Goal: Task Accomplishment & Management: Manage account settings

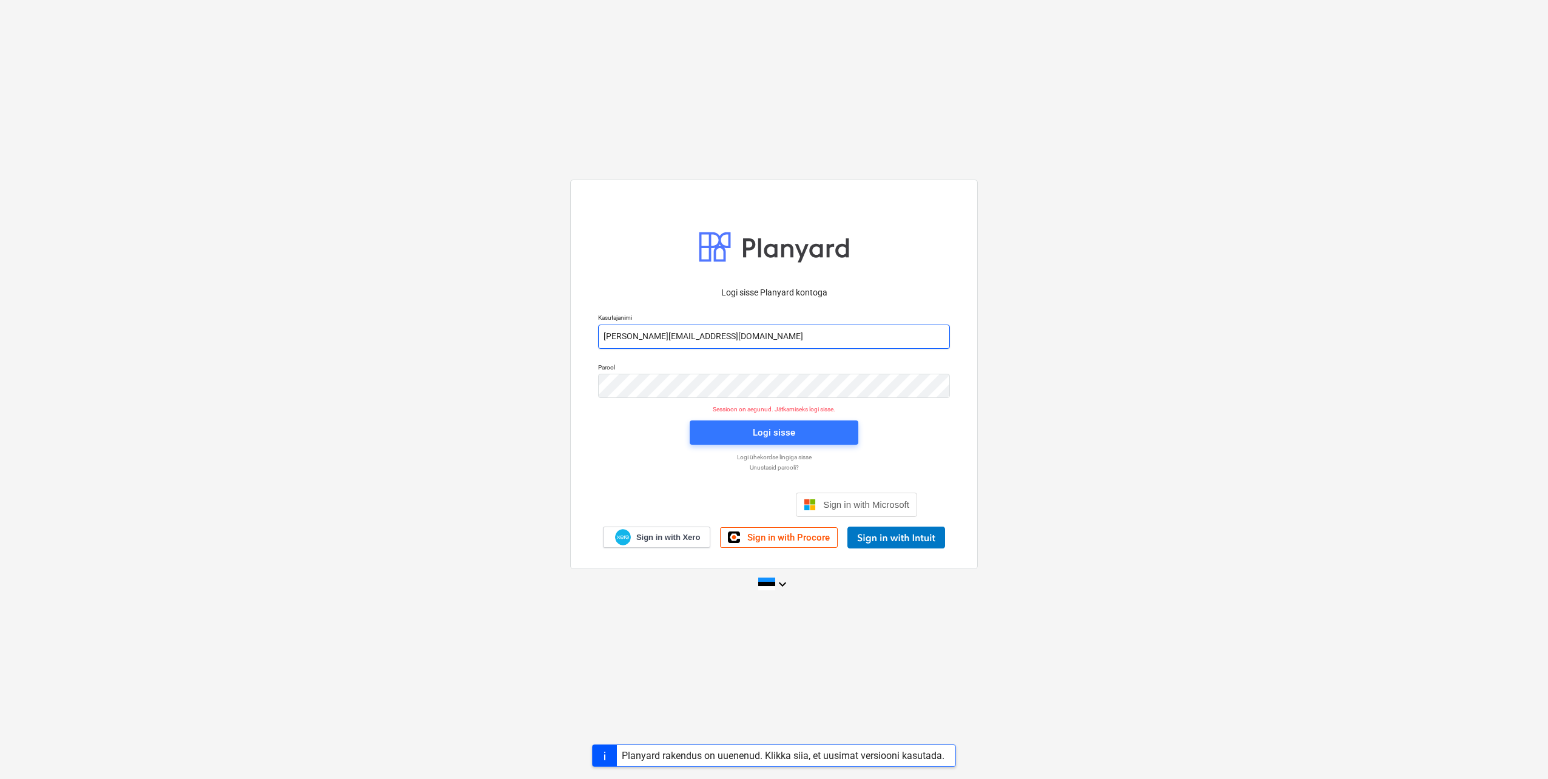
click at [653, 339] on input "[PERSON_NAME][EMAIL_ADDRESS][DOMAIN_NAME]" at bounding box center [774, 337] width 352 height 24
type input "[EMAIL_ADDRESS][DOMAIN_NAME]"
click at [593, 389] on div "Parool" at bounding box center [774, 380] width 366 height 49
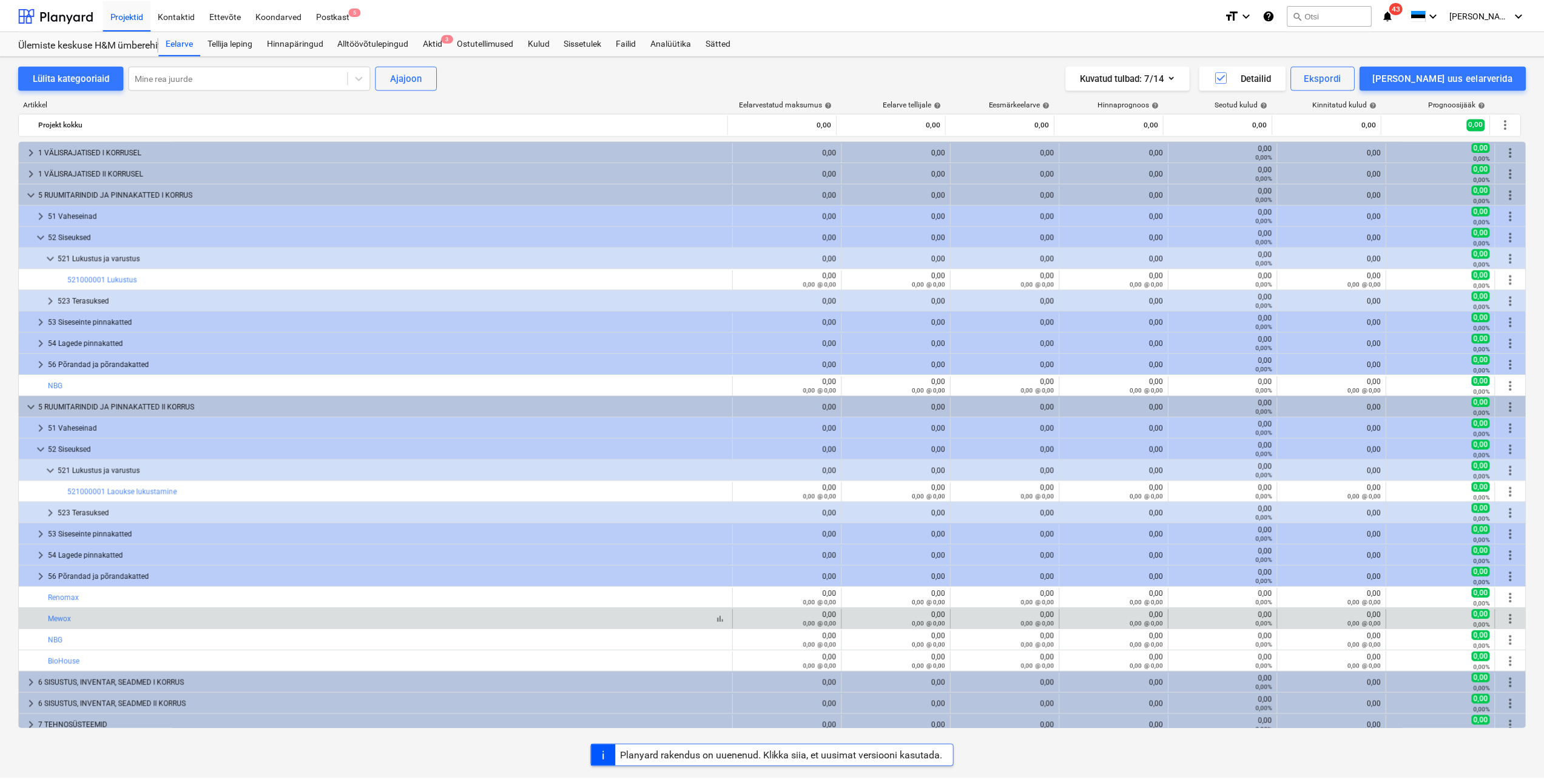
scroll to position [425, 0]
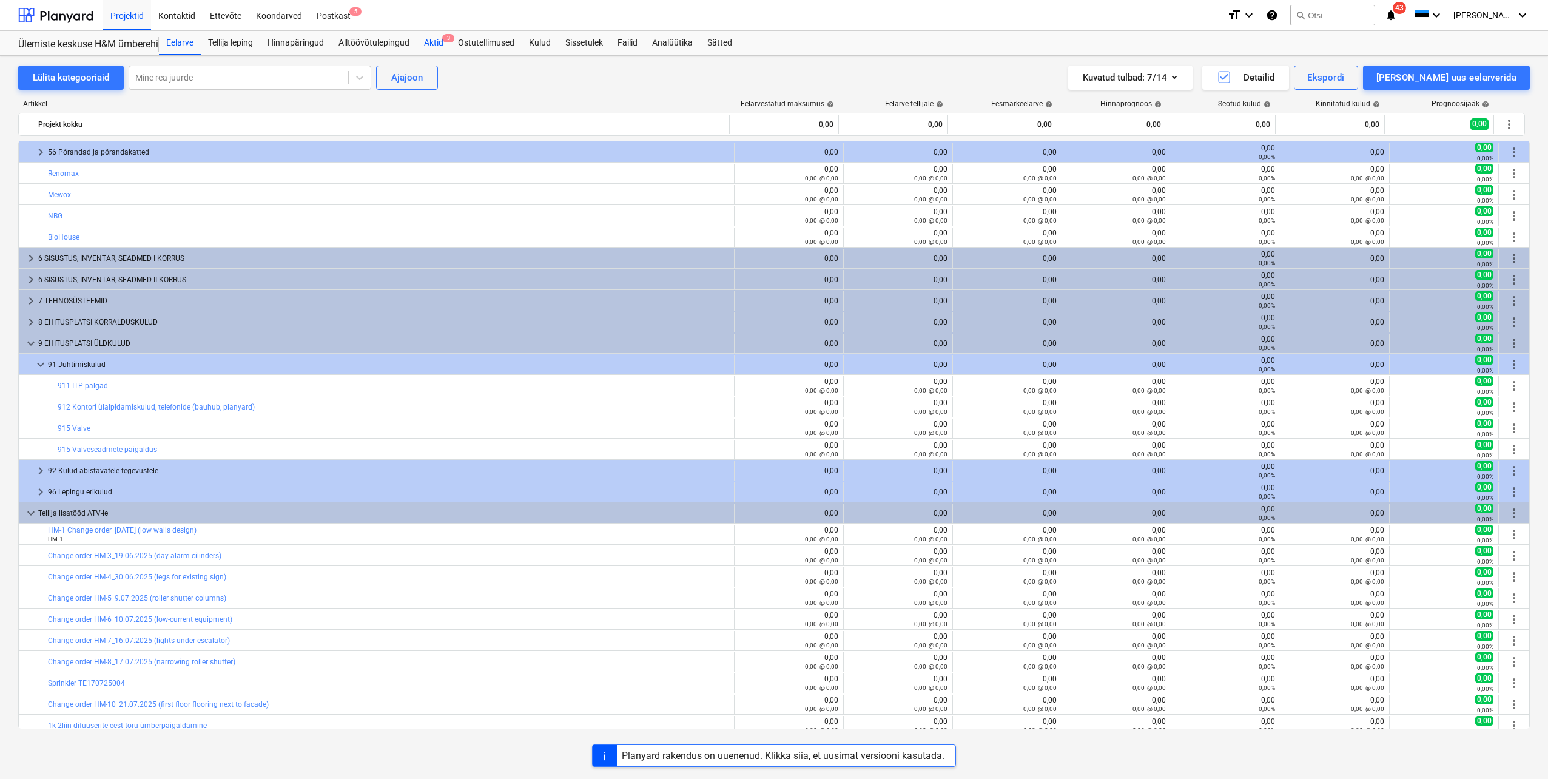
click at [428, 42] on div "Aktid 3" at bounding box center [434, 43] width 34 height 24
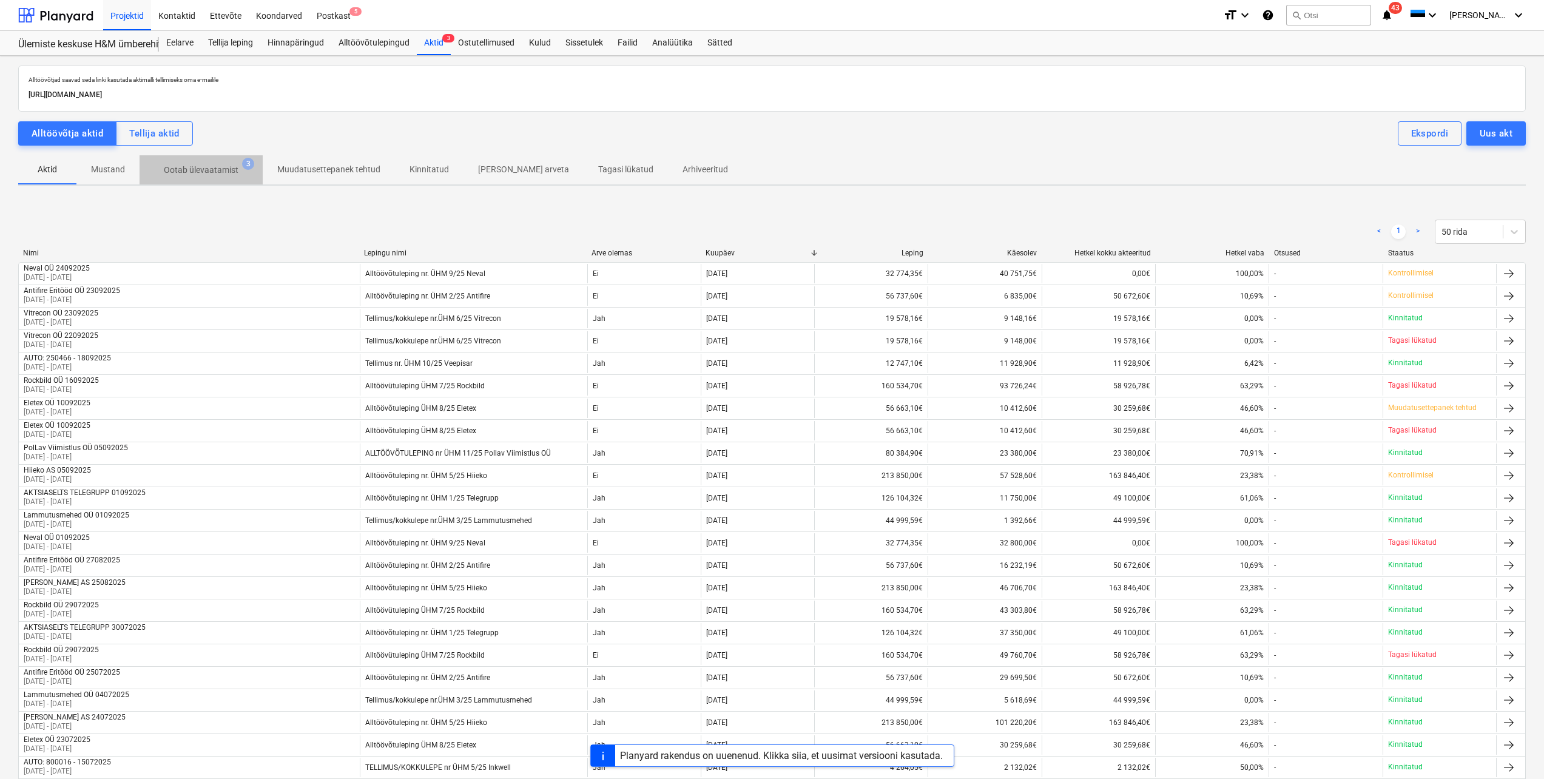
click at [229, 165] on p "Ootab ülevaatamist" at bounding box center [201, 170] width 75 height 13
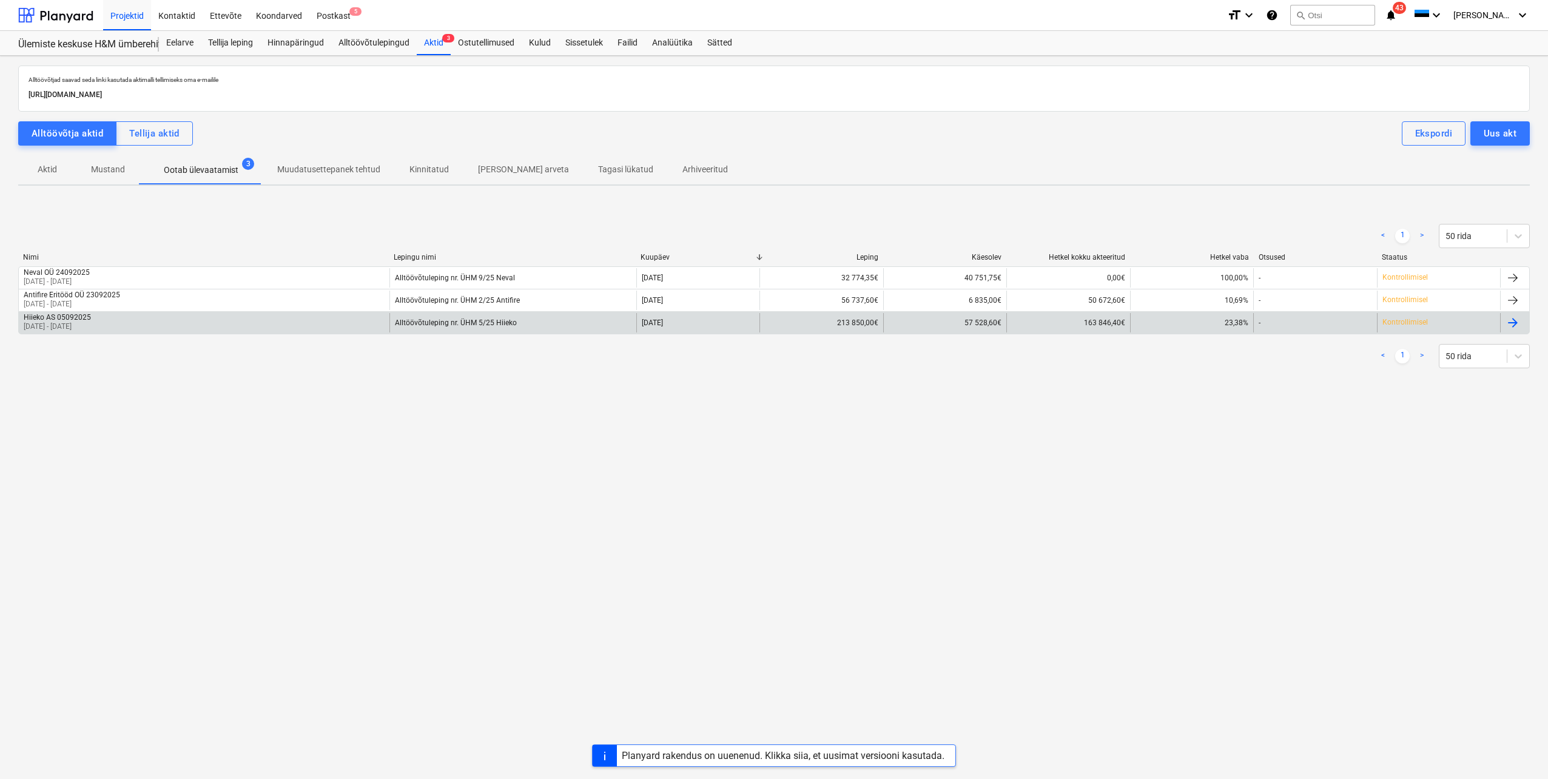
click at [160, 330] on div "Hiieko AS 05092025 01 Sep 2025 - 30 Sep 2025" at bounding box center [204, 322] width 371 height 19
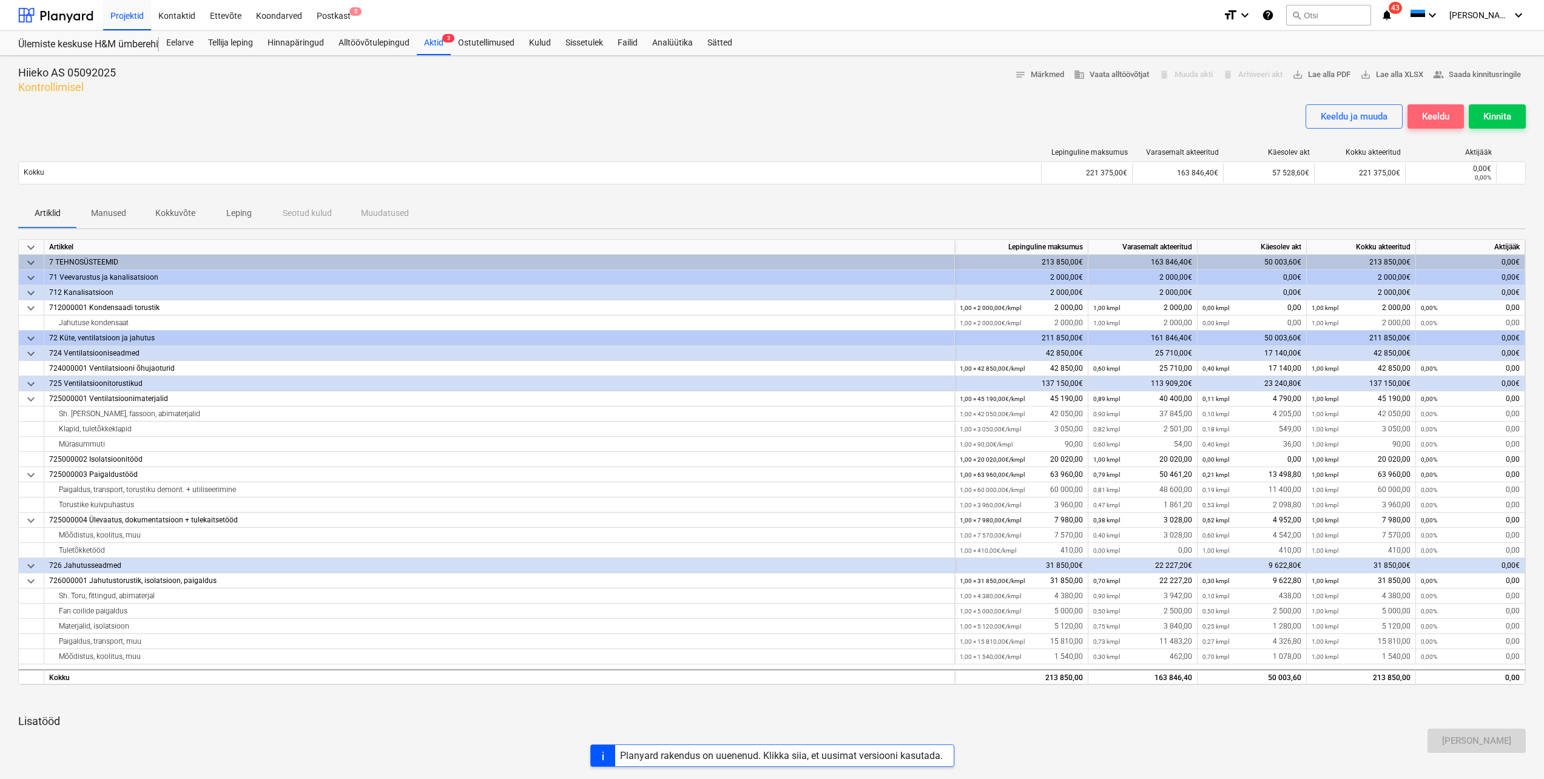
click at [1436, 112] on div "Keeldu" at bounding box center [1435, 117] width 27 height 16
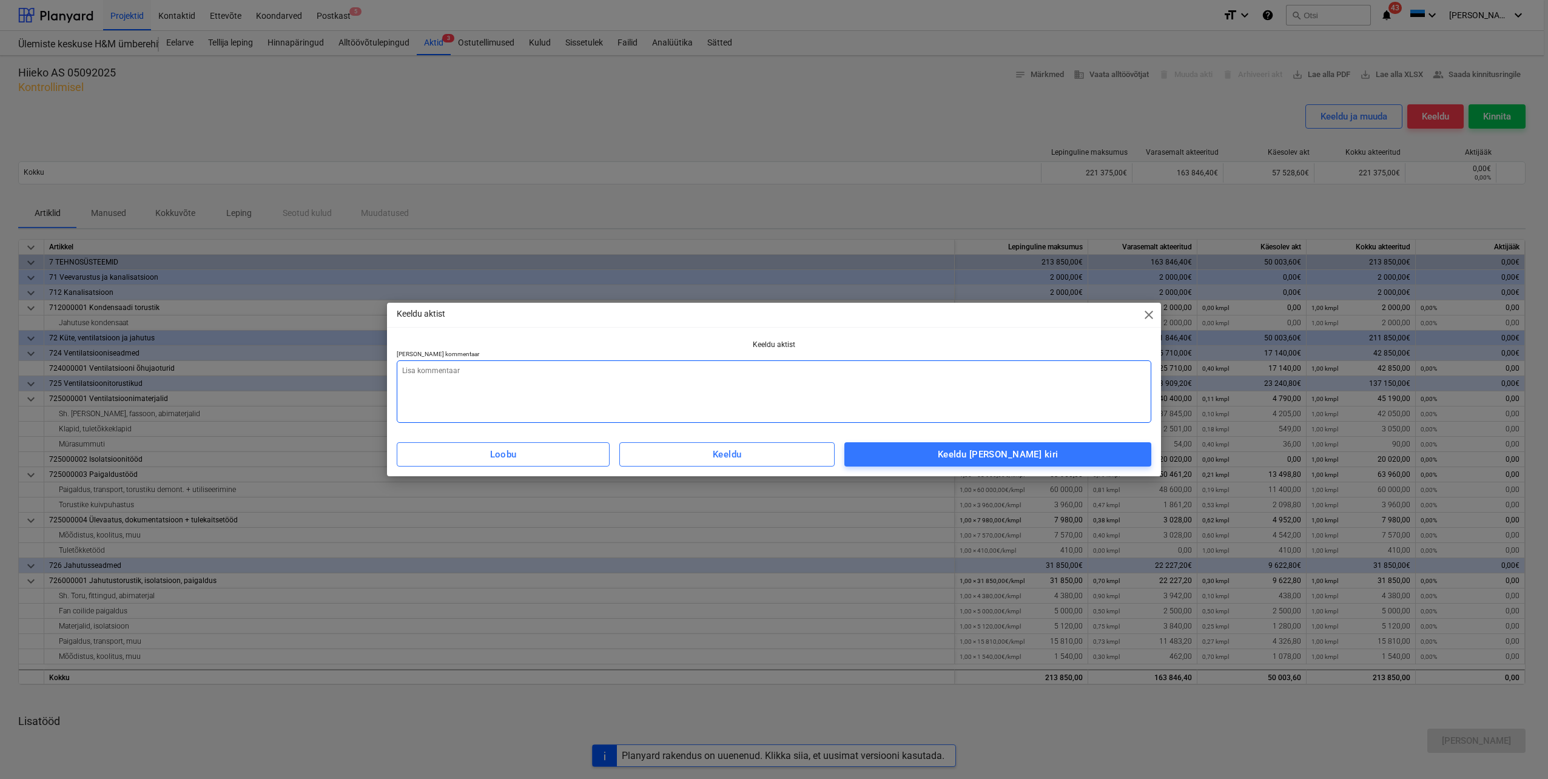
click at [548, 370] on textarea at bounding box center [774, 391] width 755 height 62
type textarea "x"
type textarea "A"
type textarea "x"
type textarea "An"
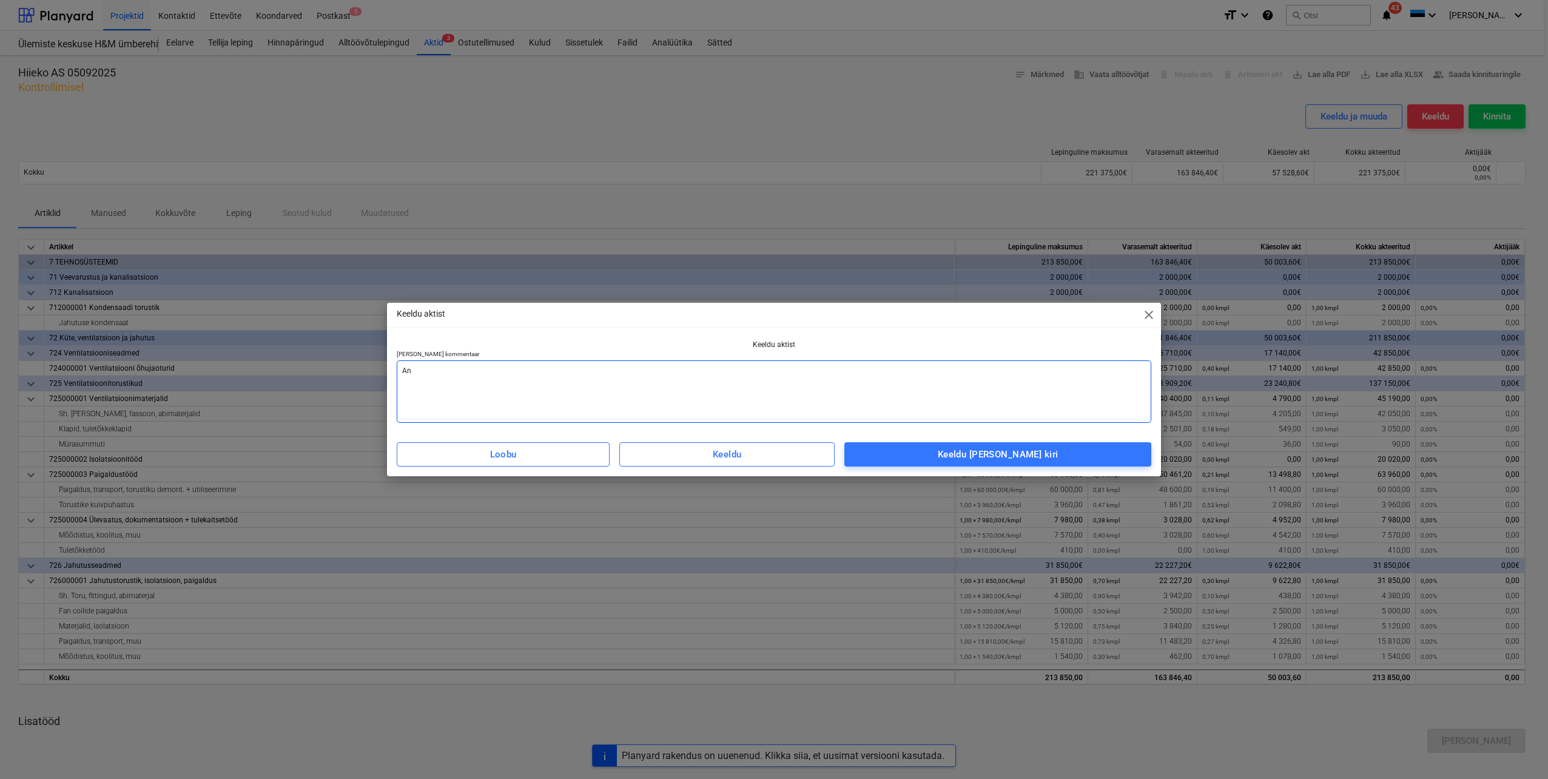
type textarea "x"
type textarea "Ant"
type textarea "x"
type textarea "Antu"
type textarea "x"
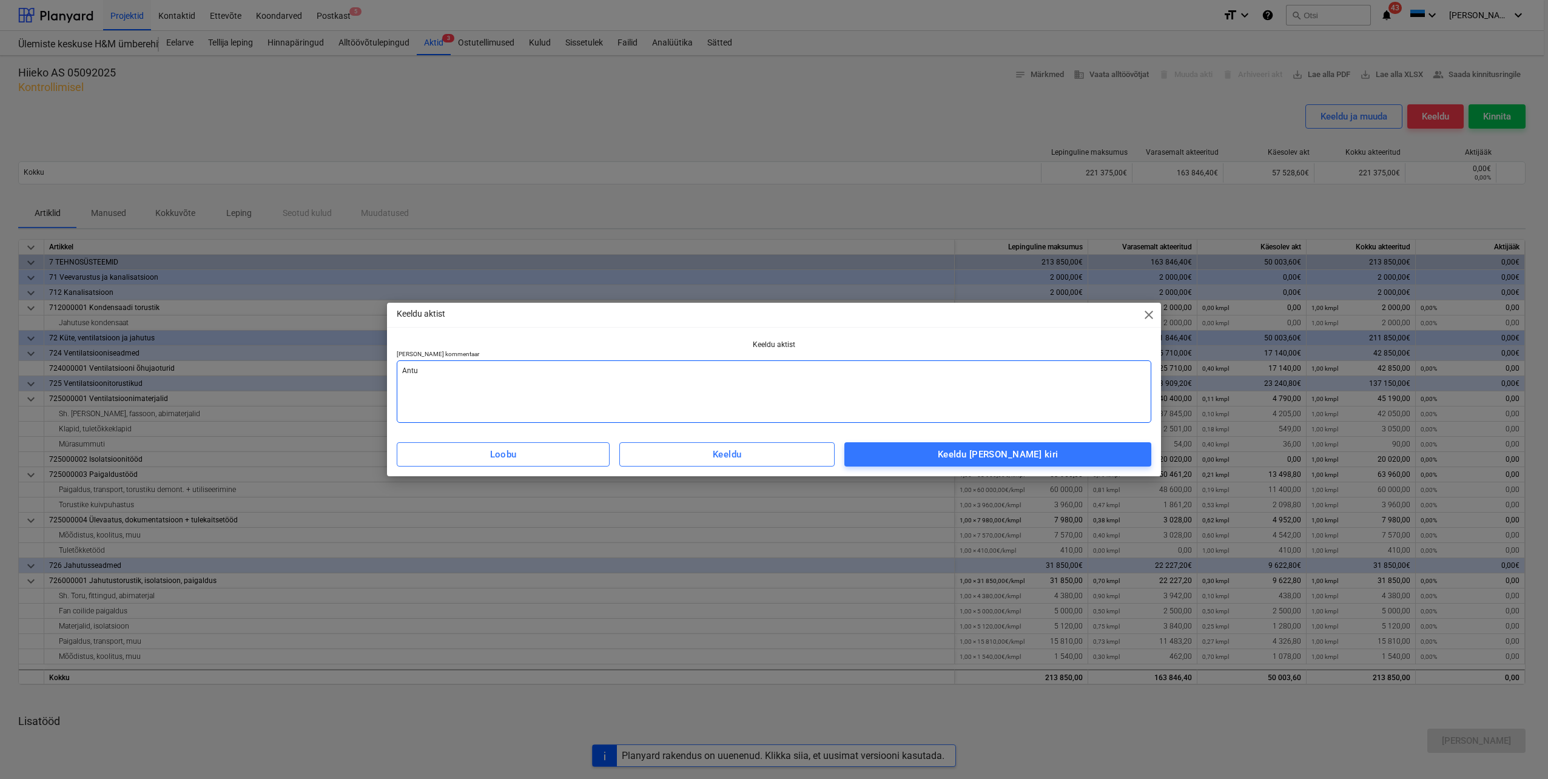
type textarea "Antud"
type textarea "x"
type textarea "Antud"
type textarea "x"
type textarea "Antud h"
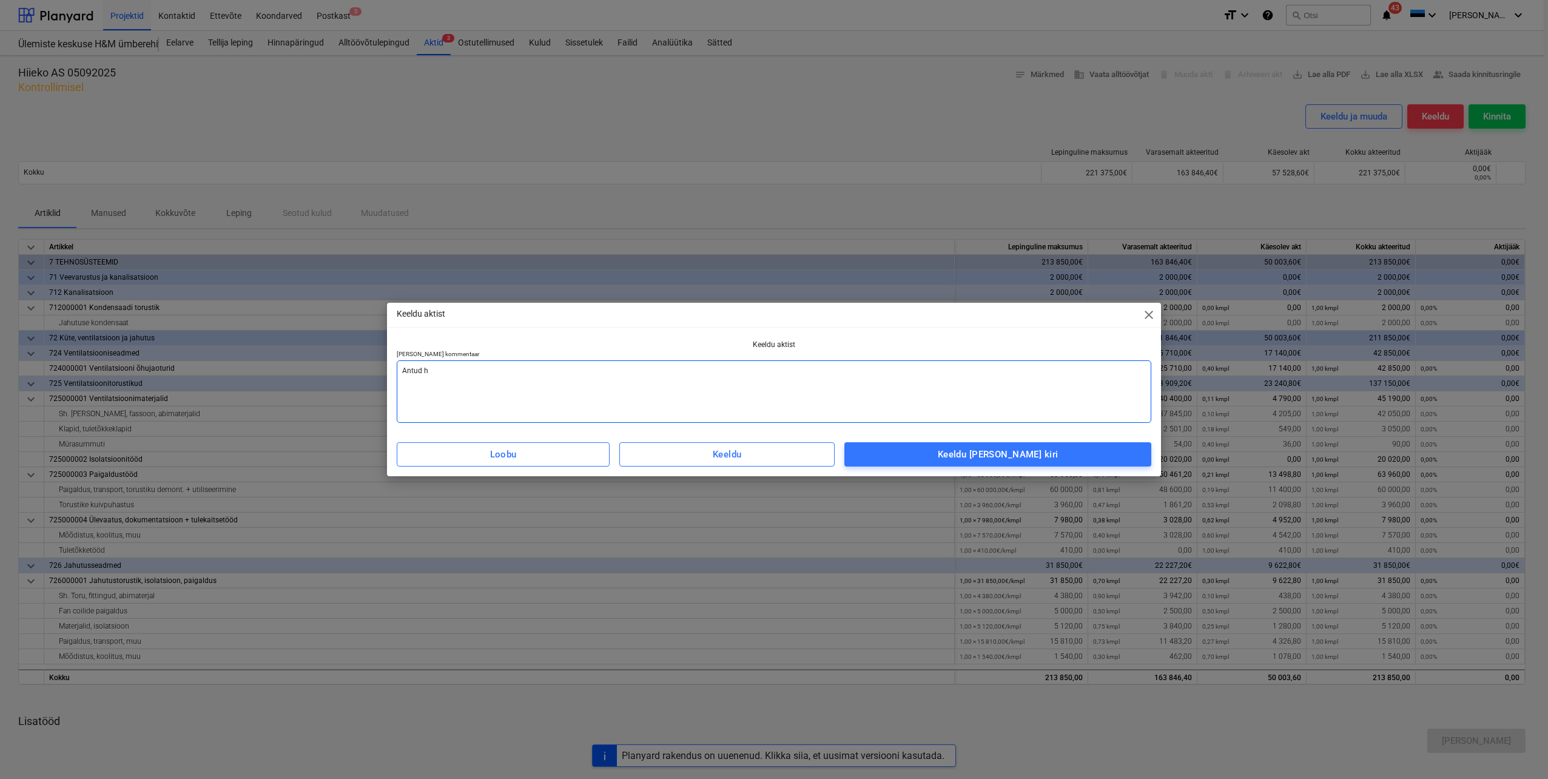
type textarea "x"
type textarea "Antud he"
type textarea "x"
type textarea "Antud het"
type textarea "x"
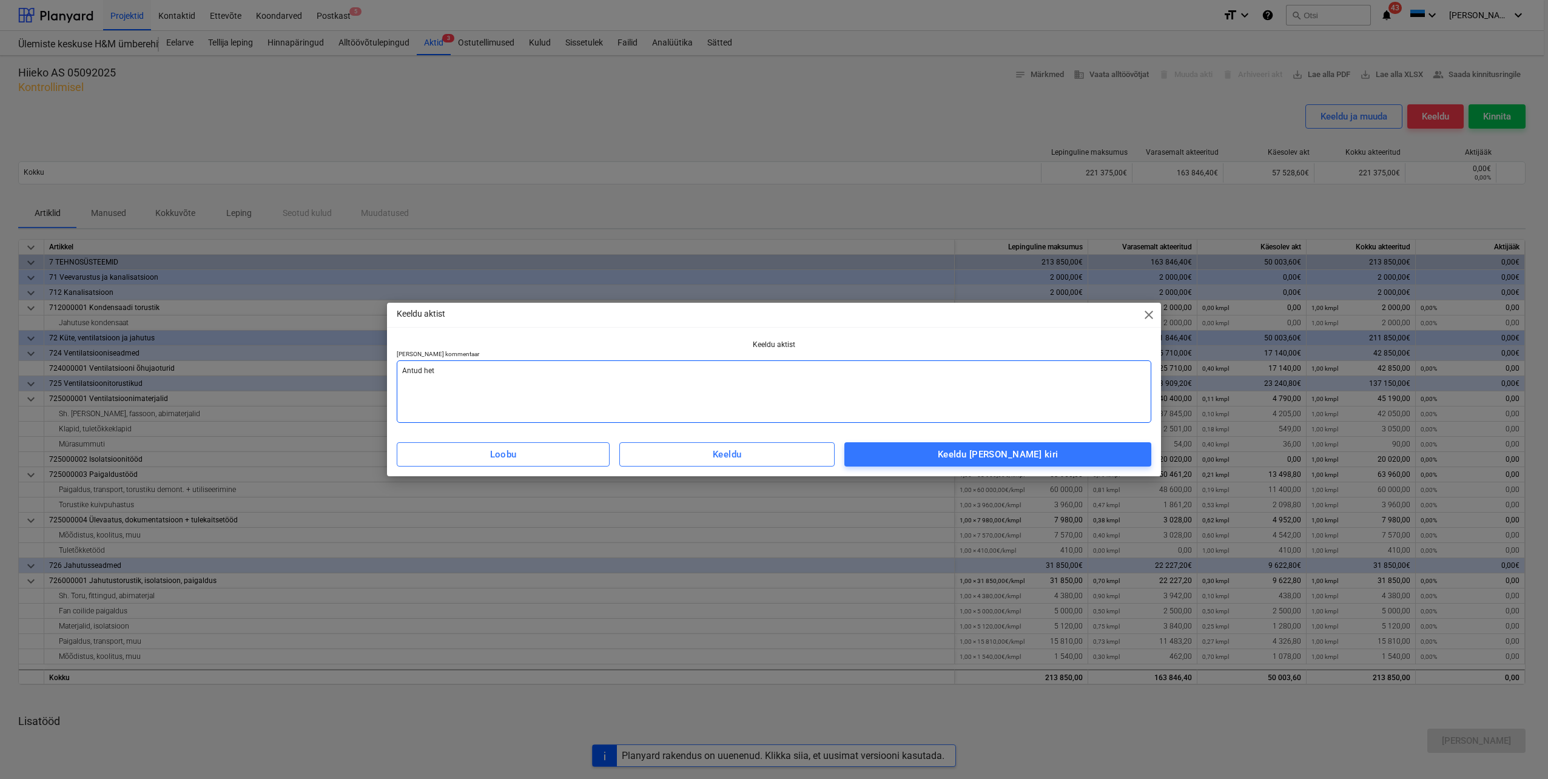
type textarea "Antud hetk"
type textarea "x"
type textarea "Antud hetke"
type textarea "x"
type textarea "Antud hetkel"
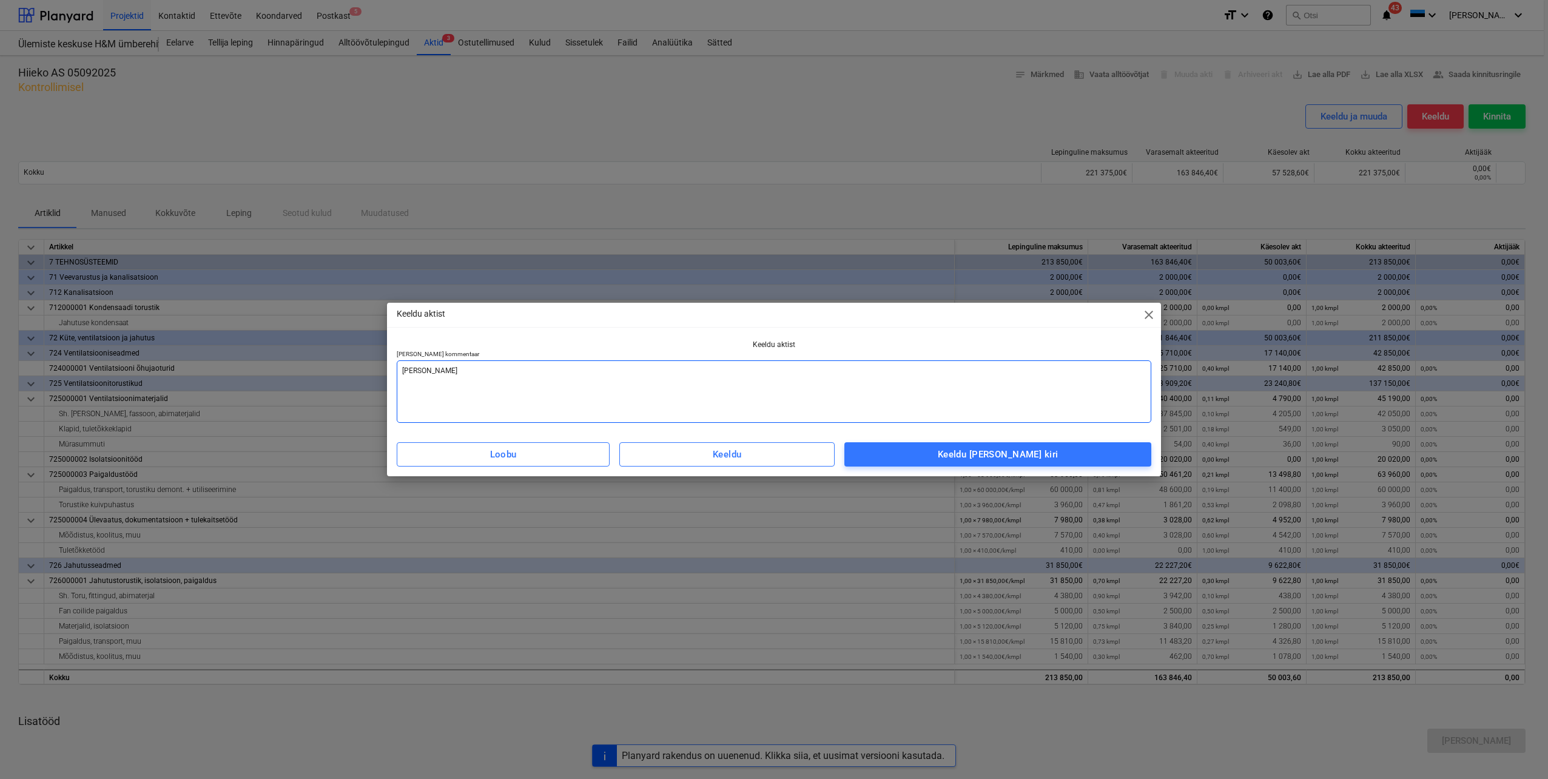
type textarea "x"
type textarea "Antud hetkel"
type textarea "x"
type textarea "Antud hetkel e"
type textarea "x"
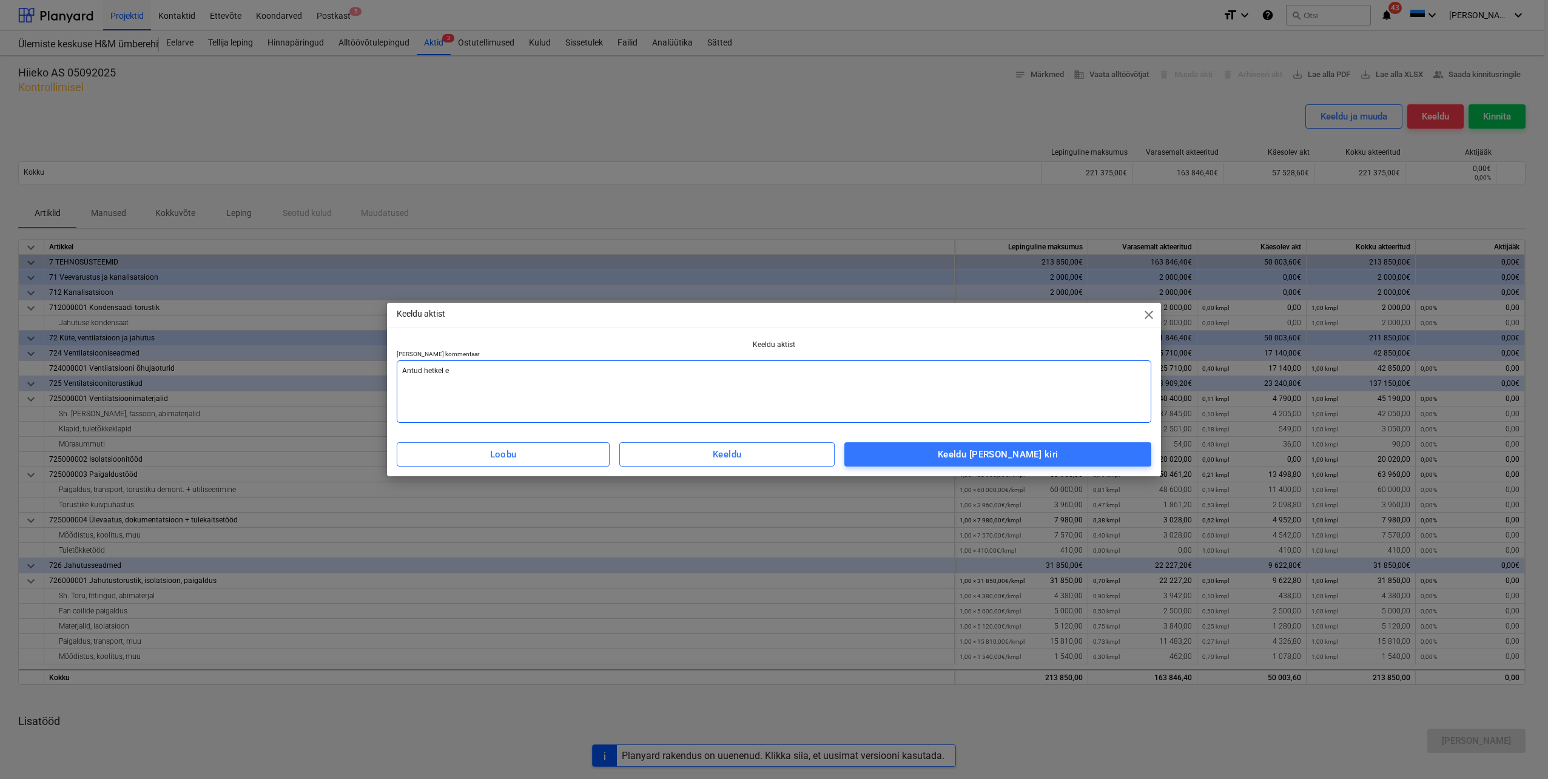
type textarea "Antud hetkel ei"
type textarea "x"
type textarea "Antud hetkel ei"
type textarea "x"
type textarea "Antud hetkel ei s"
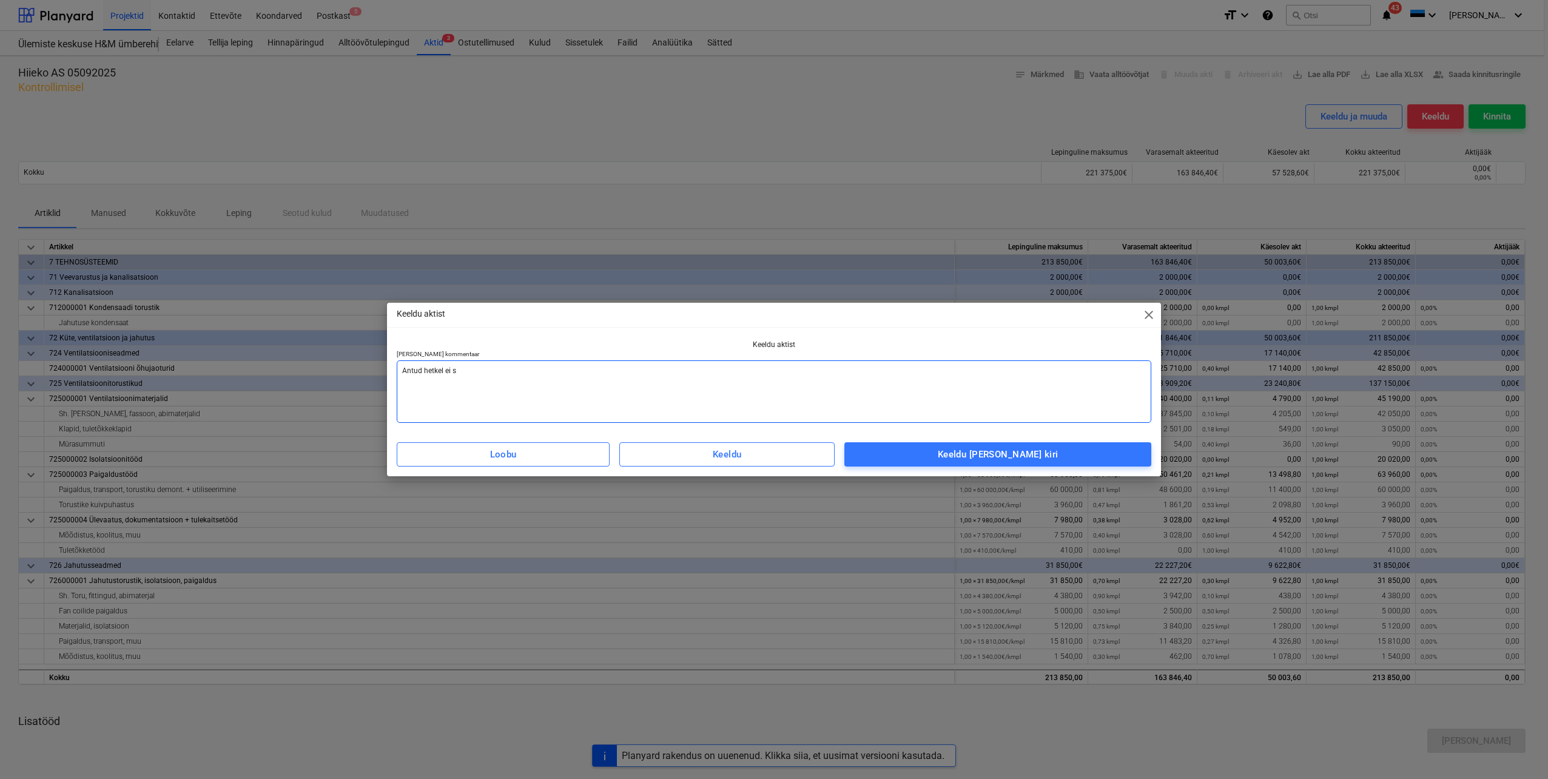
type textarea "x"
type textarea "Antud hetkel ei sa"
type textarea "x"
type textarea "Antud hetkel ei saa"
type textarea "x"
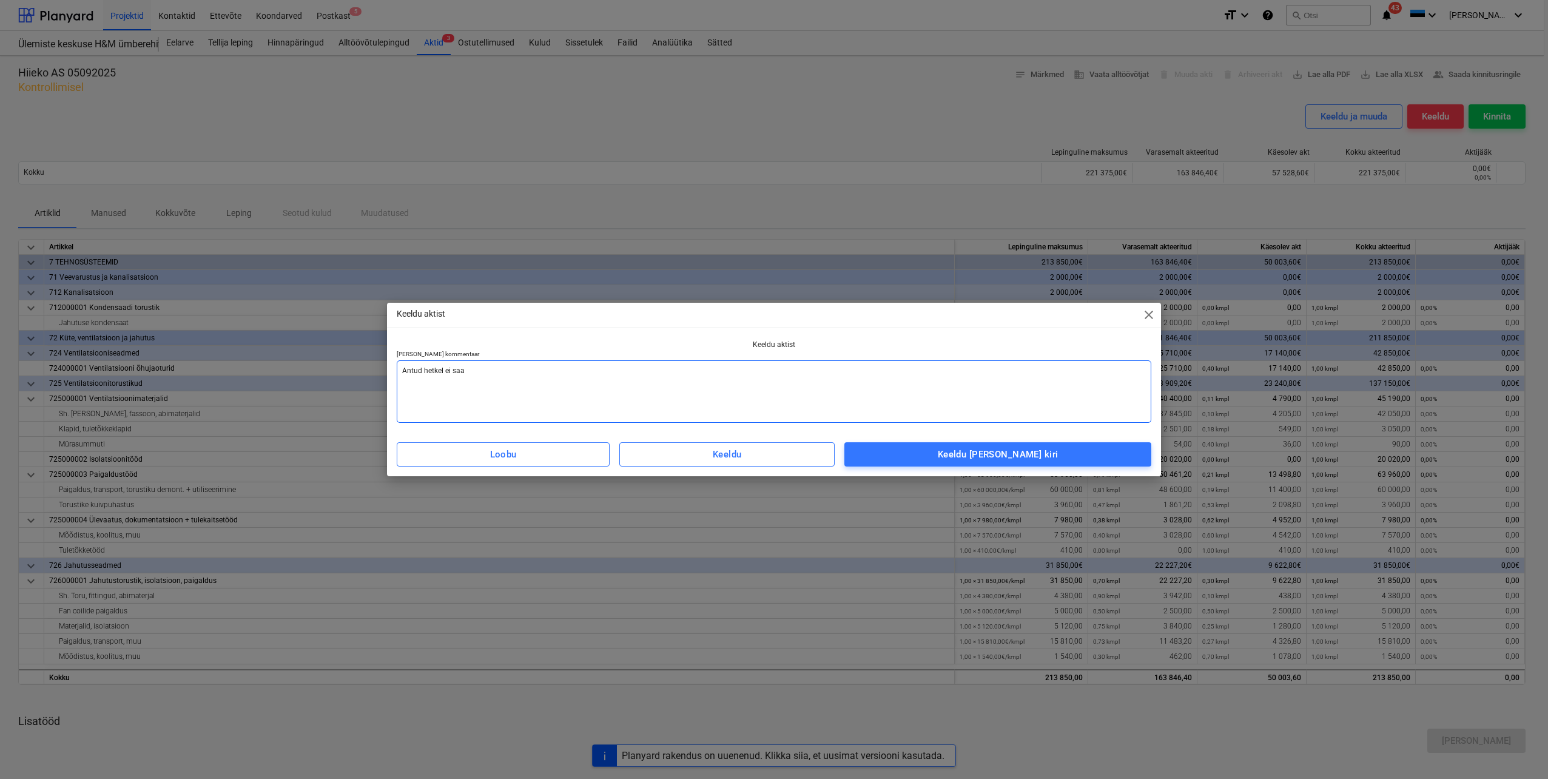
type textarea "Antud hetkel ei saa"
type textarea "x"
type textarea "Antud hetkel ei saa a"
type textarea "x"
type textarea "Antud hetkel ei saa ak"
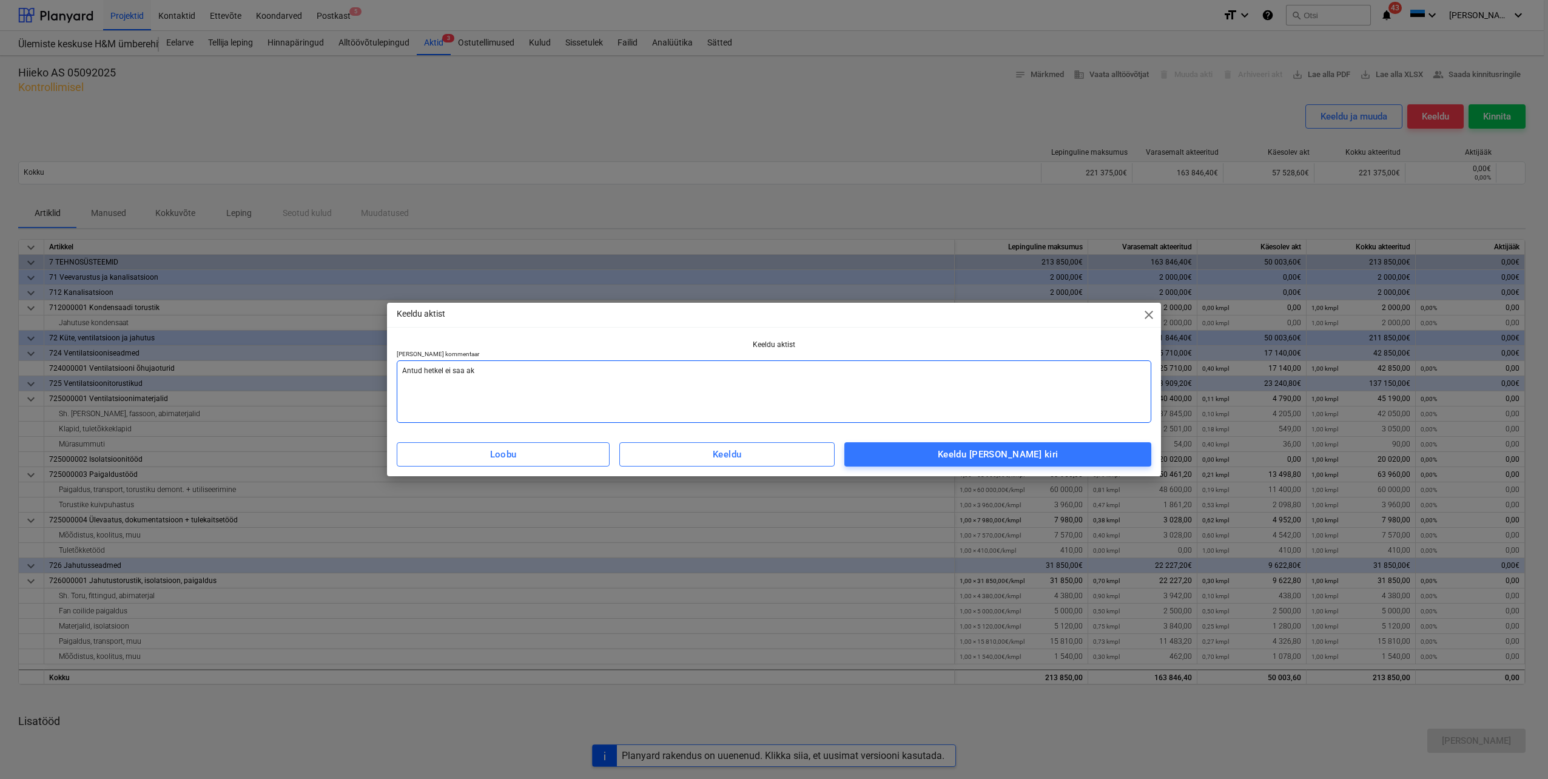
type textarea "x"
type textarea "Antud hetkel ei saa akt"
type textarea "x"
type textarea "Antud hetkel ei saa akti"
type textarea "x"
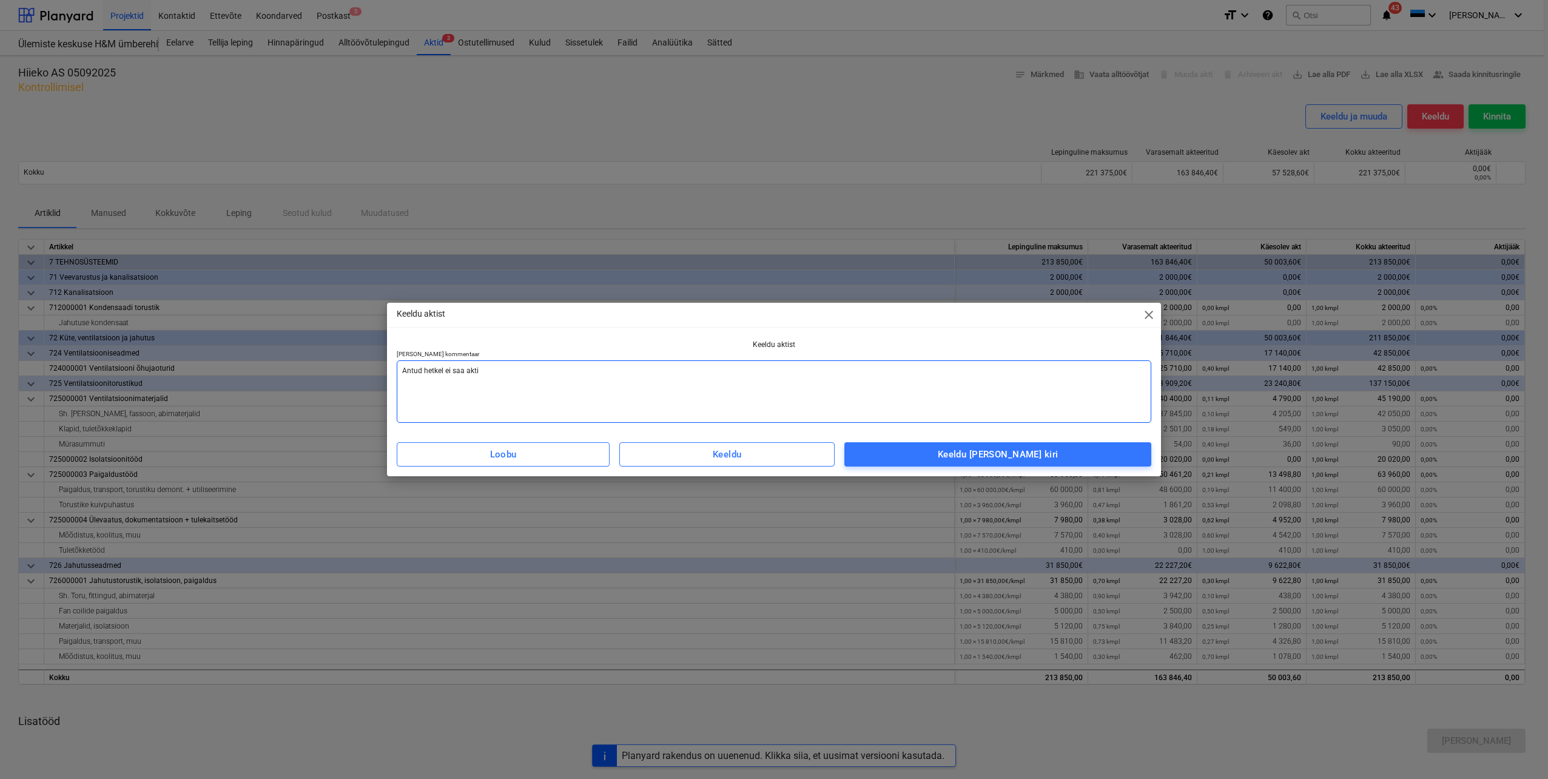
type textarea "Antud hetkel ei saa akti a"
type textarea "x"
type textarea "Antud hetkel ei saa akti ak"
type textarea "x"
type textarea "Antud hetkel ei saa akti aks"
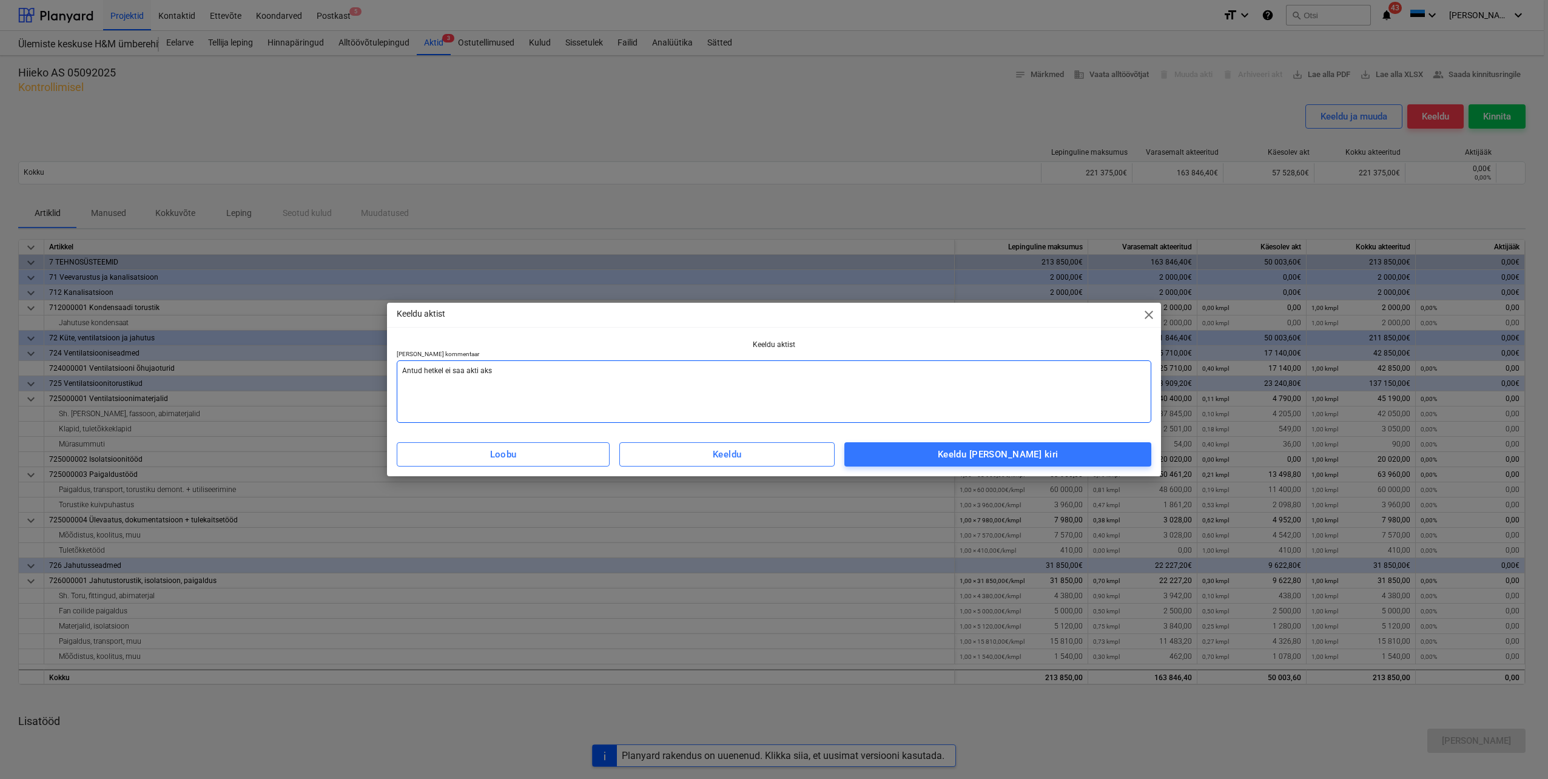
type textarea "x"
type textarea "Antud hetkel ei saa akti akse"
type textarea "x"
type textarea "Antud hetkel ei saa akti aksep"
type textarea "x"
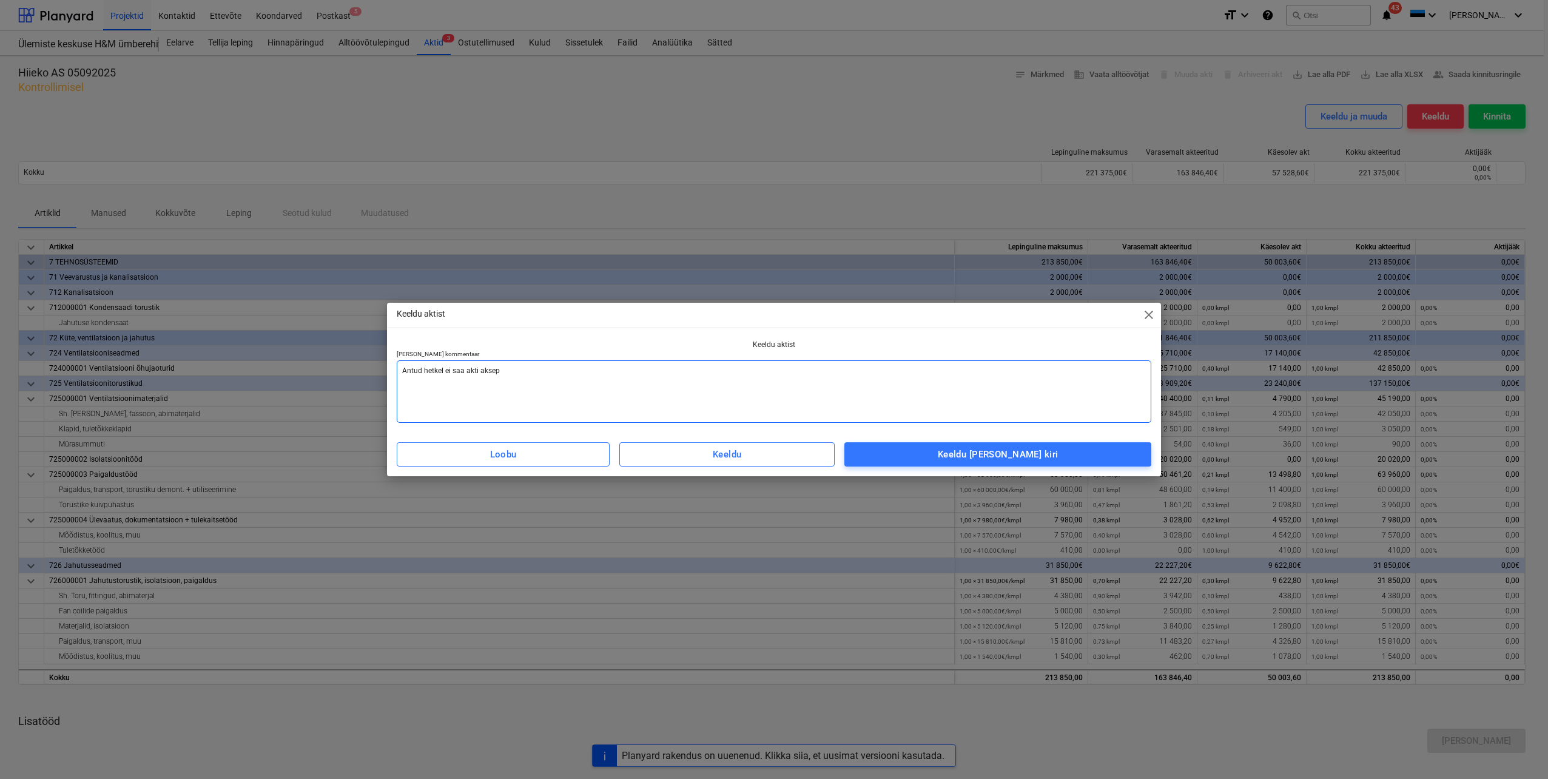
type textarea "Antud hetkel ei saa akti aksept"
type textarea "x"
type textarea "Antud hetkel ei saa akti aksepte"
type textarea "x"
type textarea "Antud hetkel ei saa akti akseptee"
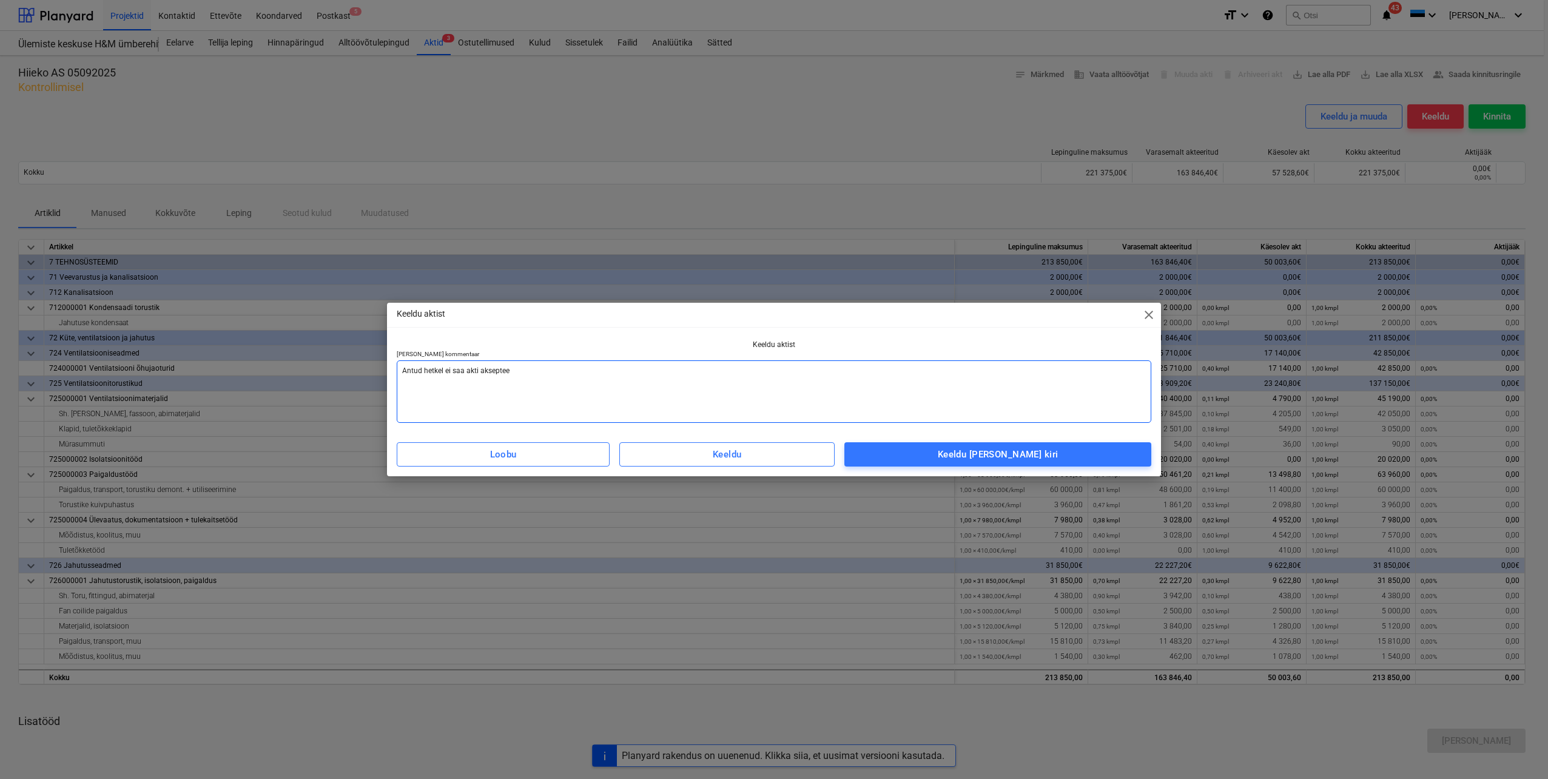
type textarea "x"
type textarea "Antud hetkel ei saa akti aksepteer"
type textarea "x"
type textarea "Antud hetkel ei saa akti aksepteeri"
type textarea "x"
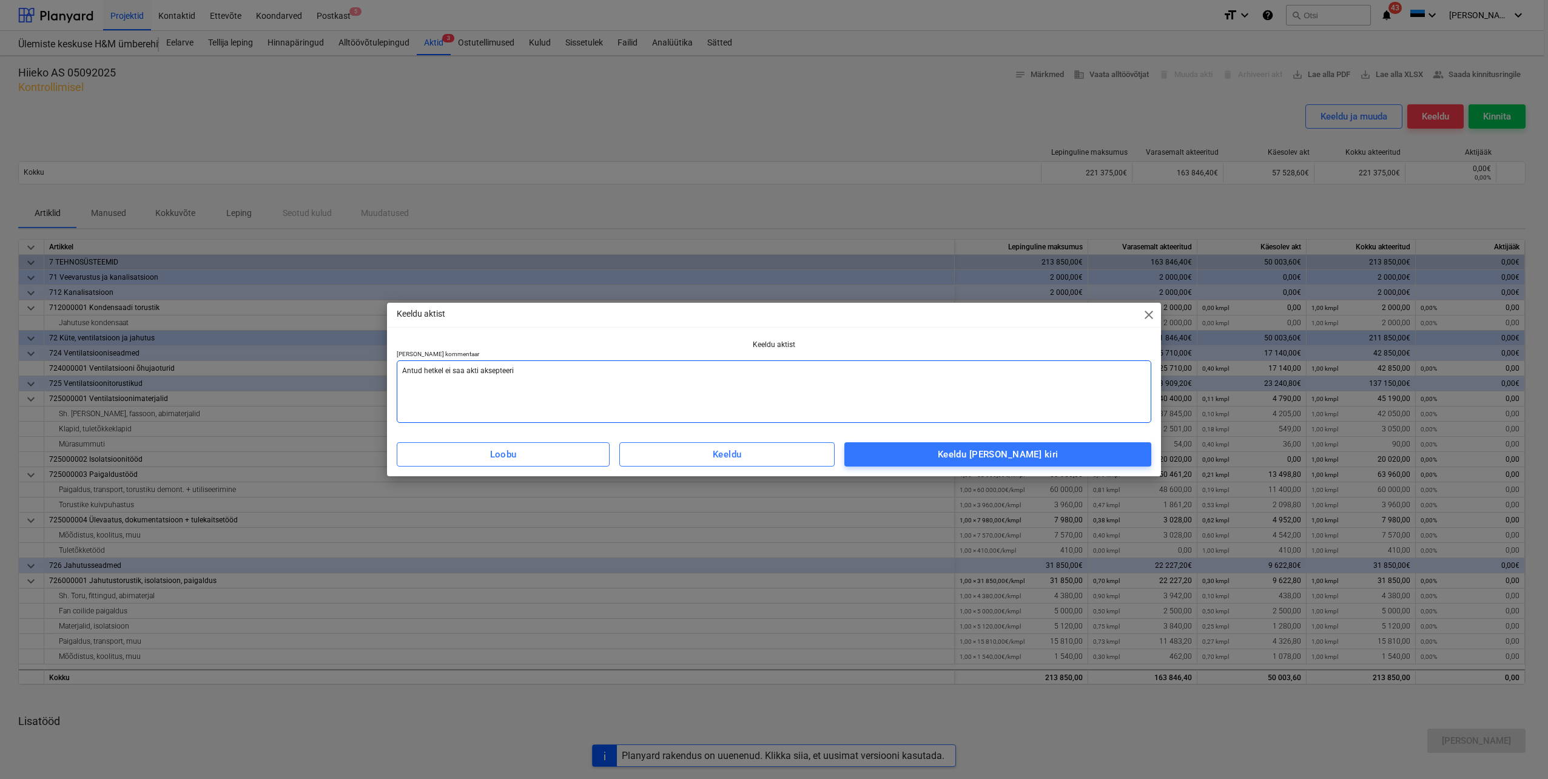
type textarea "Antud hetkel ei saa akti aksepteerid"
type textarea "x"
type textarea "Antud hetkel ei saa akti aksepteerida"
type textarea "x"
type textarea "Antud hetkel ei saa akti aksepteerida,"
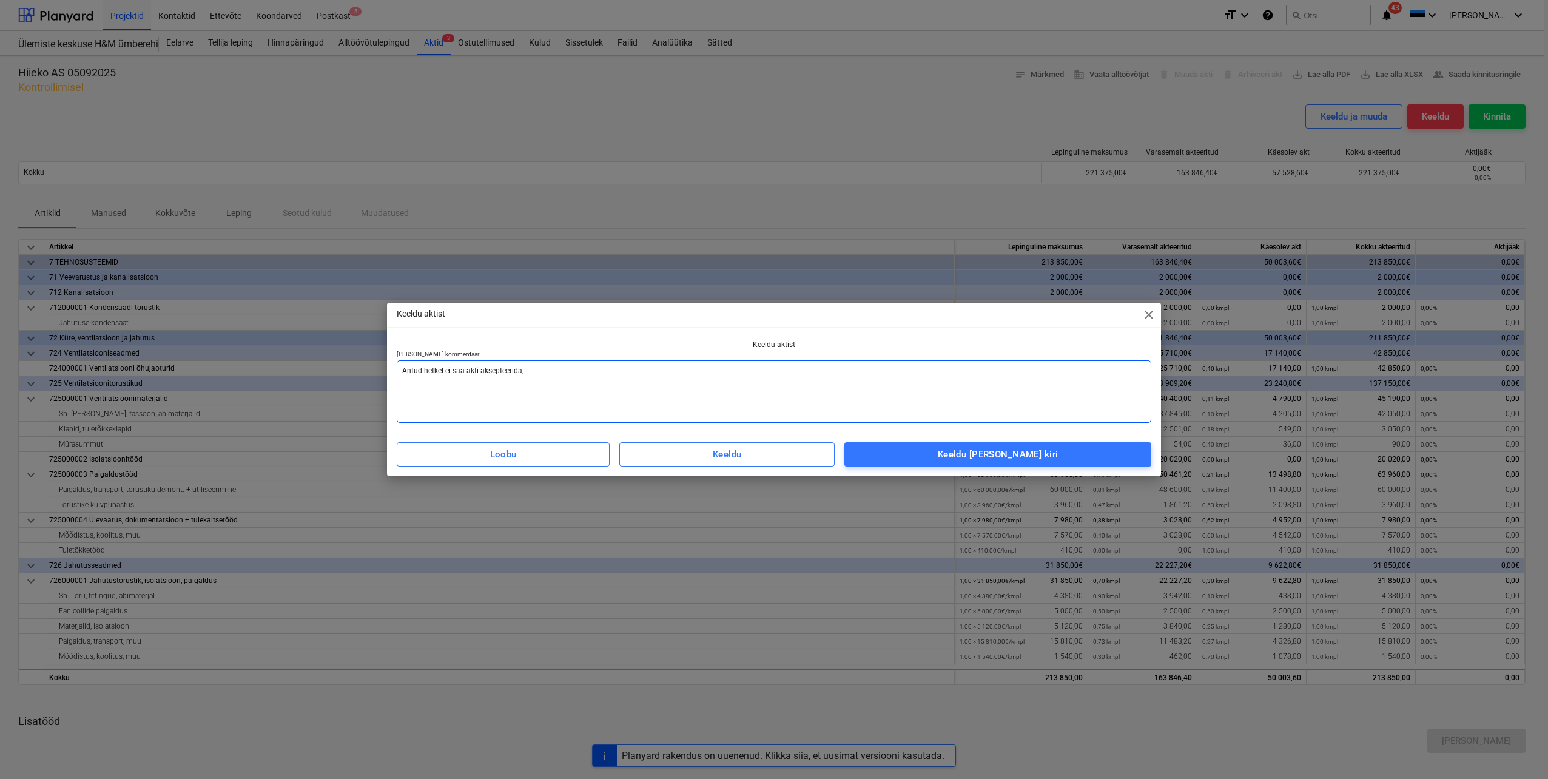
type textarea "x"
type textarea "Antud hetkel ei saa akti aksepteerida,"
type textarea "x"
type textarea "Antud hetkel ei saa akti aksepteerida, k"
type textarea "x"
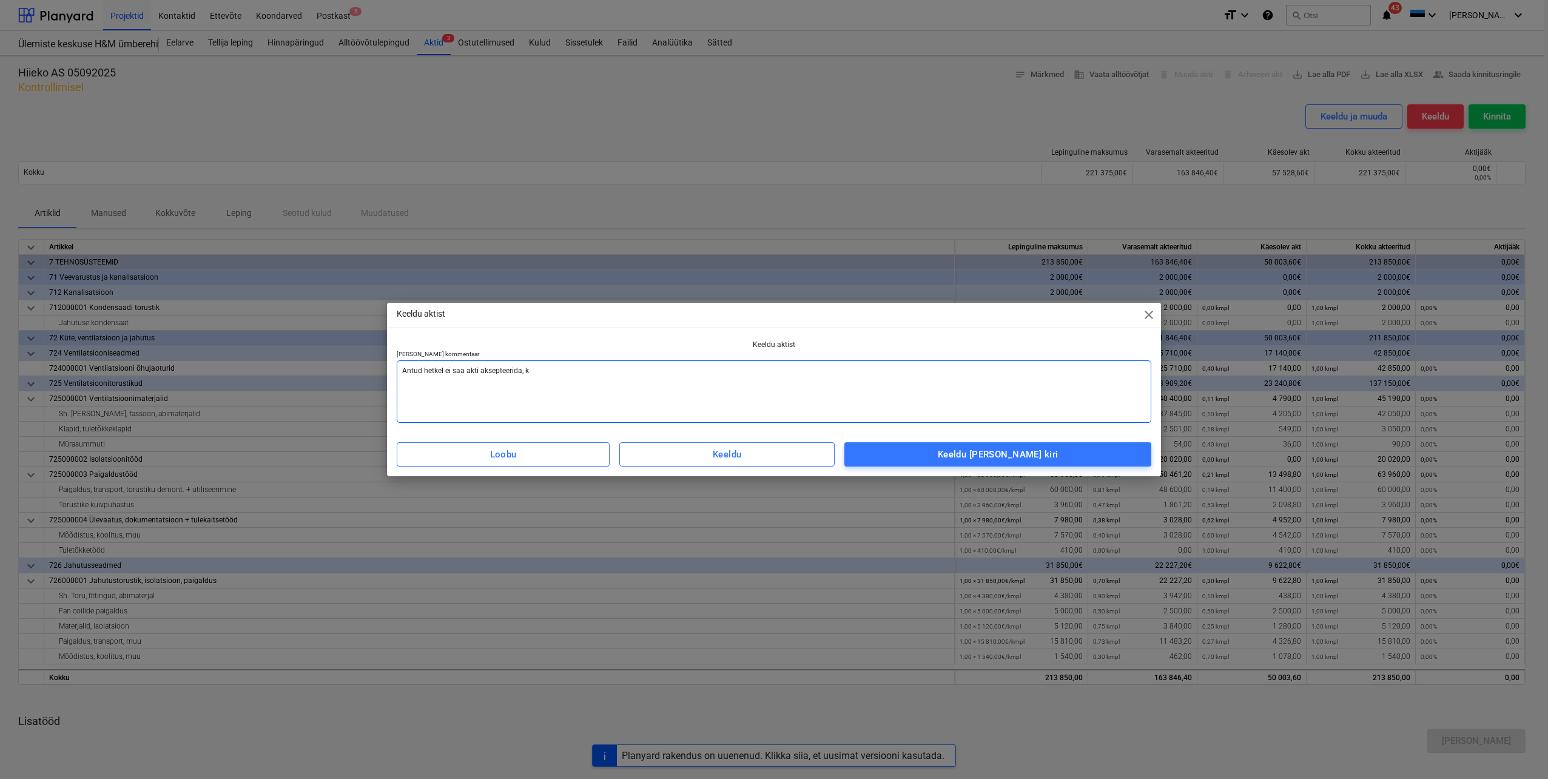
type textarea "Antud hetkel ei saa akti aksepteerida, ku"
type textarea "x"
type textarea "Antud hetkel ei saa akti aksepteerida, kun"
type textarea "x"
type textarea "Antud hetkel ei saa akti aksepteerida, kuna"
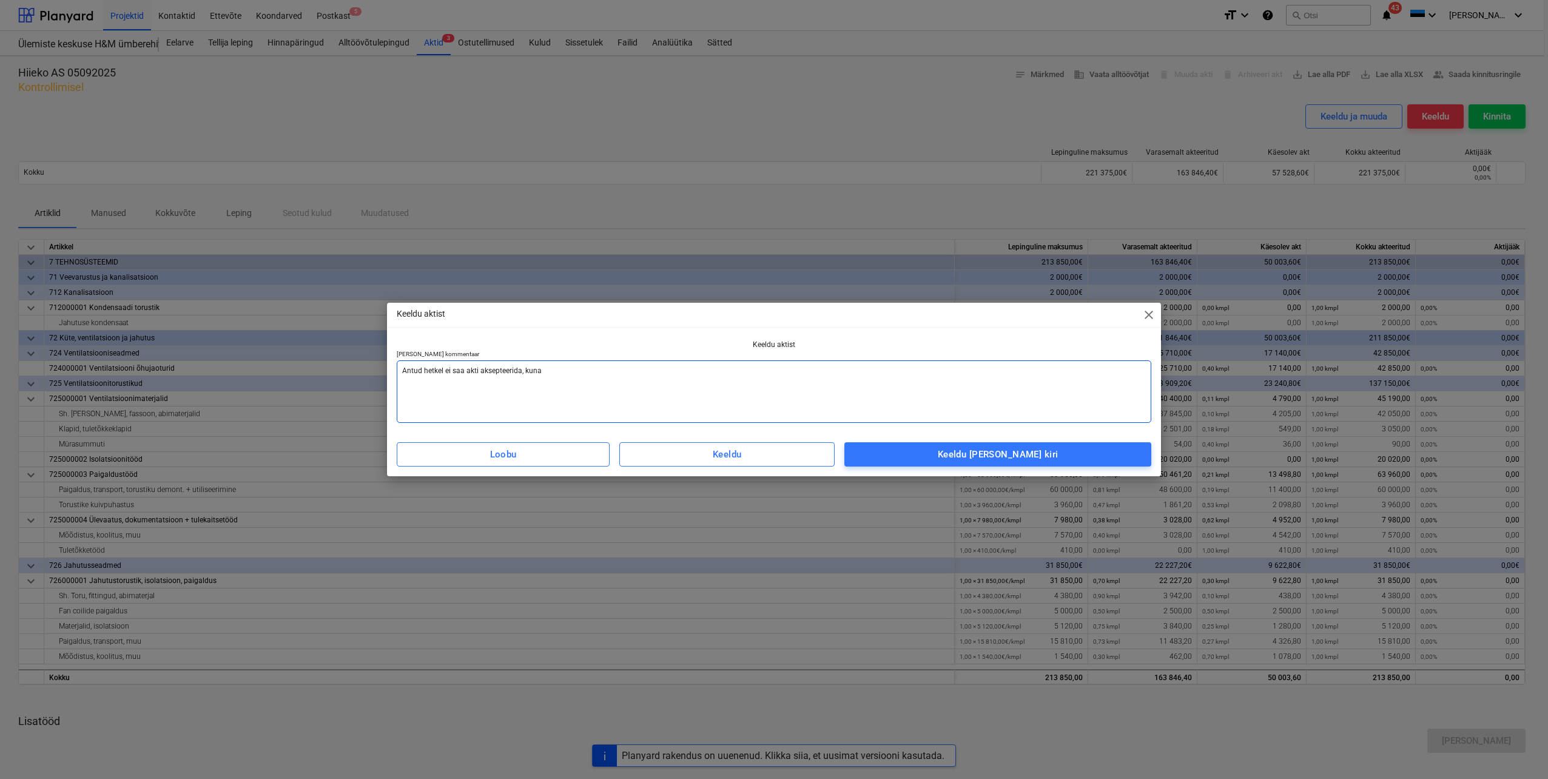
type textarea "x"
type textarea "Antud hetkel ei saa akti aksepteerida, kuna"
type textarea "x"
type textarea "Antud hetkel ei saa akti aksepteerida, kuna a"
type textarea "x"
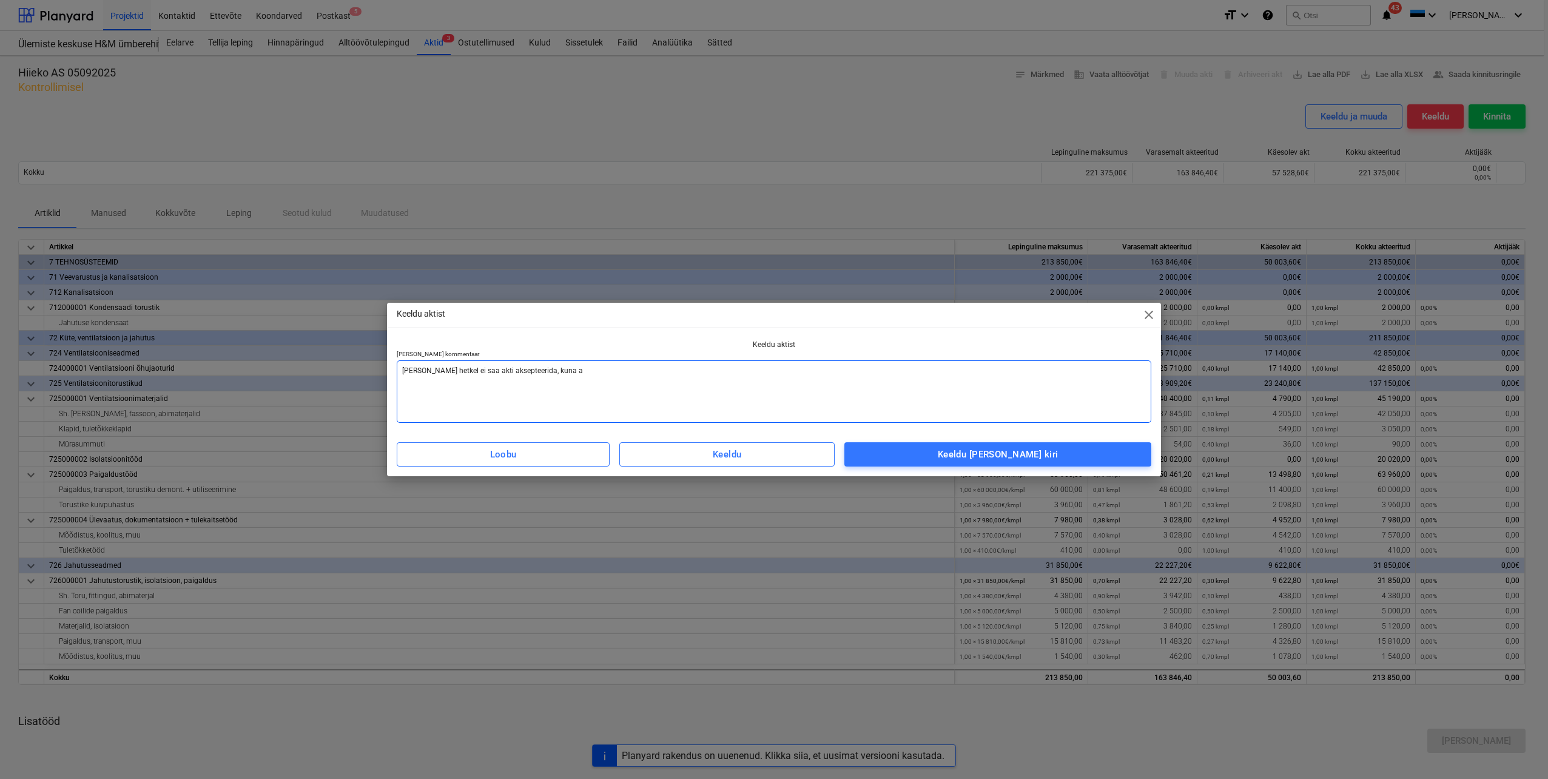
type textarea "Antud hetkel ei saa akti aksepteerida, kuna ak"
type textarea "x"
type textarea "Antud hetkel ei saa akti aksepteerida, kuna akt"
type textarea "x"
type textarea "Antud hetkel ei saa akti aksepteerida, kuna akti"
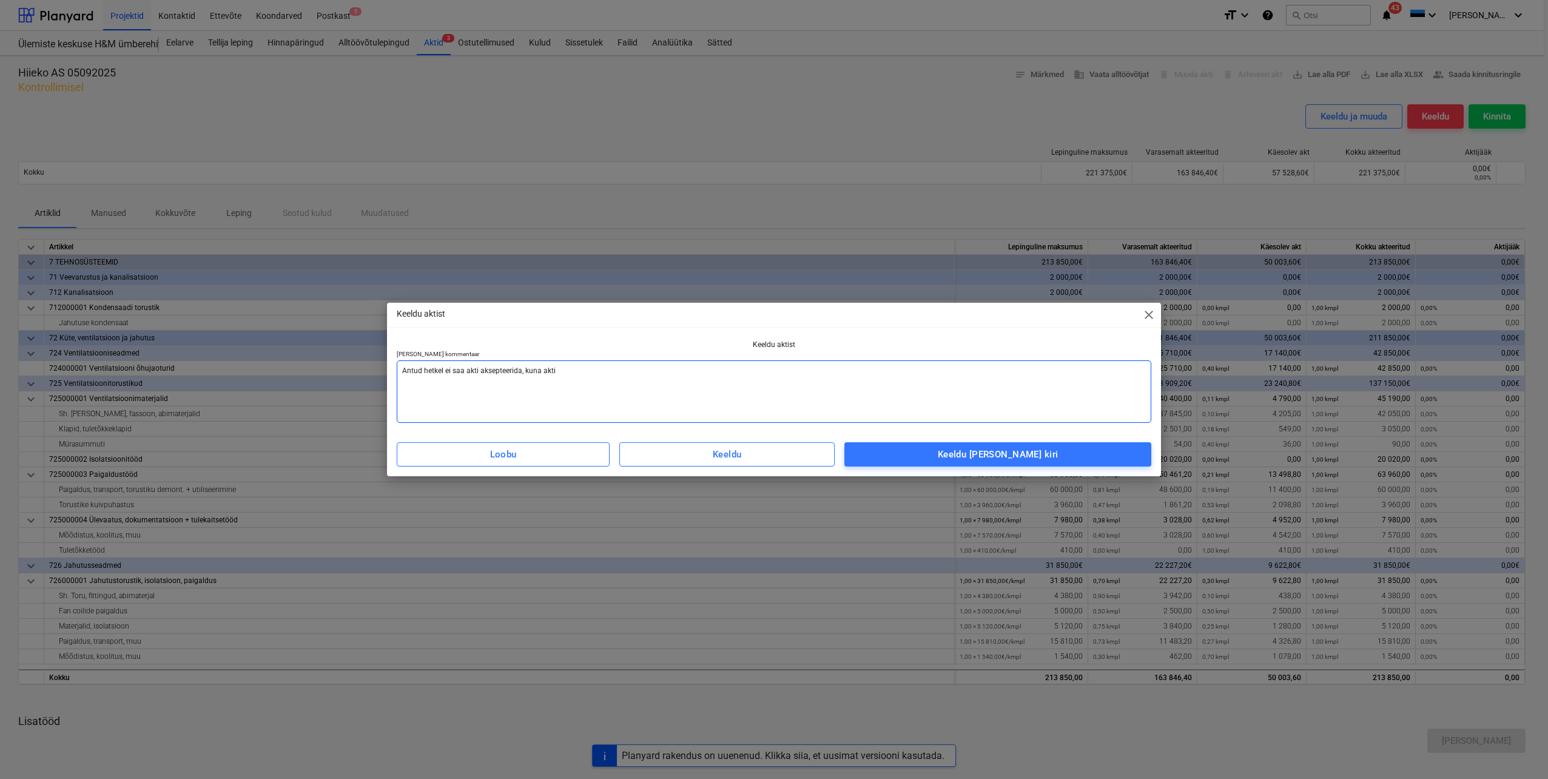
type textarea "x"
type textarea "Antud hetkel ei saa akti aksepteerida, kuna aktis"
type textarea "x"
type textarea "Antud hetkel ei saa akti aksepteerida, kuna aktis"
type textarea "x"
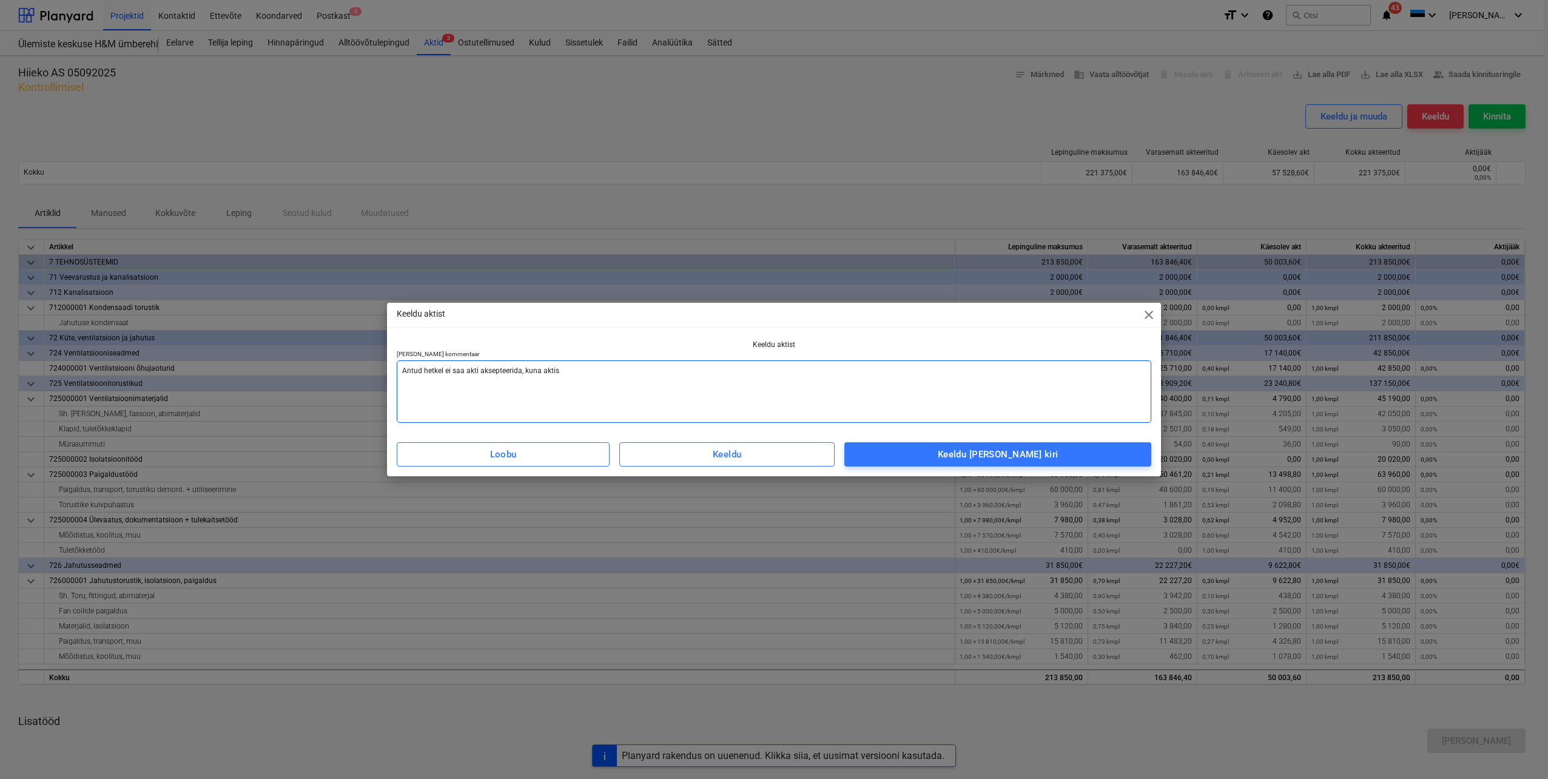
type textarea "Antud hetkel ei saa akti aksepteerida, kuna aktis k"
type textarea "x"
type textarea "Antud hetkel ei saa akti aksepteerida, kuna aktis ka"
type textarea "x"
type textarea "Antud hetkel ei saa akti aksepteerida, kuna aktis kaj"
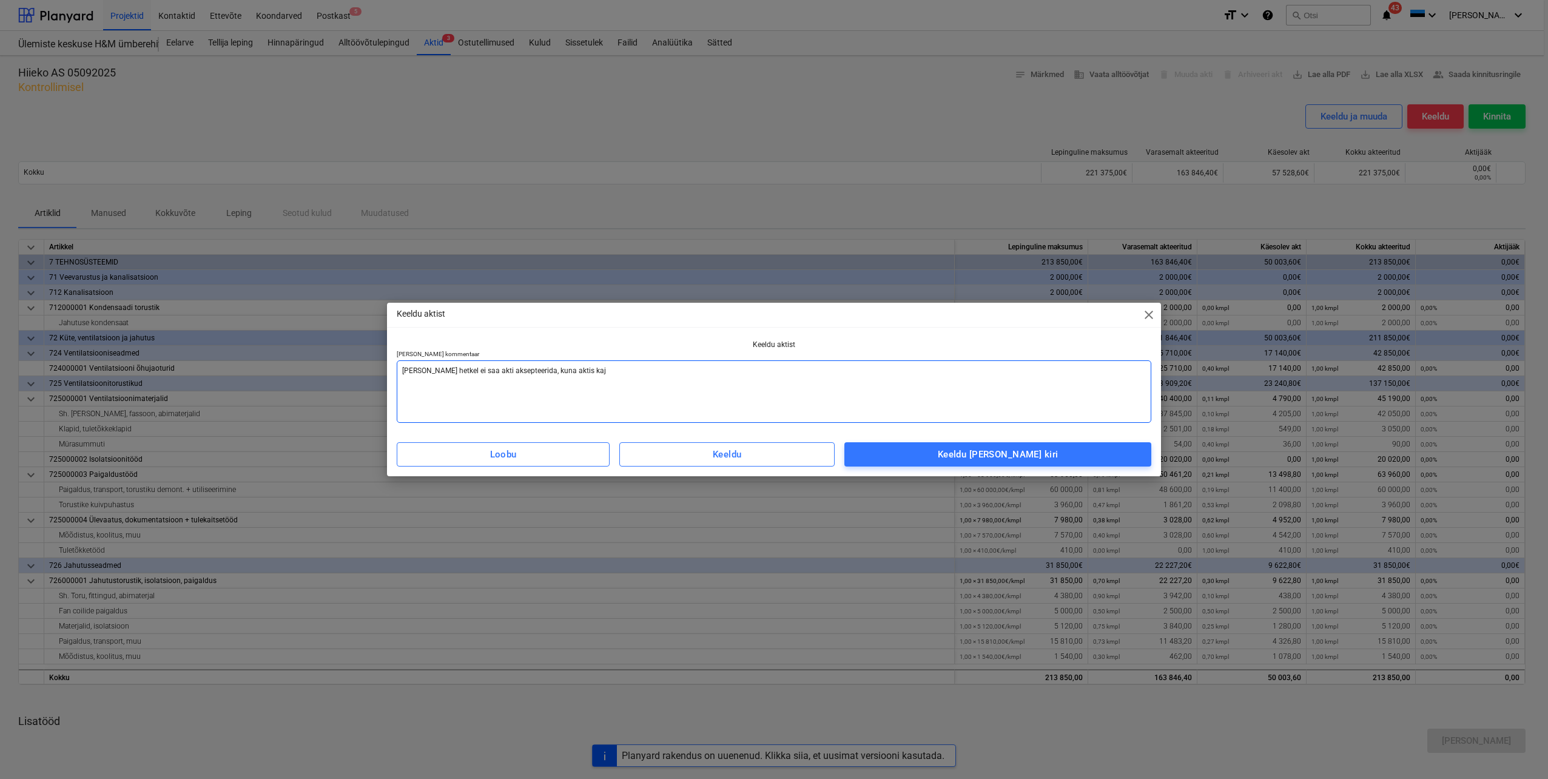
type textarea "x"
type textarea "Antud hetkel ei saa akti aksepteerida, kuna aktis kaja"
type textarea "x"
type textarea "Antud hetkel ei saa akti aksepteerida, kuna aktis kajas"
type textarea "x"
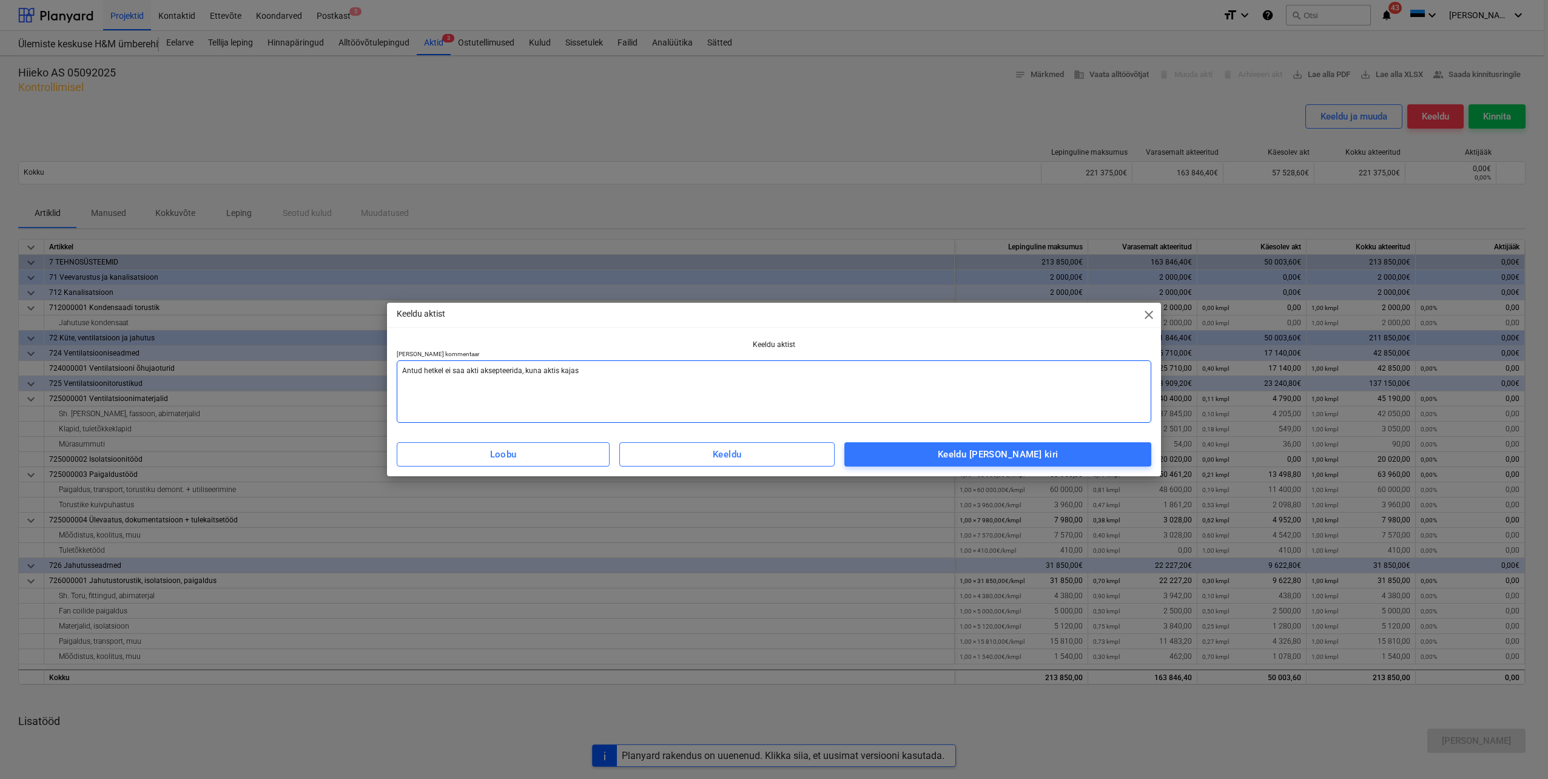
type textarea "Antud hetkel ei saa akti aksepteerida, kuna aktis kajast"
type textarea "x"
type textarea "Antud hetkel ei saa akti aksepteerida, kuna aktis kajasta"
type textarea "x"
type textarea "Antud hetkel ei saa akti aksepteerida, kuna aktis kajastat"
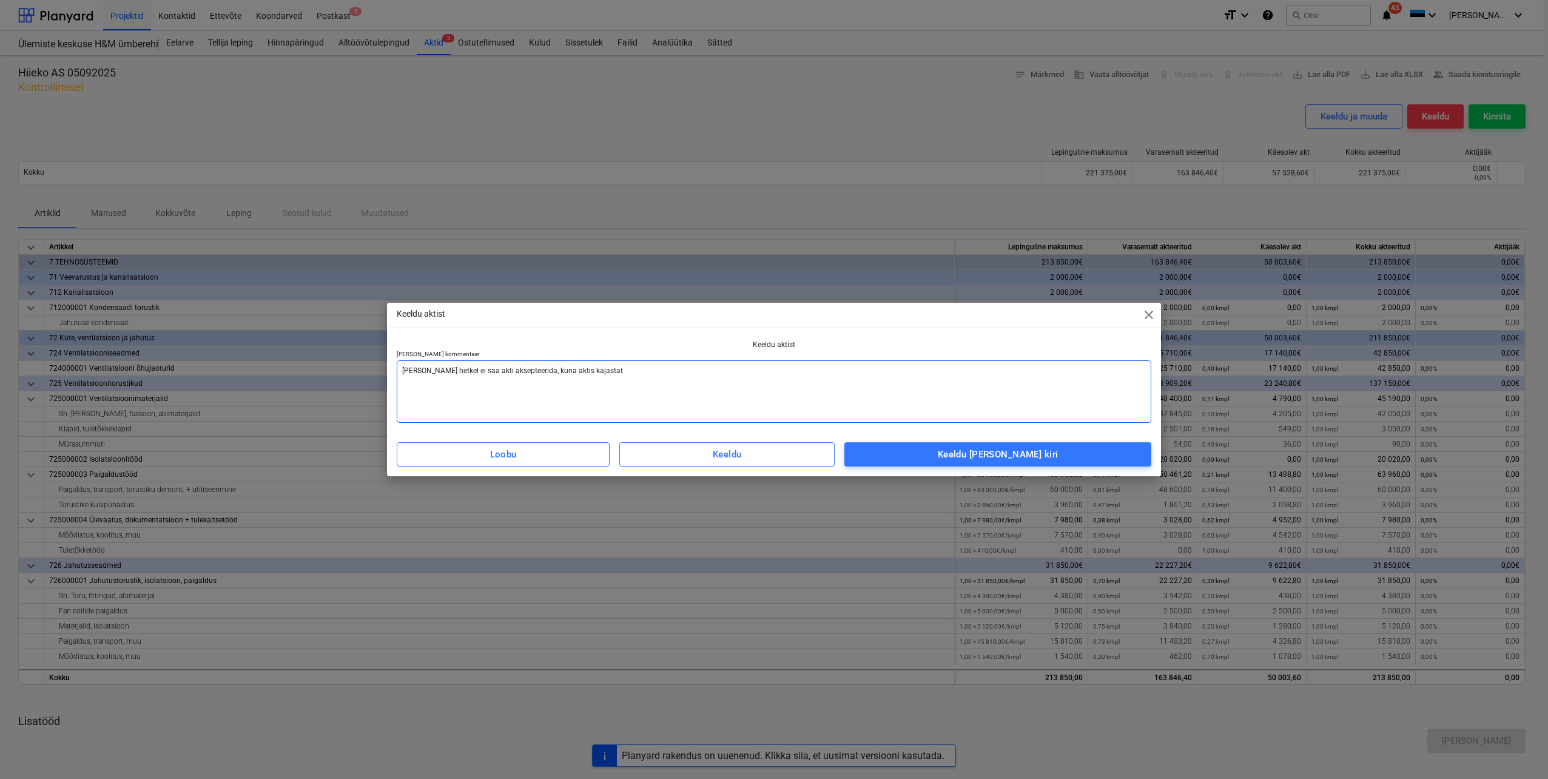
type textarea "x"
type textarea "Antud hetkel ei saa akti aksepteerida, kuna aktis kajastatu"
type textarea "x"
type textarea "Antud hetkel ei saa akti aksepteerida, kuna aktis kajastatud"
type textarea "x"
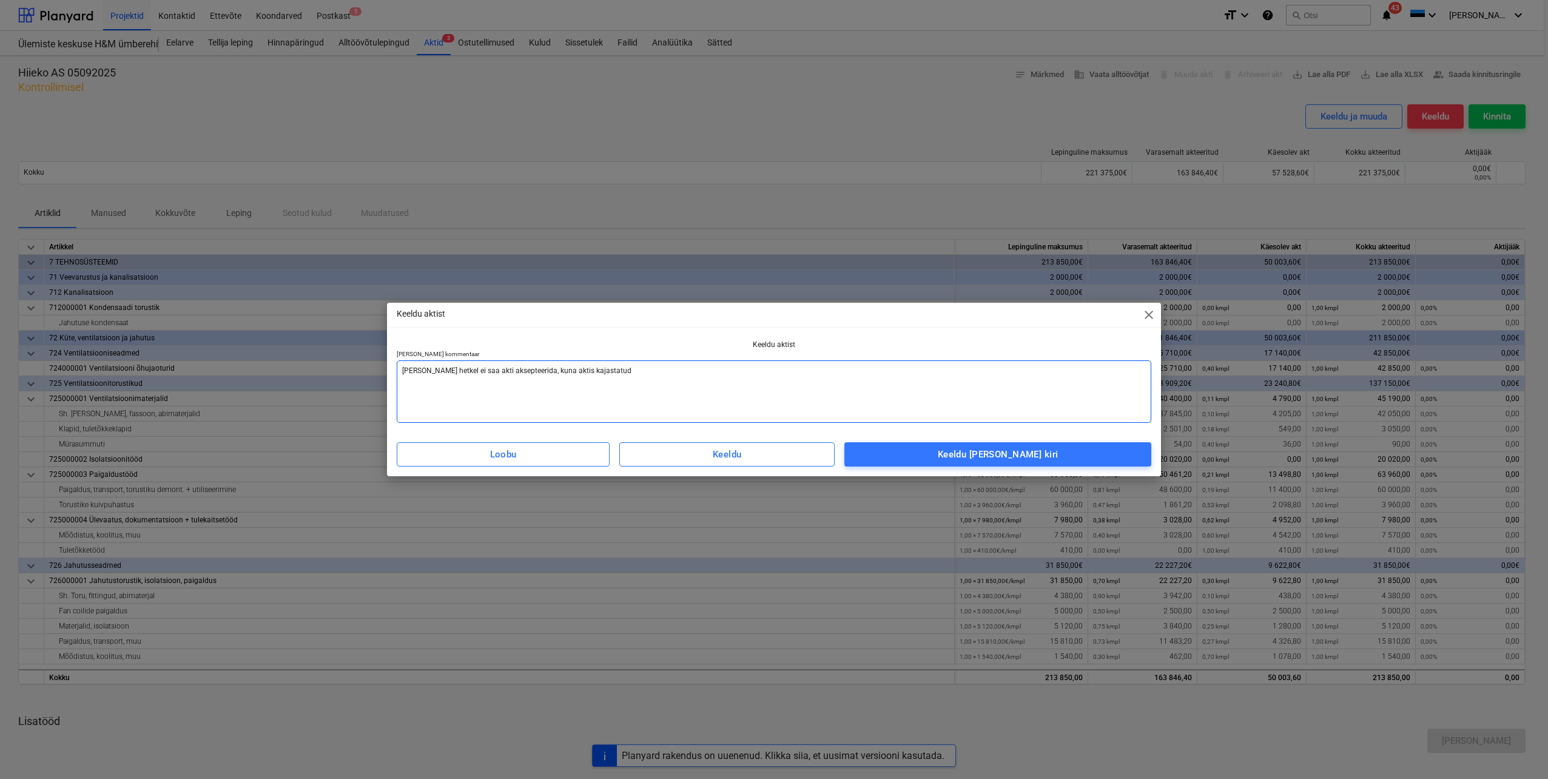
type textarea "Antud hetkel ei saa akti aksepteerida, kuna aktis kajastatud"
type textarea "x"
type textarea "Antud hetkel ei saa akti aksepteerida, kuna aktis kajastatud s"
type textarea "x"
type textarea "Antud hetkel ei saa akti aksepteerida, kuna aktis kajastatud su"
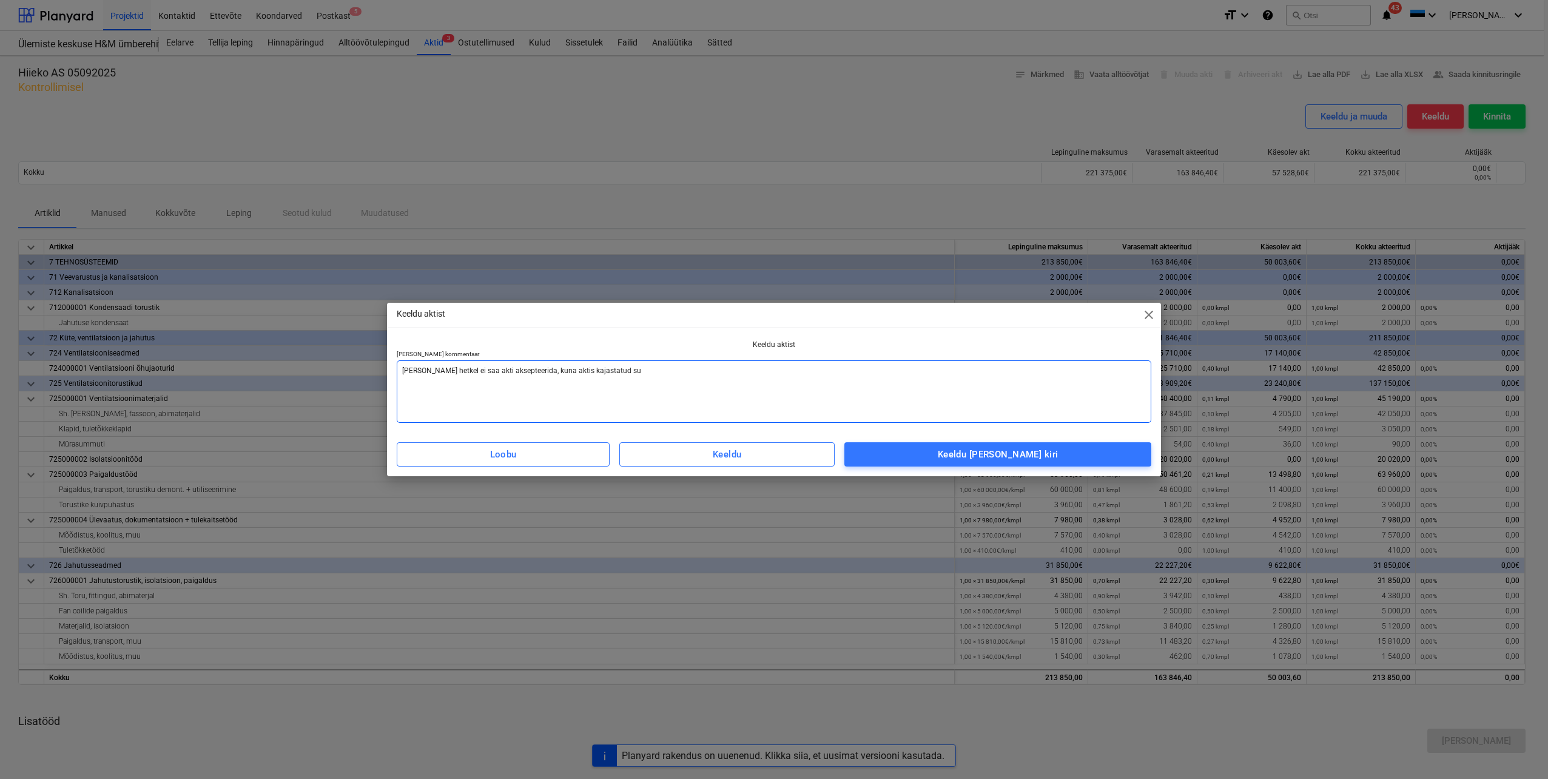
type textarea "x"
type textarea "Antud hetkel ei saa akti aksepteerida, kuna aktis kajastatud sum"
type textarea "x"
type textarea "Antud hetkel ei saa akti aksepteerida, kuna aktis kajastatud summ"
type textarea "x"
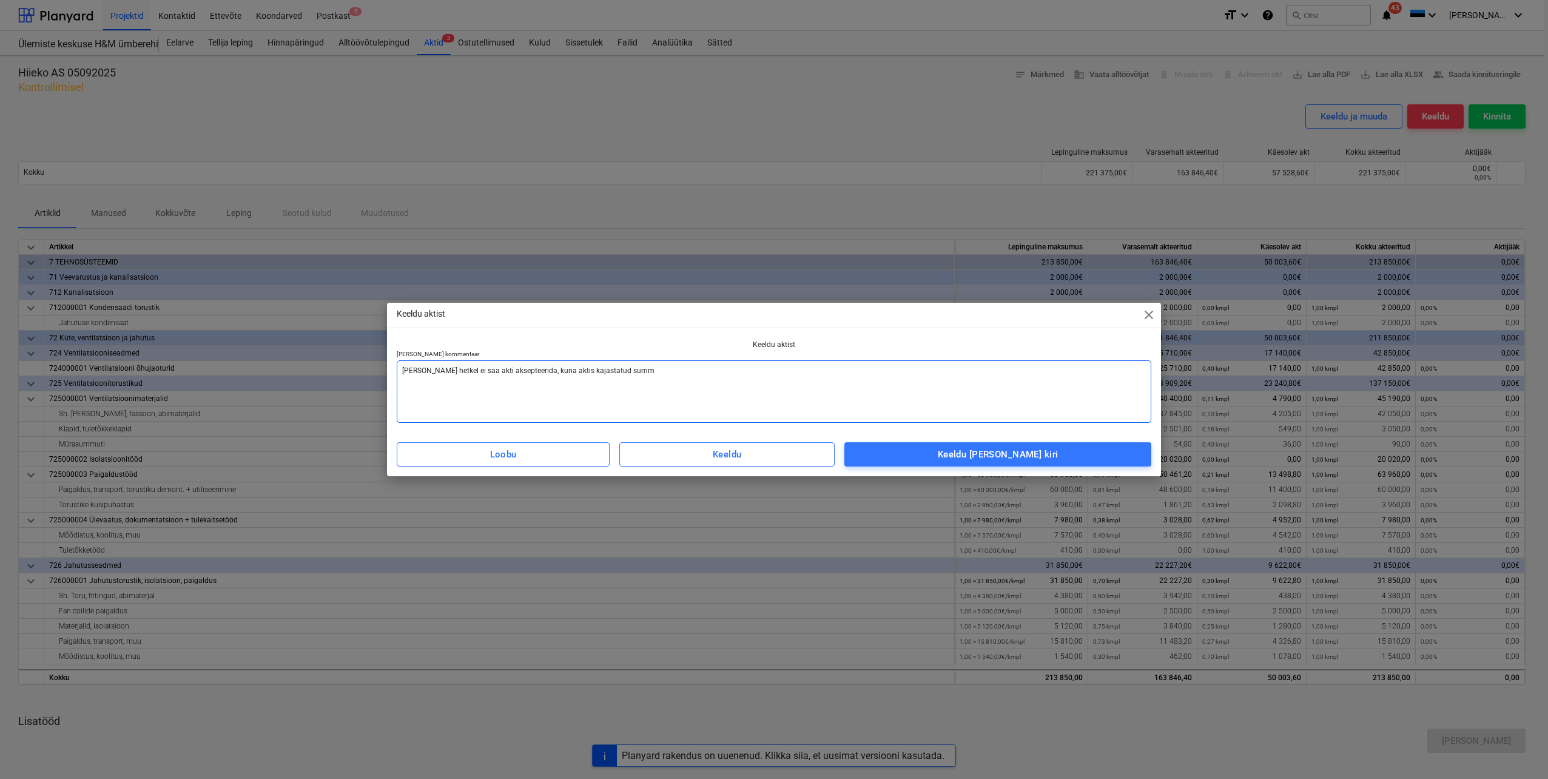
type textarea "Antud hetkel ei saa akti aksepteerida, kuna aktis kajastatud summa"
type textarea "x"
type textarea "Antud hetkel ei saa akti aksepteerida, kuna aktis kajastatud summa"
type textarea "x"
type textarea "Antud hetkel ei saa akti aksepteerida, kuna aktis kajastatud summa o"
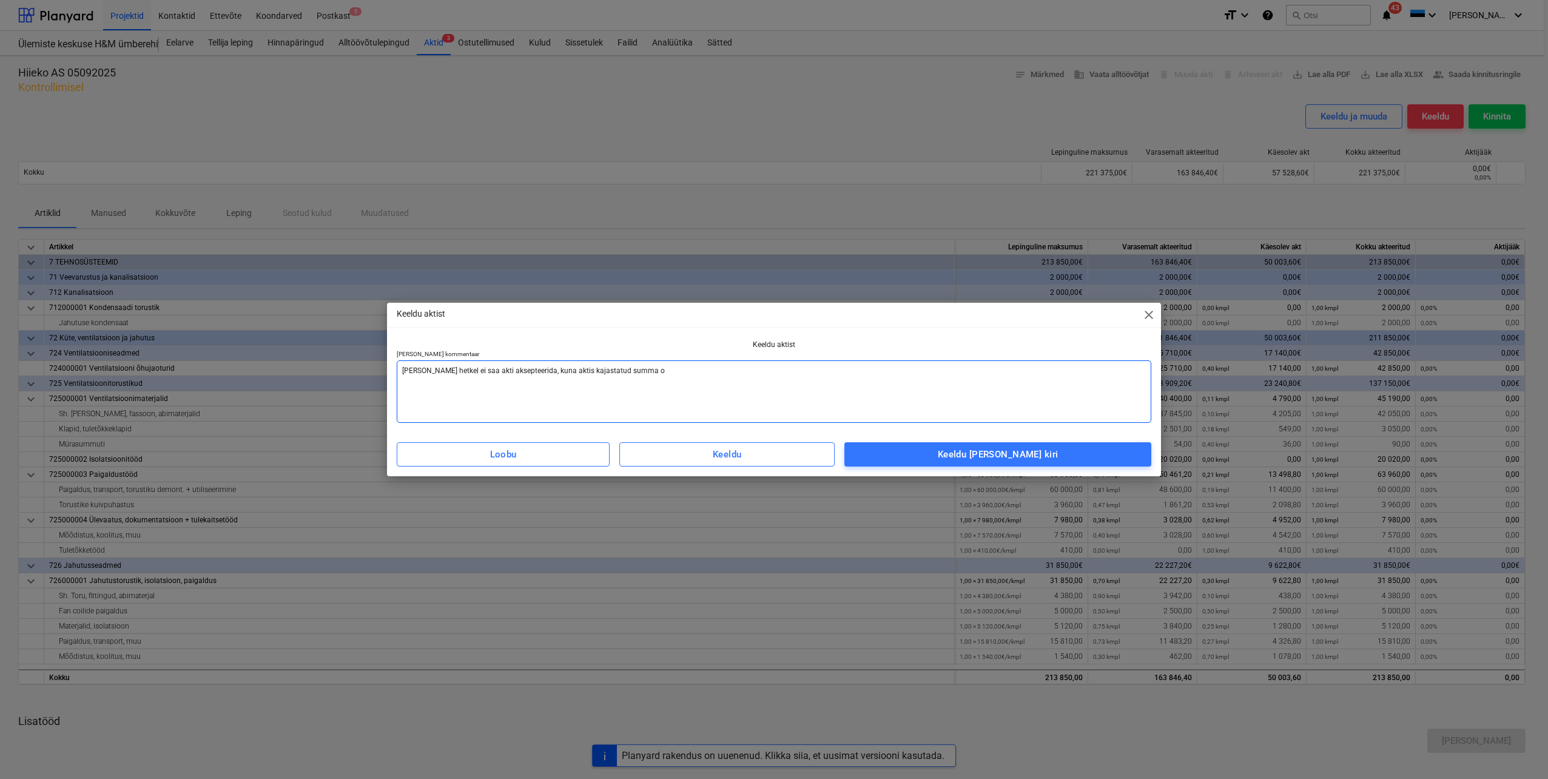
type textarea "x"
type textarea "Antud hetkel ei saa akti aksepteerida, kuna aktis kajastatud summa on"
type textarea "x"
type textarea "Antud hetkel ei saa akti aksepteerida, kuna aktis kajastatud summa on"
type textarea "x"
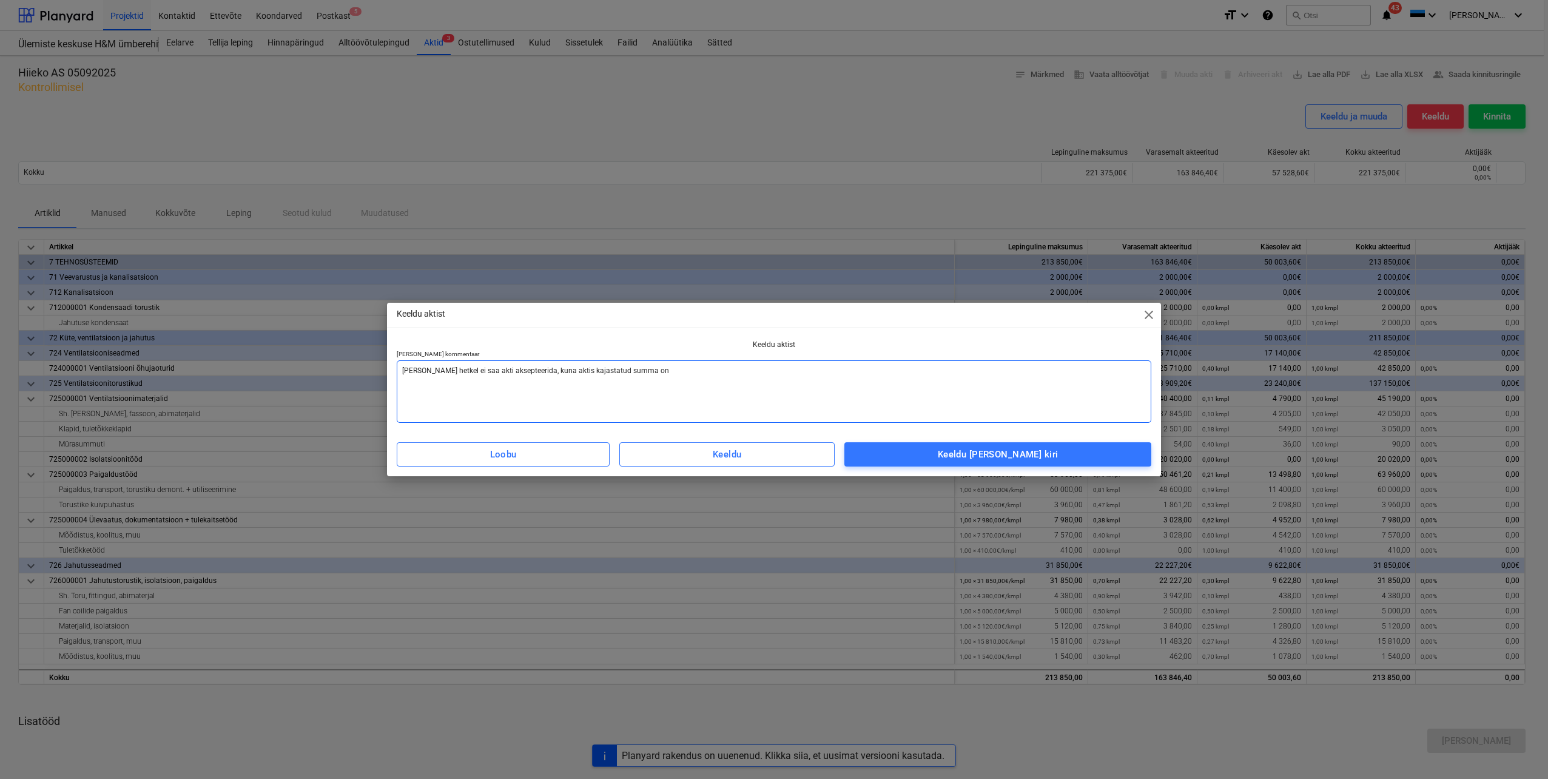
type textarea "Antud hetkel ei saa akti aksepteerida, kuna aktis kajastatud summa on v"
type textarea "x"
type textarea "Antud hetkel ei saa akti aksepteerida, kuna aktis kajastatud summa on va"
type textarea "x"
type textarea "Antud hetkel ei saa akti aksepteerida, kuna aktis kajastatud summa on vai"
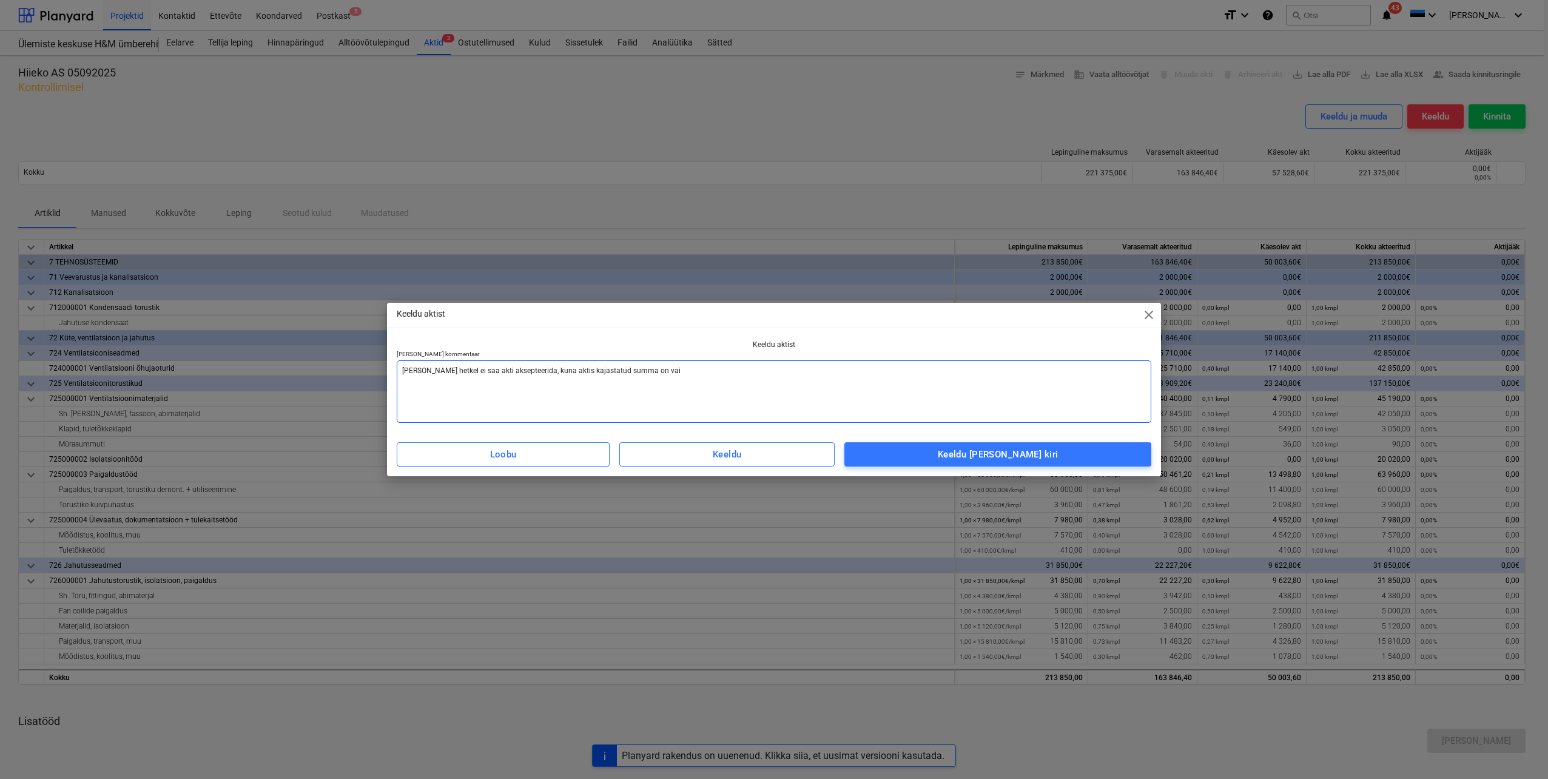
type textarea "x"
type textarea "Antud hetkel ei saa akti aksepteerida, kuna aktis kajastatud summa on vaid"
type textarea "x"
type textarea "Antud hetkel ei saa akti aksepteerida, kuna aktis kajastatud summa on vaidl"
type textarea "x"
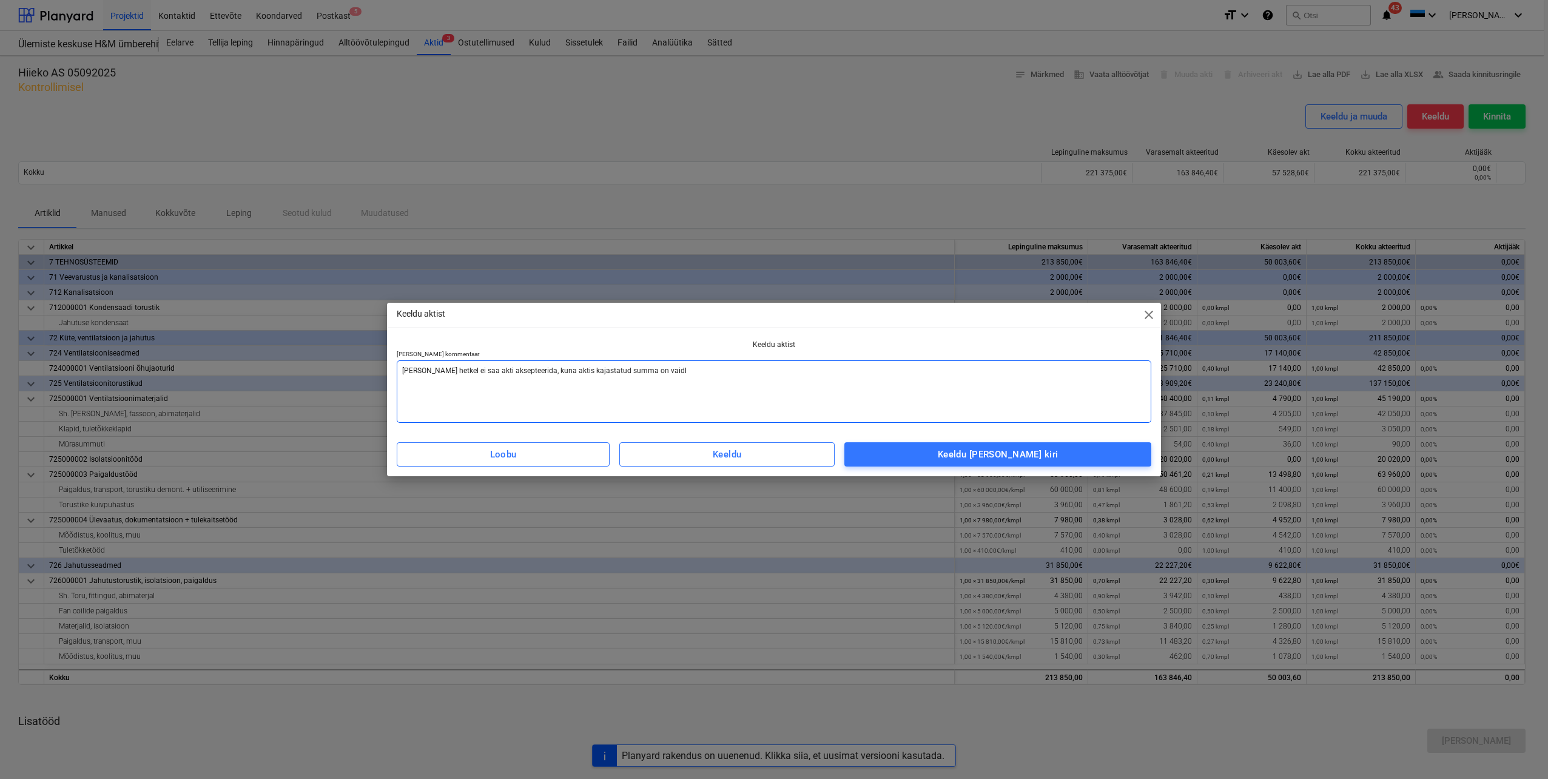
type textarea "Antud hetkel ei saa akti aksepteerida, kuna aktis kajastatud summa on vaidlu"
type textarea "x"
type textarea "Antud hetkel ei saa akti aksepteerida, kuna aktis kajastatud summa on vaidlus"
type textarea "x"
type textarea "Antud hetkel ei saa akti aksepteerida, kuna aktis kajastatud summa on vaidluse"
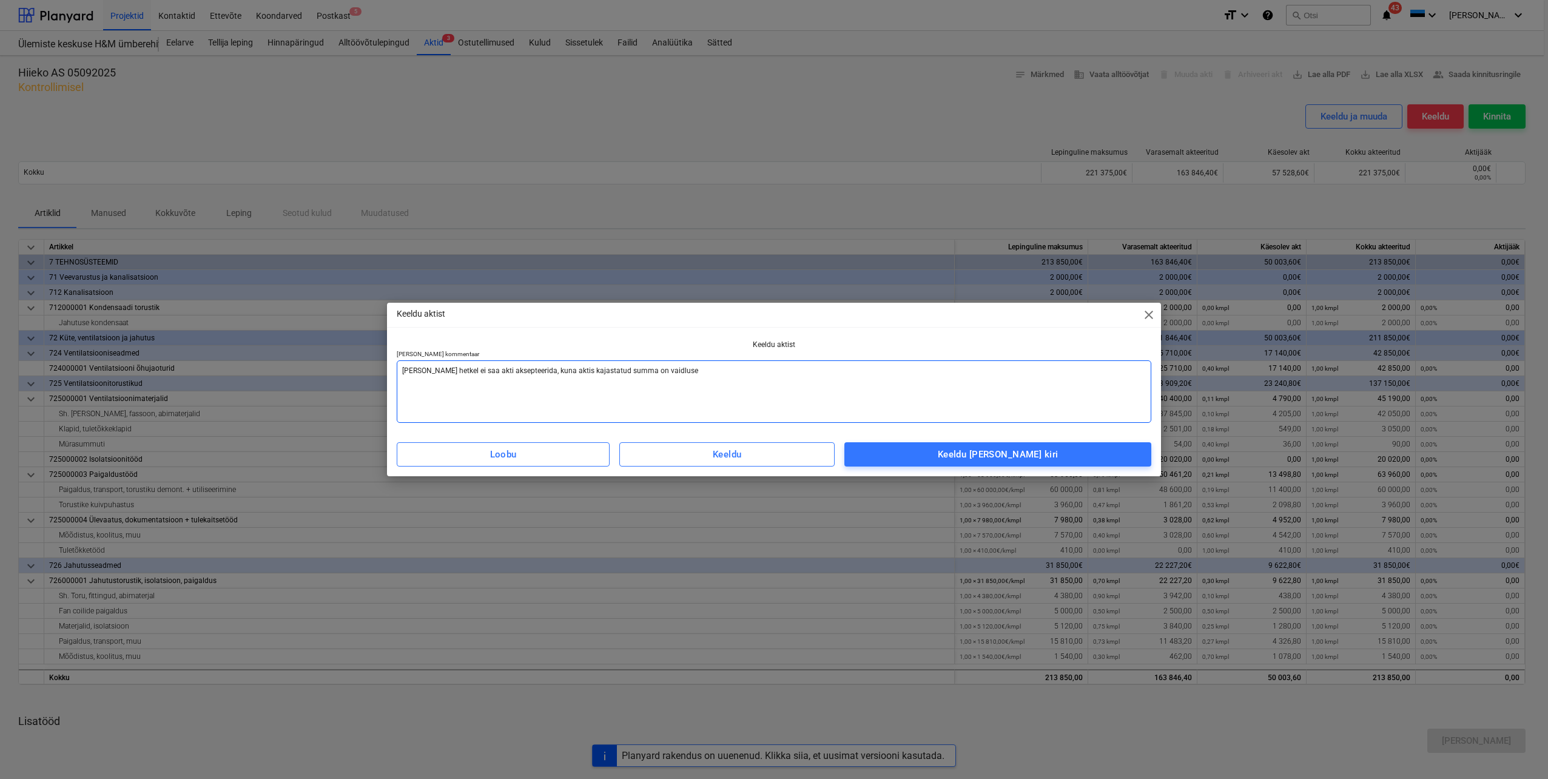
type textarea "x"
type textarea "Antud hetkel ei saa akti aksepteerida, kuna aktis kajastatud summa on vaidluse"
type textarea "x"
type textarea "Antud hetkel ei saa akti aksepteerida, kuna aktis kajastatud summa on vaidluse a"
type textarea "x"
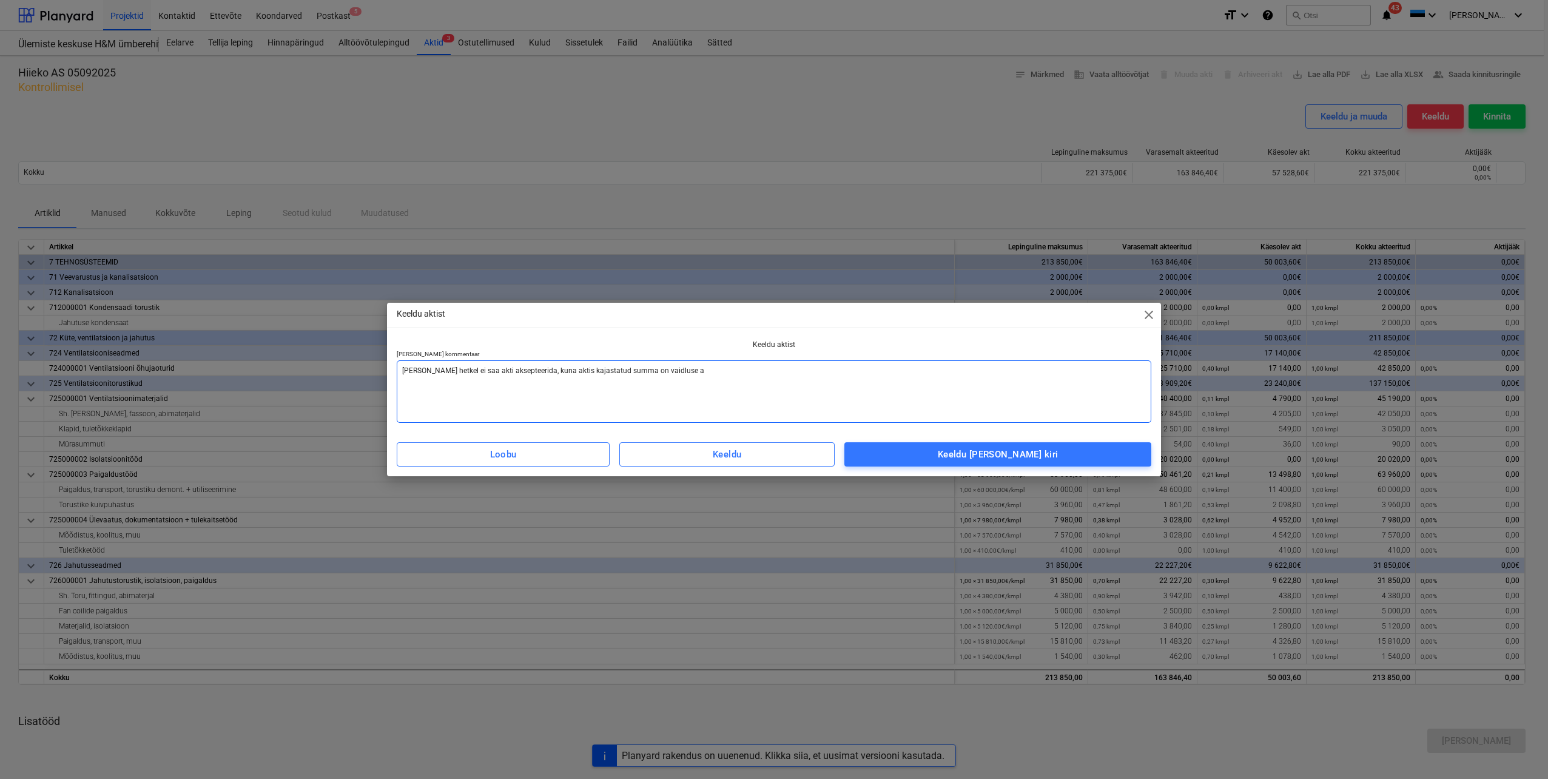
type textarea "Antud hetkel ei saa akti aksepteerida, kuna aktis kajastatud summa on vaidluse …"
type textarea "x"
type textarea "Antud hetkel ei saa akti aksepteerida, kuna aktis kajastatud summa on vaidluse …"
type textarea "x"
type textarea "Antud hetkel ei saa akti aksepteerida, kuna aktis kajastatud summa on vaidluse …"
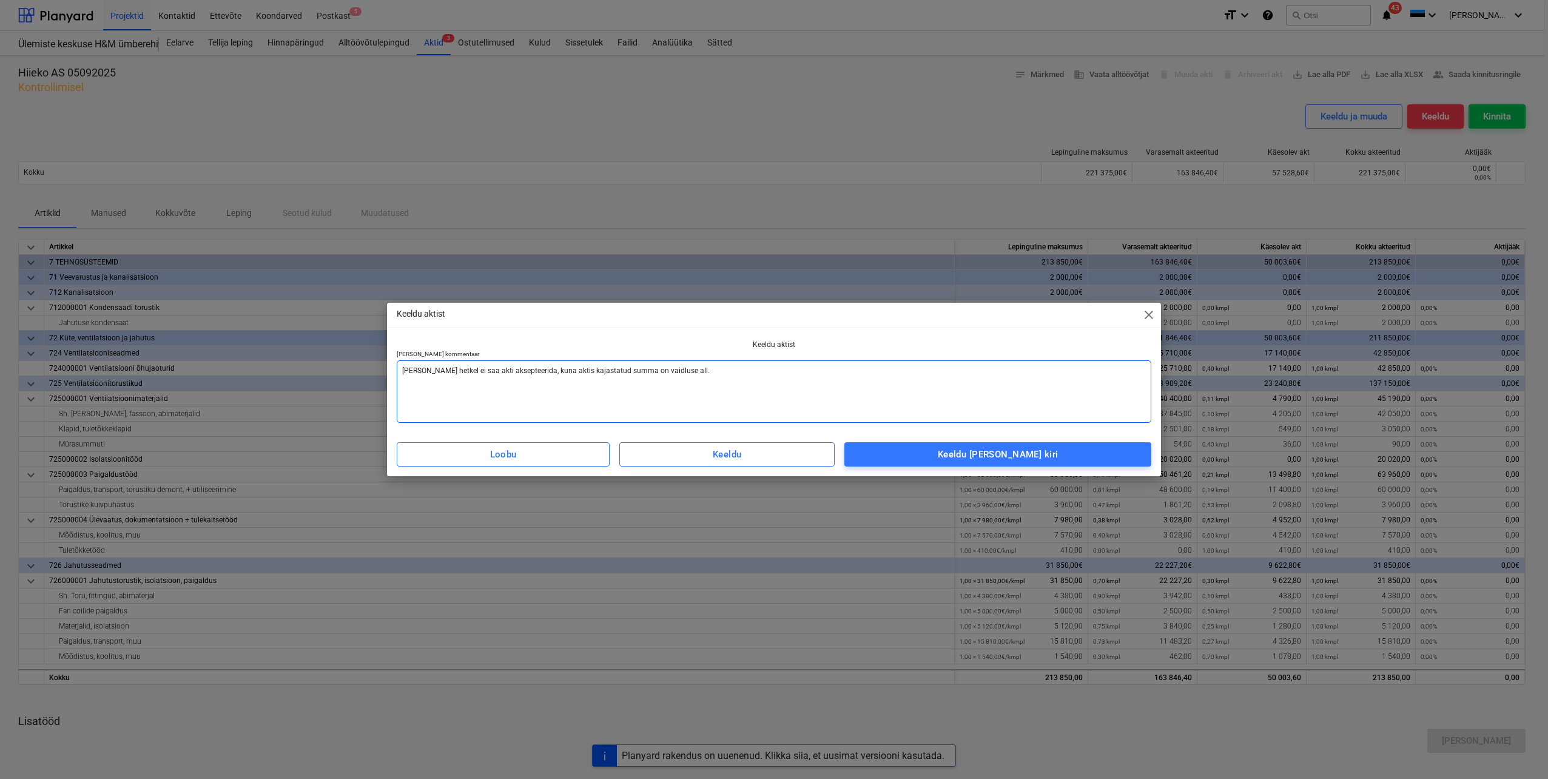
click at [521, 372] on textarea "Antud hetkel ei saa akti aksepteerida, kuna aktis kajastatud summa on vaidluse …" at bounding box center [774, 391] width 755 height 62
type textarea "x"
type textarea "Antud hetkel ei saa akti aksepteerid, kuna aktis kajastatud summa on vaidluse a…"
type textarea "x"
type textarea "Antud hetkel ei saa akti aksepteeri, kuna aktis kajastatud summa on vaidluse al…"
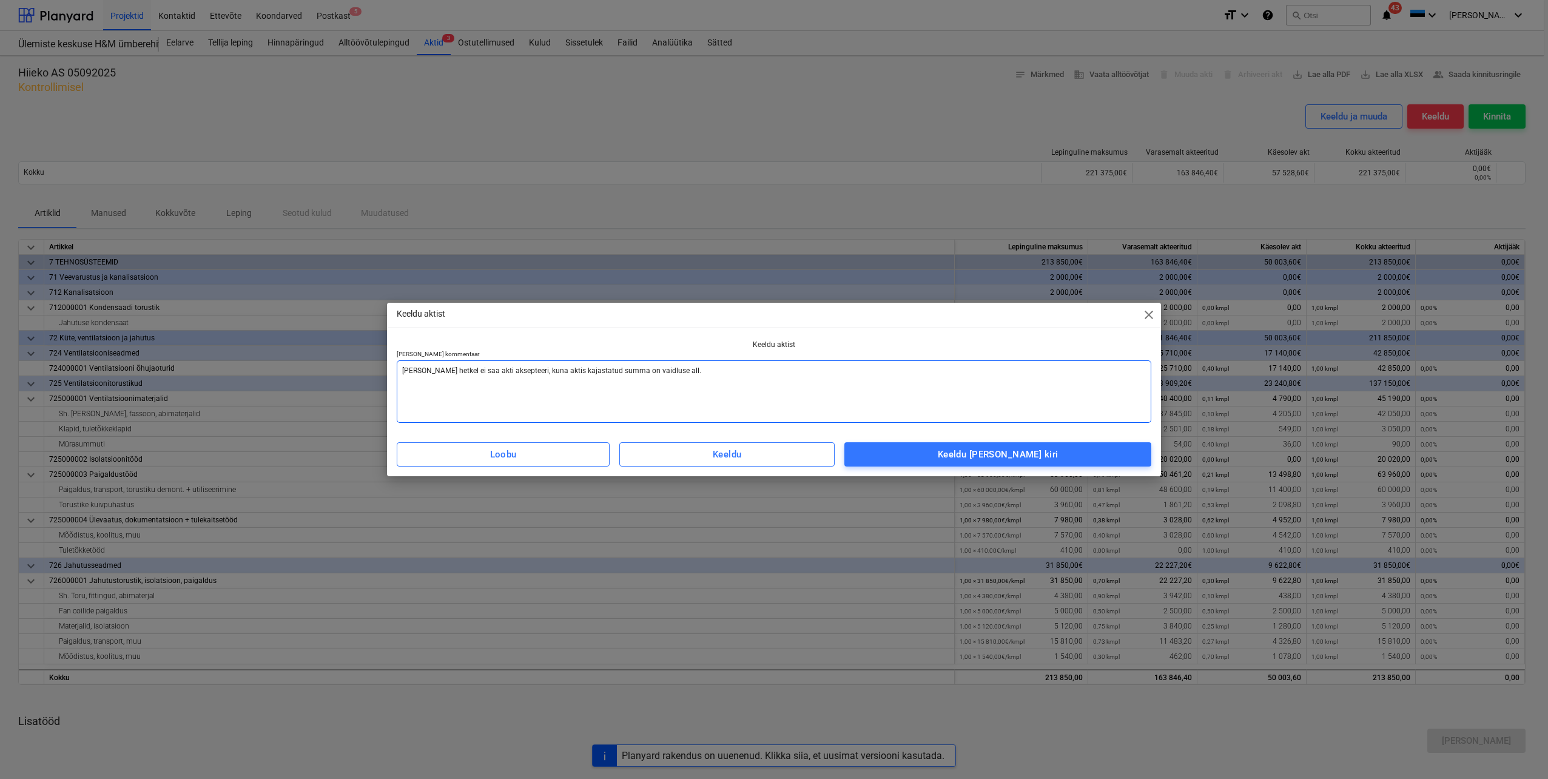
type textarea "x"
type textarea "Antud hetkel ei saa akti aksepteer, kuna aktis kajastatud summa on vaidluse all."
type textarea "x"
type textarea "Antud hetkel ei saa akti akseptee, kuna aktis kajastatud summa on vaidluse all."
type textarea "x"
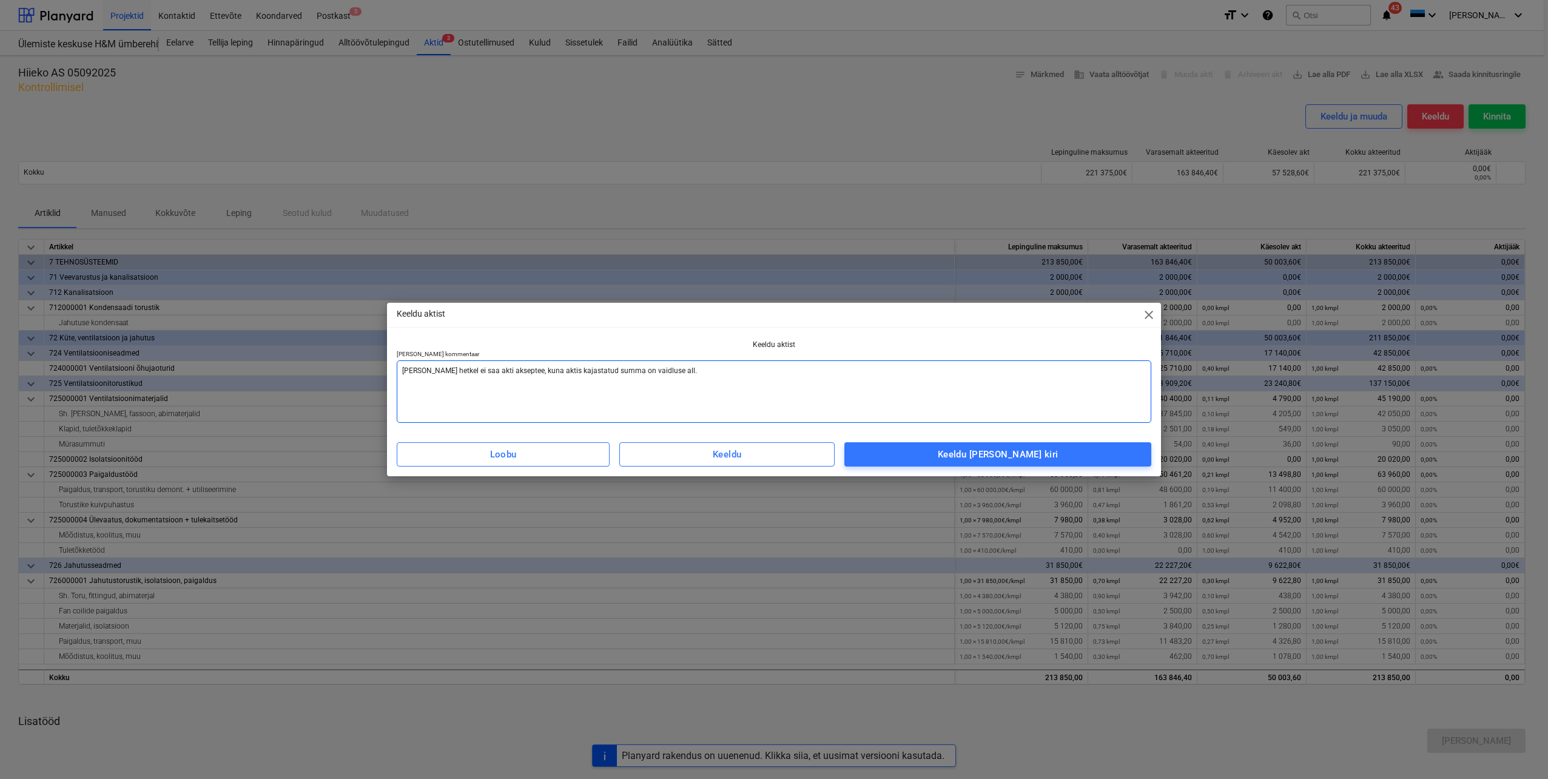
type textarea "Antud hetkel ei saa akti aksepte, kuna aktis kajastatud summa on vaidluse all."
type textarea "x"
type textarea "Antud hetkel ei saa akti aksept, kuna aktis kajastatud summa on vaidluse all."
type textarea "x"
type textarea "Antud hetkel ei saa akti aksep, kuna aktis kajastatud summa on vaidluse all."
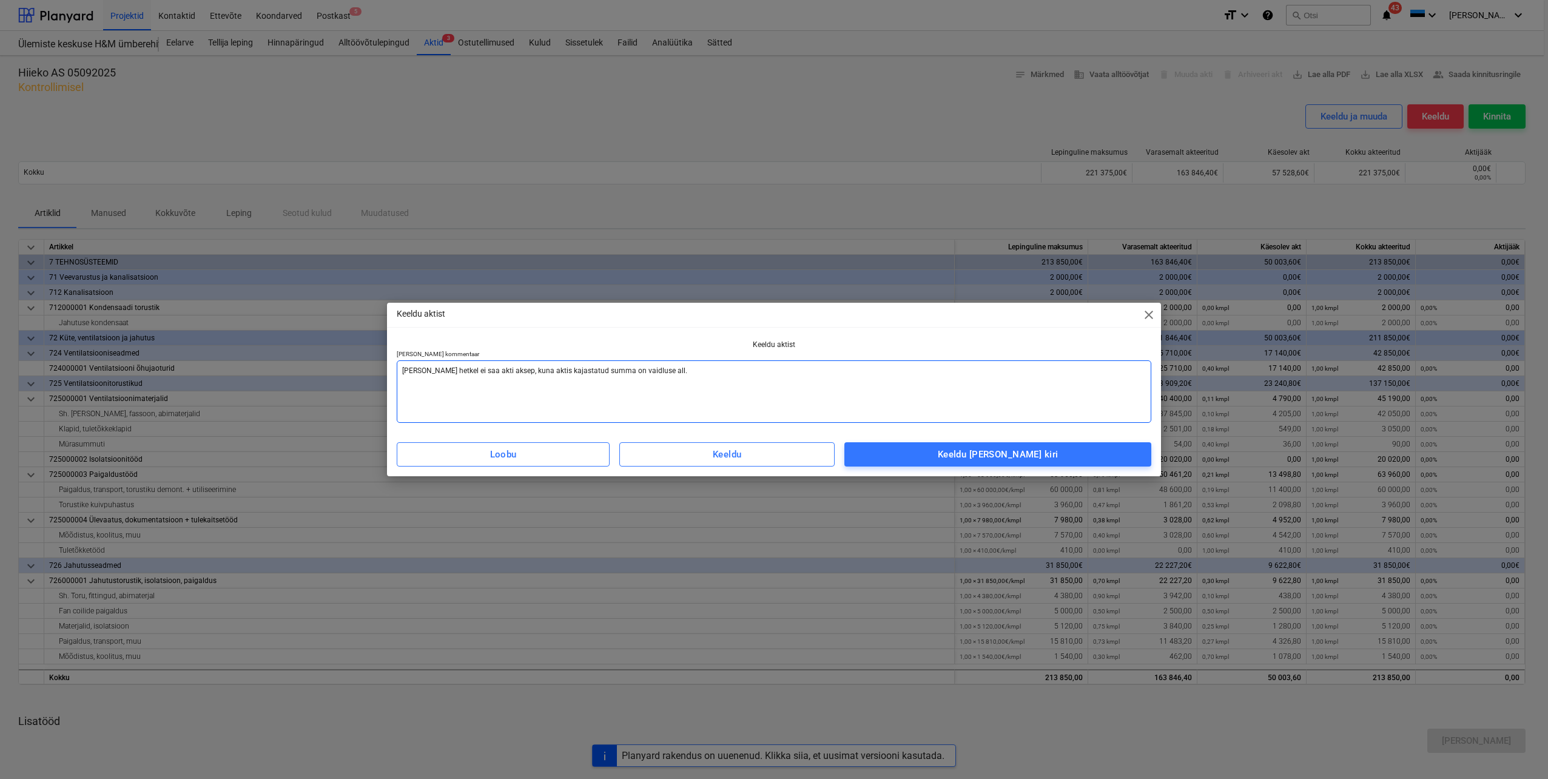
type textarea "x"
type textarea "Antud hetkel ei saa akti akse, kuna aktis kajastatud summa on vaidluse all."
type textarea "x"
type textarea "Antud hetkel ei saa akti aks, kuna aktis kajastatud summa on vaidluse all."
type textarea "x"
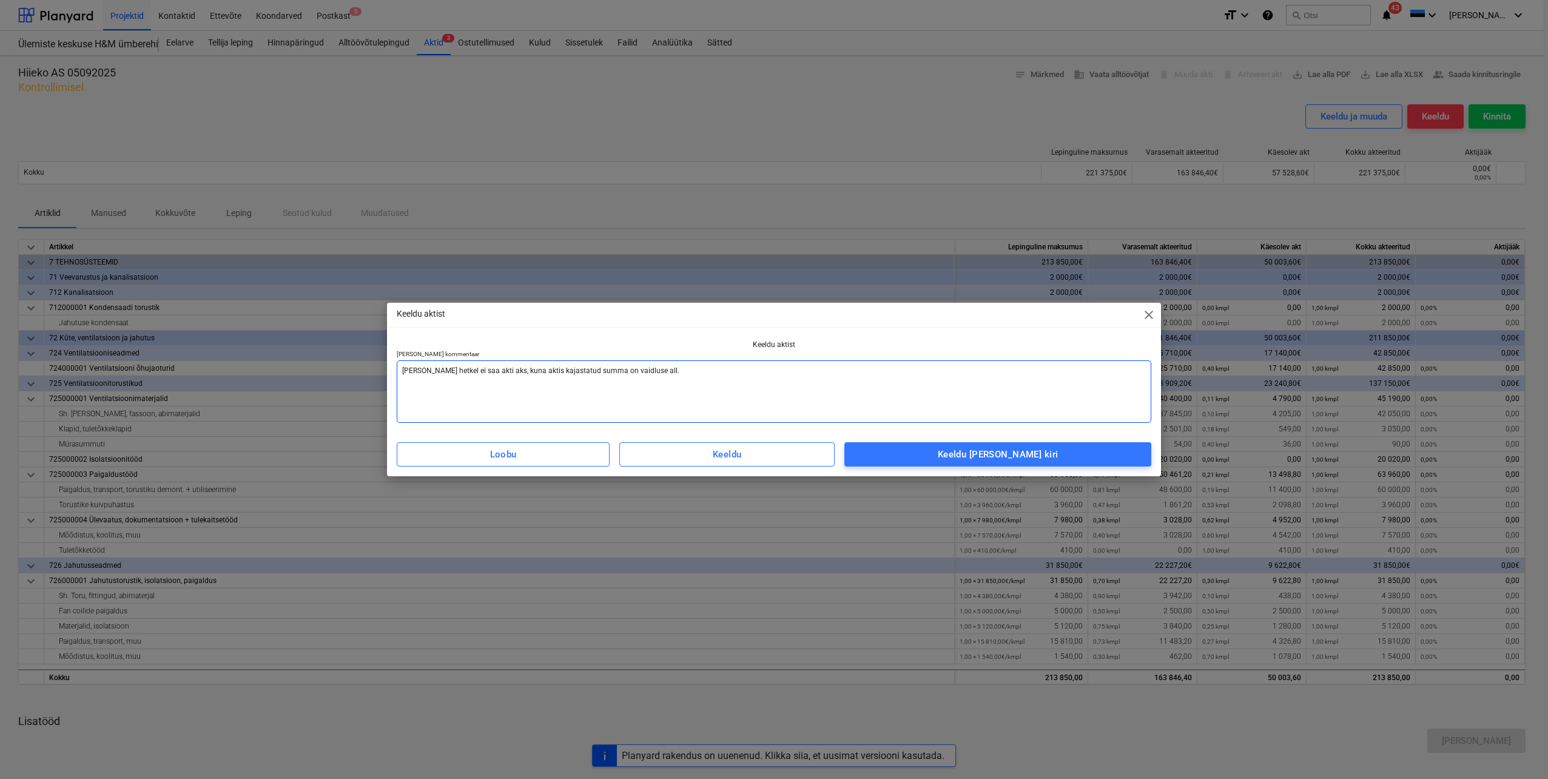
type textarea "Antud hetkel ei saa akti ak, kuna aktis kajastatud summa on vaidluse all."
type textarea "x"
type textarea "Antud hetkel ei saa akti a, kuna aktis kajastatud summa on vaidluse all."
type textarea "x"
type textarea "Antud hetkel ei saa akti ak, kuna aktis kajastatud summa on vaidluse all."
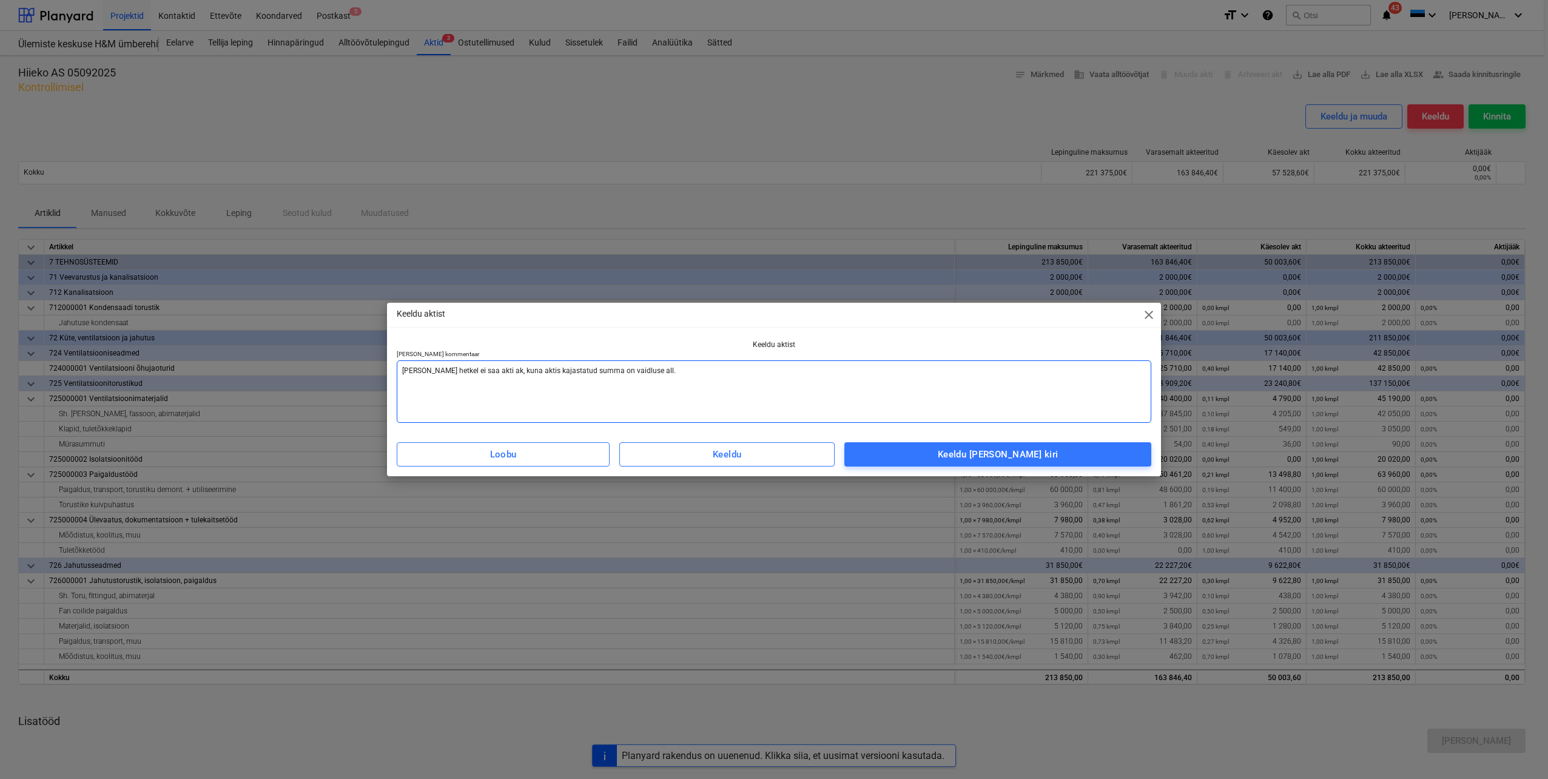
type textarea "x"
type textarea "Antud hetkel ei saa akti akt, kuna aktis kajastatud summa on vaidluse all."
type textarea "x"
type textarea "Antud hetkel ei saa akti akte, kuna aktis kajastatud summa on vaidluse all."
type textarea "x"
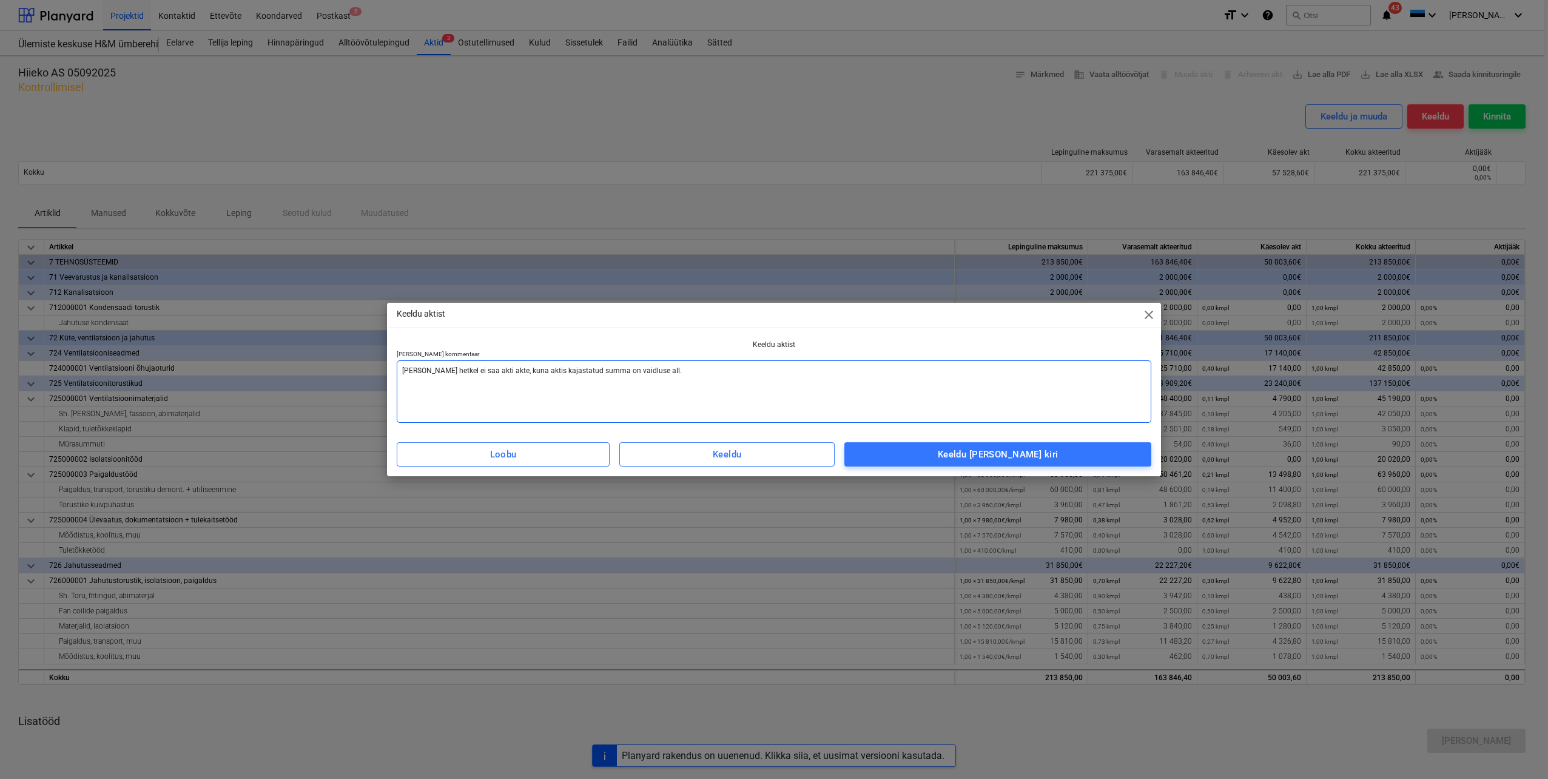
type textarea "Antud hetkel ei saa akti akt, kuna aktis kajastatud summa on vaidluse all."
type textarea "x"
type textarea "Antud hetkel ei saa akti akts, kuna aktis kajastatud summa on vaidluse all."
type textarea "x"
type textarea "Antud hetkel ei saa akti aktse, kuna aktis kajastatud summa on vaidluse all."
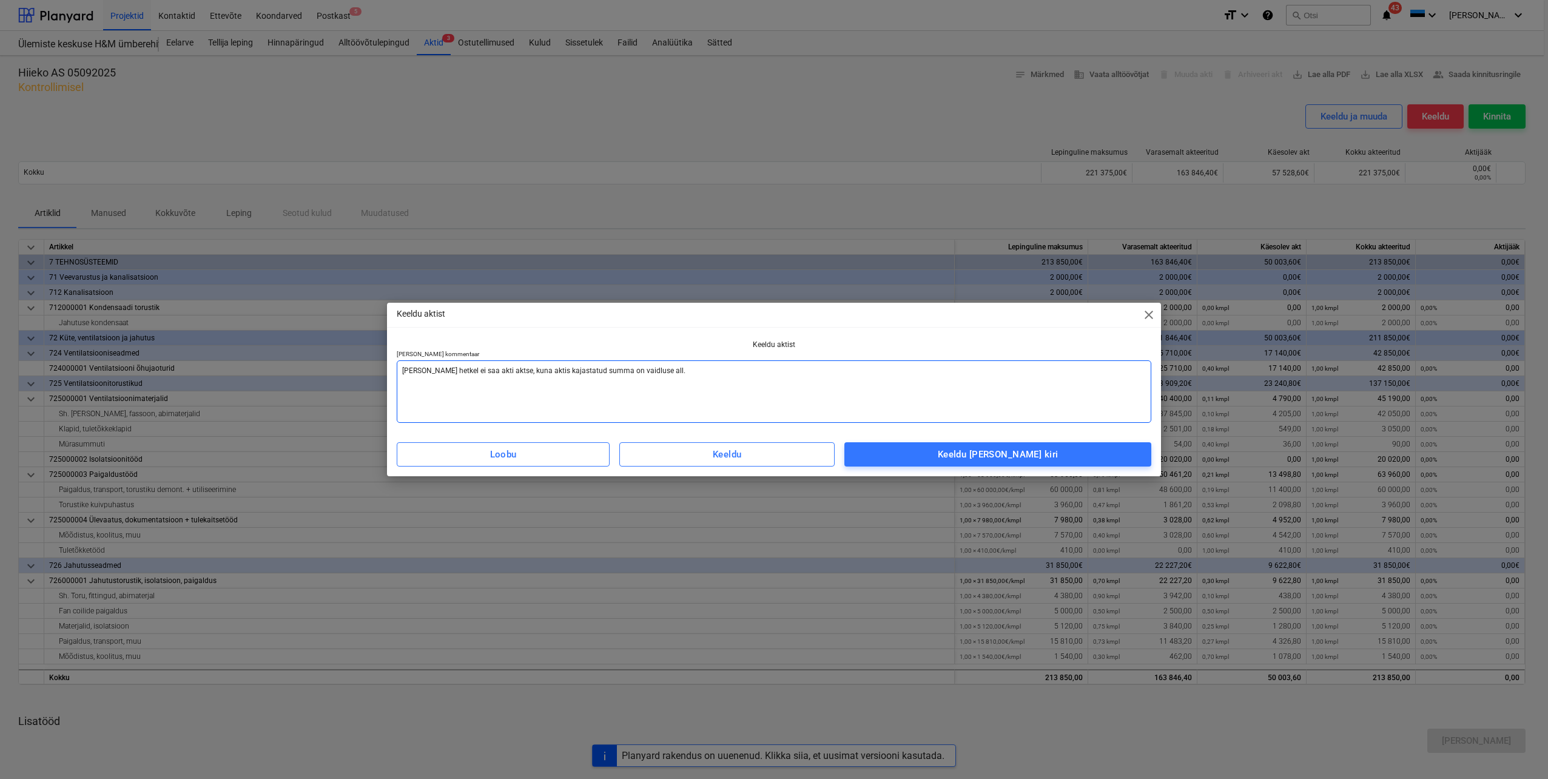
type textarea "x"
click at [762, 401] on textarea "Antud hetkel ei saa akti aktsepteerida, kuna aktis kajastatud summa on vaidluse…" at bounding box center [774, 391] width 755 height 62
click at [985, 457] on div "Keeldu ja saada kiri" at bounding box center [998, 454] width 121 height 16
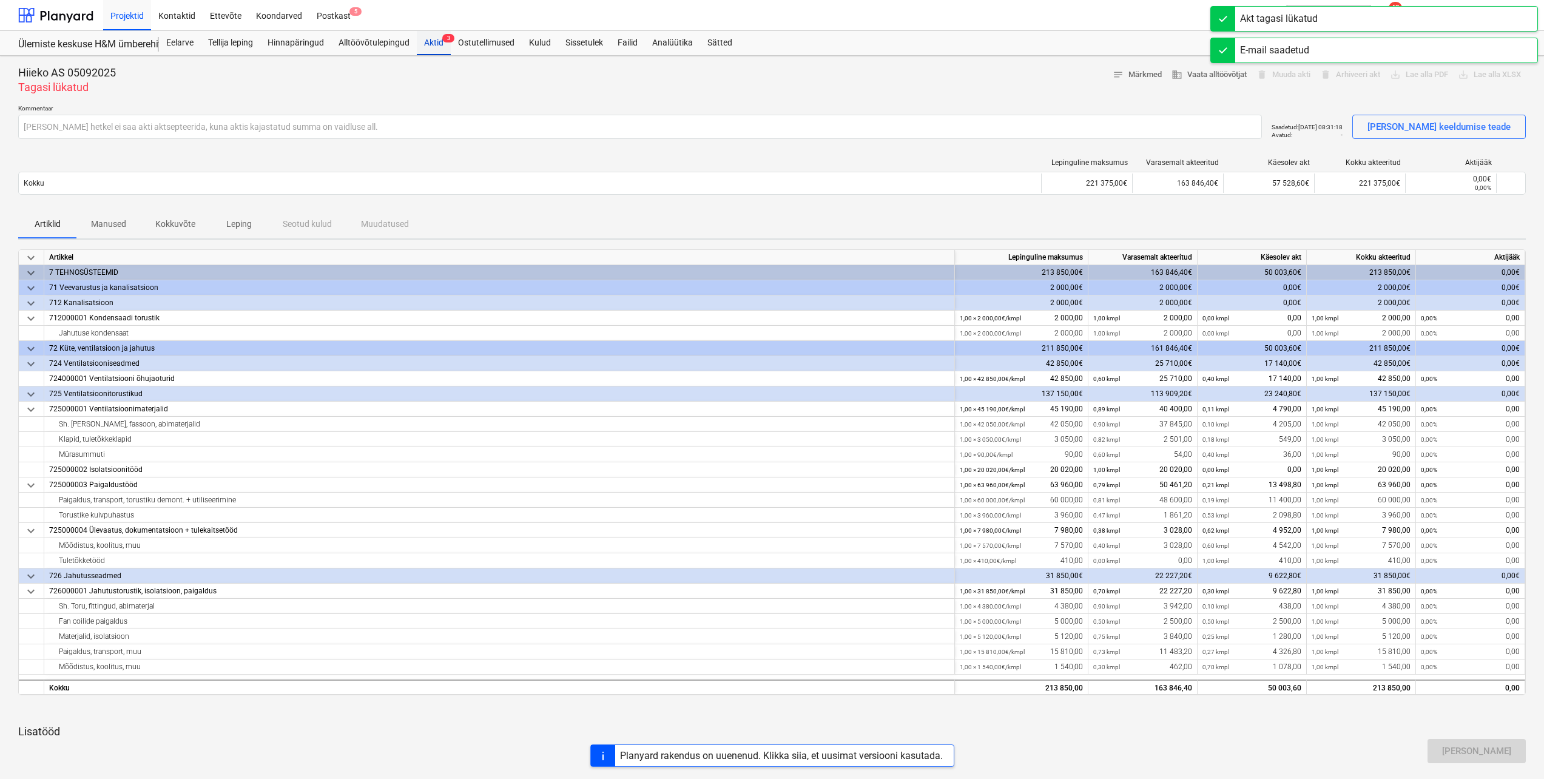
click at [436, 45] on div "Aktid 3" at bounding box center [434, 43] width 34 height 24
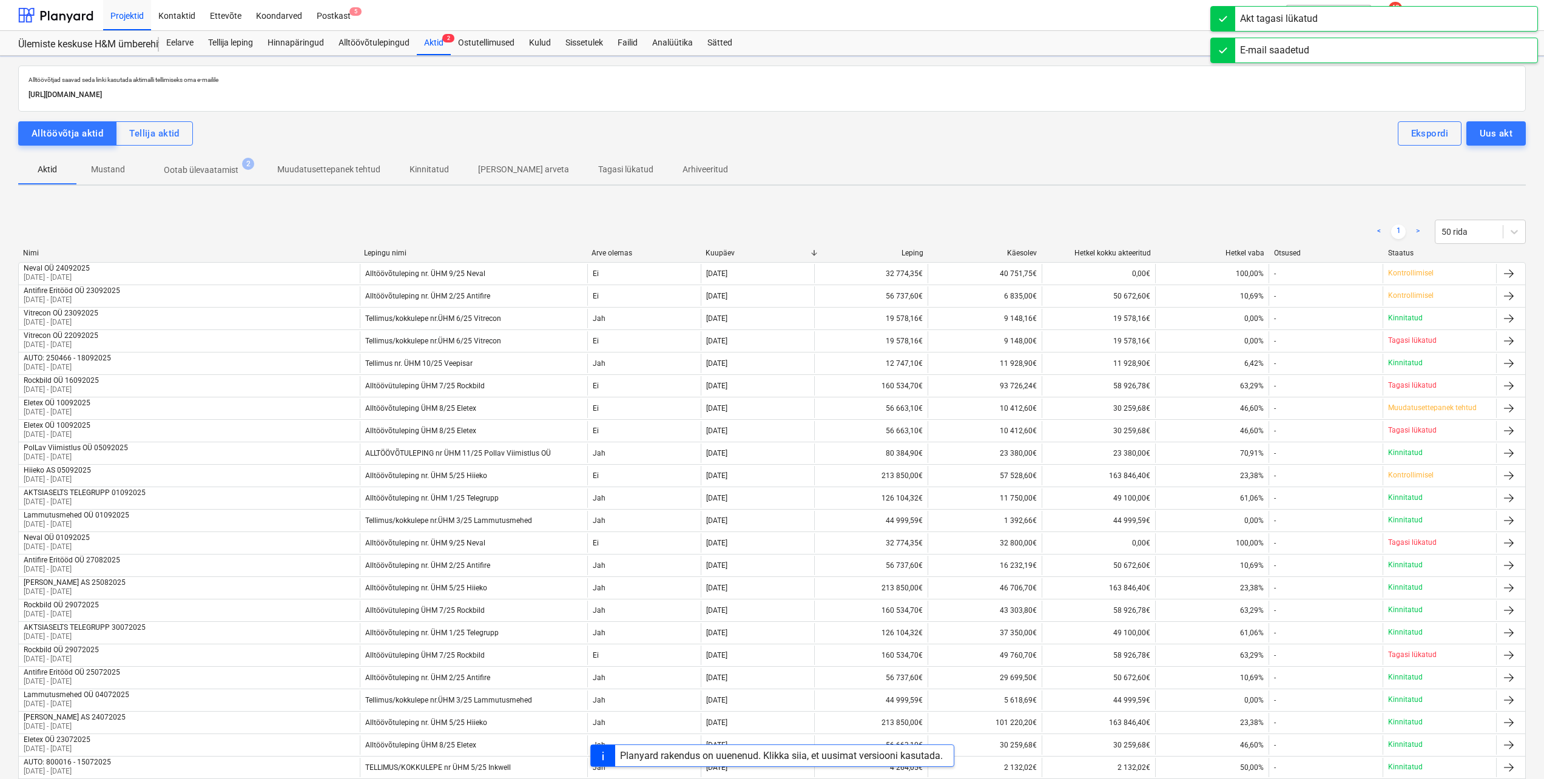
click at [206, 168] on p "Ootab ülevaatamist" at bounding box center [201, 170] width 75 height 13
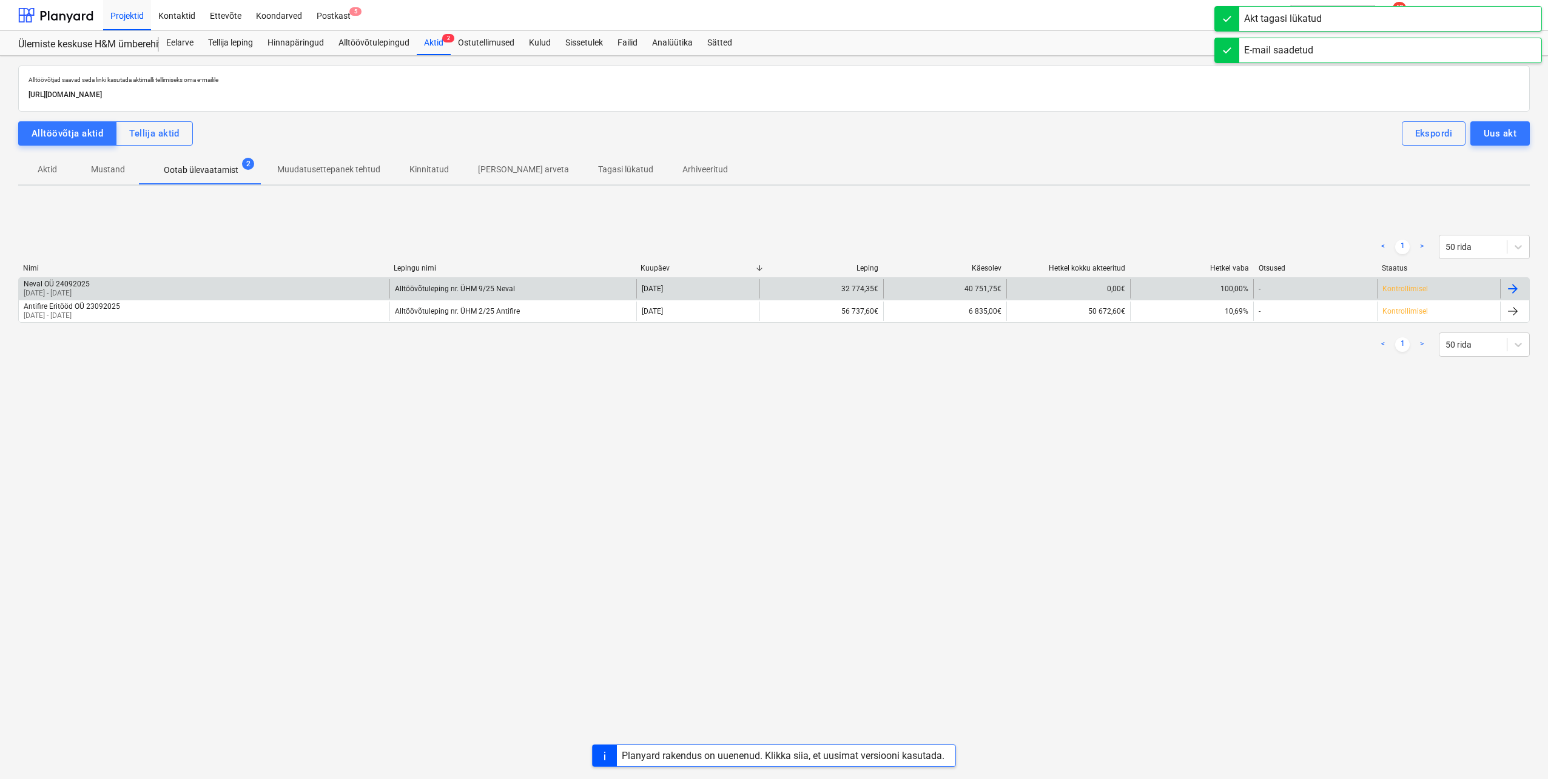
click at [166, 289] on div "Neval OÜ 24092025 01 Aug 2025 - 01 Sep 2025" at bounding box center [204, 288] width 371 height 19
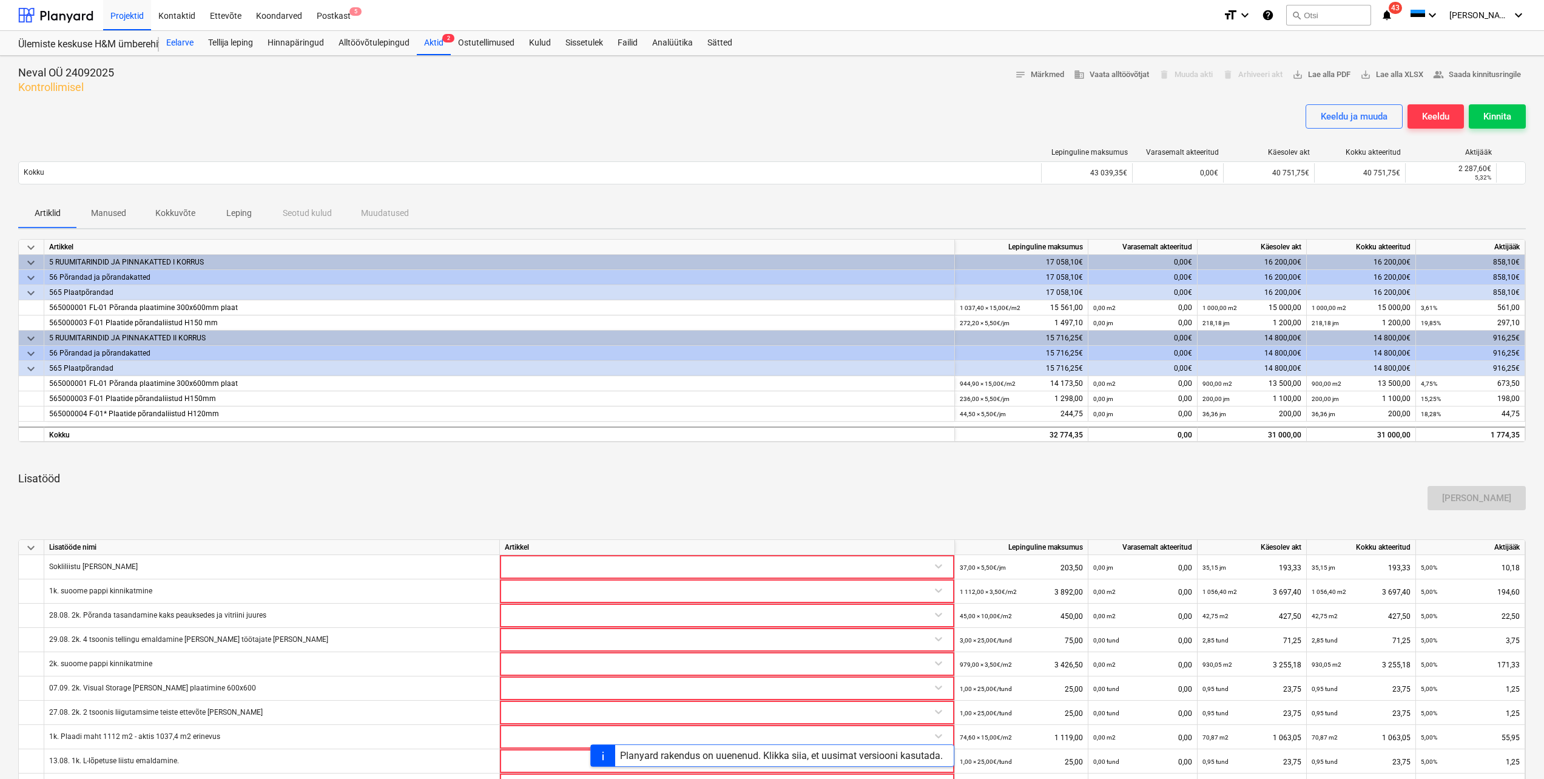
click at [184, 41] on div "Eelarve" at bounding box center [180, 43] width 42 height 24
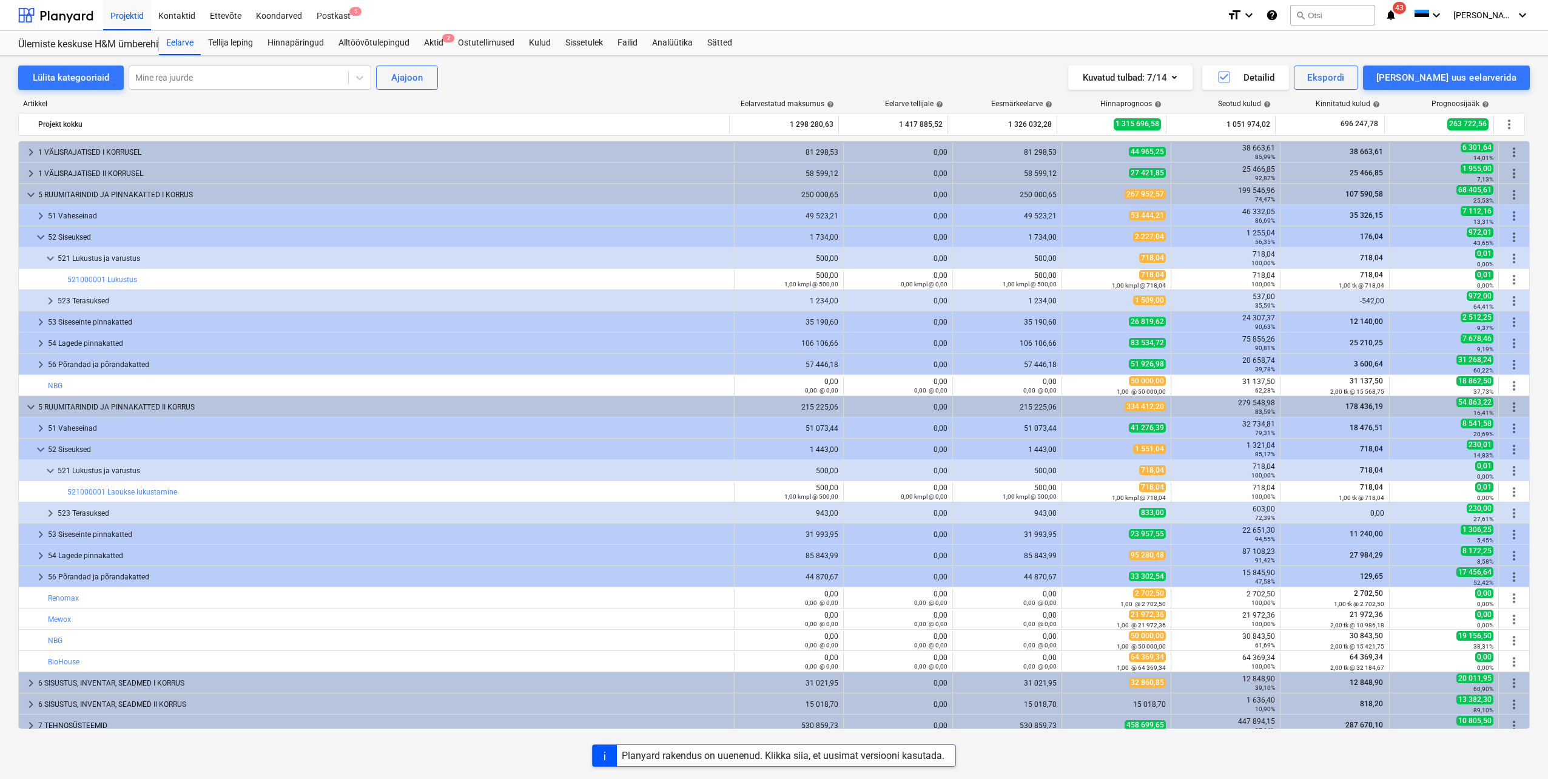
scroll to position [425, 0]
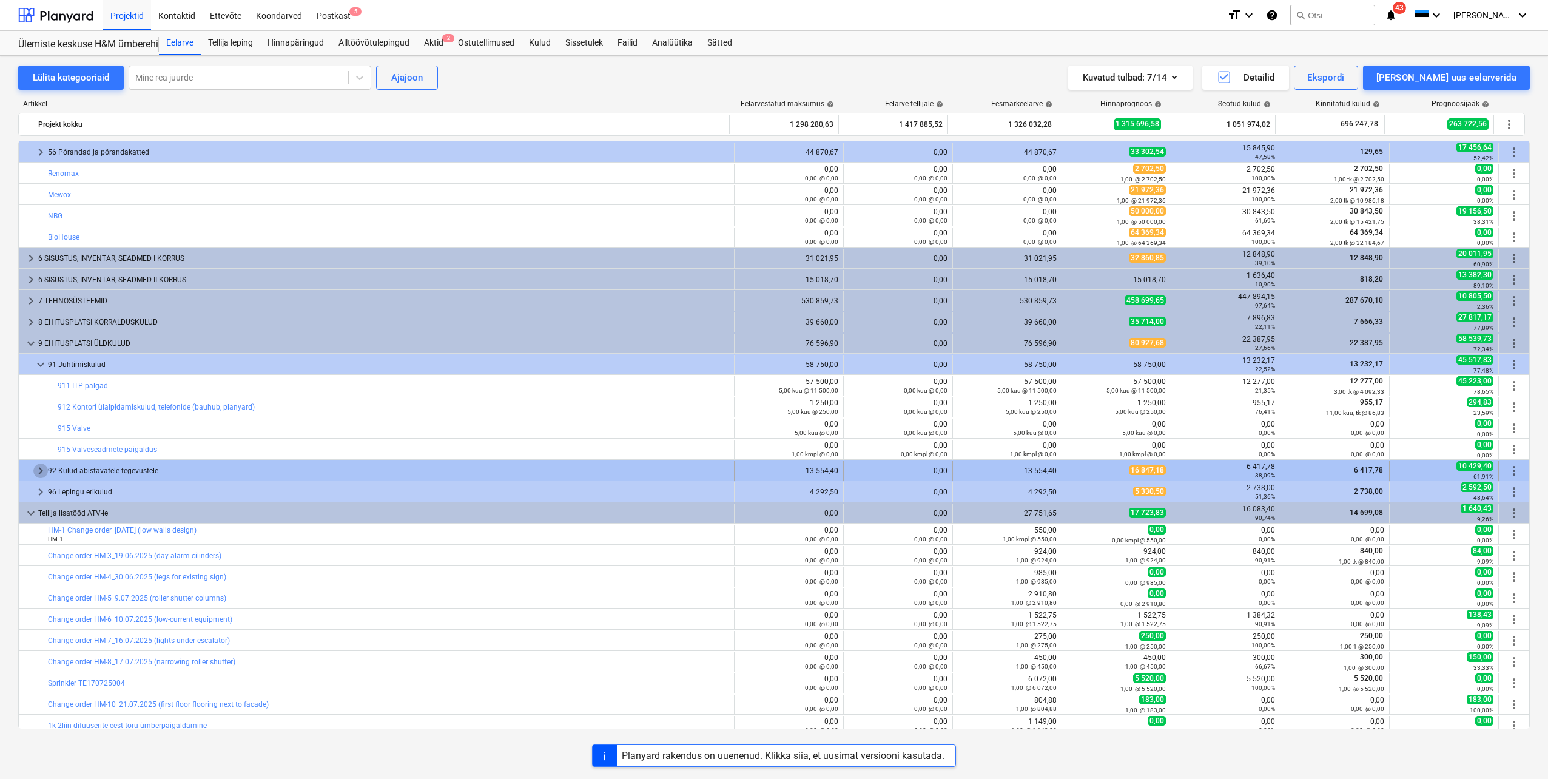
click at [38, 474] on span "keyboard_arrow_right" at bounding box center [40, 470] width 15 height 15
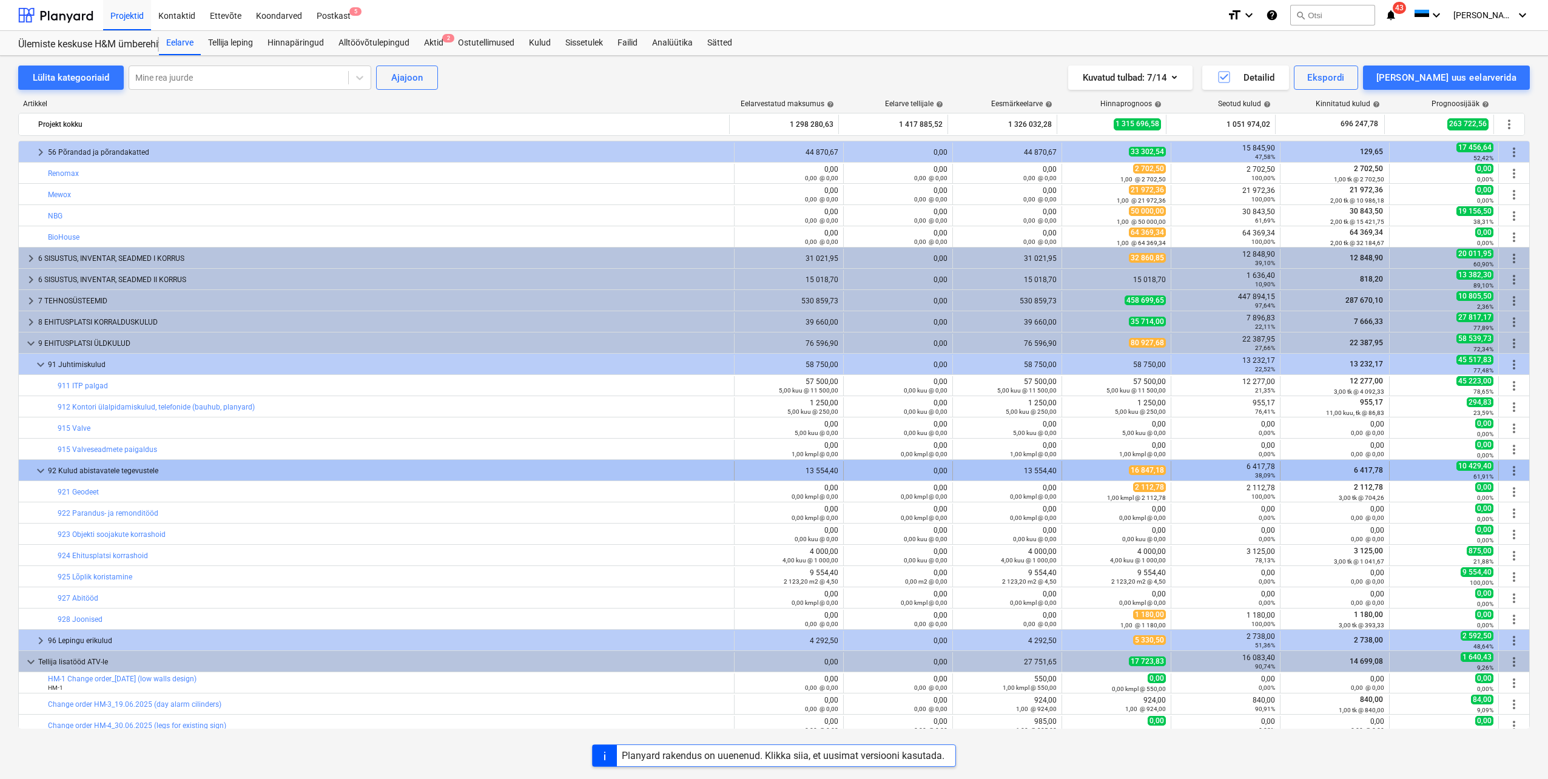
click at [42, 474] on span "keyboard_arrow_down" at bounding box center [40, 470] width 15 height 15
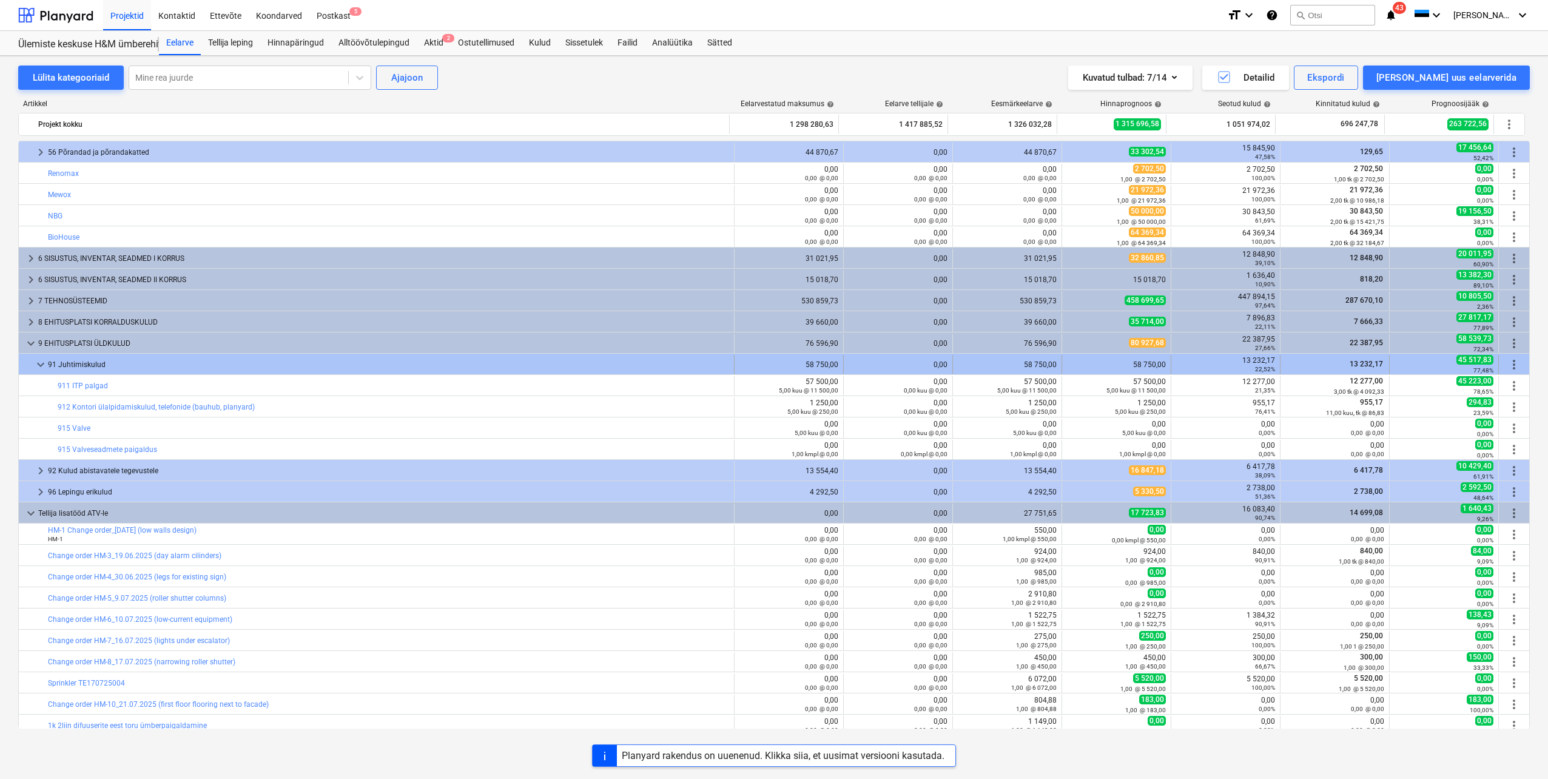
click at [33, 370] on div at bounding box center [29, 364] width 10 height 19
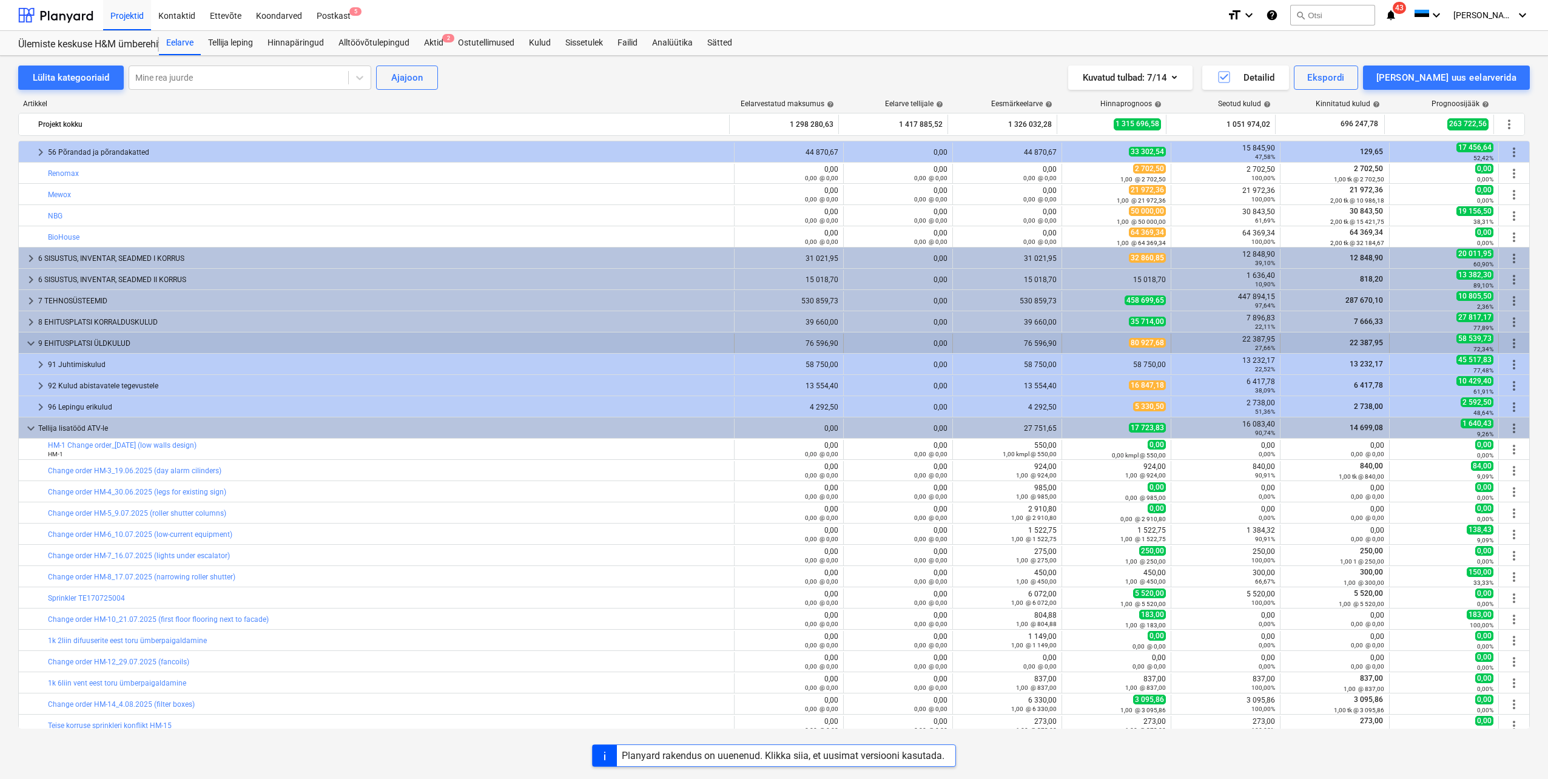
click at [31, 346] on span "keyboard_arrow_down" at bounding box center [31, 343] width 15 height 15
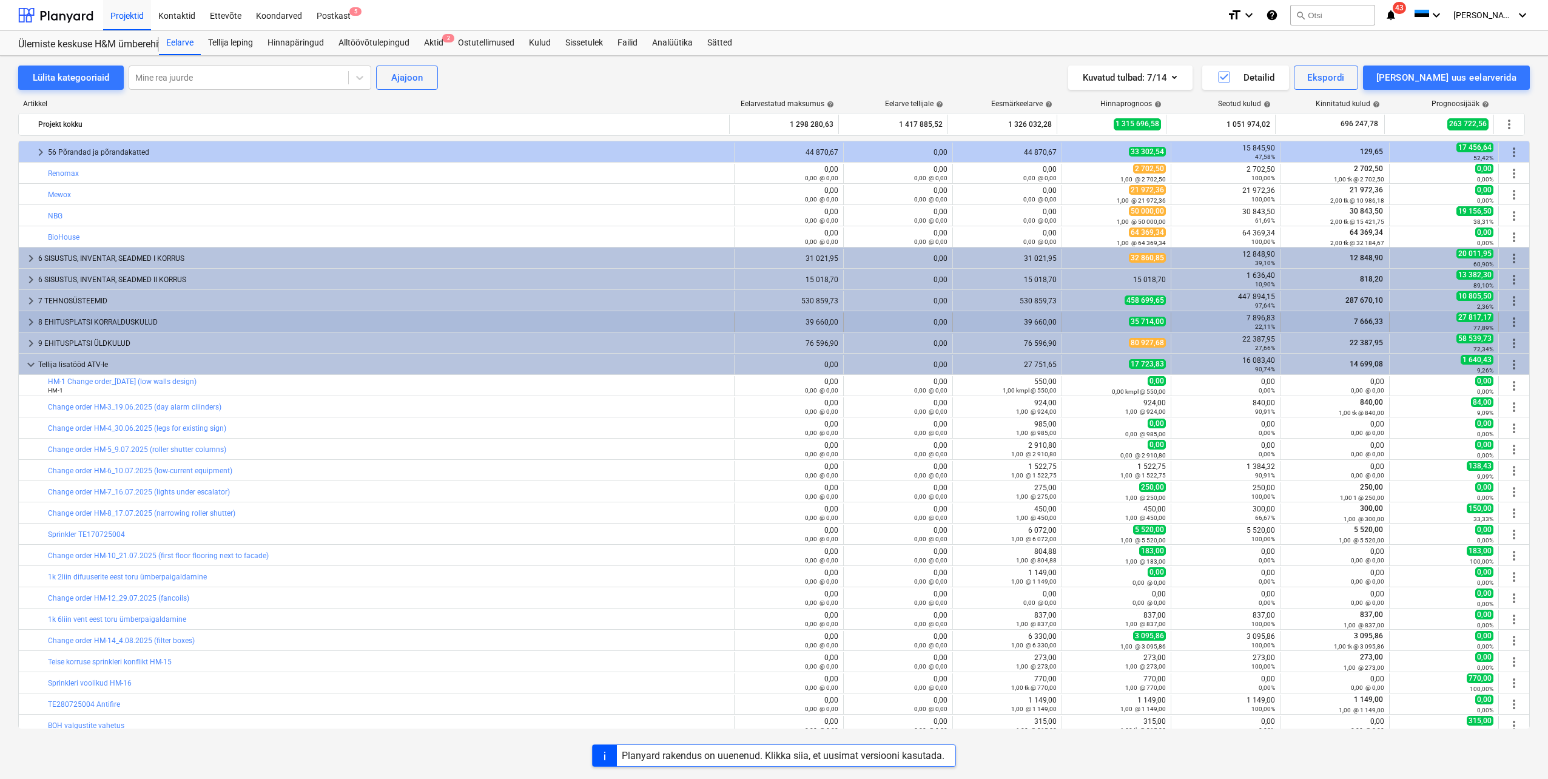
click at [32, 325] on span "keyboard_arrow_right" at bounding box center [31, 322] width 15 height 15
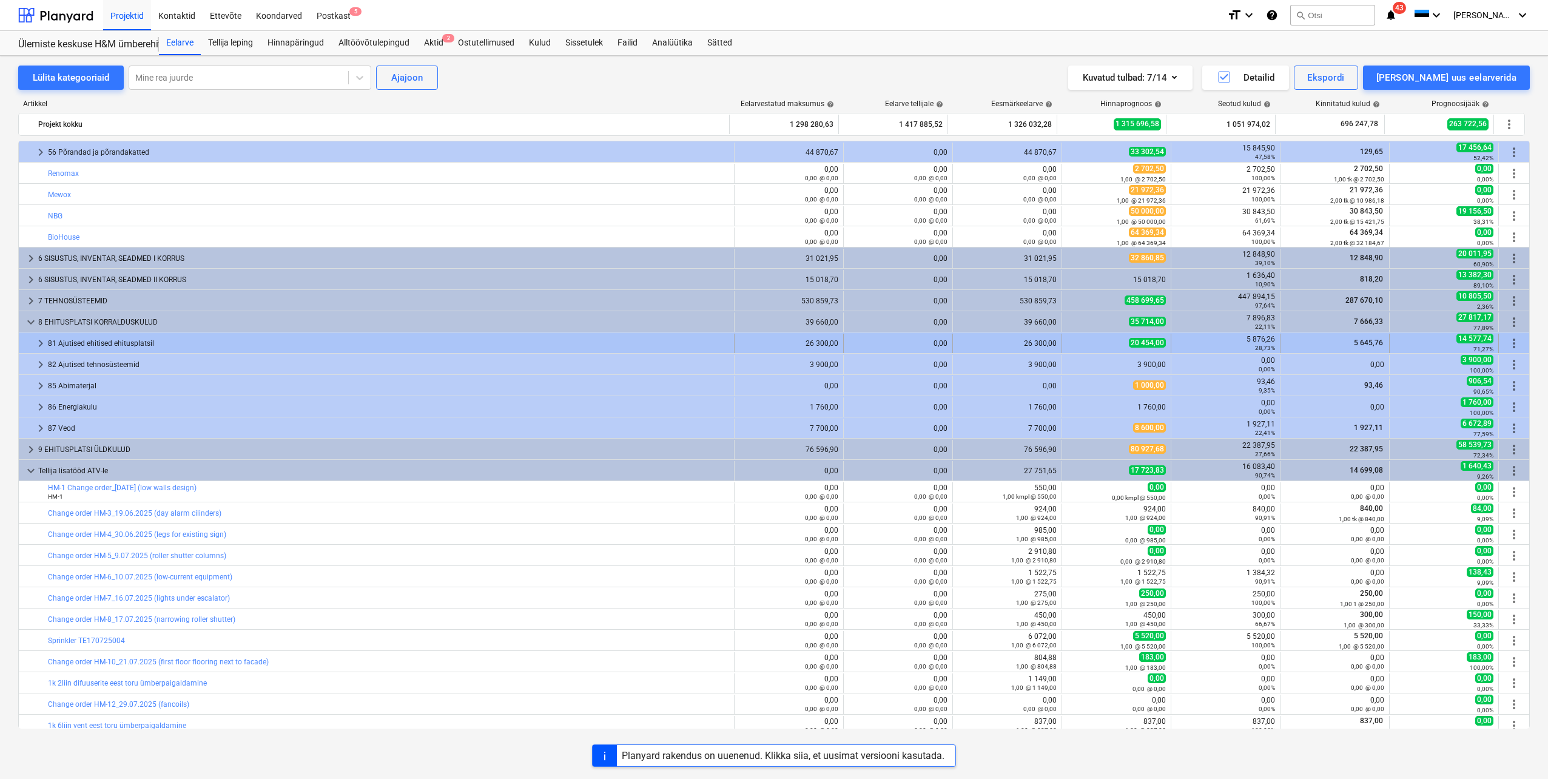
click at [38, 343] on span "keyboard_arrow_right" at bounding box center [40, 343] width 15 height 15
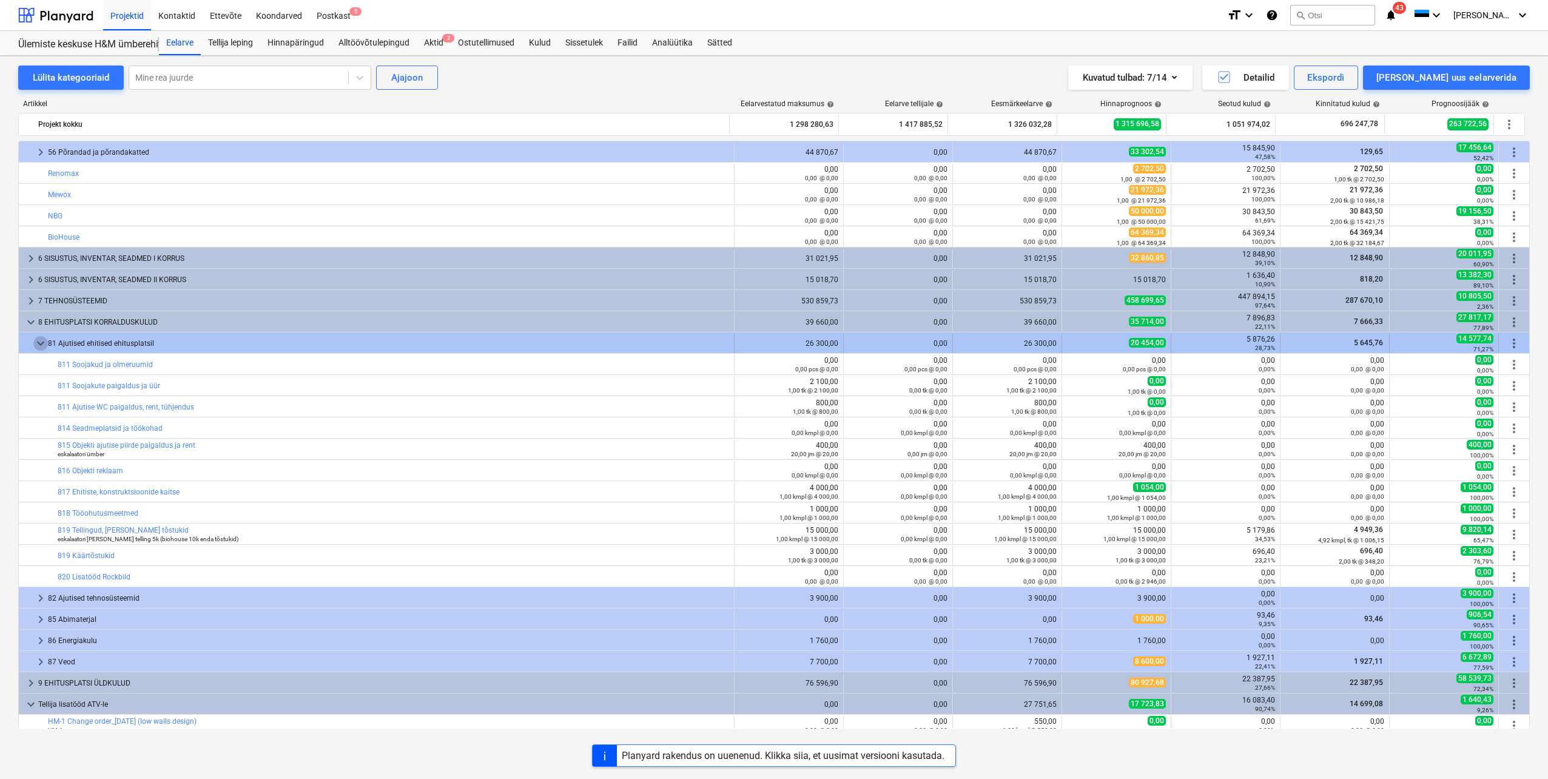
click at [36, 340] on span "keyboard_arrow_down" at bounding box center [40, 343] width 15 height 15
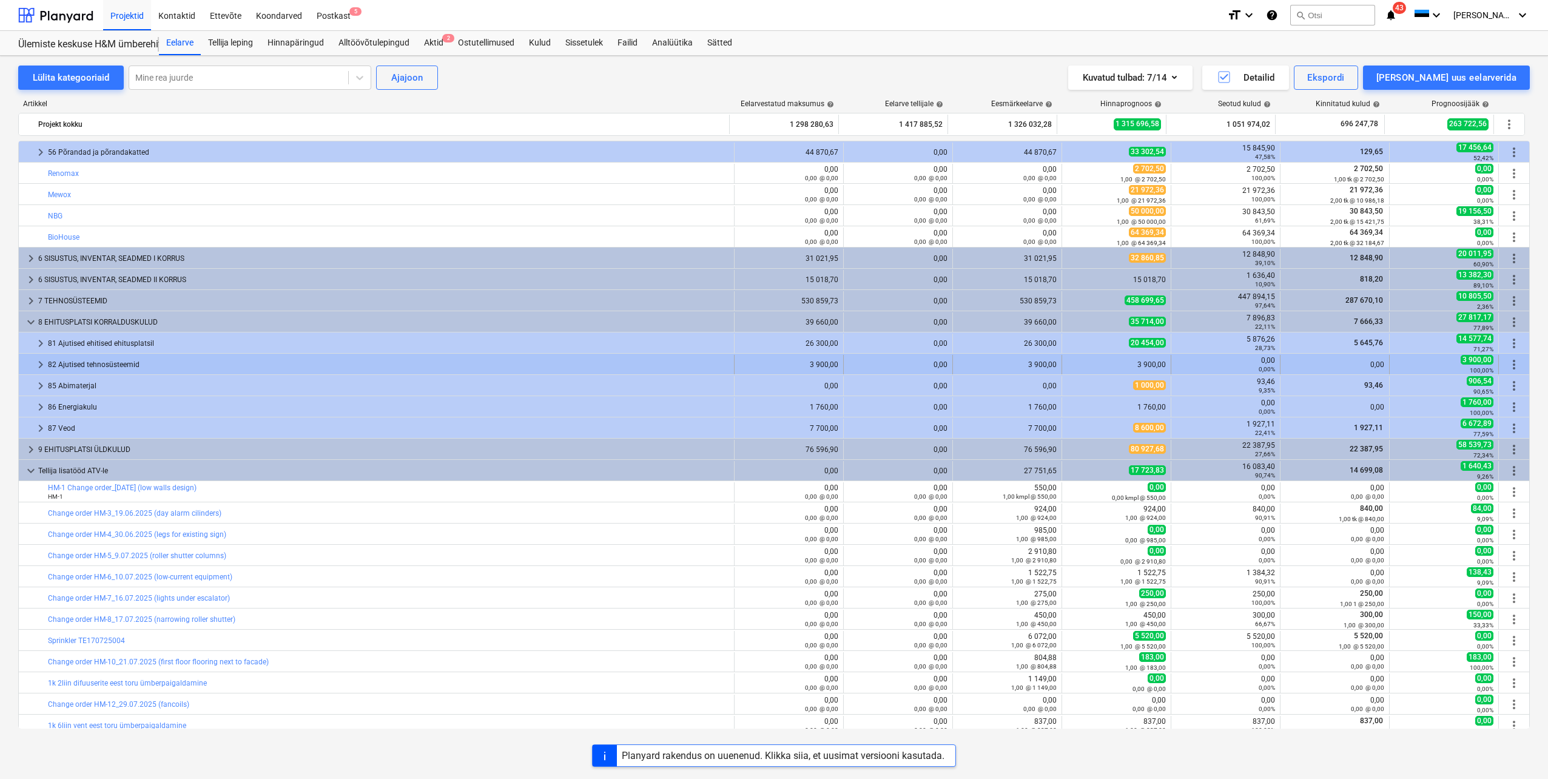
click at [36, 363] on span "keyboard_arrow_right" at bounding box center [40, 364] width 15 height 15
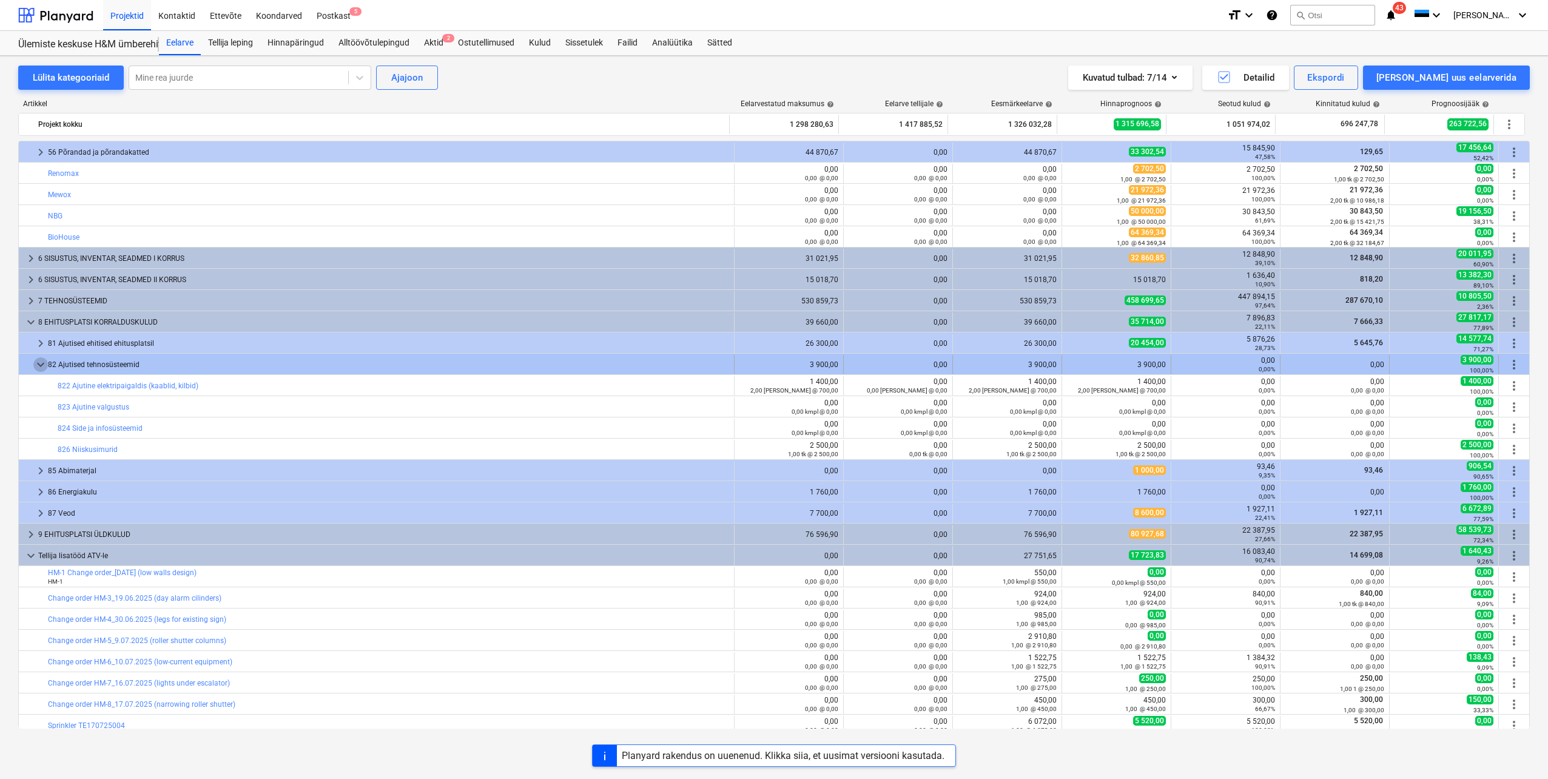
click at [34, 364] on span "keyboard_arrow_down" at bounding box center [40, 364] width 15 height 15
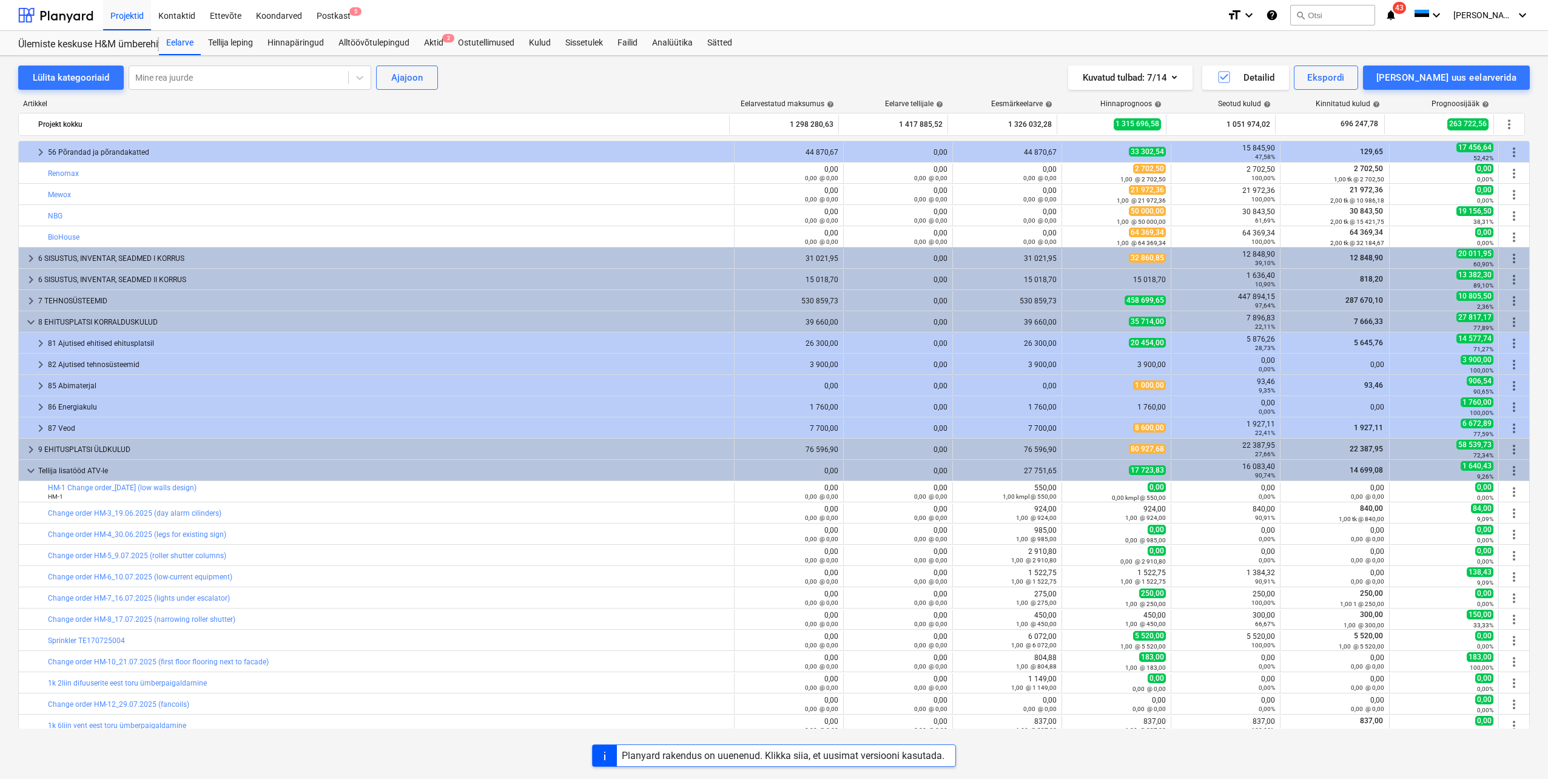
click at [34, 364] on span "keyboard_arrow_right" at bounding box center [40, 364] width 15 height 15
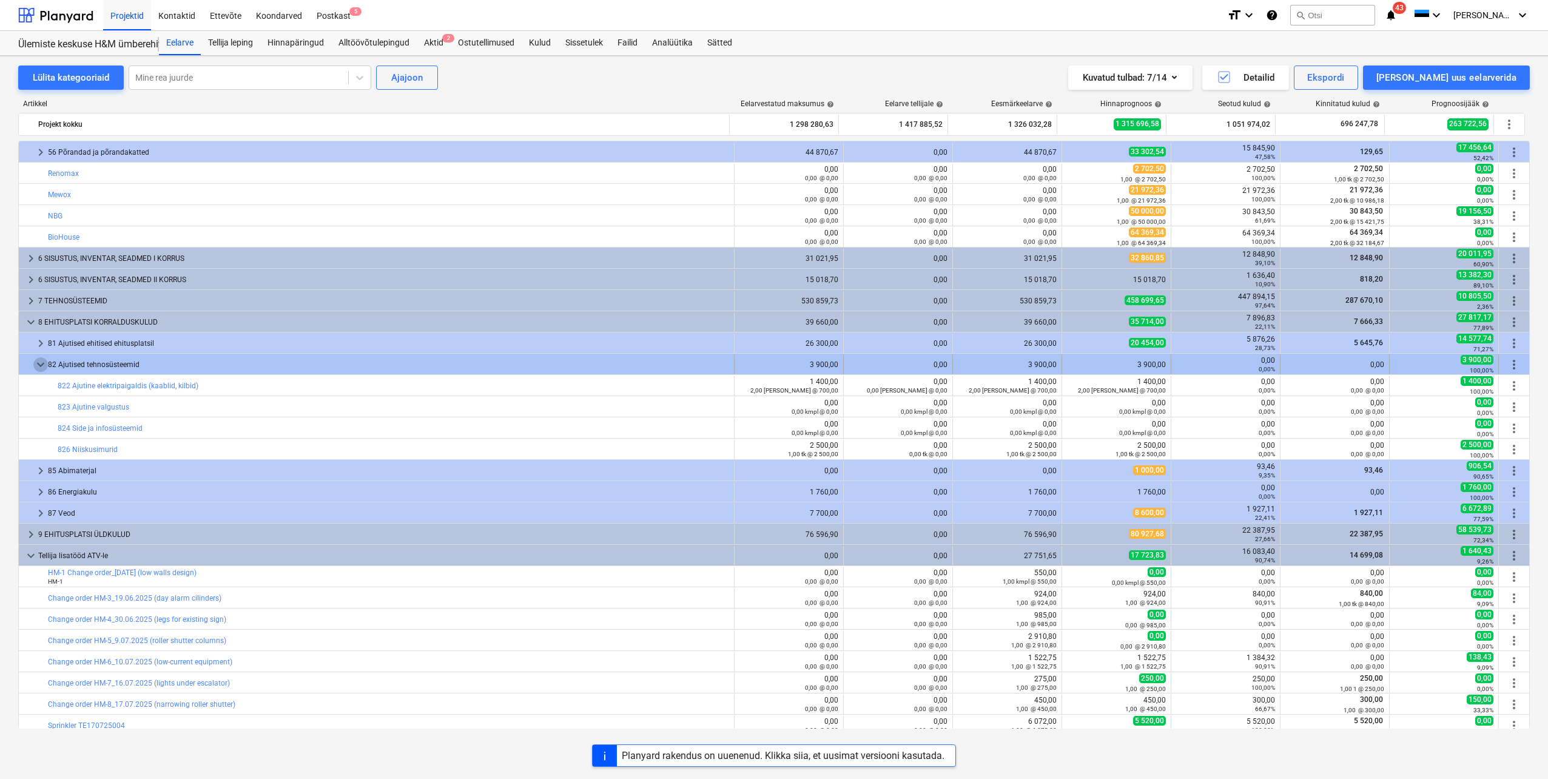
click at [40, 366] on span "keyboard_arrow_down" at bounding box center [40, 364] width 15 height 15
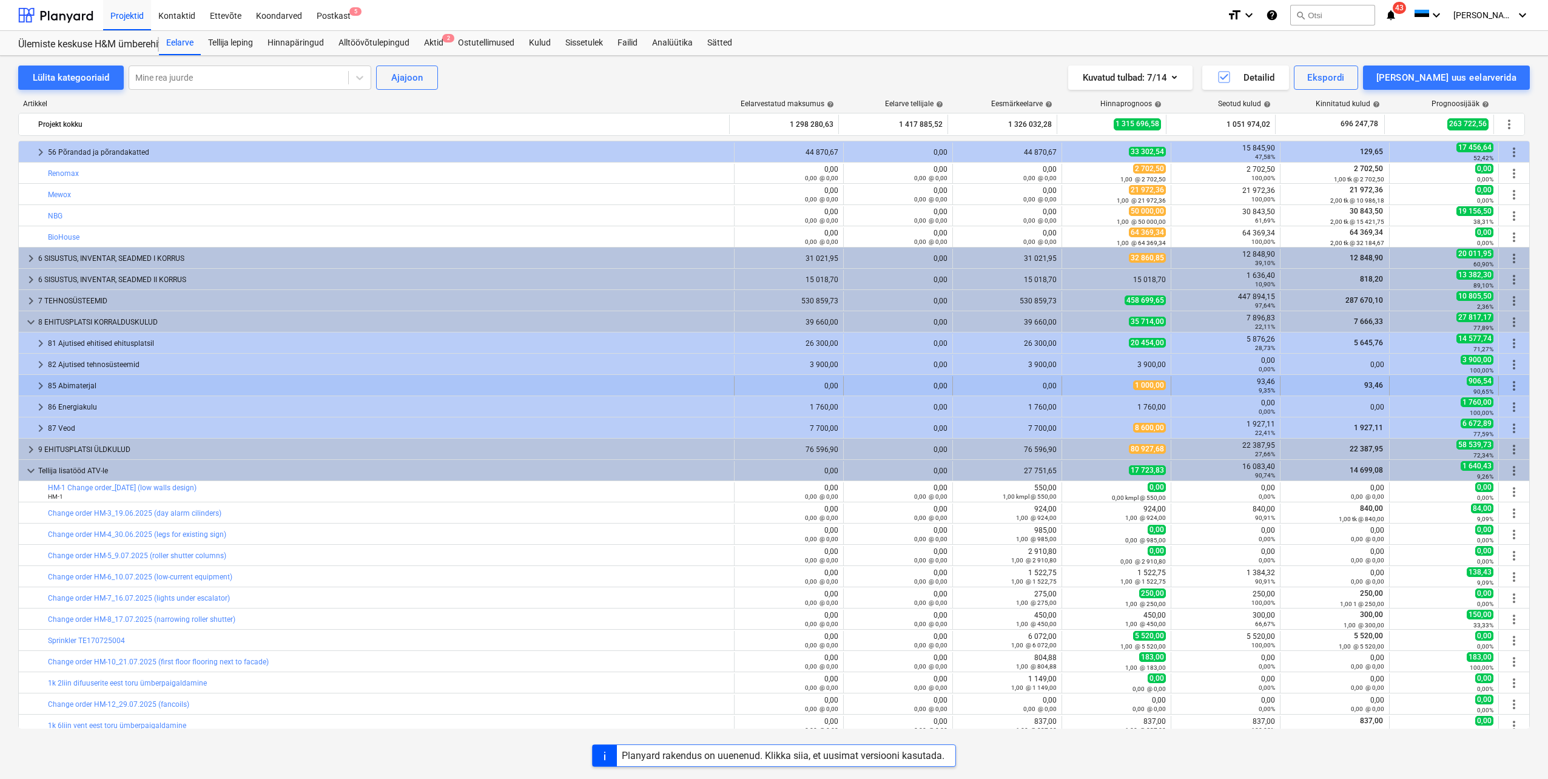
click at [36, 386] on span "keyboard_arrow_right" at bounding box center [40, 385] width 15 height 15
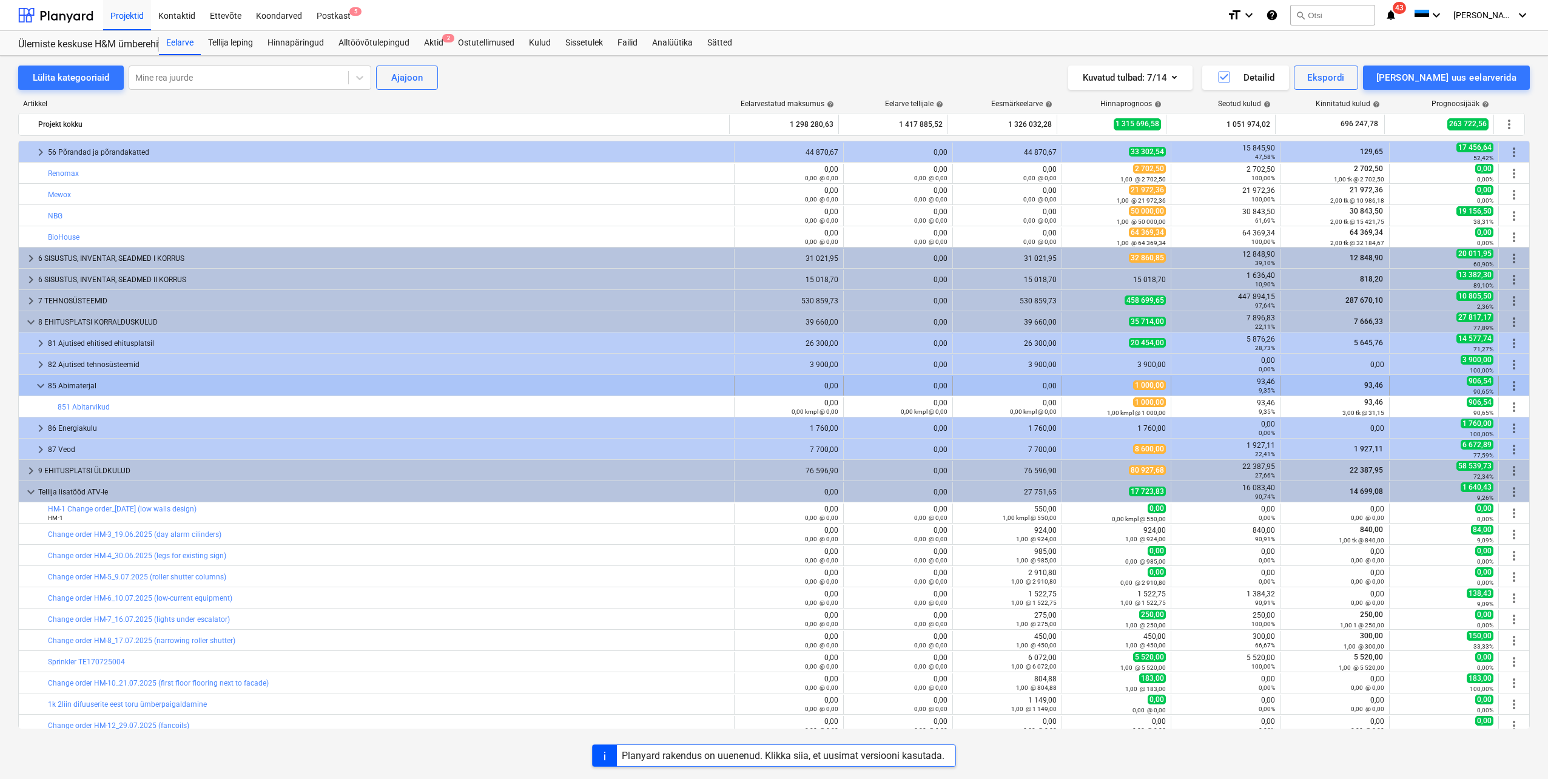
click at [35, 386] on span "keyboard_arrow_down" at bounding box center [40, 385] width 15 height 15
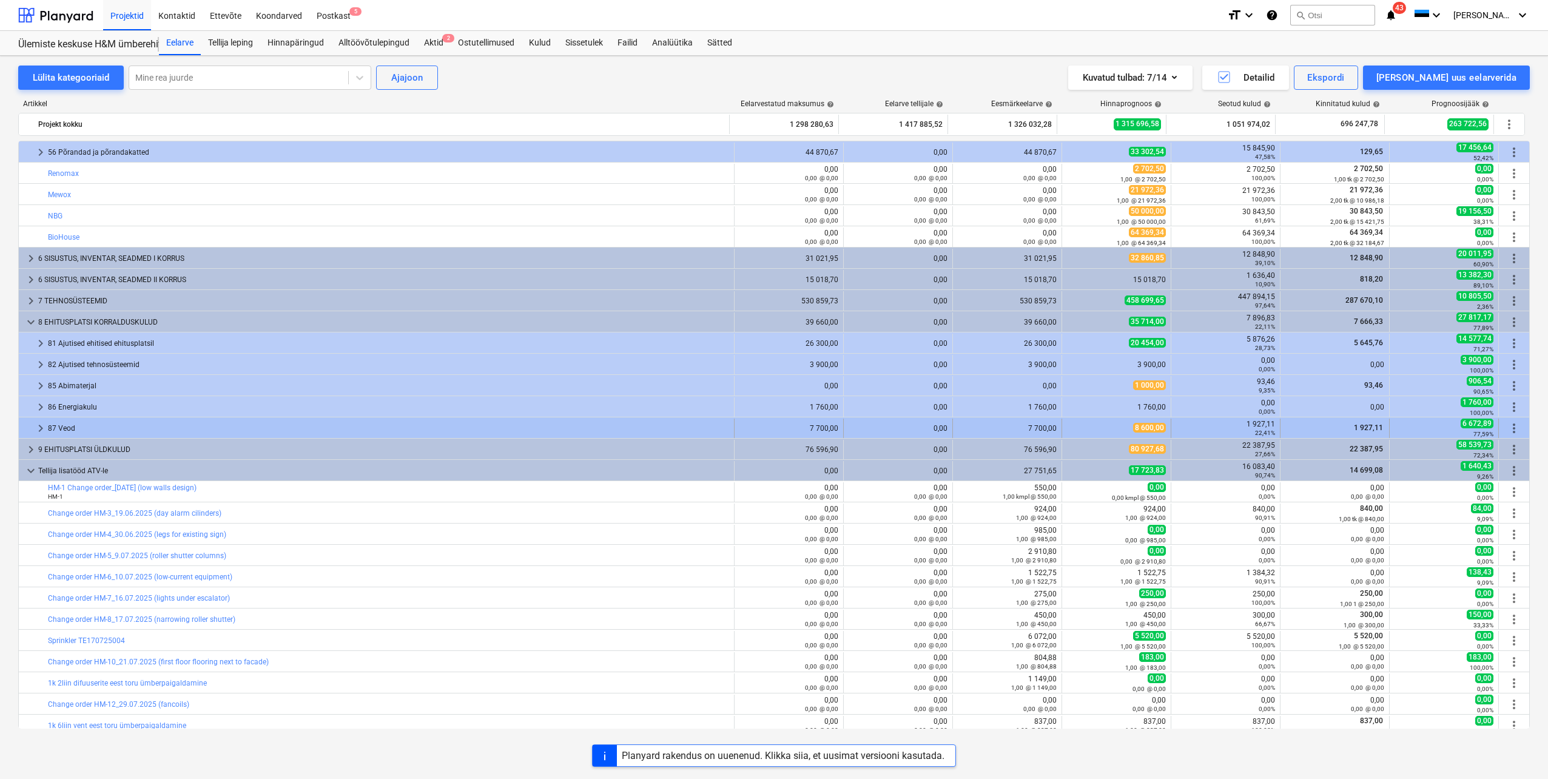
click at [35, 427] on span "keyboard_arrow_right" at bounding box center [40, 428] width 15 height 15
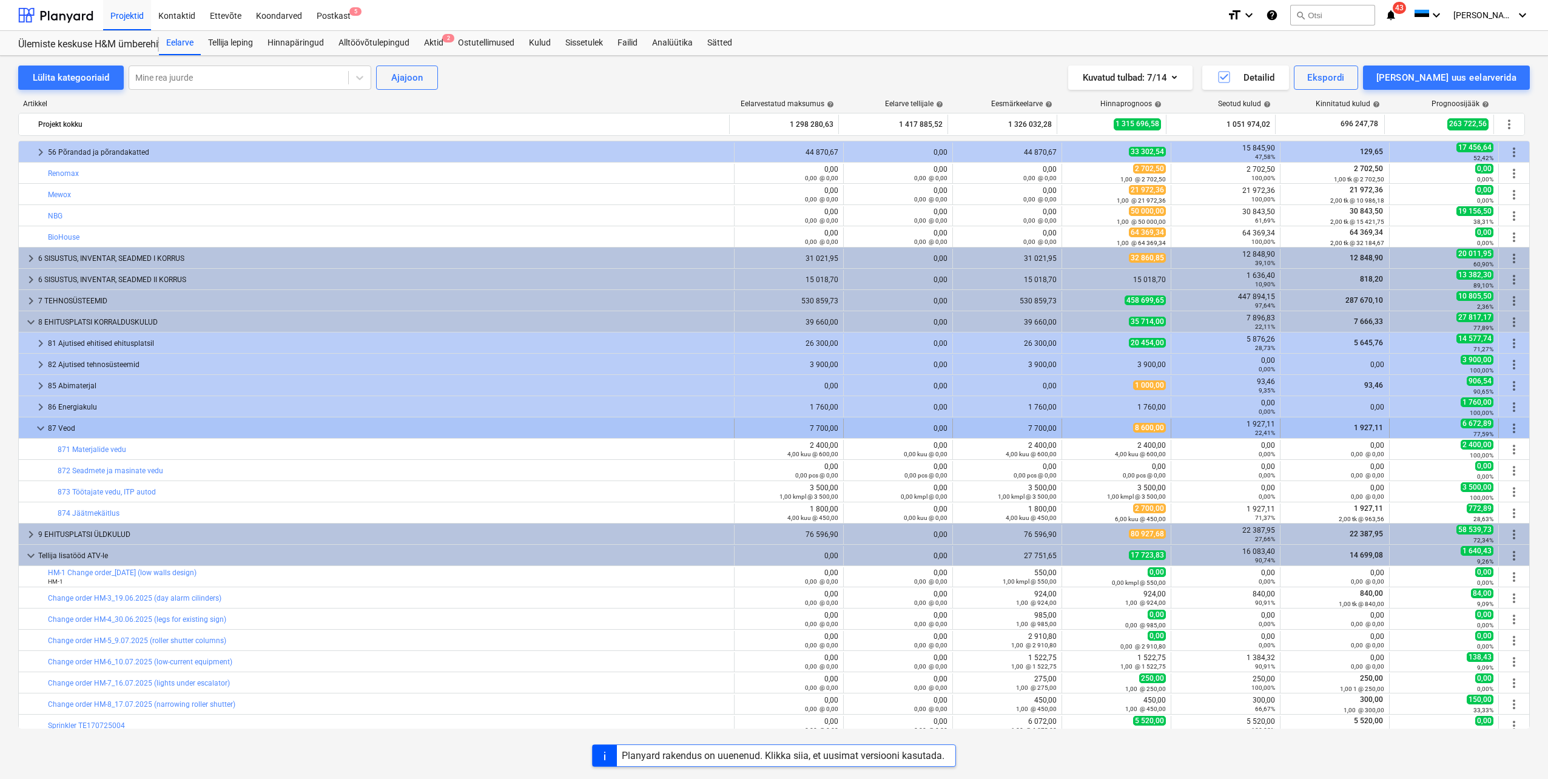
click at [36, 427] on span "keyboard_arrow_down" at bounding box center [40, 428] width 15 height 15
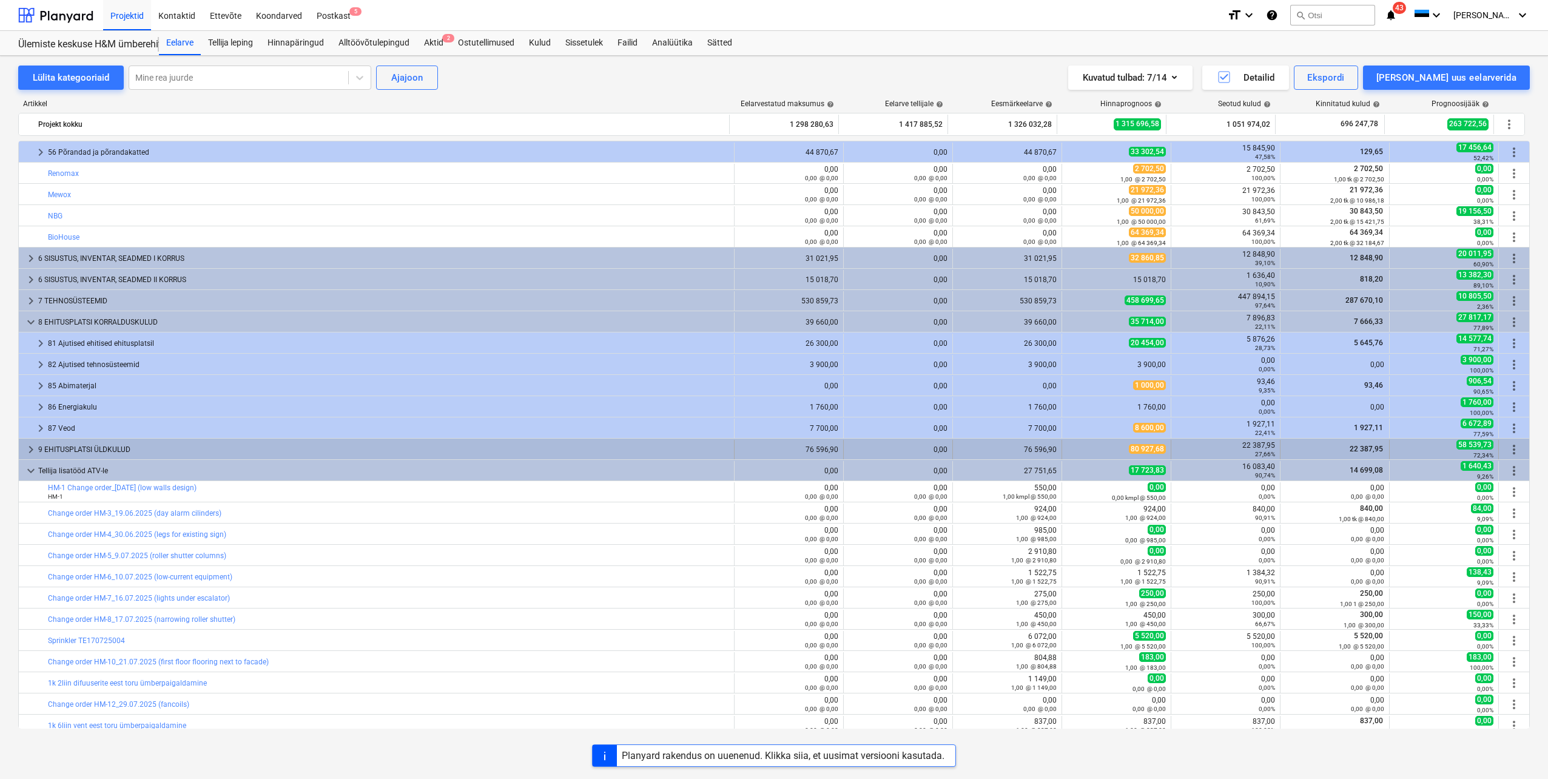
click at [32, 449] on span "keyboard_arrow_right" at bounding box center [31, 449] width 15 height 15
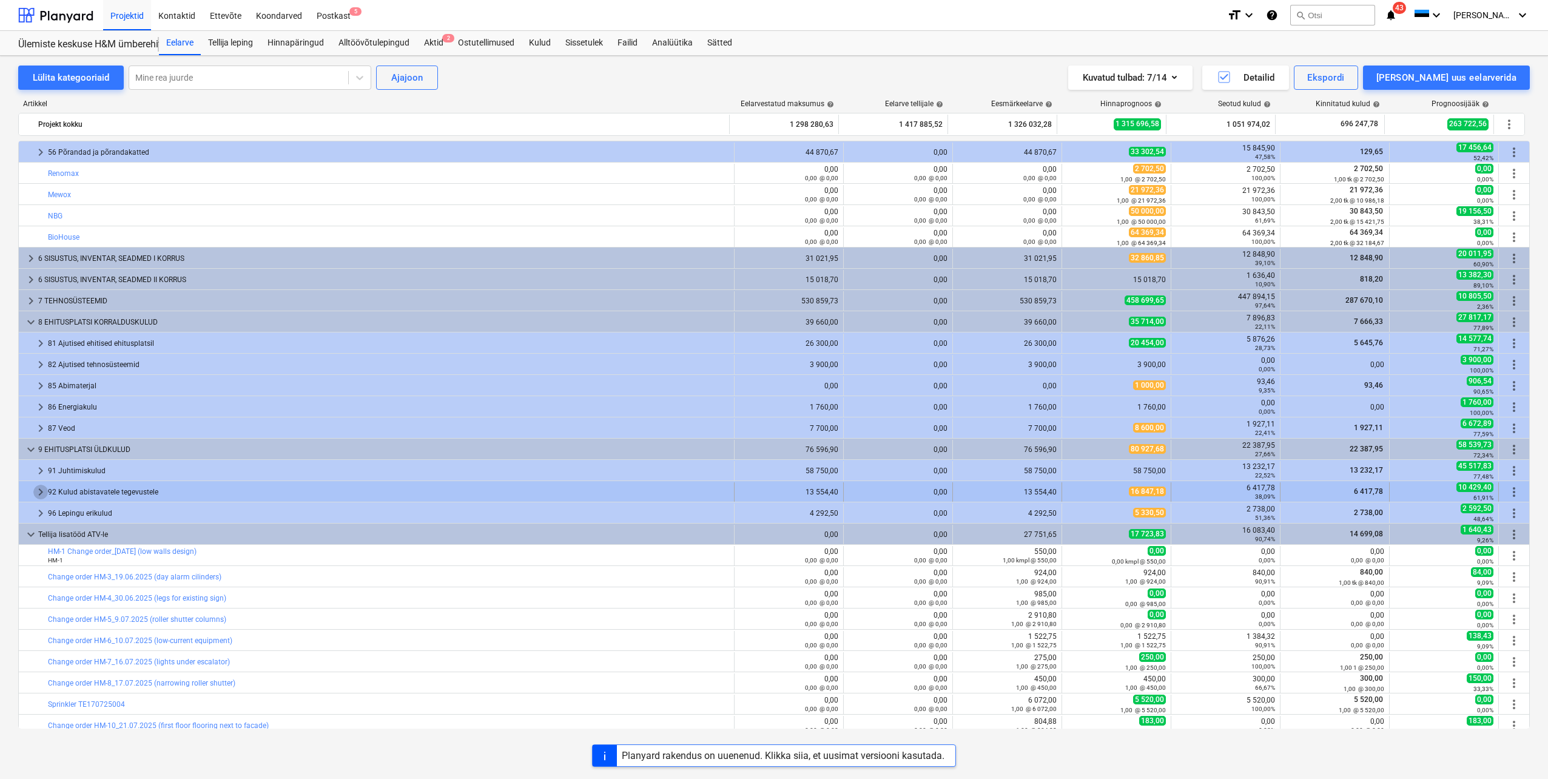
click at [41, 490] on span "keyboard_arrow_right" at bounding box center [40, 492] width 15 height 15
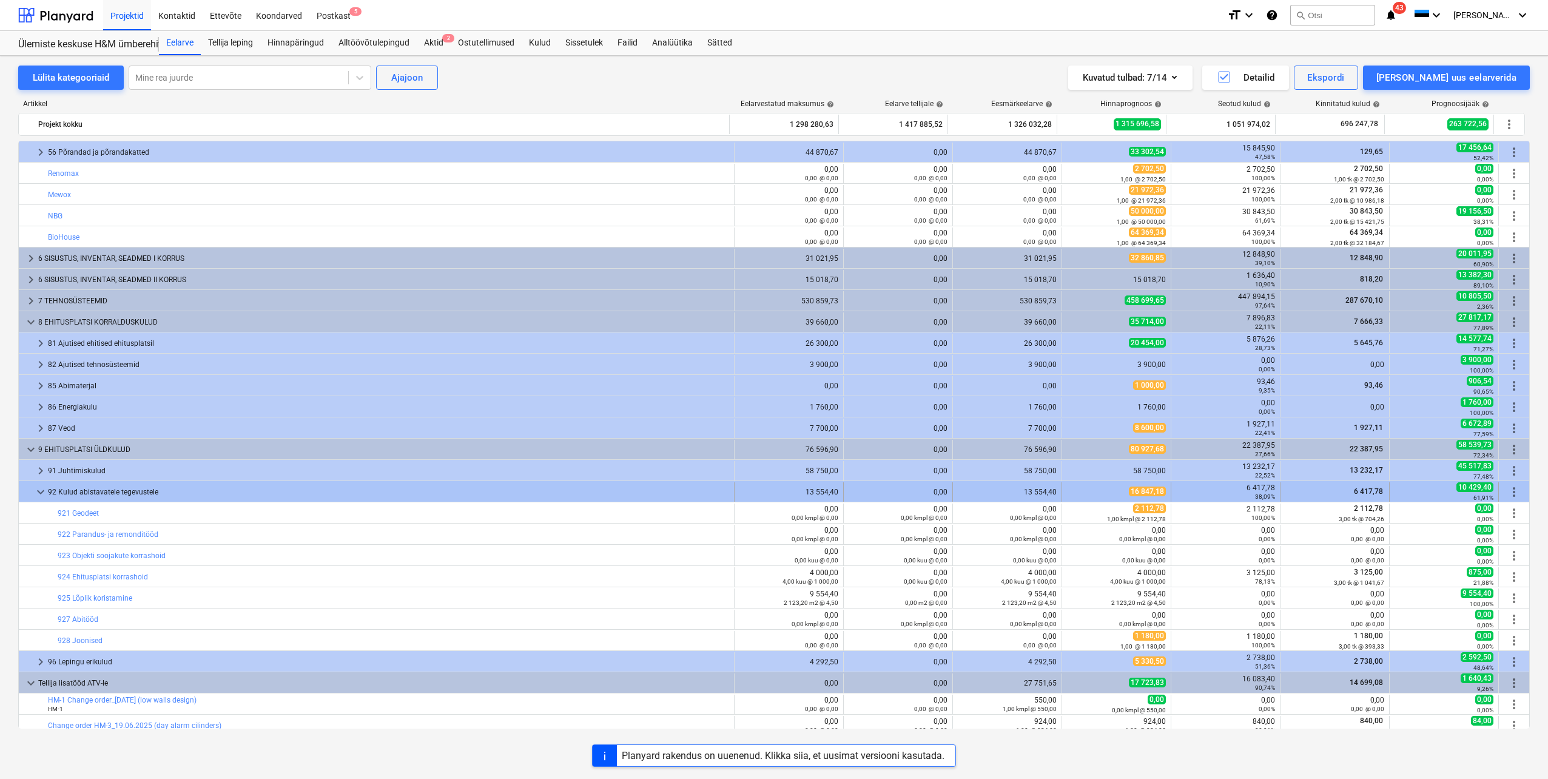
click at [42, 490] on span "keyboard_arrow_down" at bounding box center [40, 492] width 15 height 15
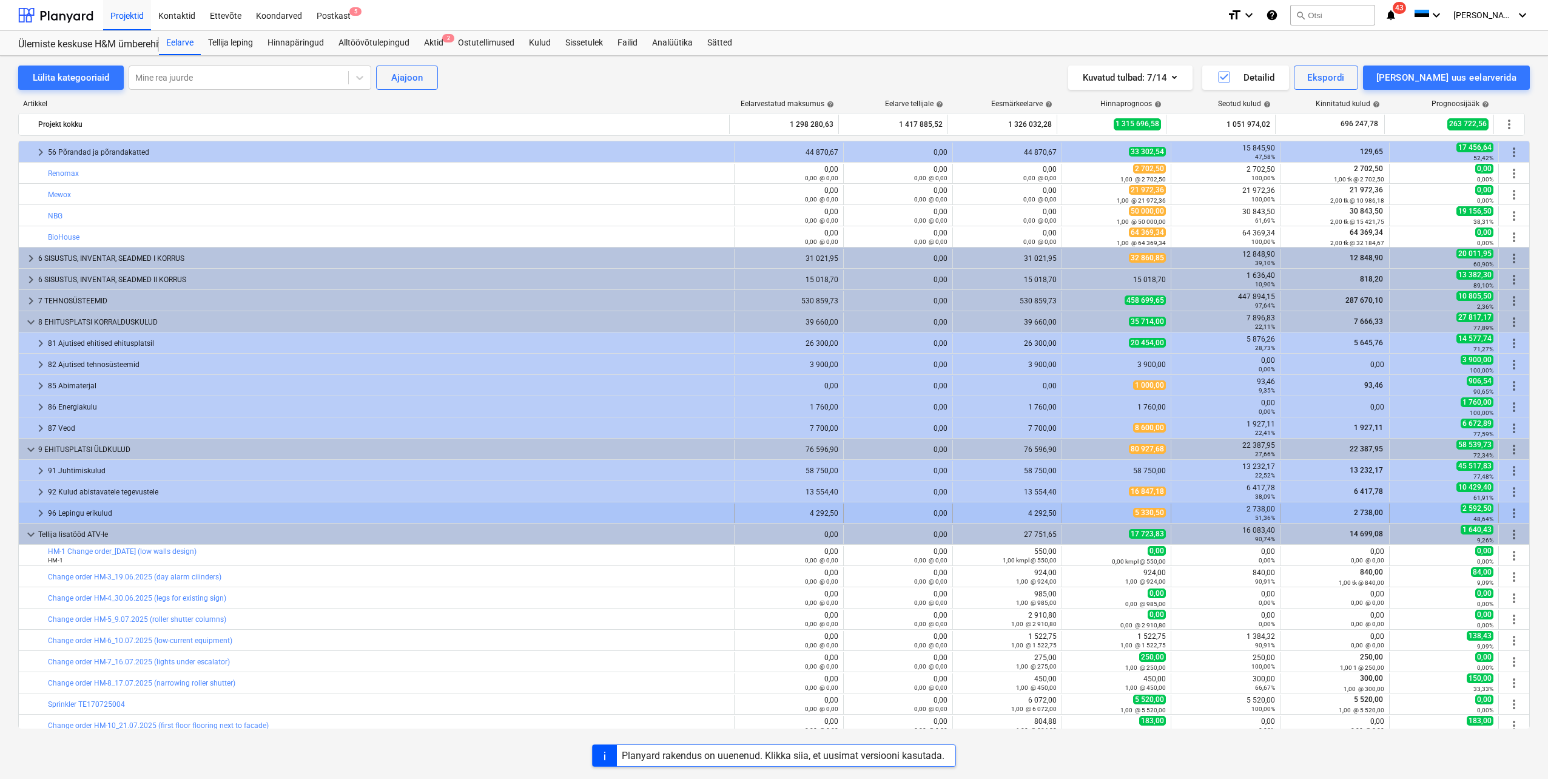
click at [39, 513] on span "keyboard_arrow_right" at bounding box center [40, 513] width 15 height 15
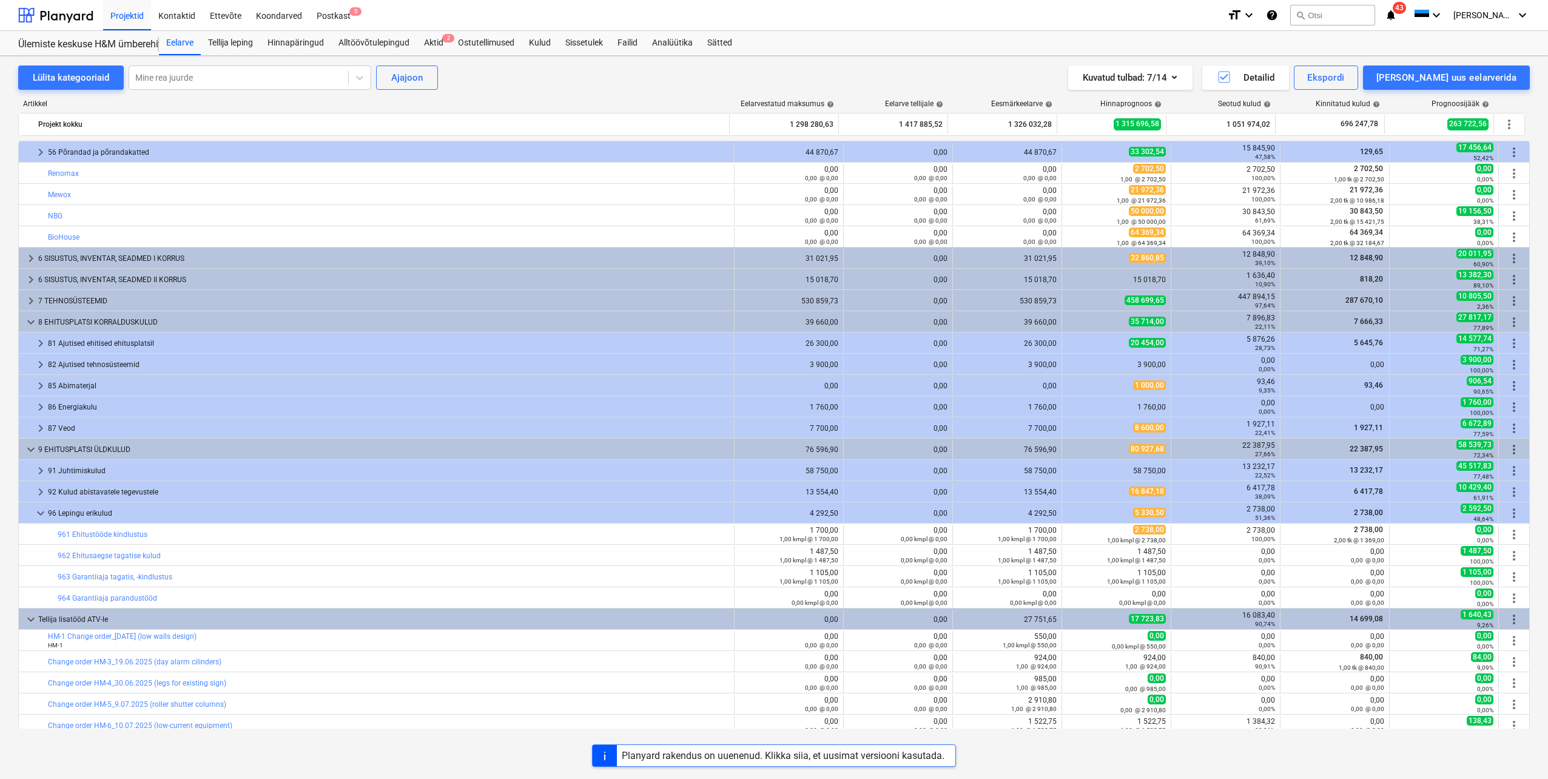
click at [39, 513] on span "keyboard_arrow_down" at bounding box center [40, 513] width 15 height 15
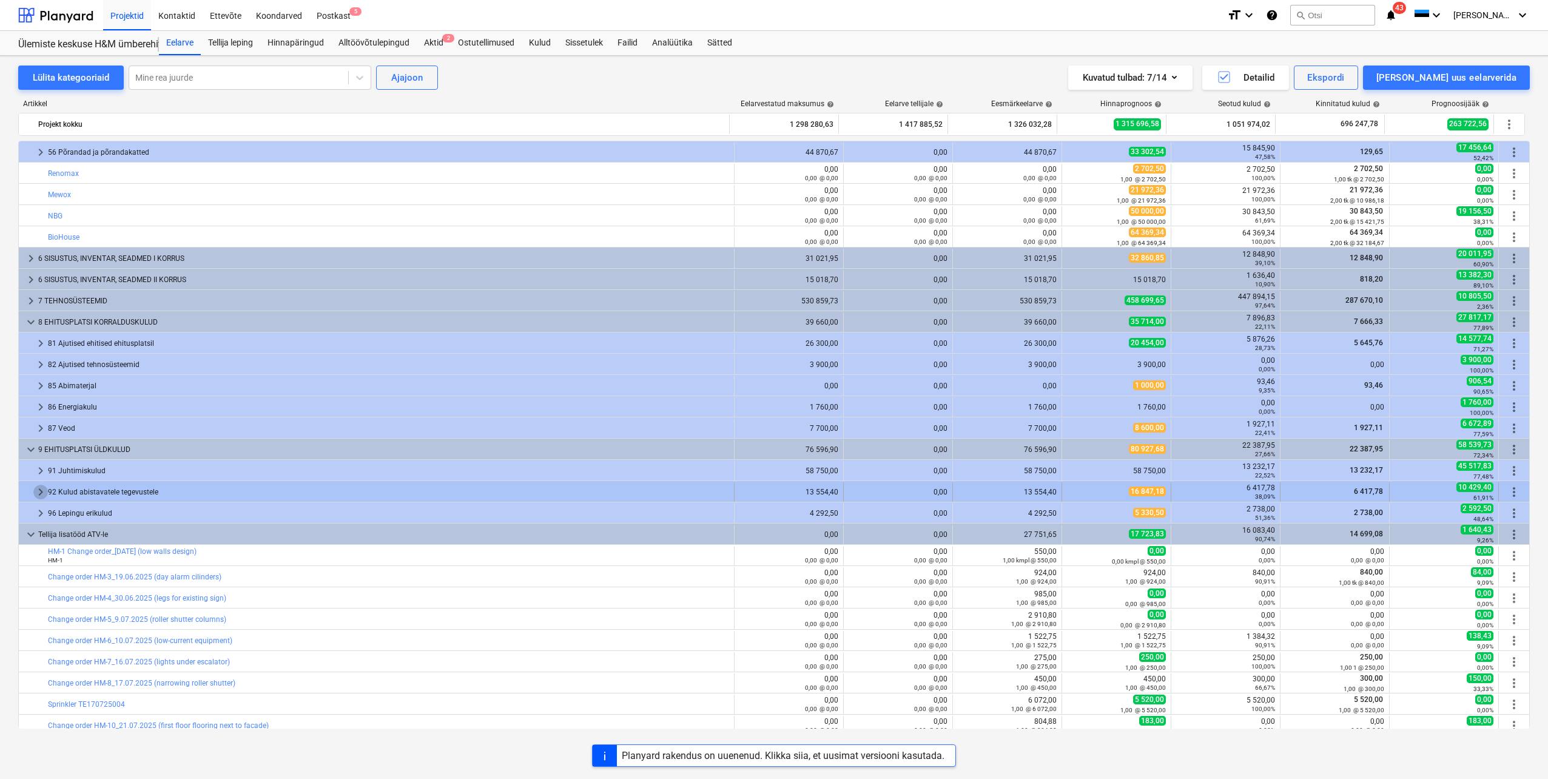
click at [45, 489] on span "keyboard_arrow_right" at bounding box center [40, 492] width 15 height 15
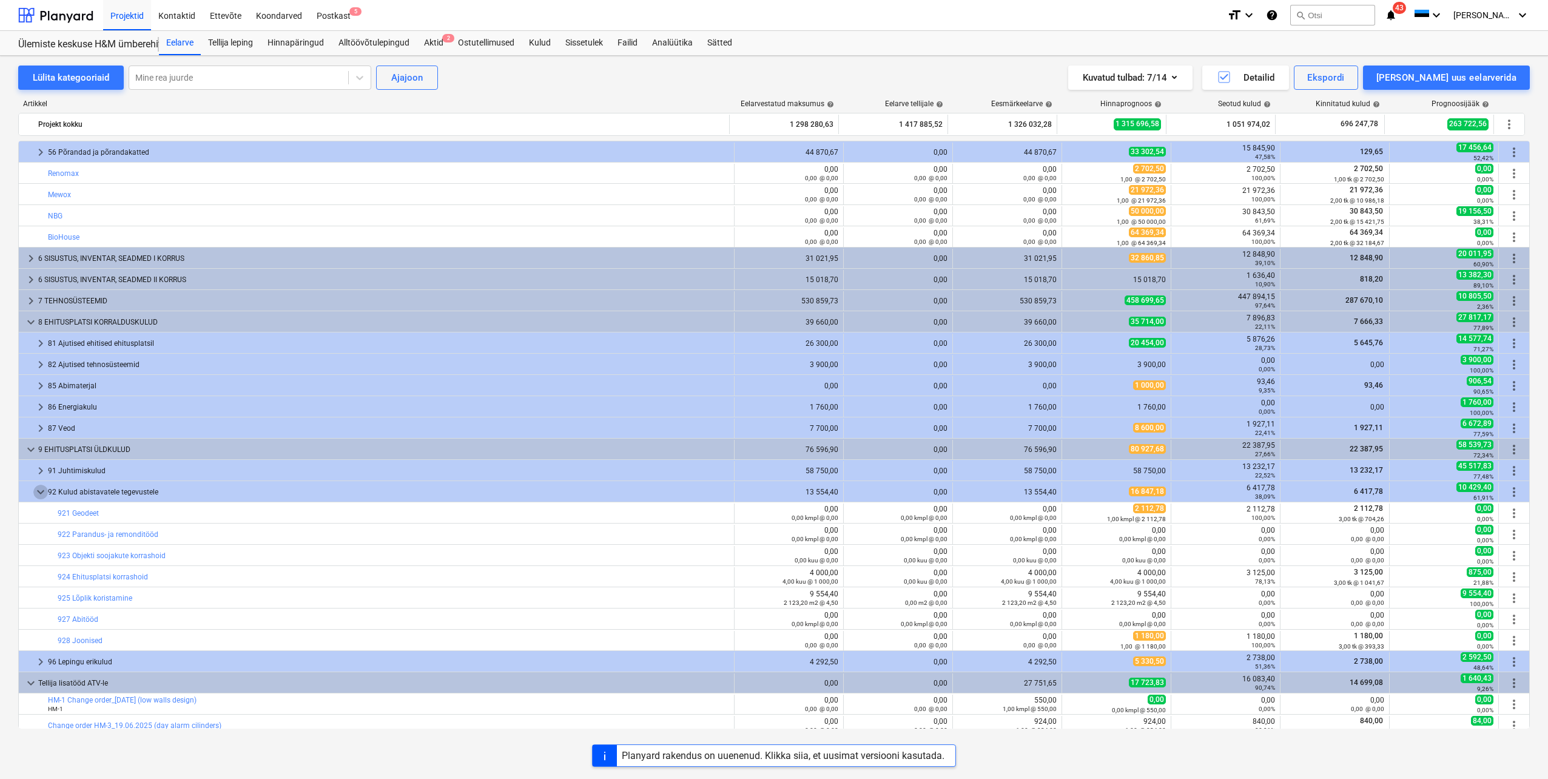
click at [45, 489] on span "keyboard_arrow_down" at bounding box center [40, 492] width 15 height 15
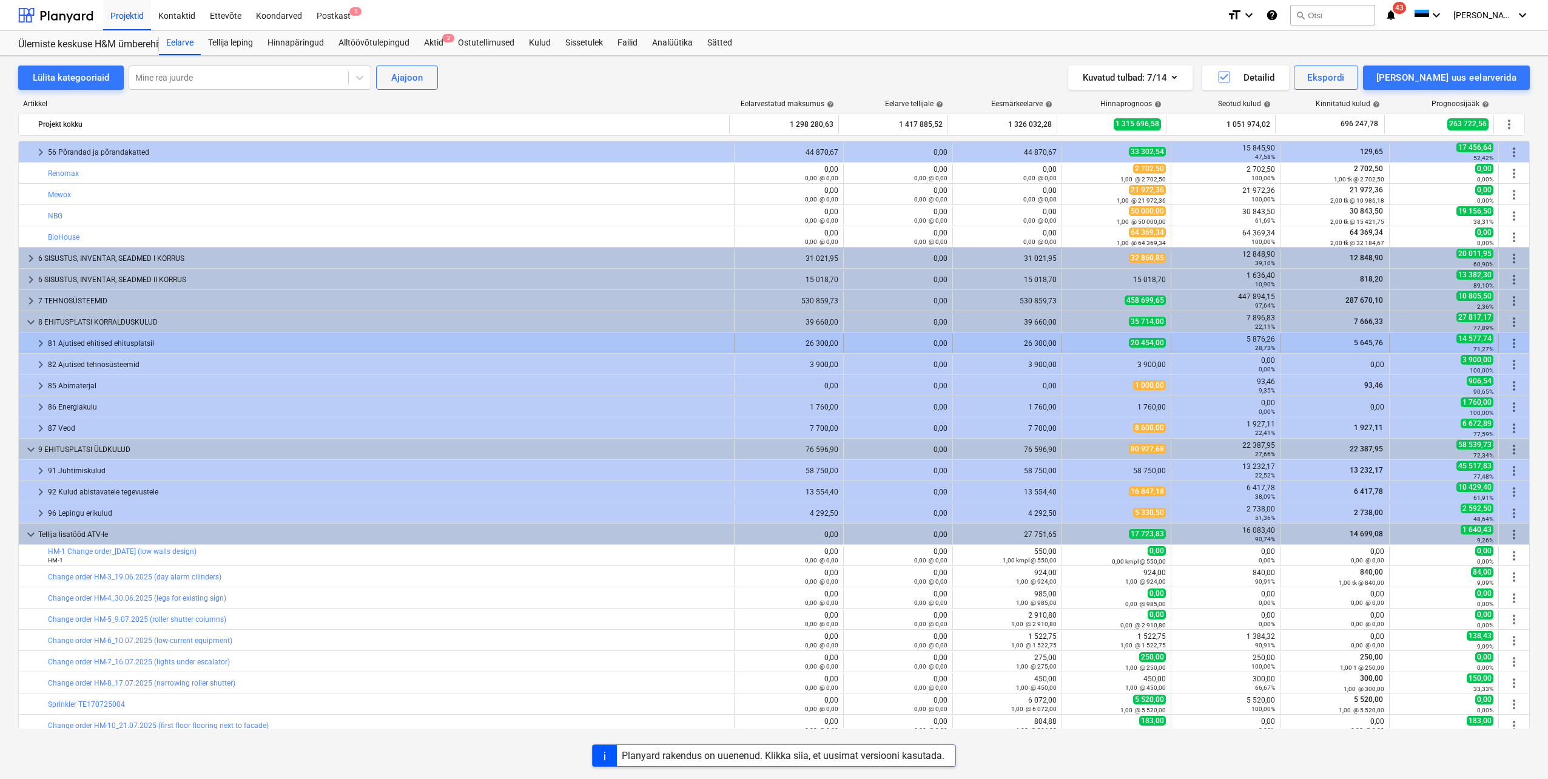
click at [30, 343] on div at bounding box center [29, 343] width 10 height 19
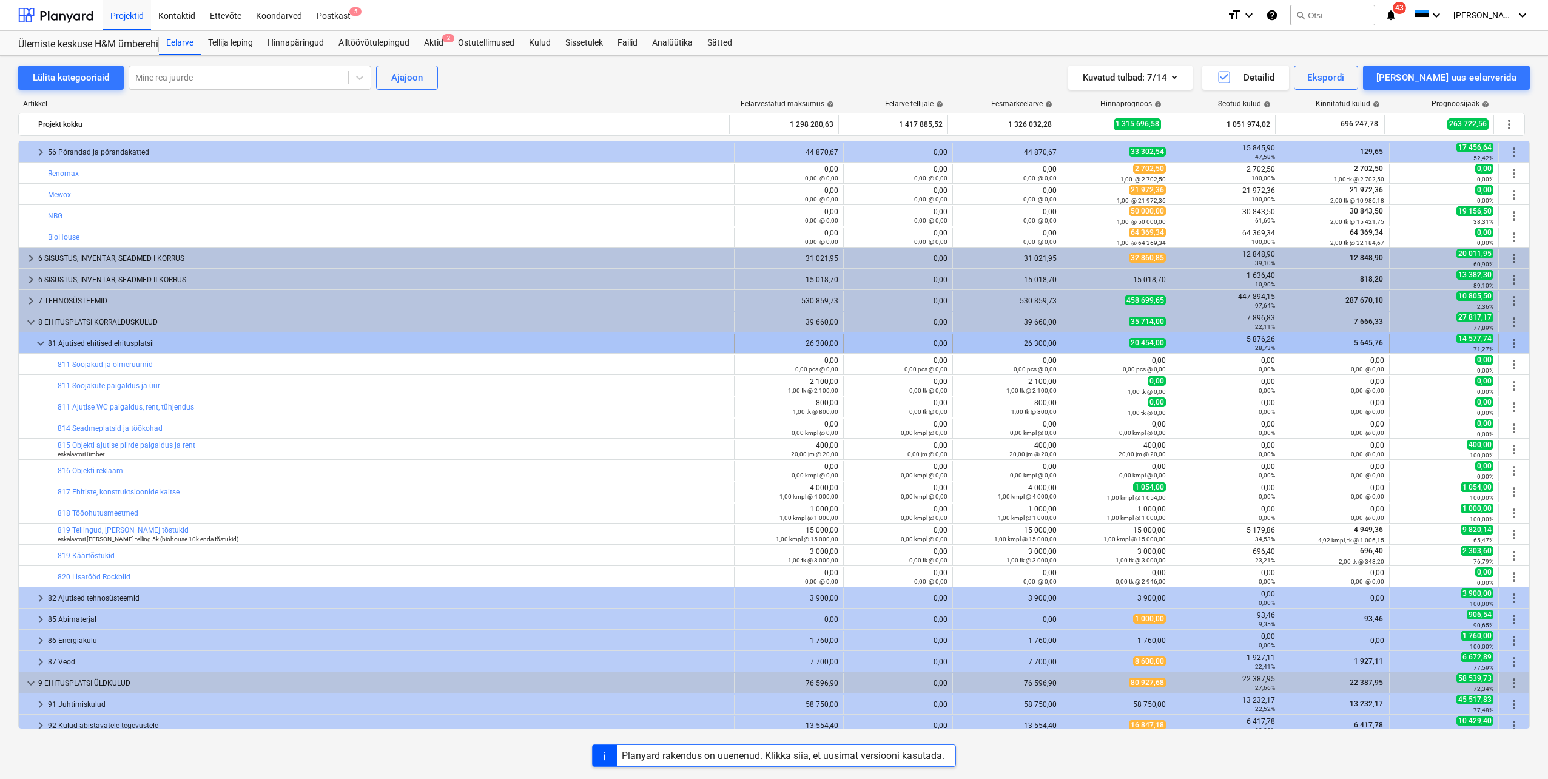
click at [36, 341] on span "keyboard_arrow_down" at bounding box center [40, 343] width 15 height 15
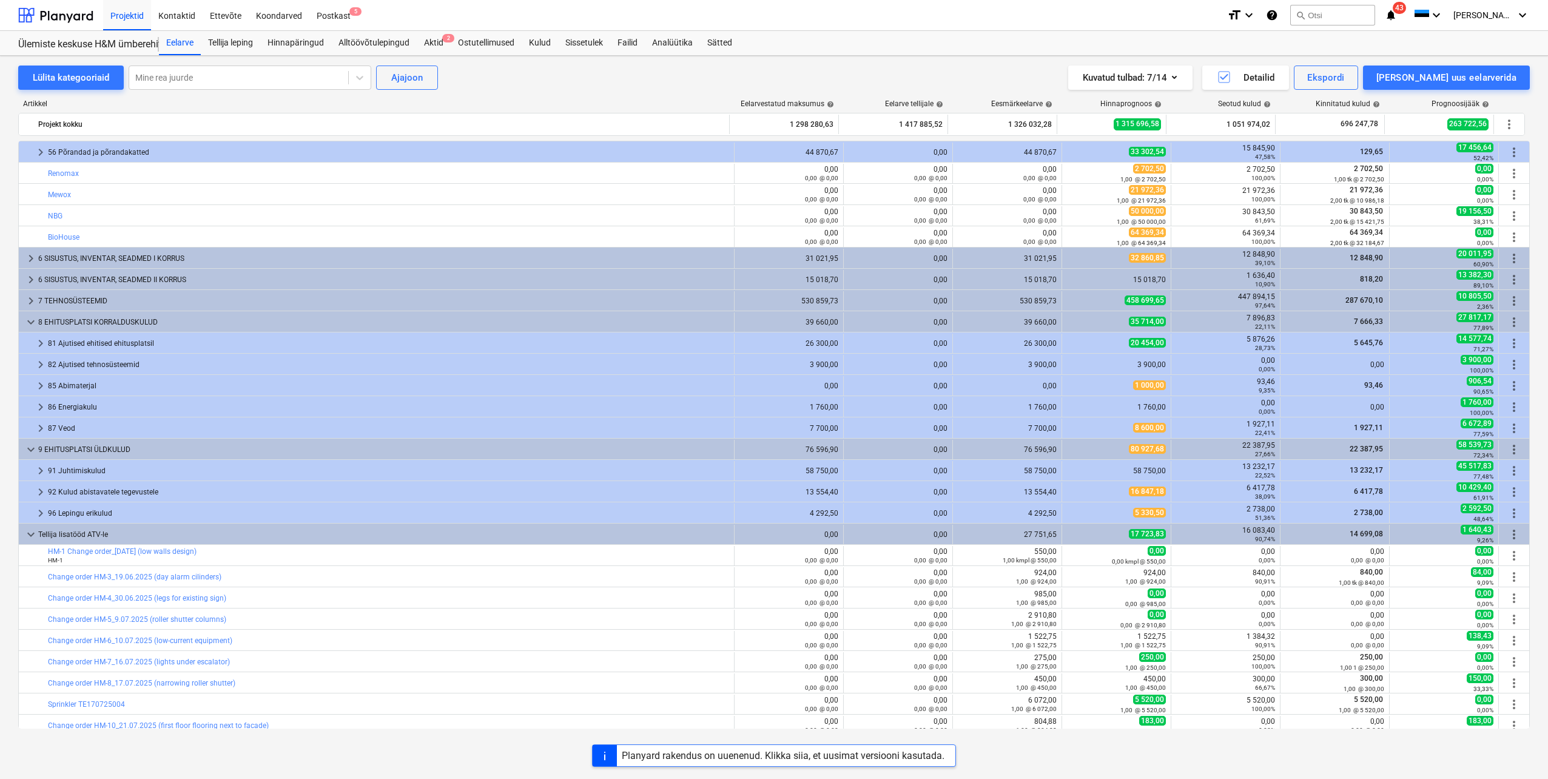
click at [36, 341] on span "keyboard_arrow_right" at bounding box center [40, 343] width 15 height 15
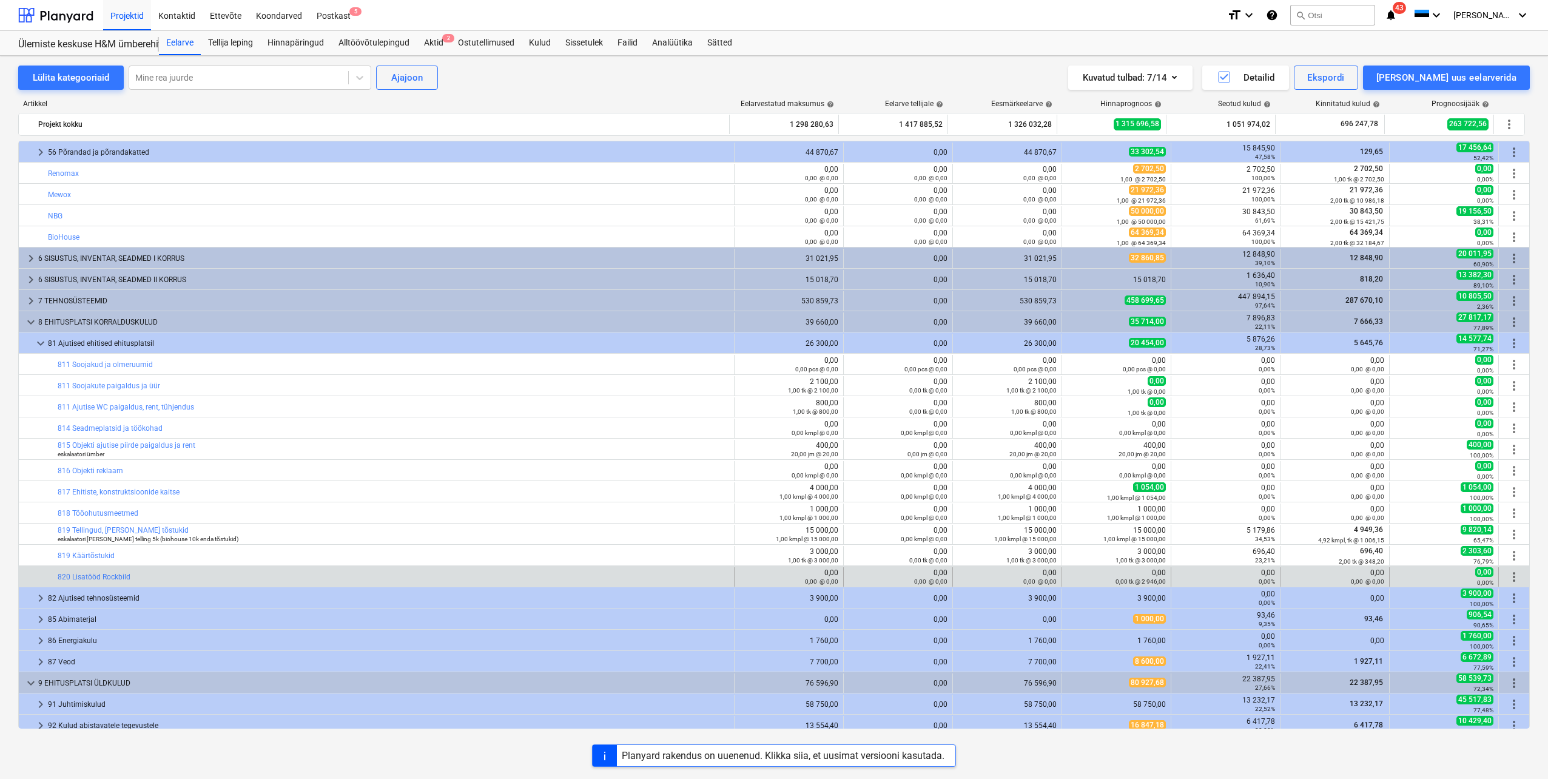
click at [1511, 574] on span "more_vert" at bounding box center [1514, 577] width 15 height 15
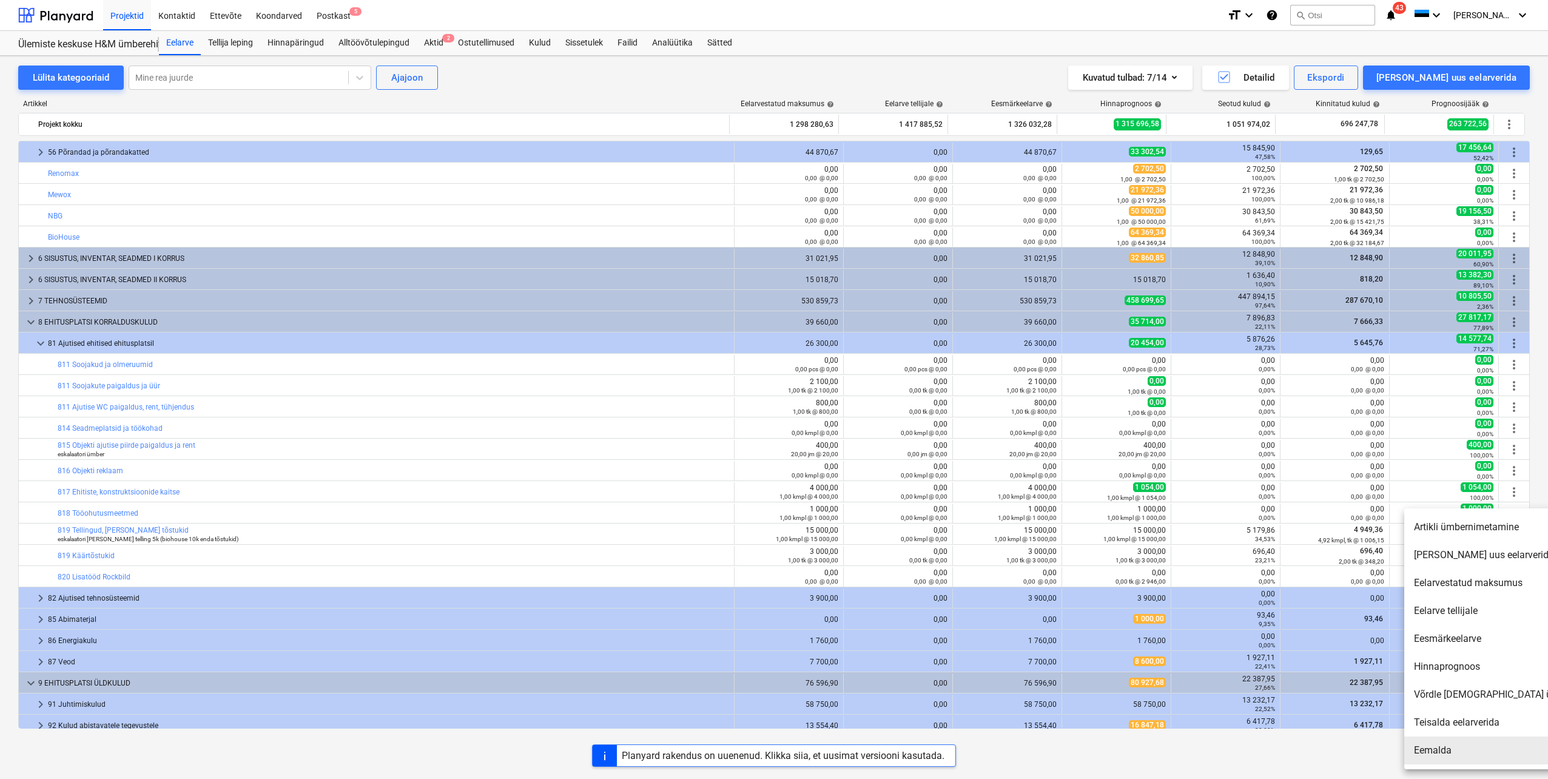
click at [1451, 747] on li "Eemalda" at bounding box center [1508, 750] width 209 height 28
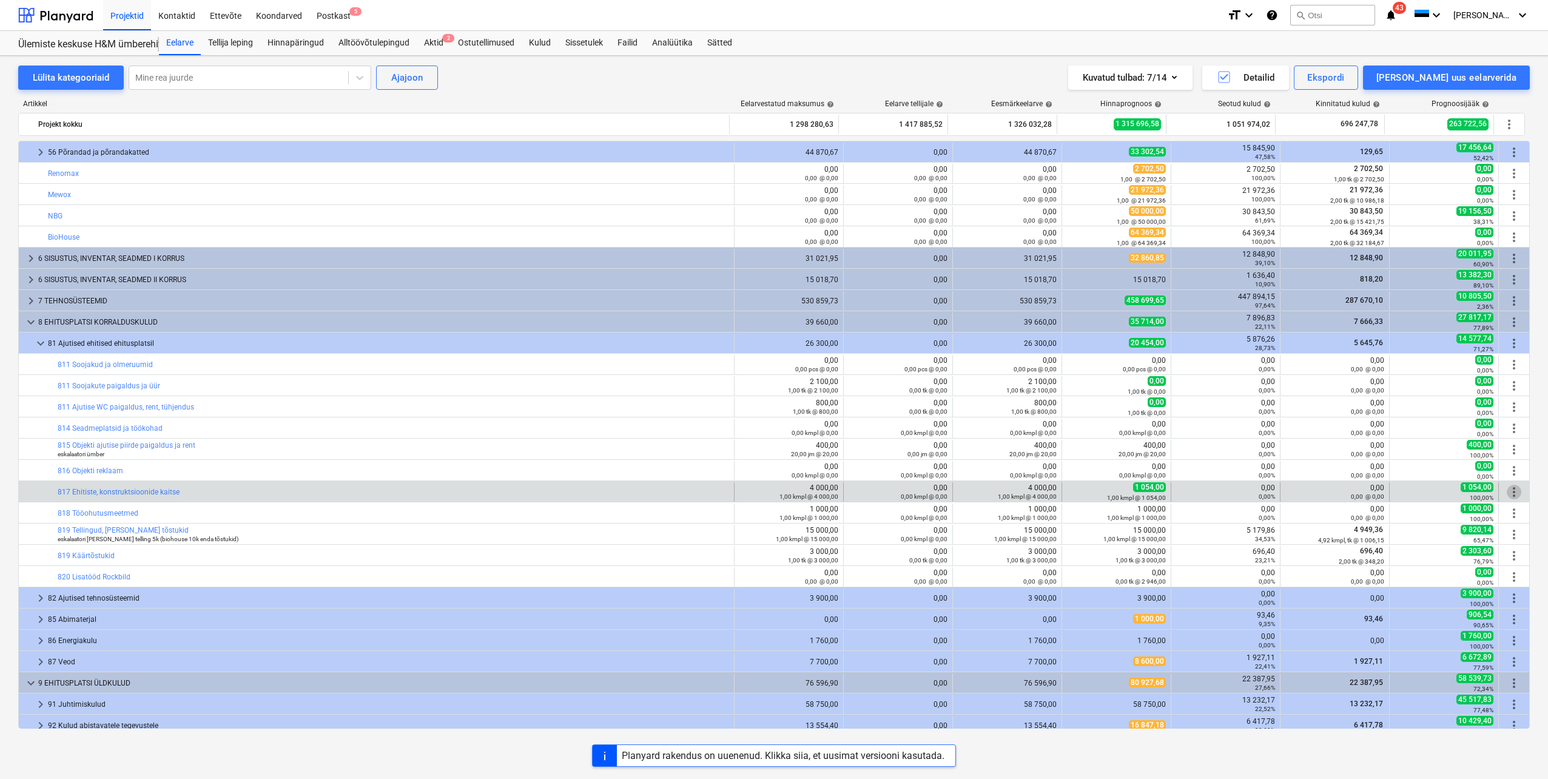
click at [1512, 496] on span "more_vert" at bounding box center [1514, 492] width 15 height 15
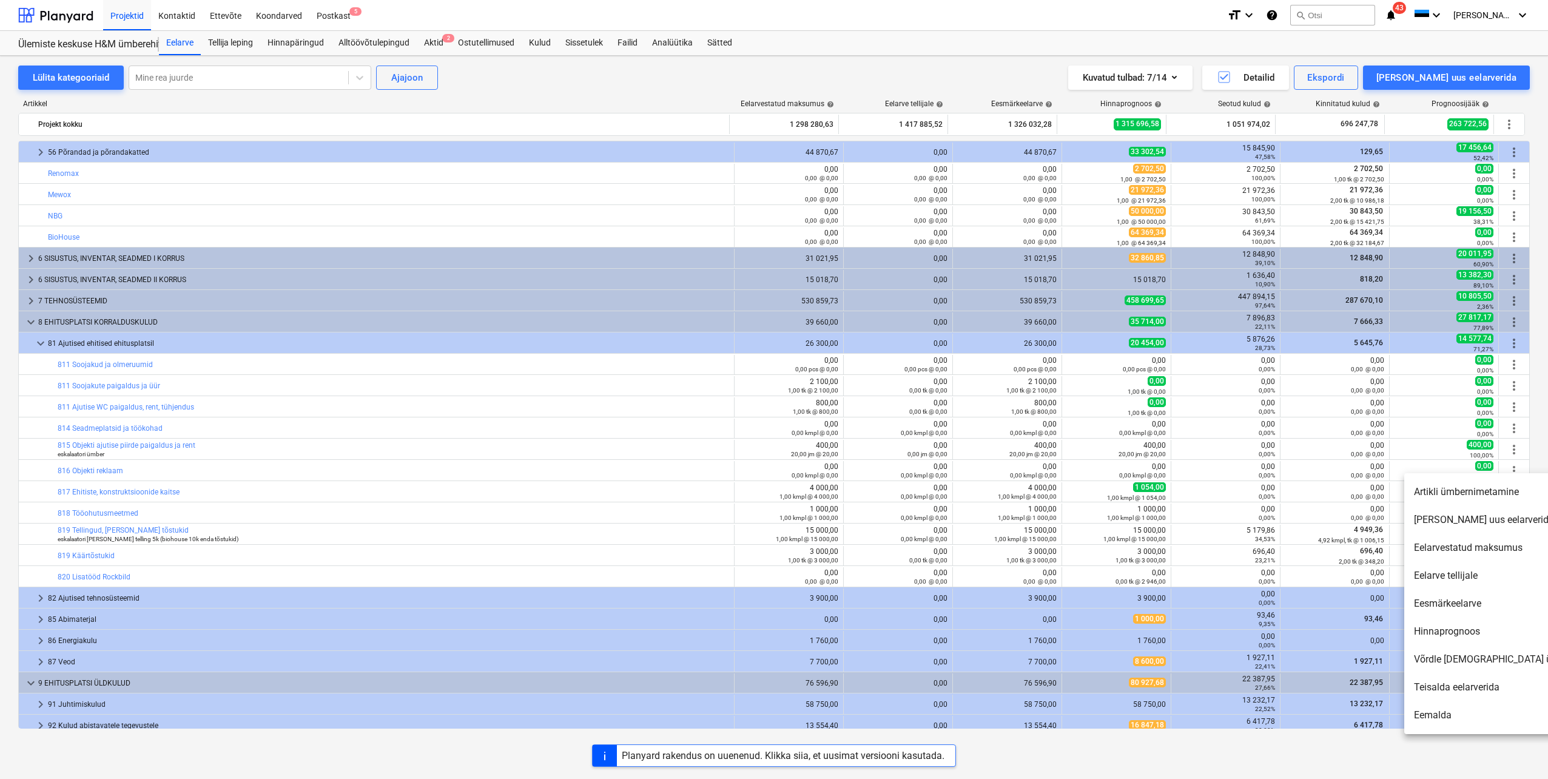
click at [1454, 525] on li "[PERSON_NAME] uus eelarverida" at bounding box center [1508, 520] width 209 height 28
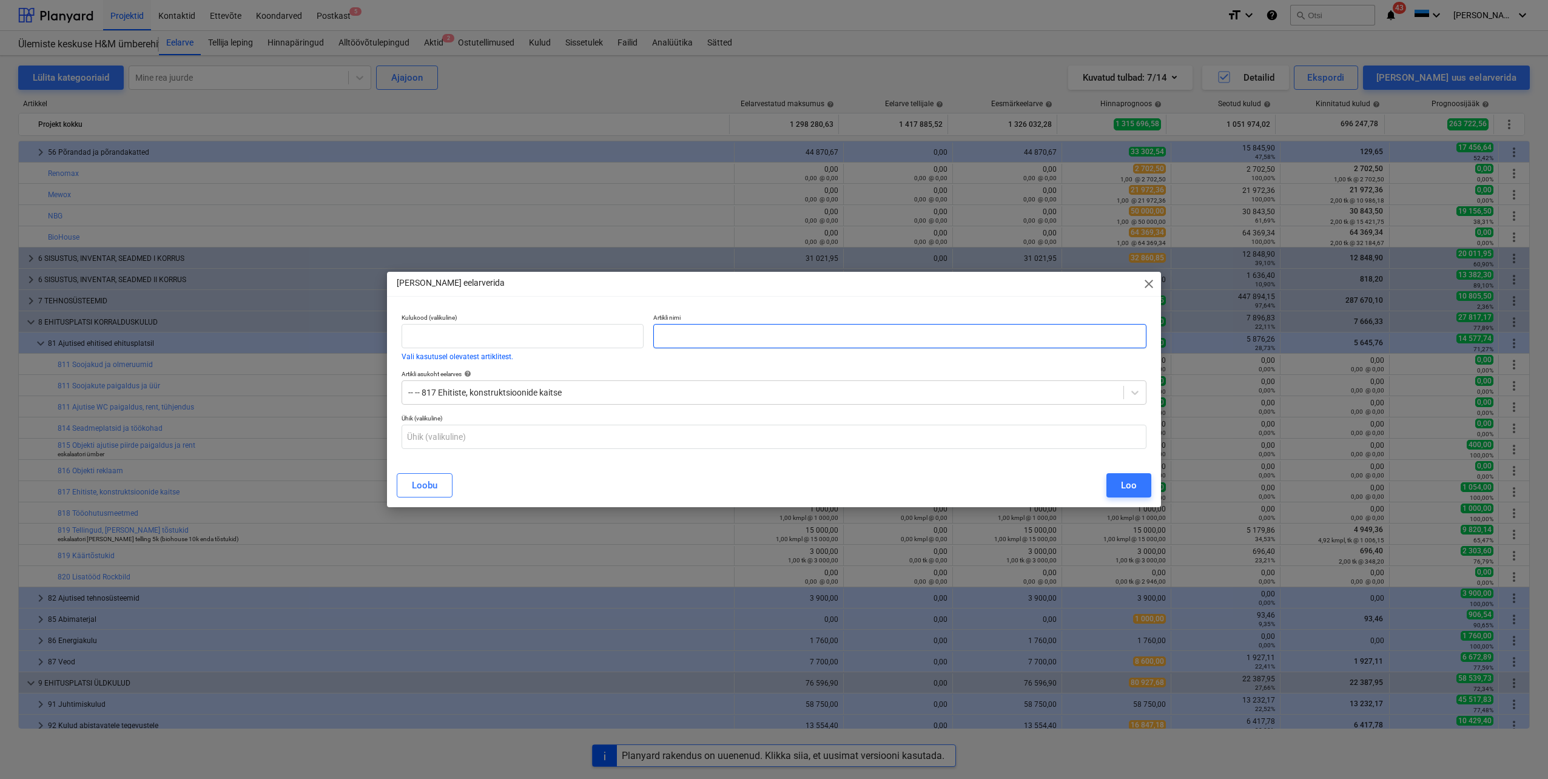
click at [732, 335] on input "text" at bounding box center [899, 336] width 493 height 24
click at [1126, 486] on div "Loo" at bounding box center [1129, 485] width 16 height 16
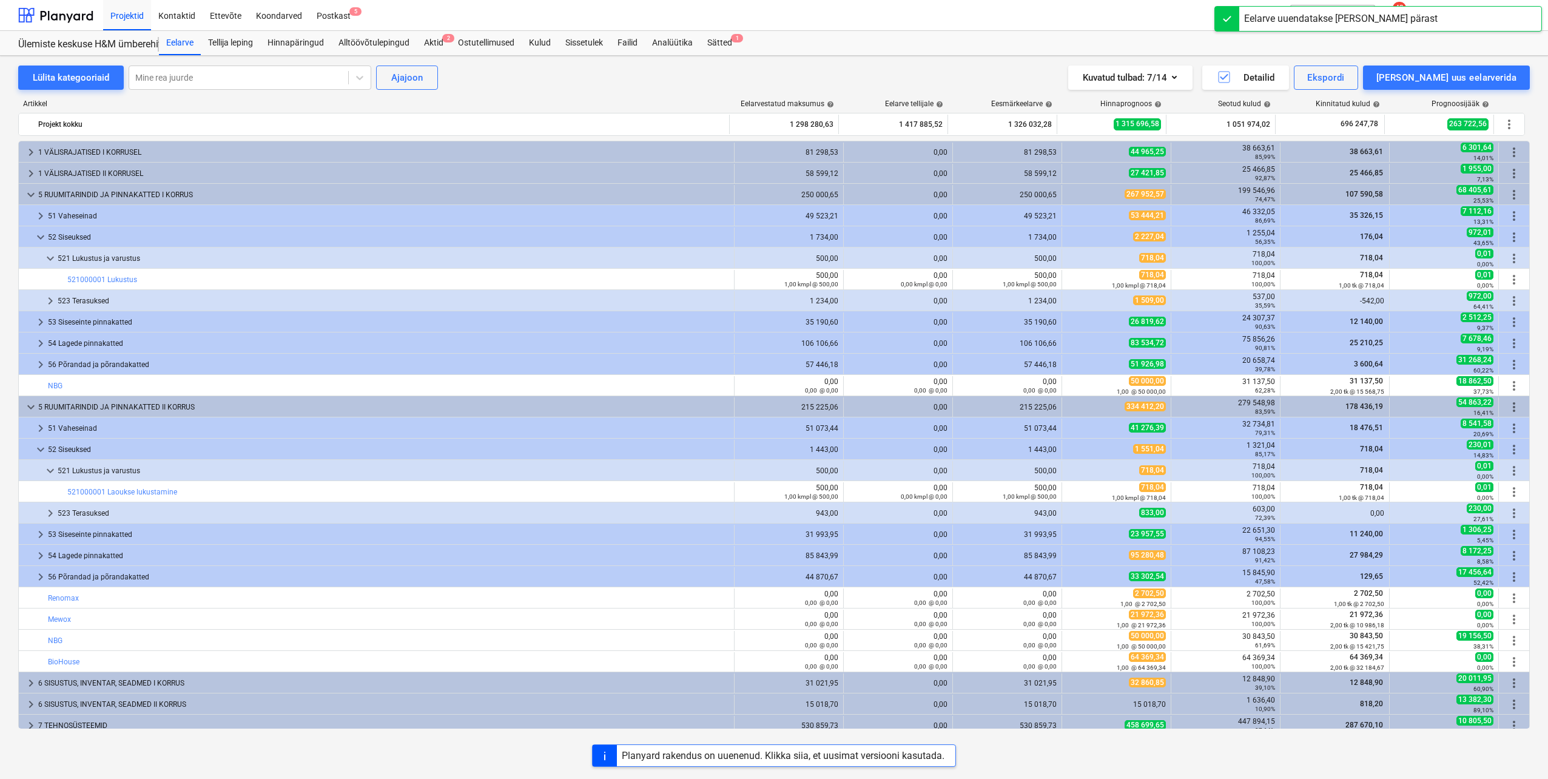
scroll to position [425, 0]
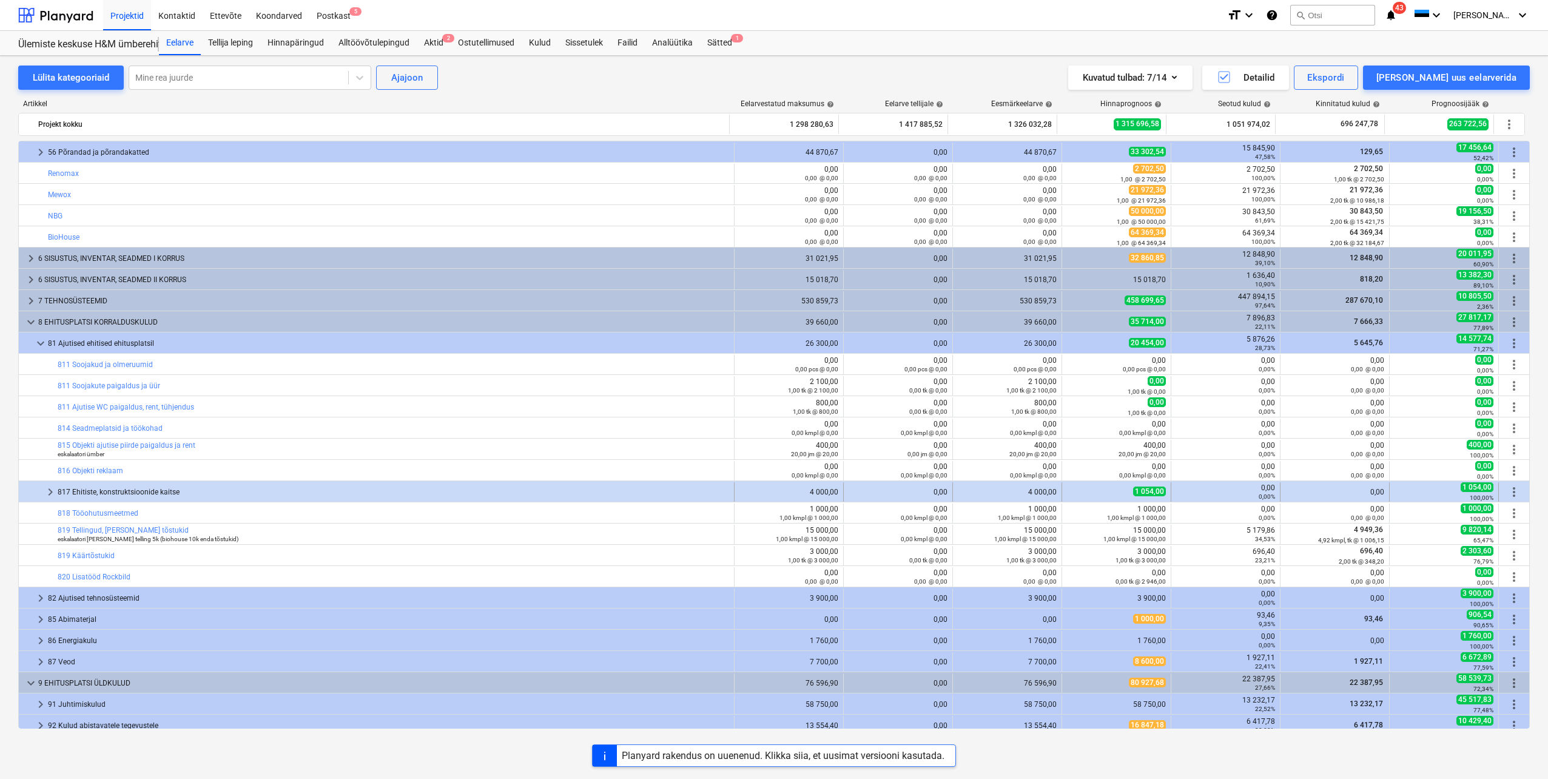
click at [47, 495] on span "keyboard_arrow_right" at bounding box center [50, 492] width 15 height 15
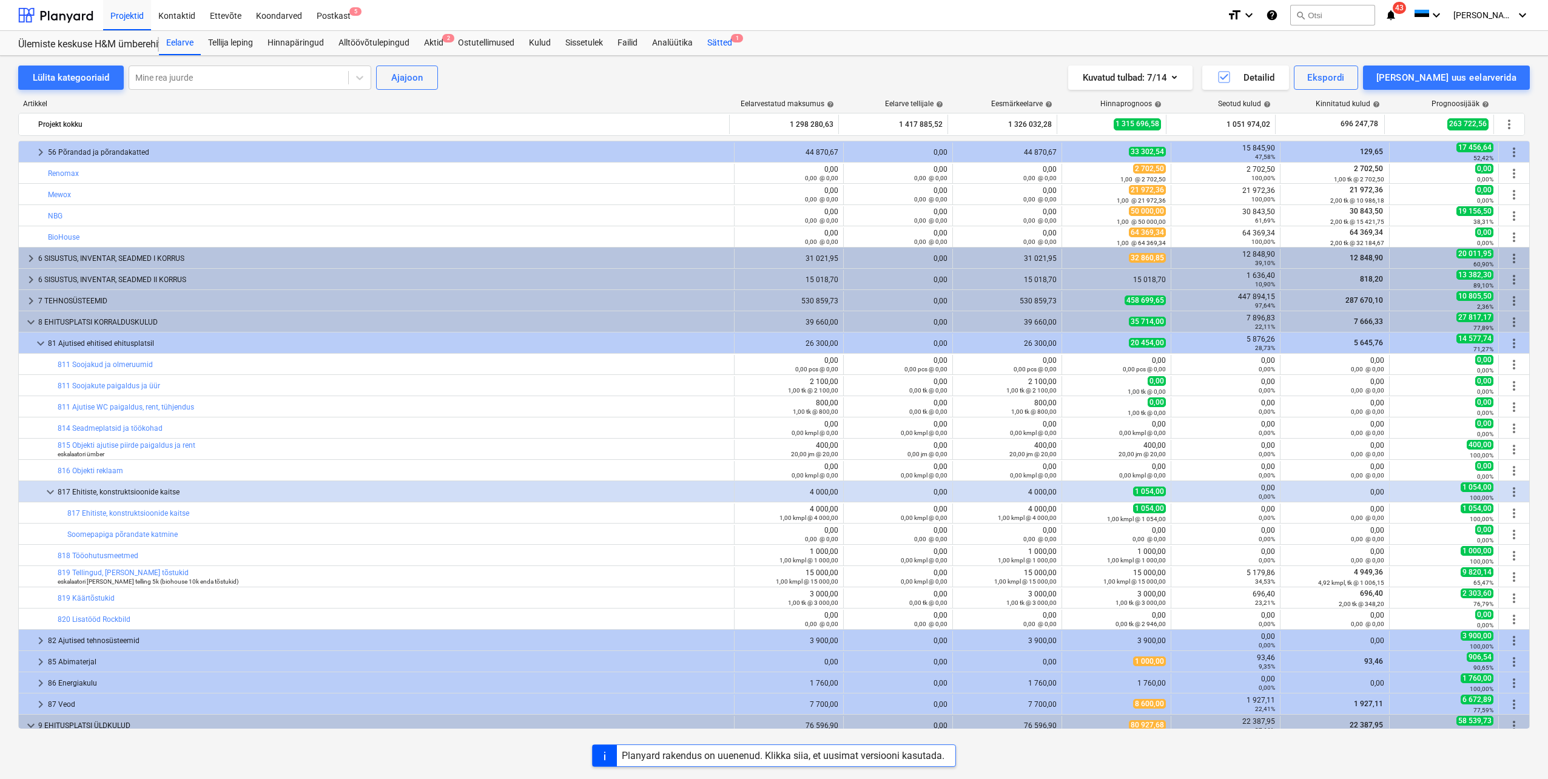
click at [719, 45] on div "Sätted 1" at bounding box center [719, 43] width 39 height 24
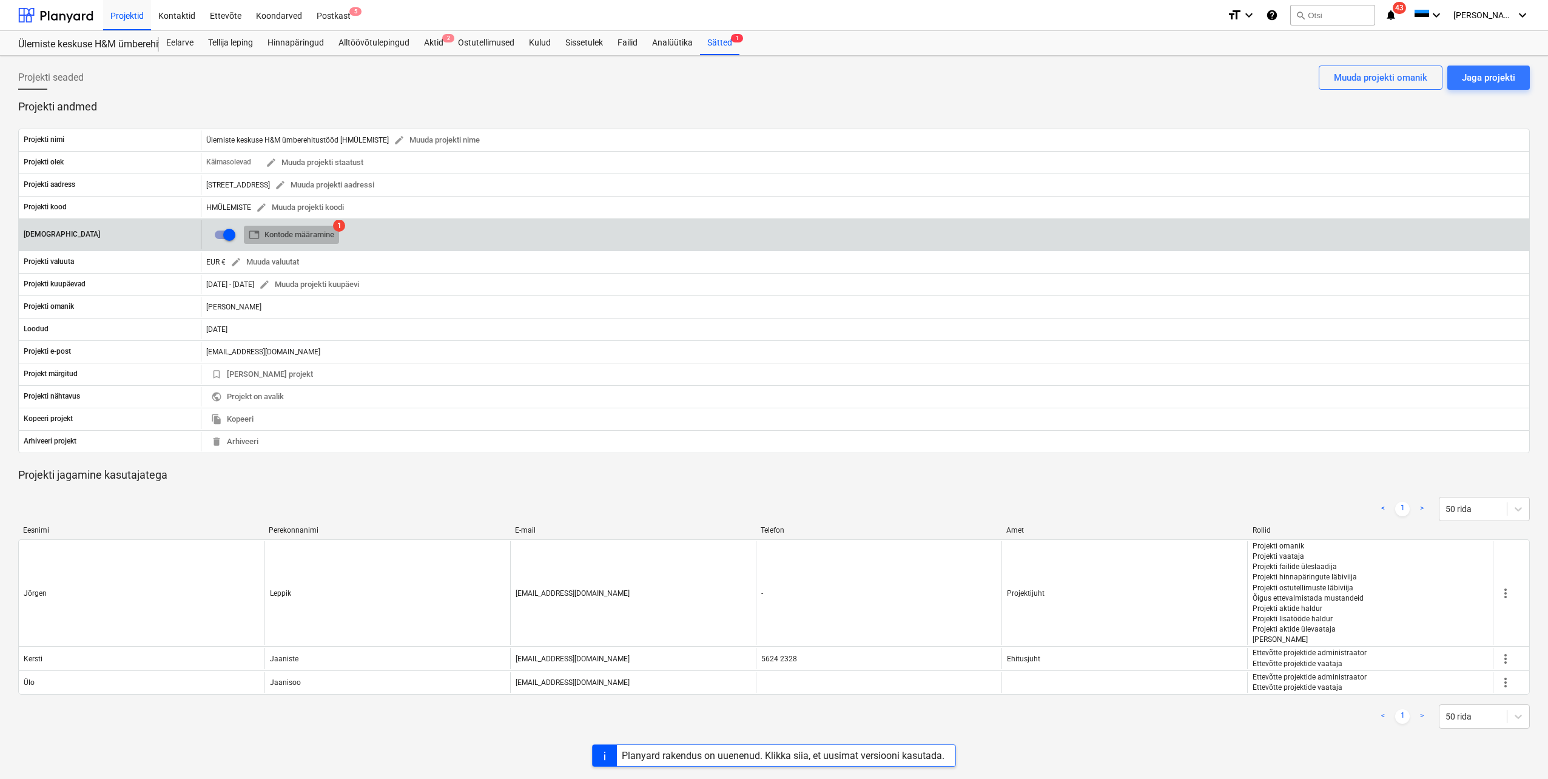
click at [322, 238] on span "table Kontode määramine" at bounding box center [292, 235] width 86 height 14
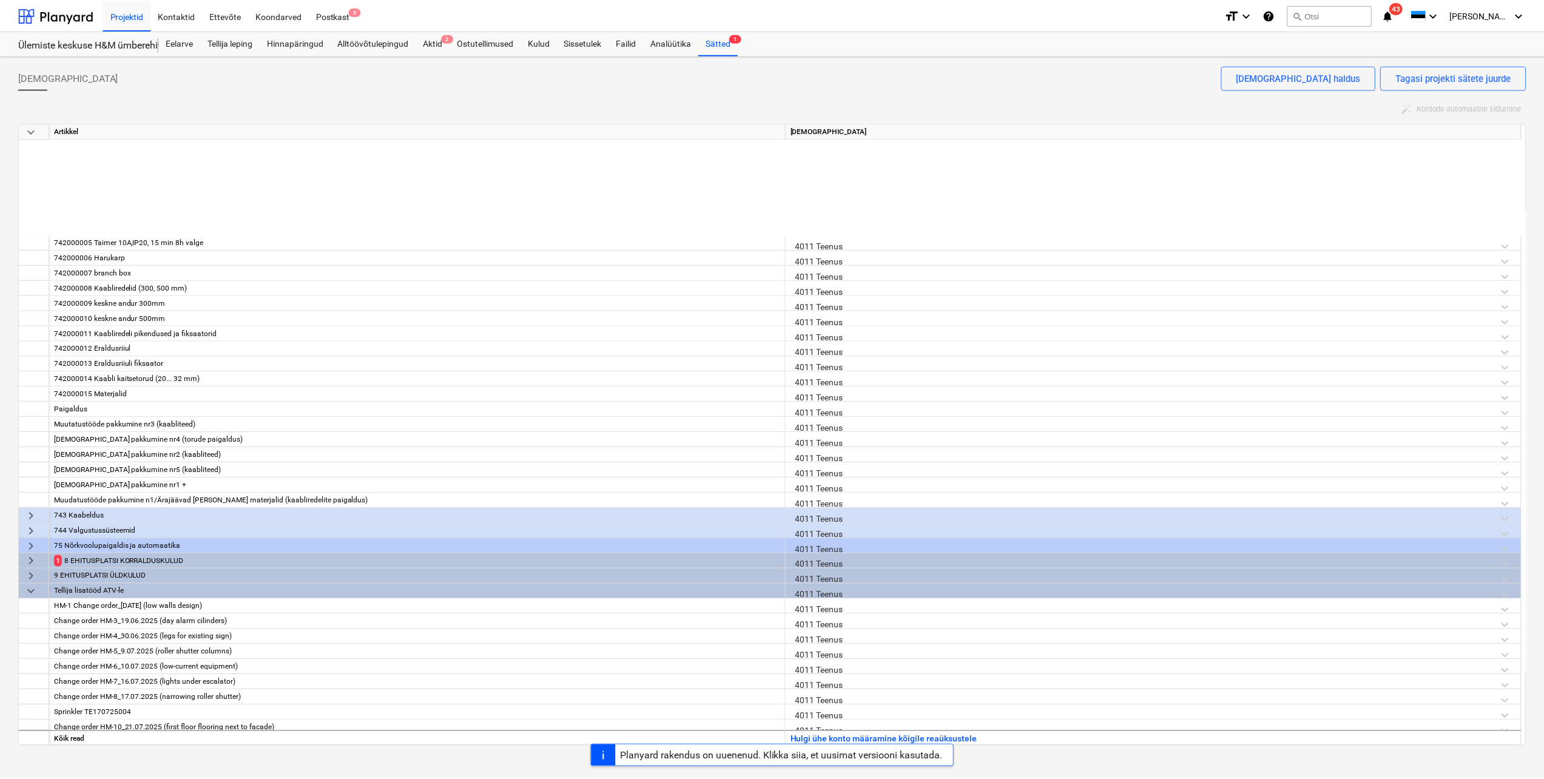
scroll to position [1152, 0]
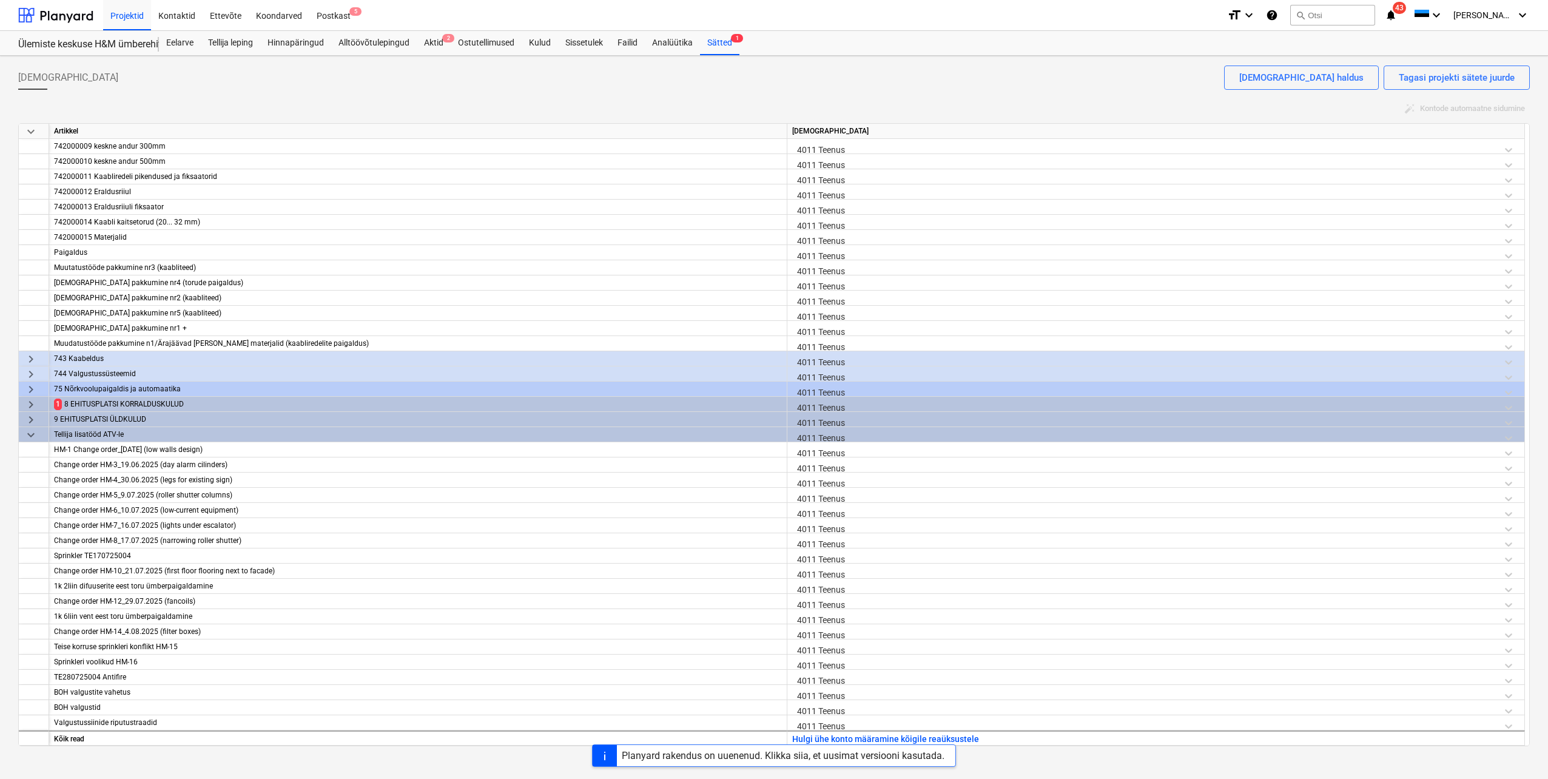
click at [33, 405] on span "keyboard_arrow_right" at bounding box center [31, 404] width 15 height 15
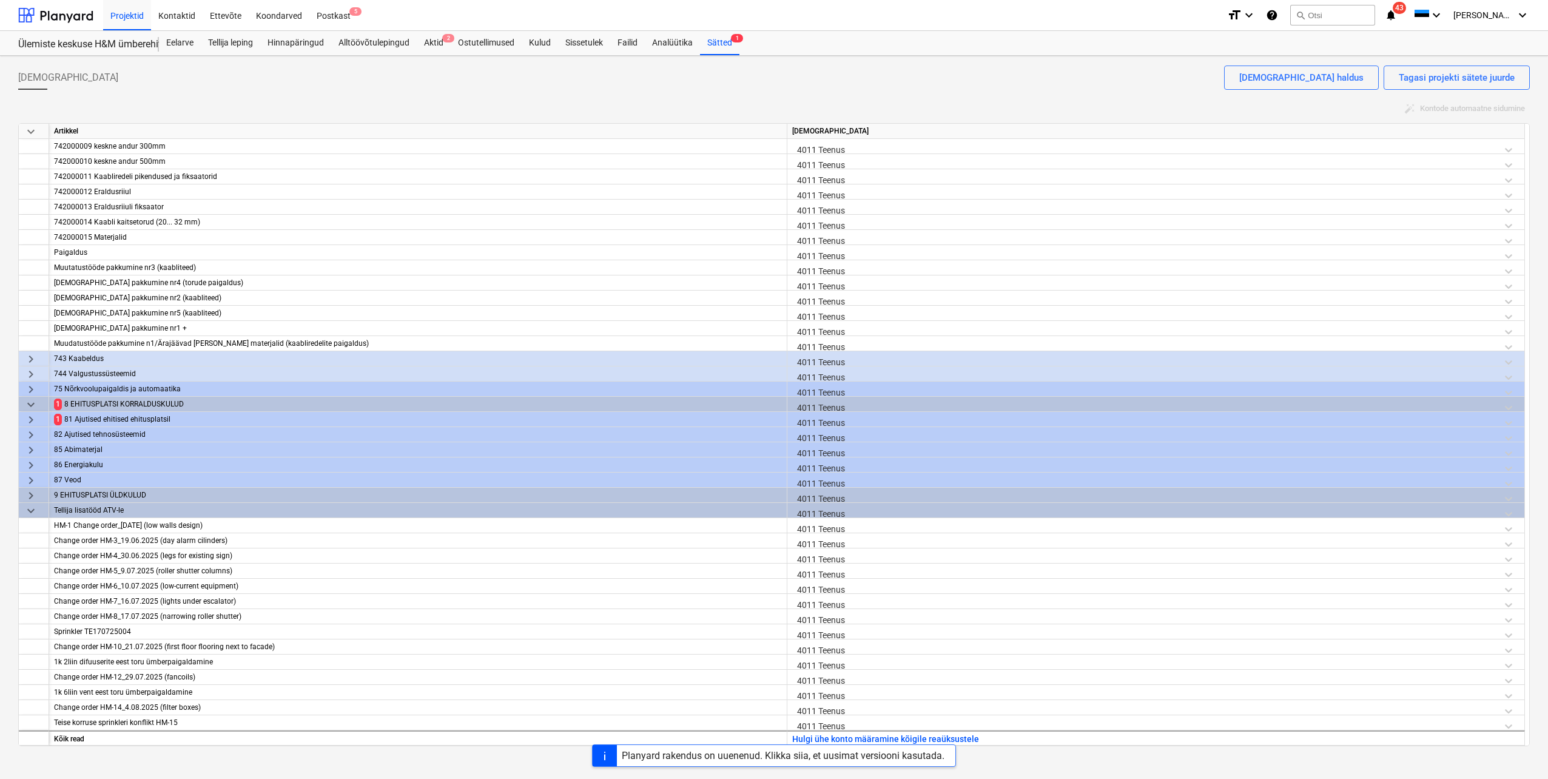
click at [31, 420] on span "keyboard_arrow_right" at bounding box center [31, 419] width 15 height 15
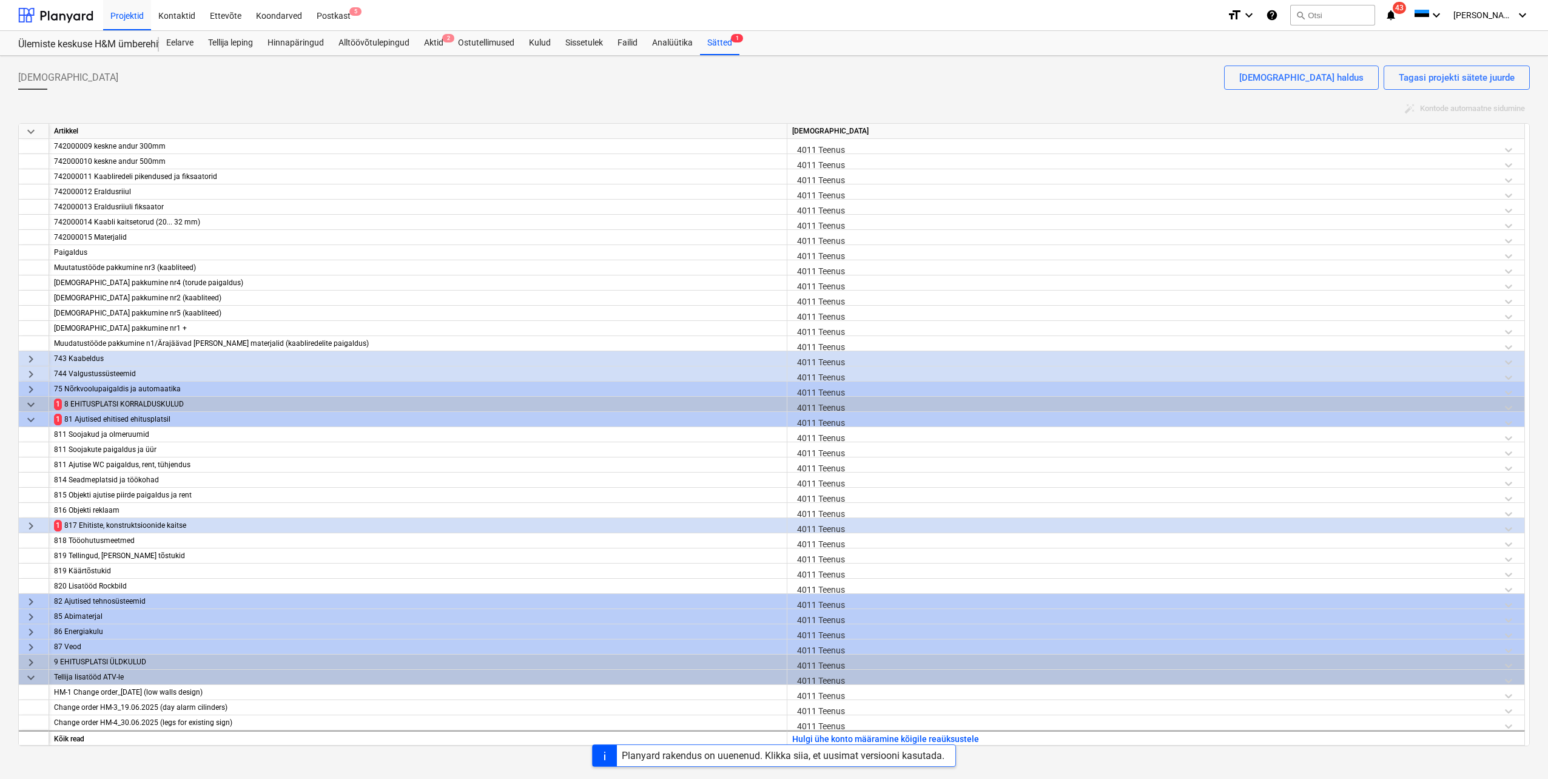
click at [33, 528] on span "keyboard_arrow_right" at bounding box center [31, 526] width 15 height 15
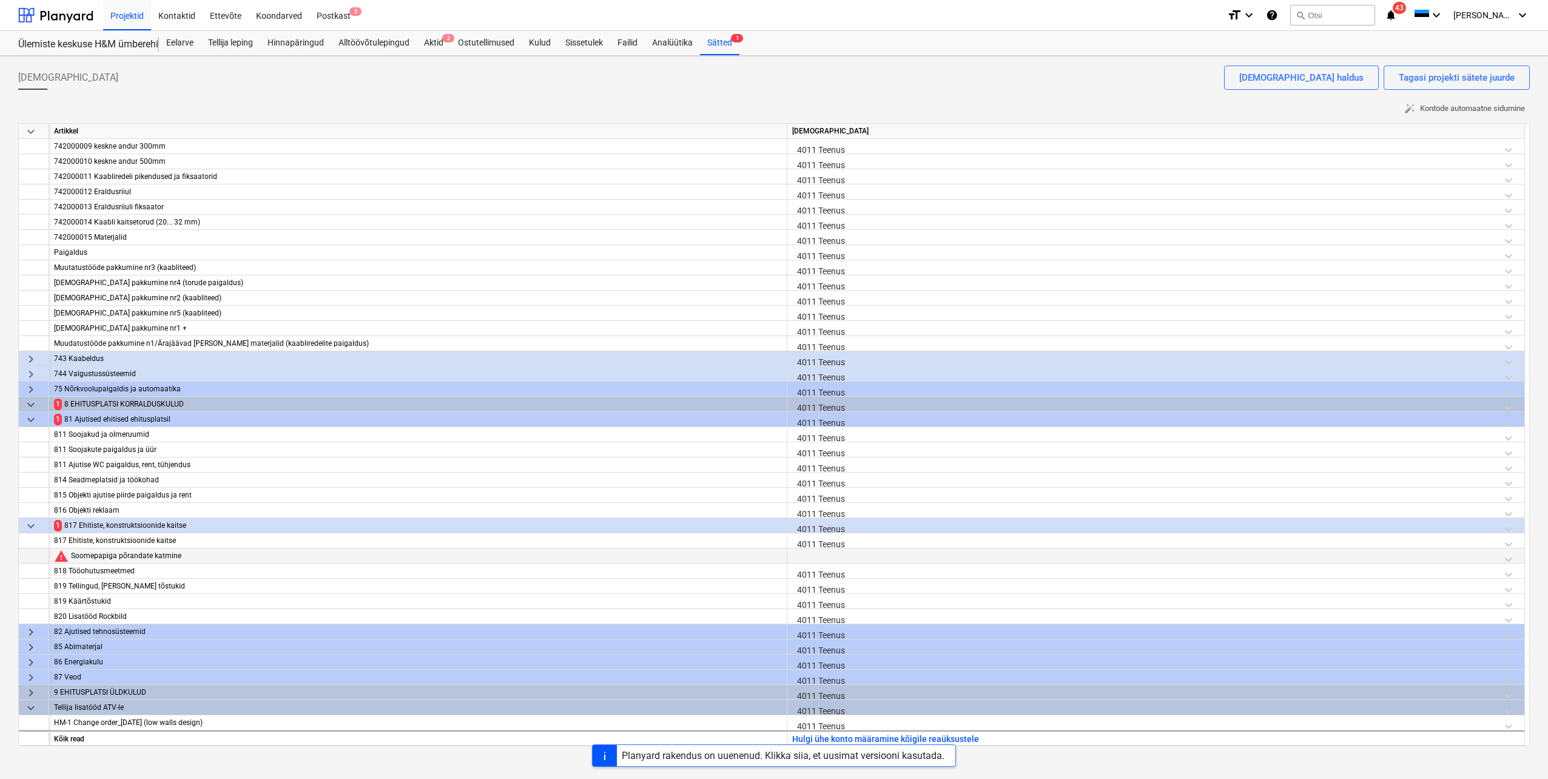
click at [812, 556] on div at bounding box center [1155, 558] width 727 height 21
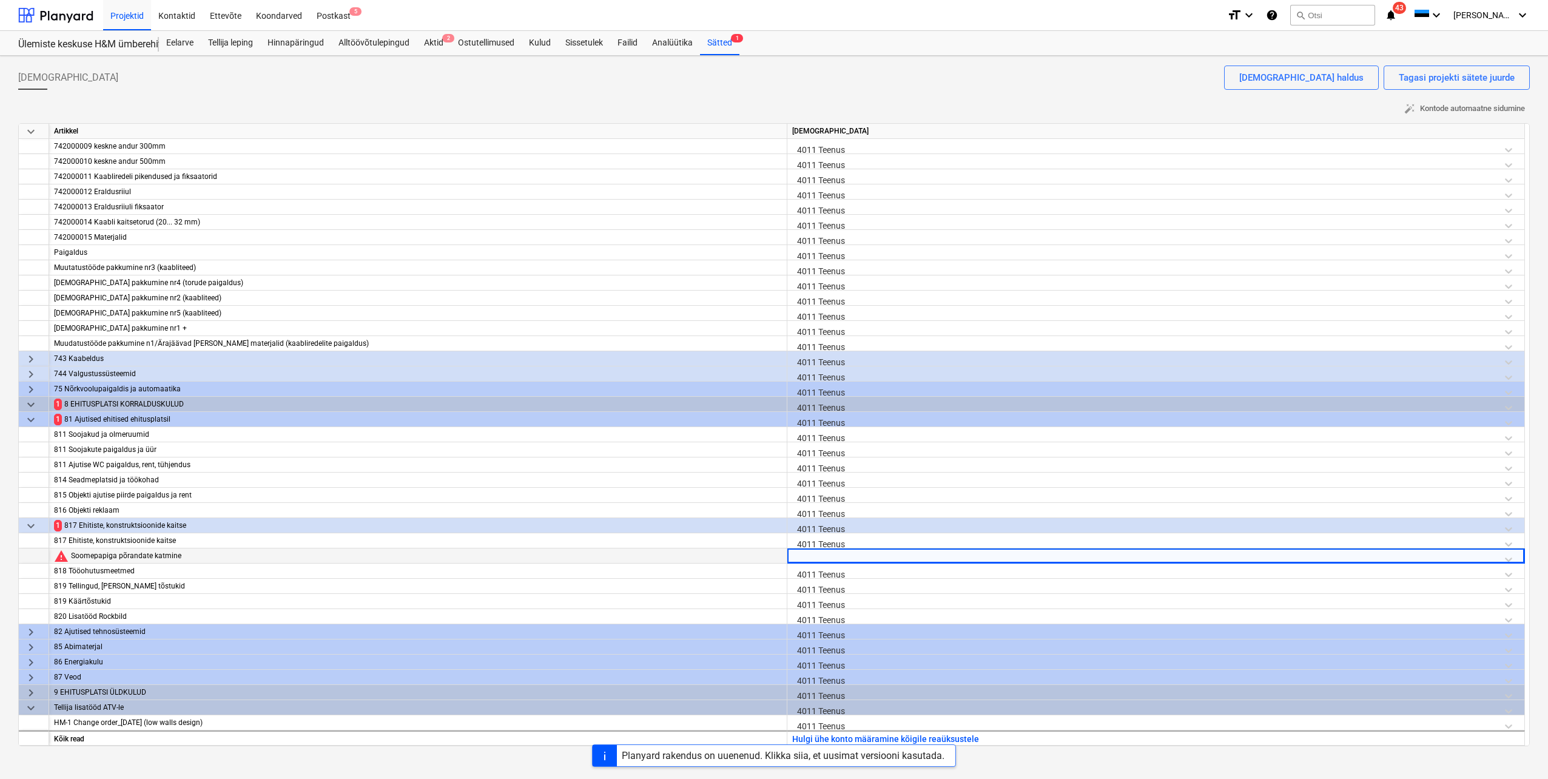
click at [812, 556] on div at bounding box center [1155, 558] width 727 height 21
click at [429, 45] on div "Aktid 2" at bounding box center [434, 43] width 34 height 24
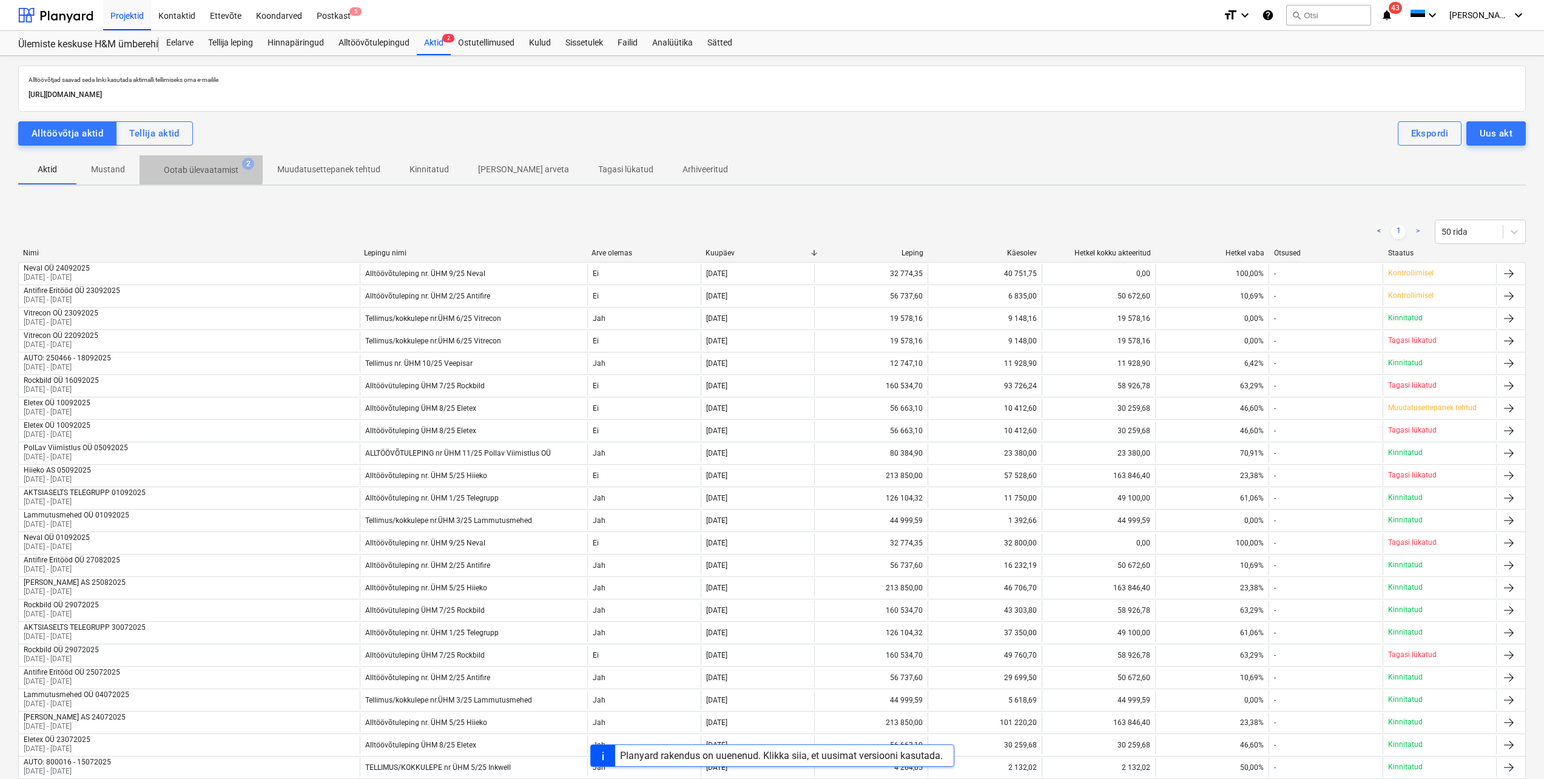
click at [189, 168] on p "Ootab ülevaatamist" at bounding box center [201, 170] width 75 height 13
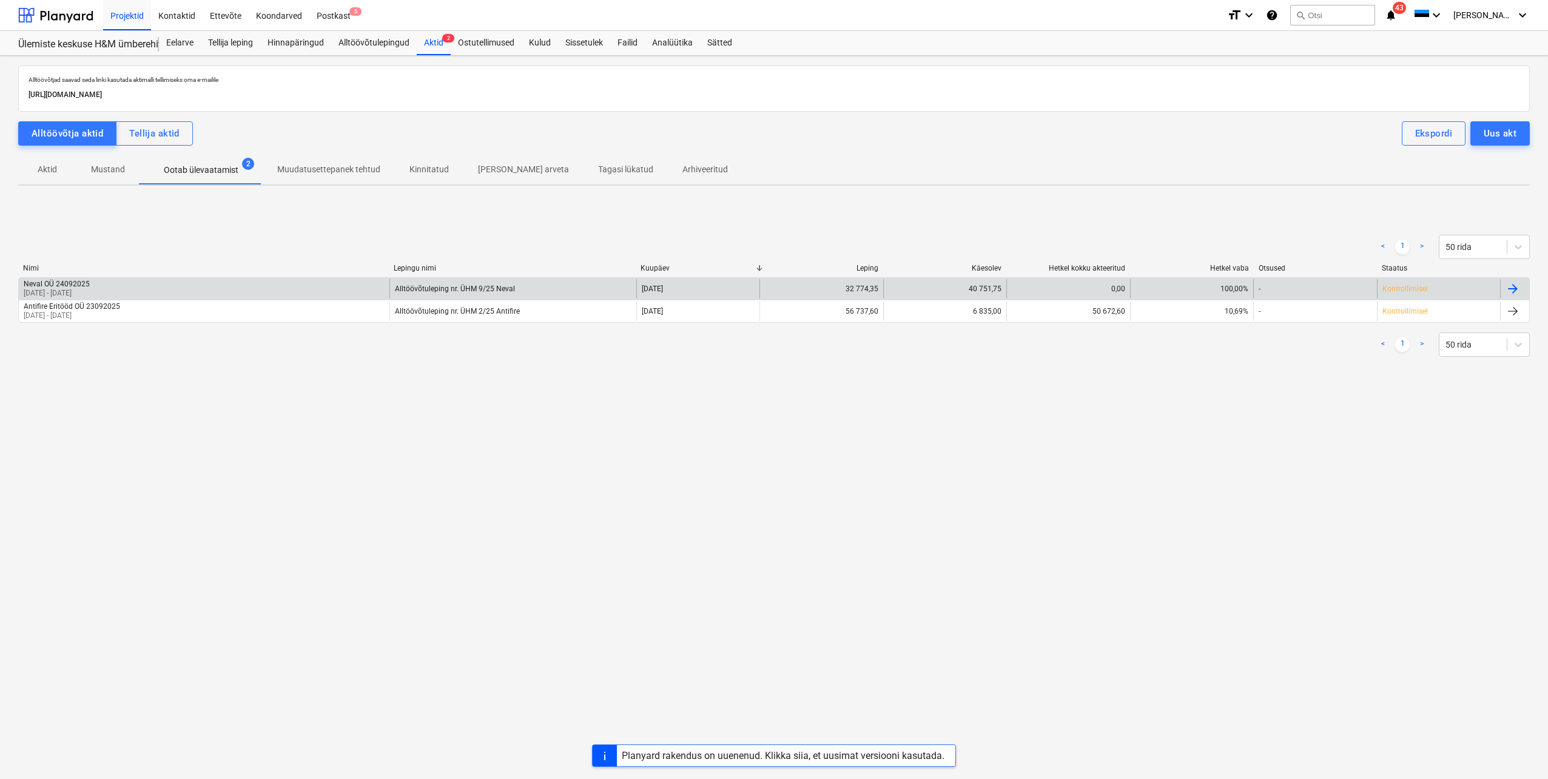
click at [115, 286] on div "Neval OÜ 24092025 01 Aug 2025 - 01 Sep 2025" at bounding box center [204, 288] width 371 height 19
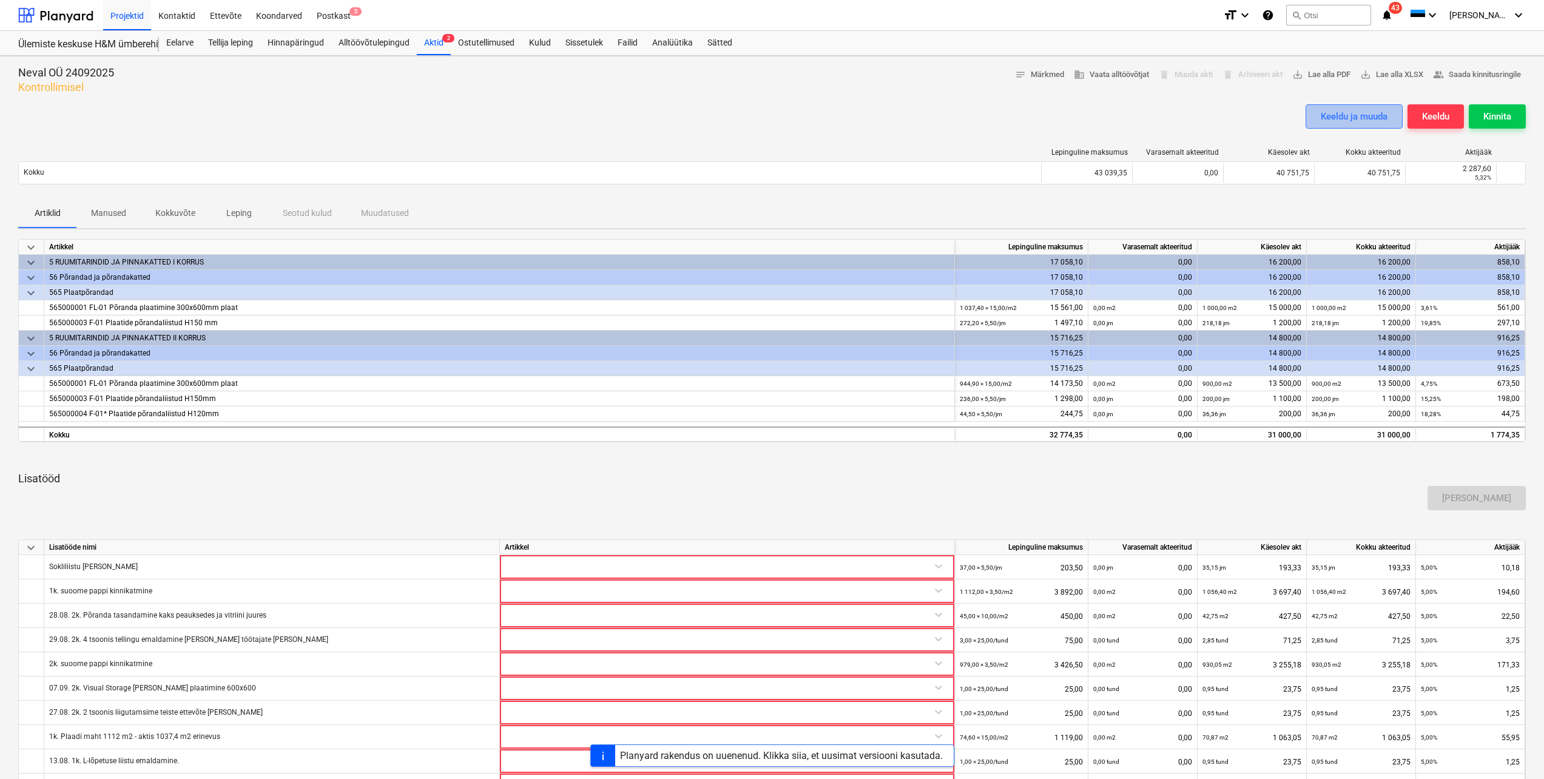
click at [1375, 116] on div "Keeldu ja muuda" at bounding box center [1353, 117] width 67 height 16
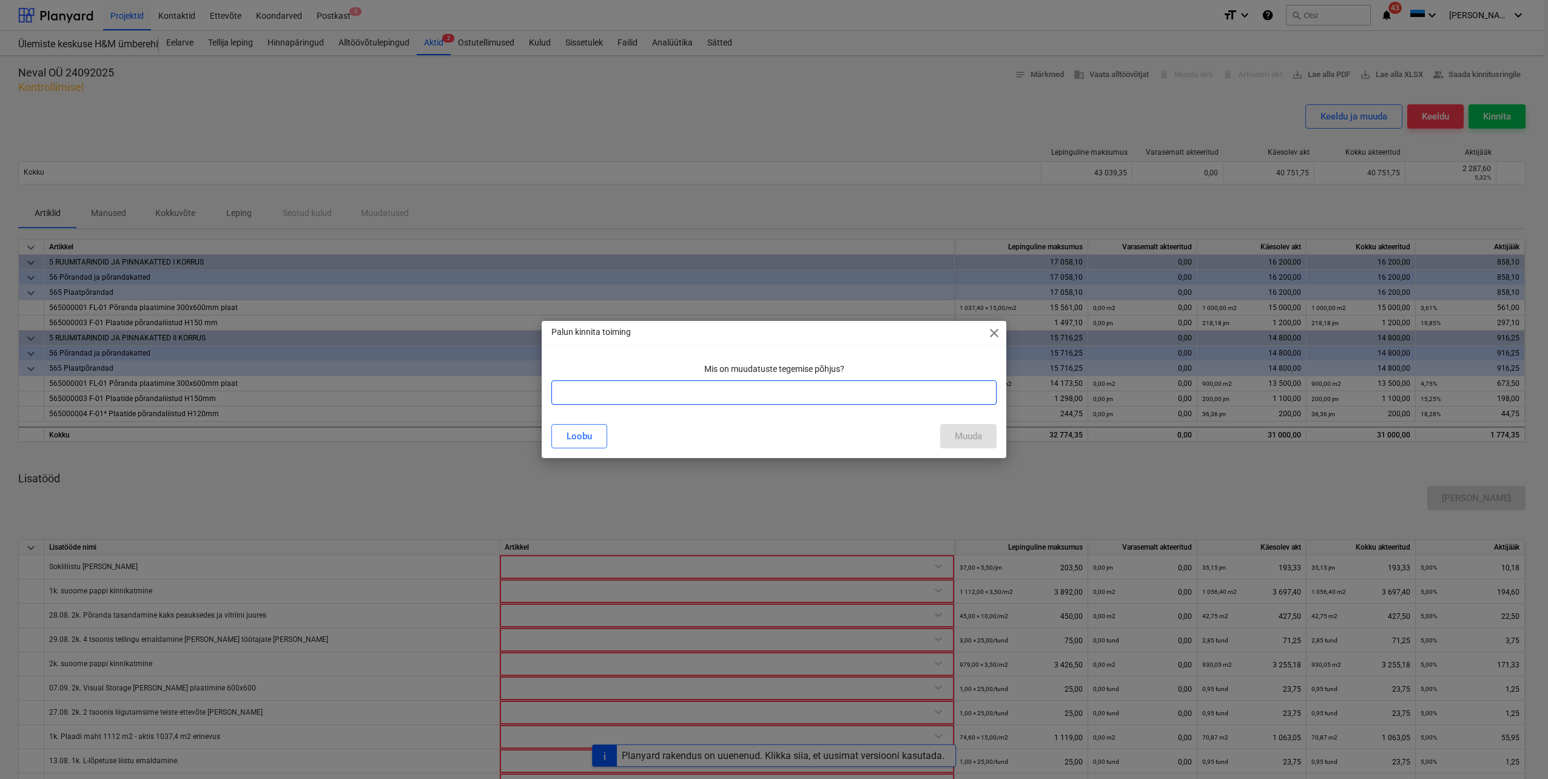
click at [830, 402] on input "text" at bounding box center [773, 392] width 445 height 24
click at [952, 436] on button "Muuda" at bounding box center [968, 436] width 56 height 24
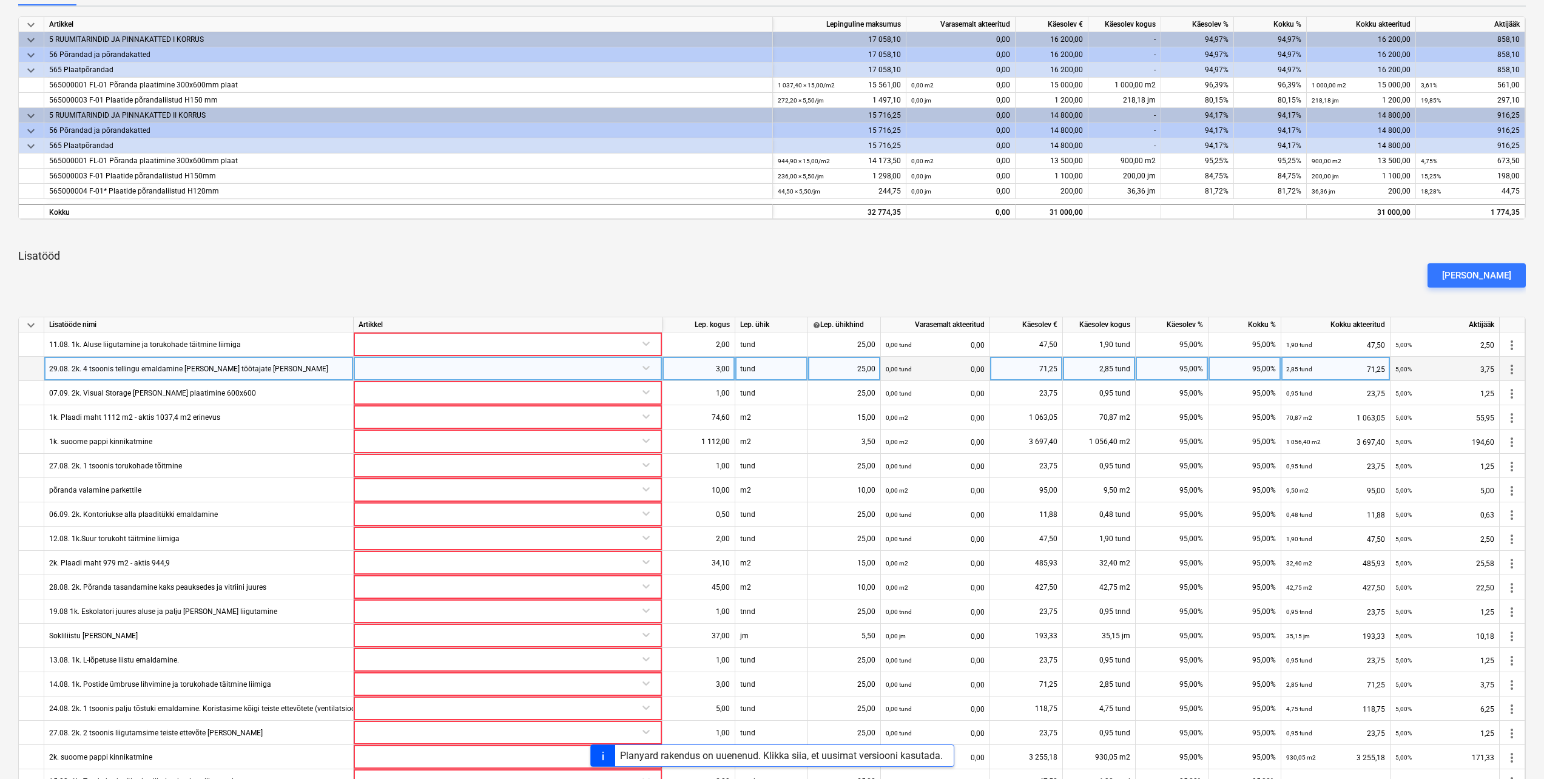
scroll to position [243, 0]
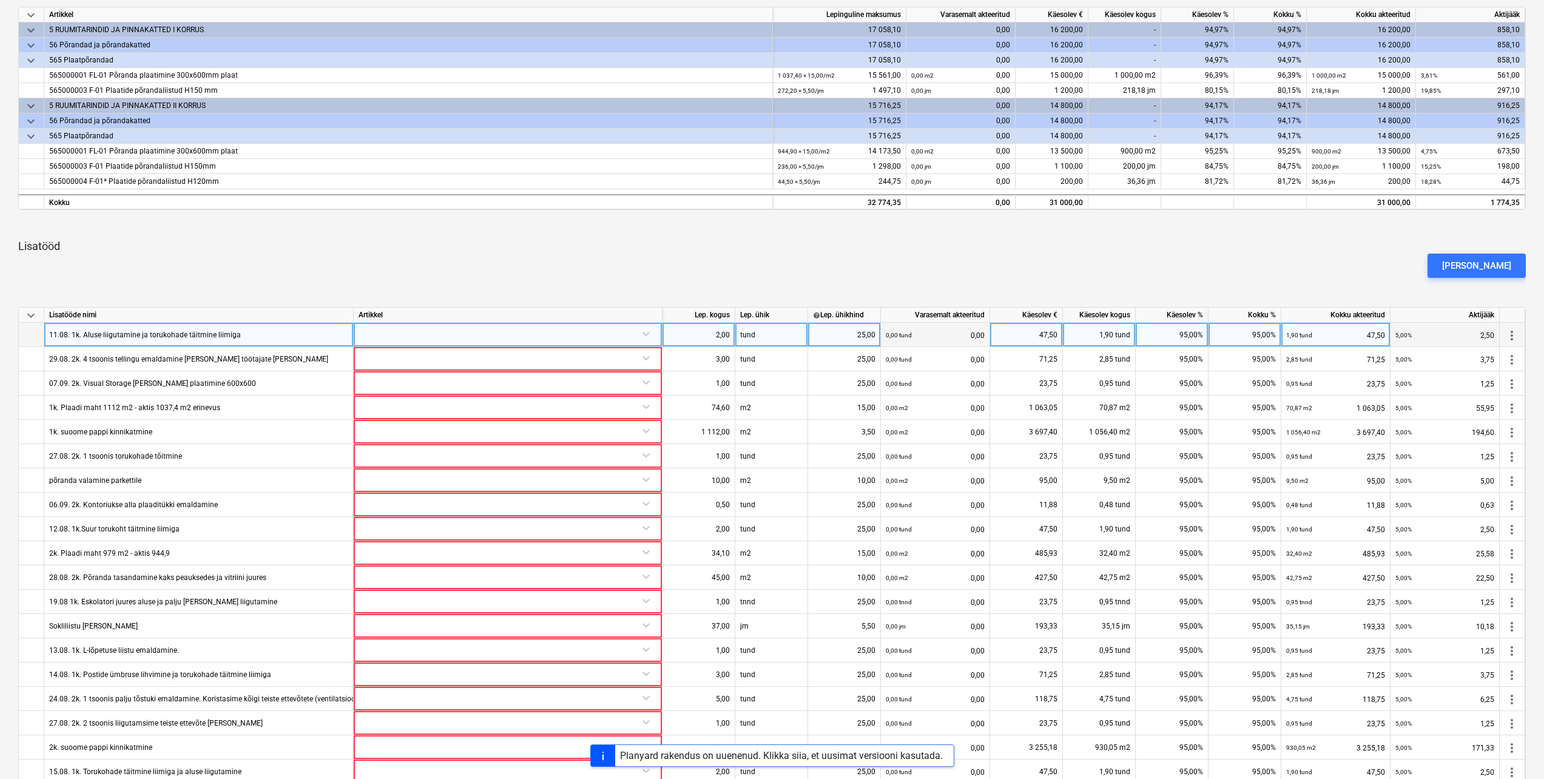
click at [1507, 342] on span "more_vert" at bounding box center [1511, 335] width 15 height 15
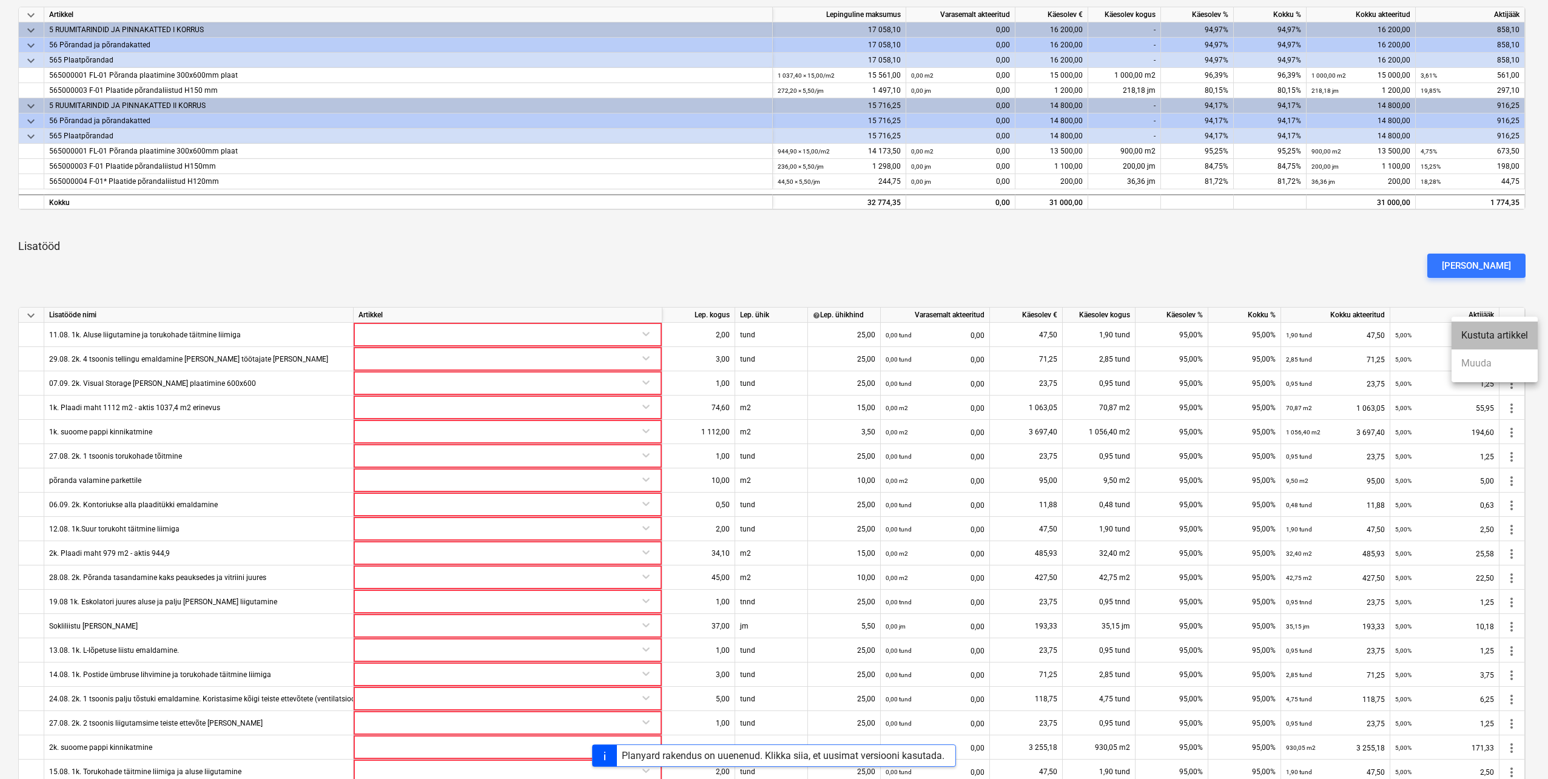
click at [1484, 337] on li "Kustuta artikkel" at bounding box center [1494, 335] width 86 height 28
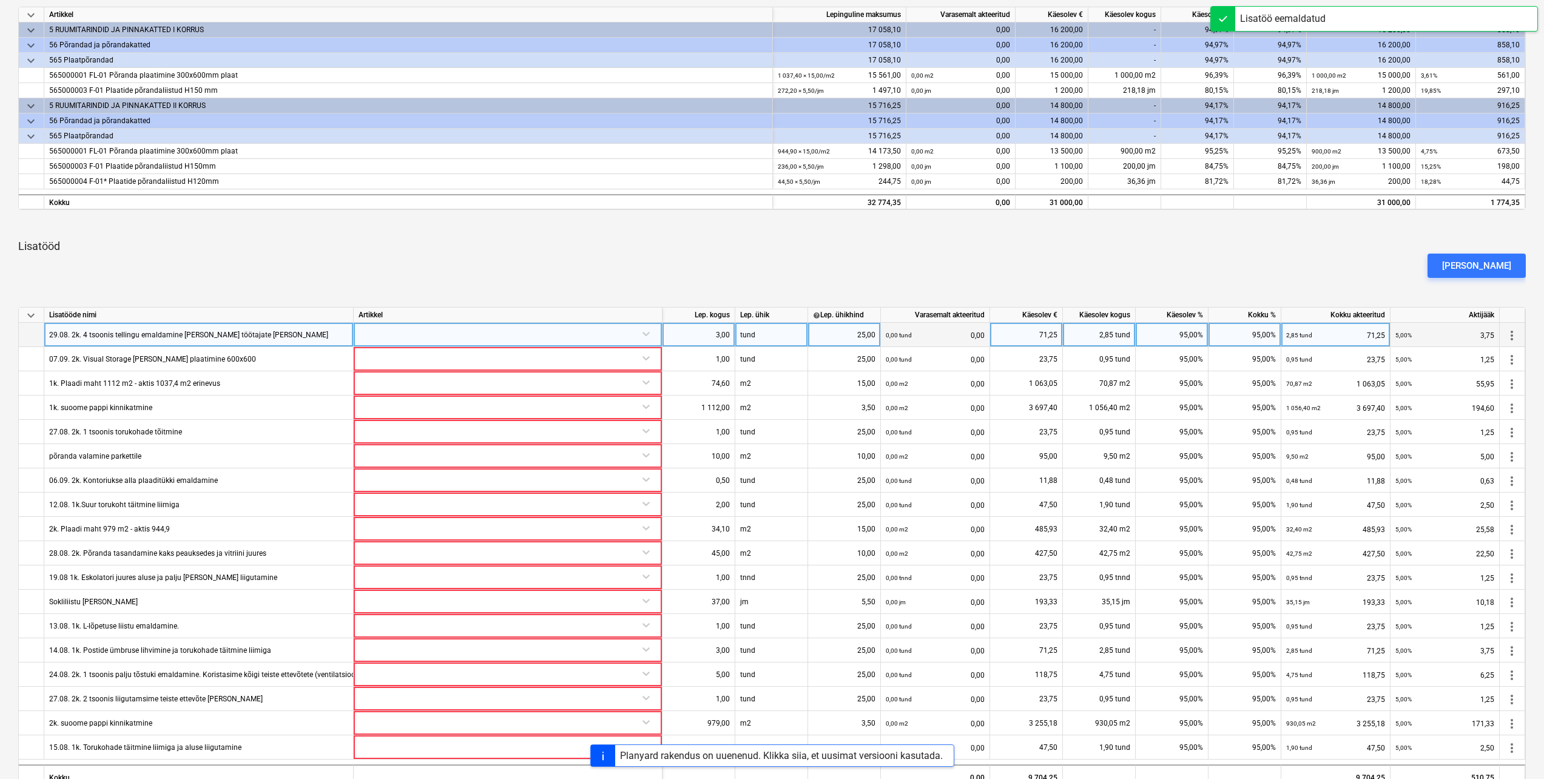
click at [1511, 337] on span "more_vert" at bounding box center [1511, 335] width 15 height 15
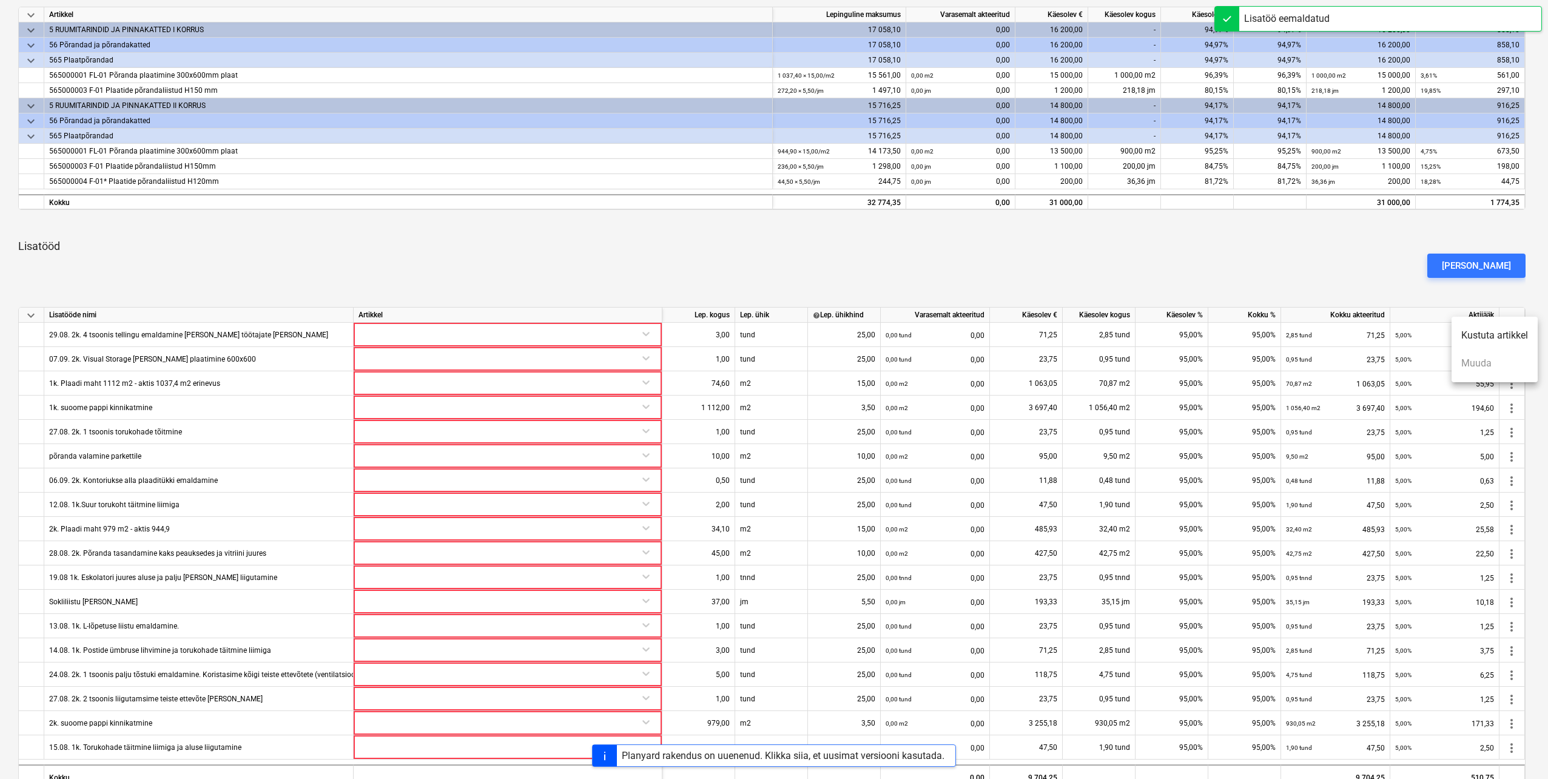
click at [1505, 340] on li "Kustuta artikkel" at bounding box center [1494, 335] width 86 height 28
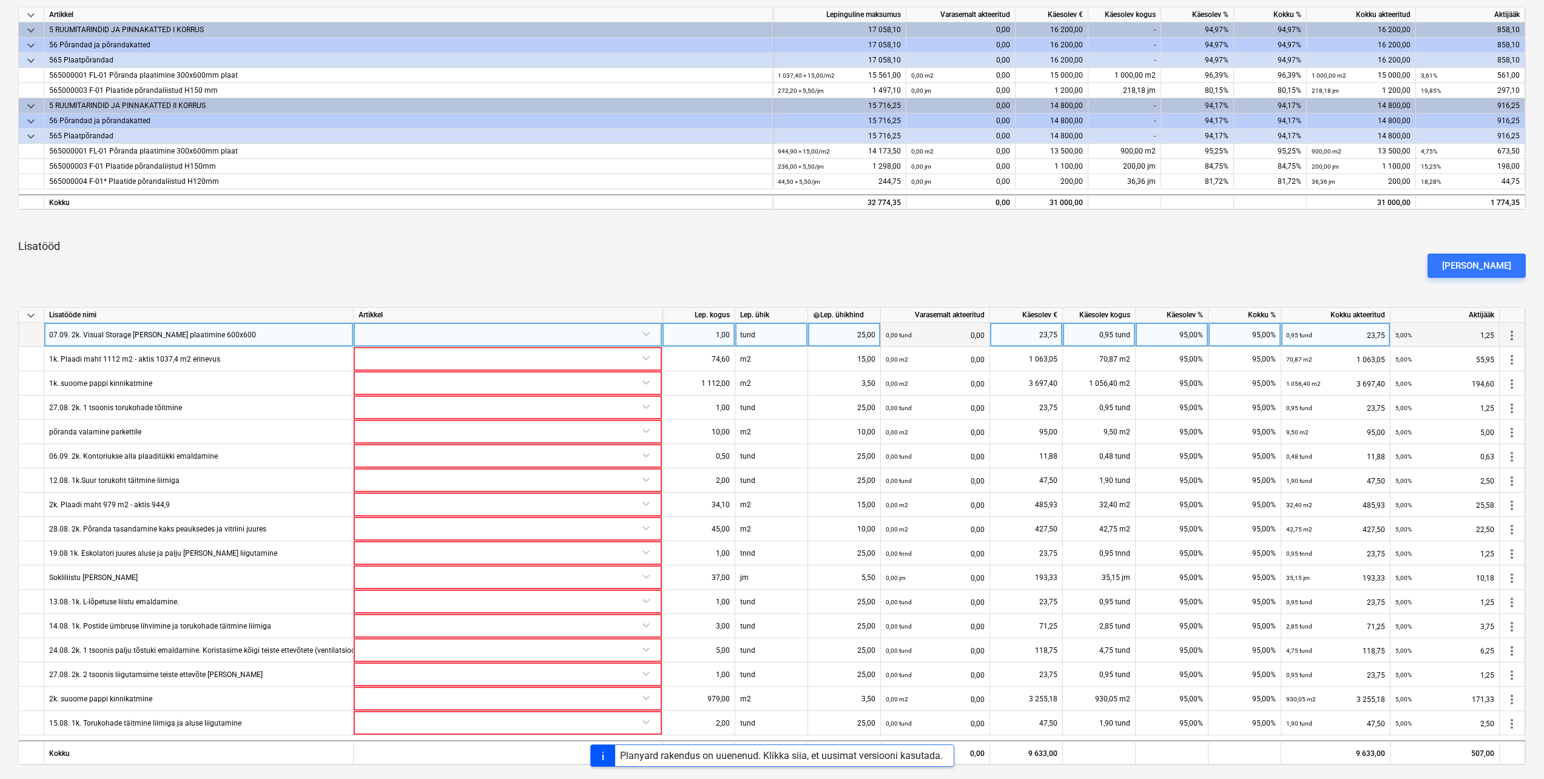
click at [647, 335] on div at bounding box center [507, 333] width 298 height 21
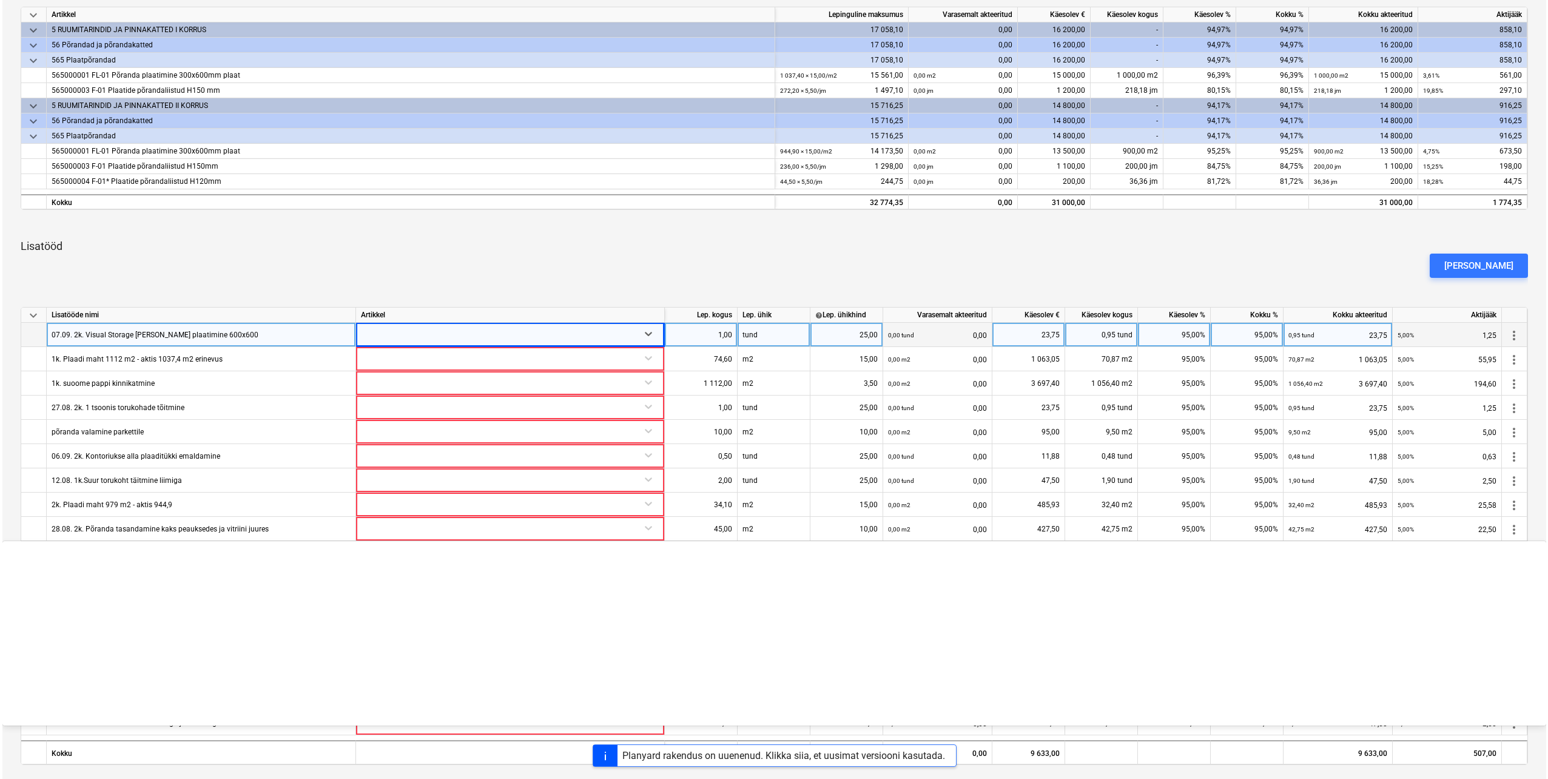
scroll to position [3639, 0]
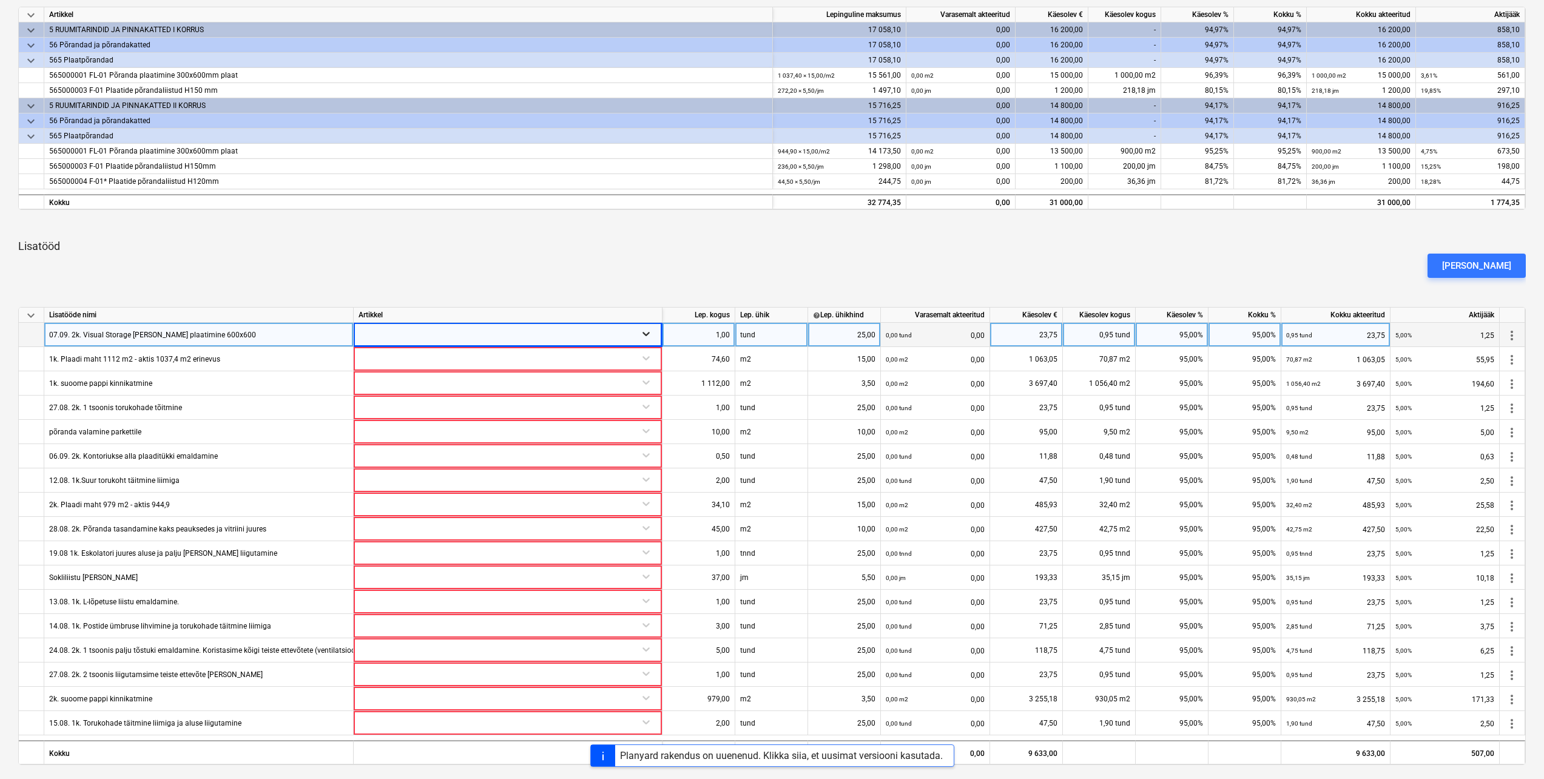
click at [647, 330] on icon at bounding box center [646, 334] width 12 height 12
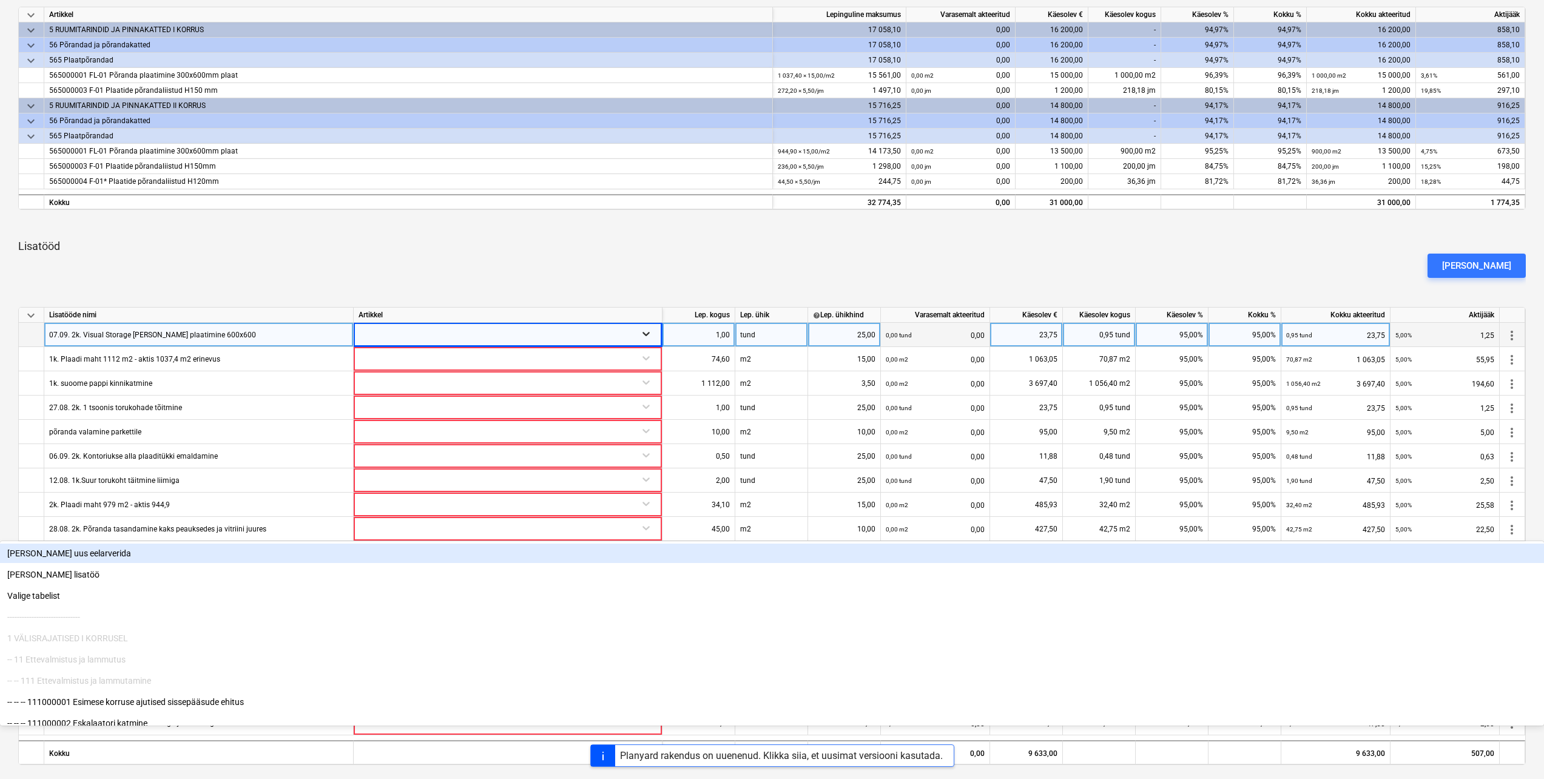
click at [644, 331] on icon at bounding box center [646, 334] width 12 height 12
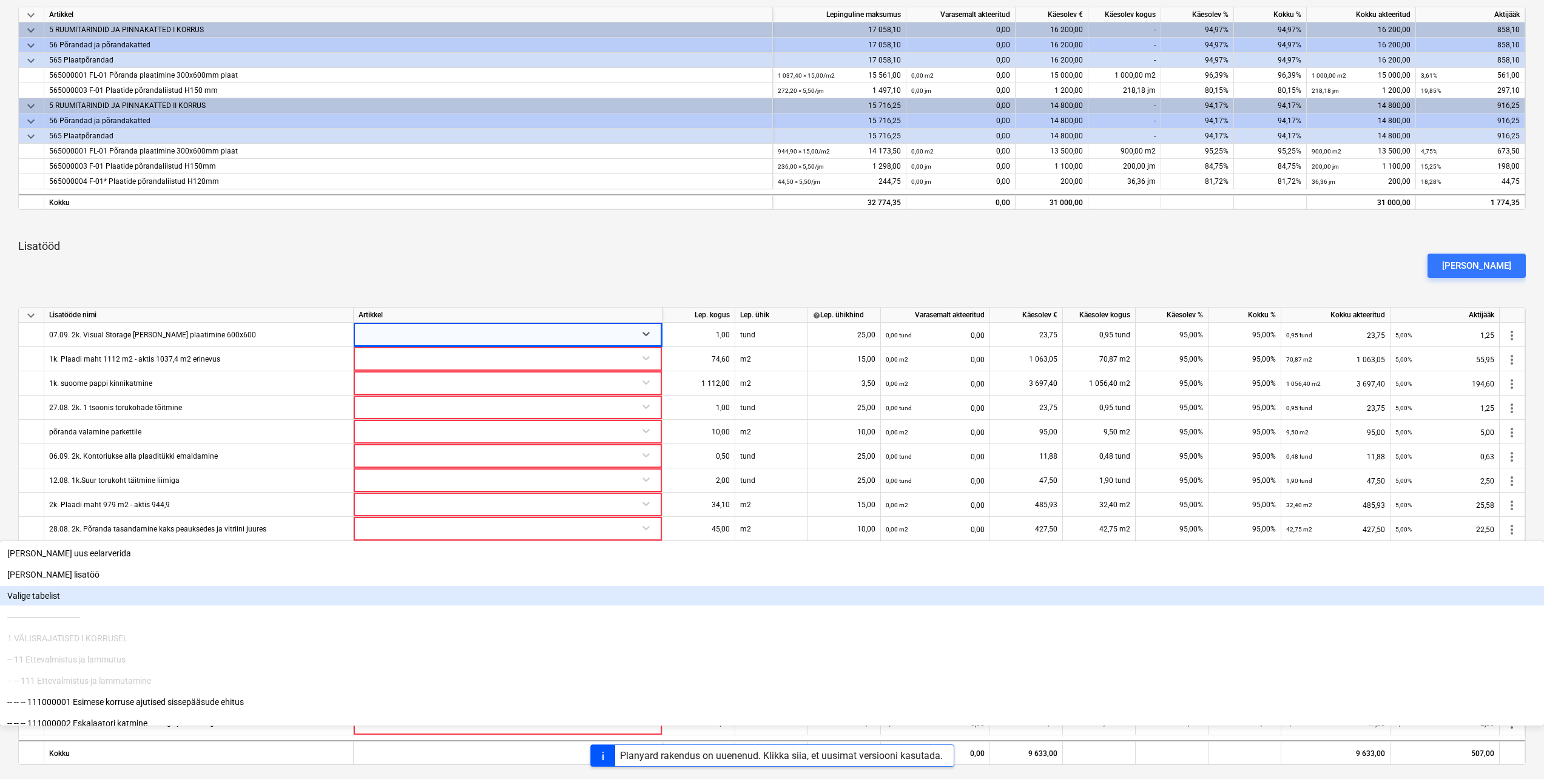
click at [474, 586] on div "Valige tabelist" at bounding box center [772, 595] width 1544 height 19
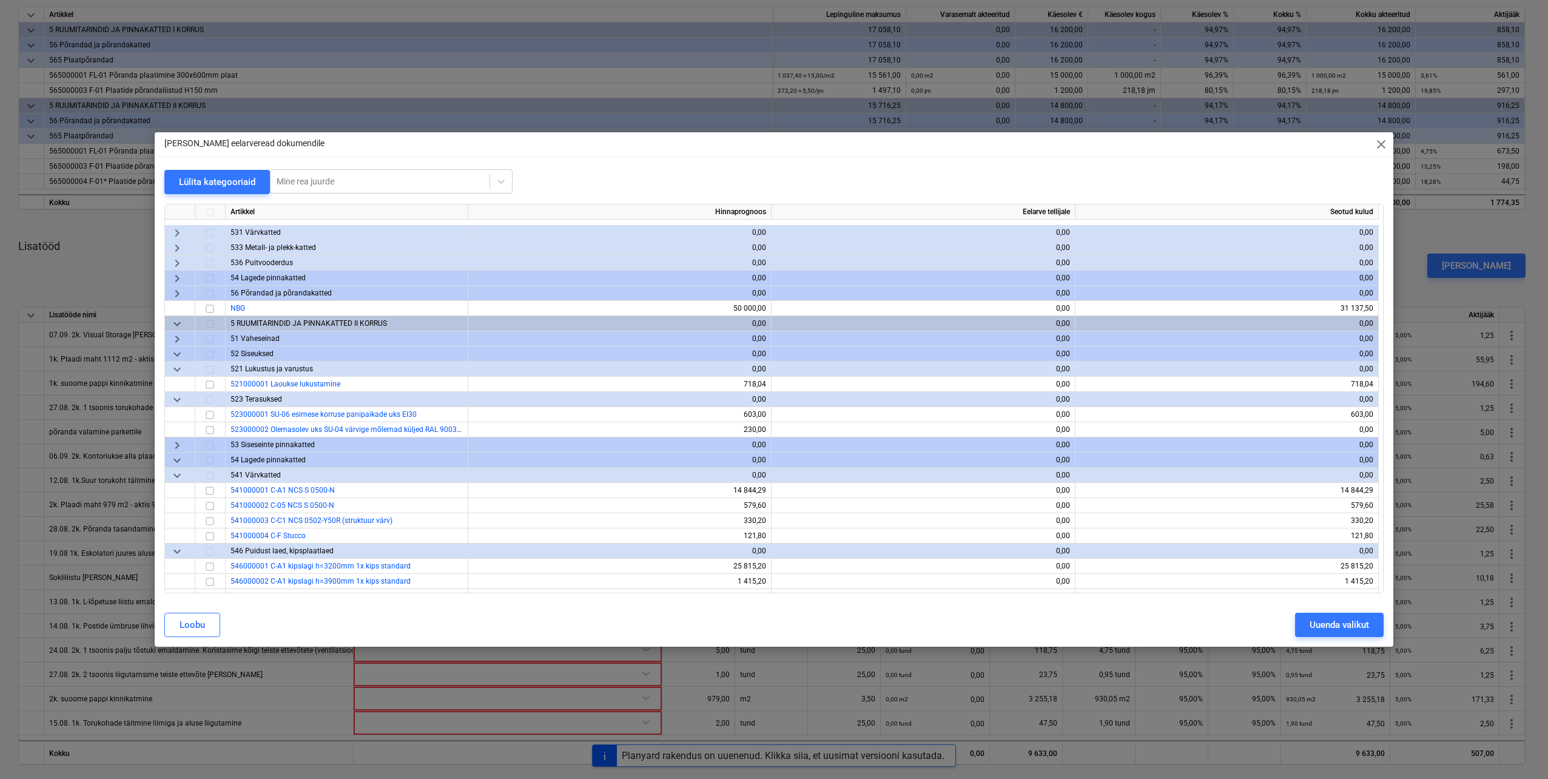
scroll to position [249, 0]
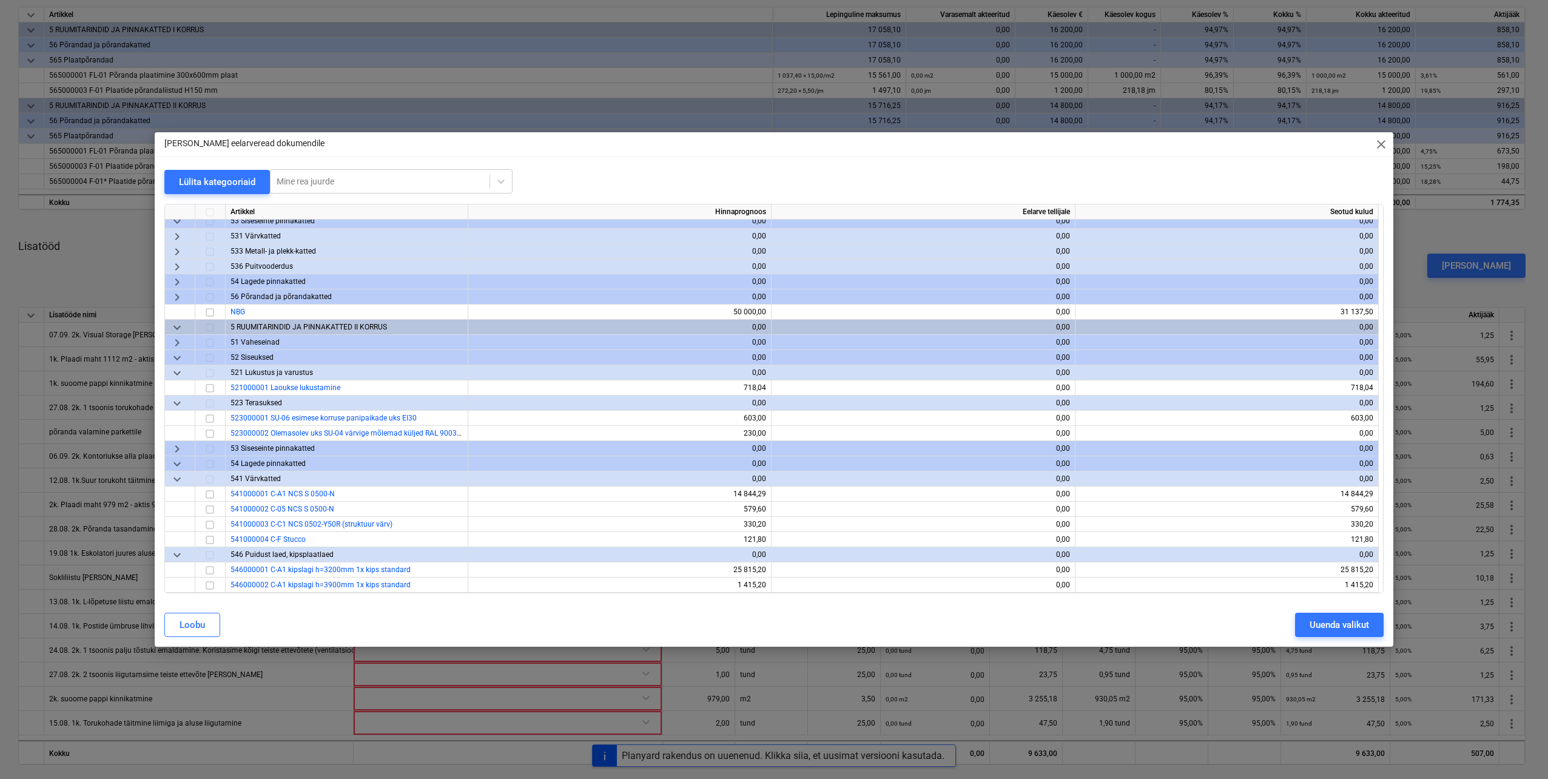
click at [177, 329] on span "keyboard_arrow_down" at bounding box center [177, 327] width 15 height 15
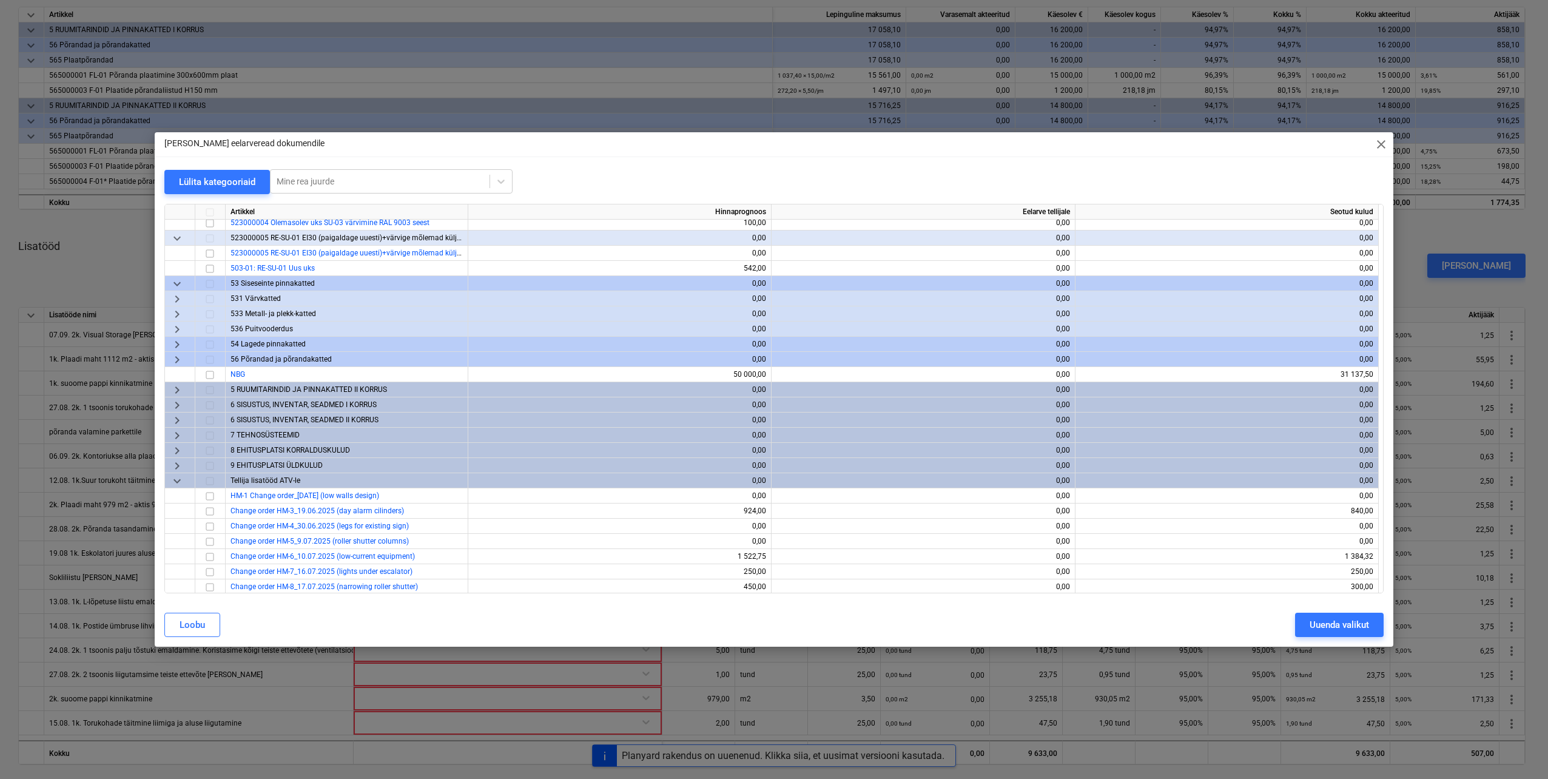
scroll to position [127, 0]
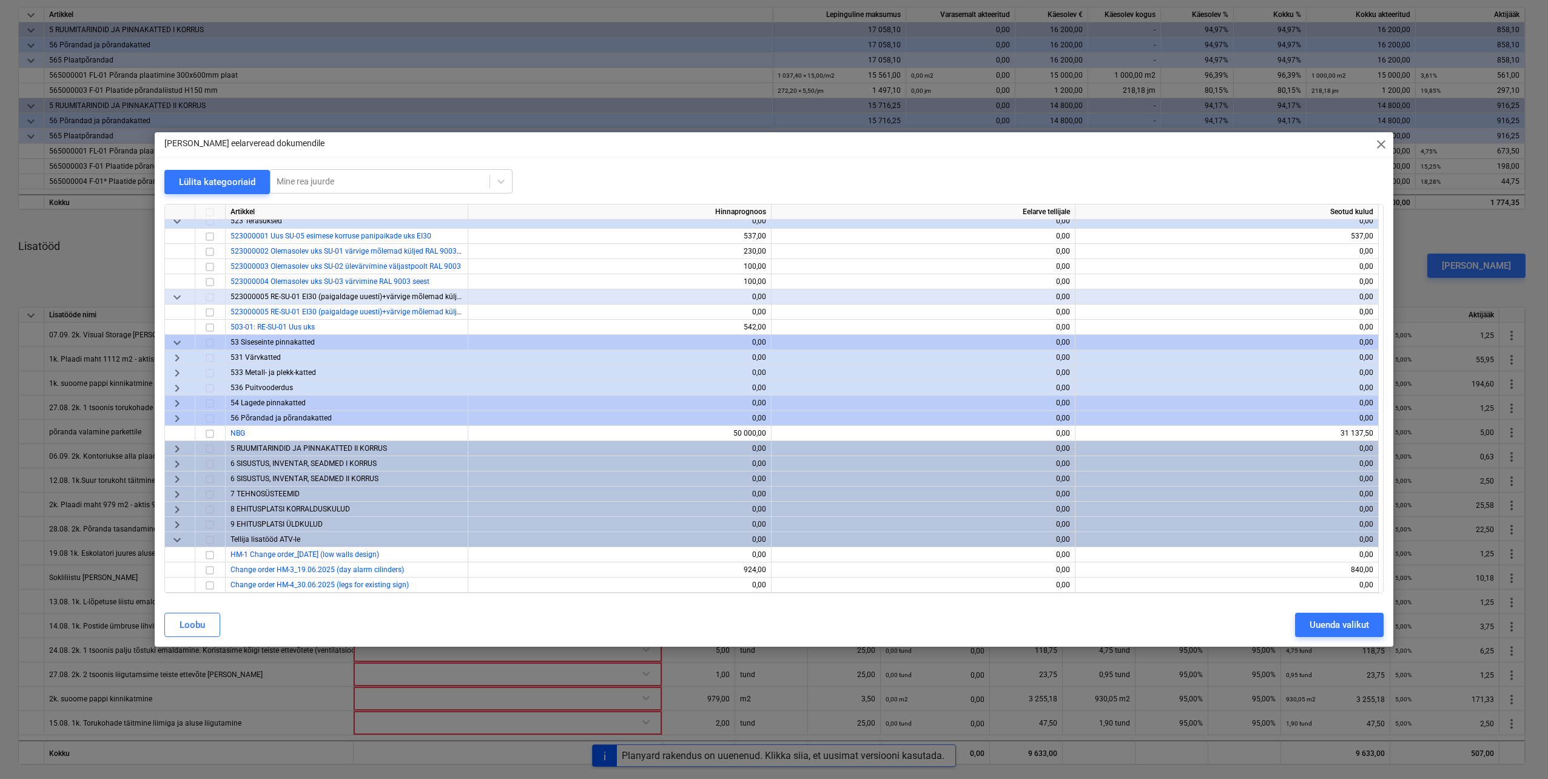
click at [173, 341] on span "keyboard_arrow_down" at bounding box center [177, 342] width 15 height 15
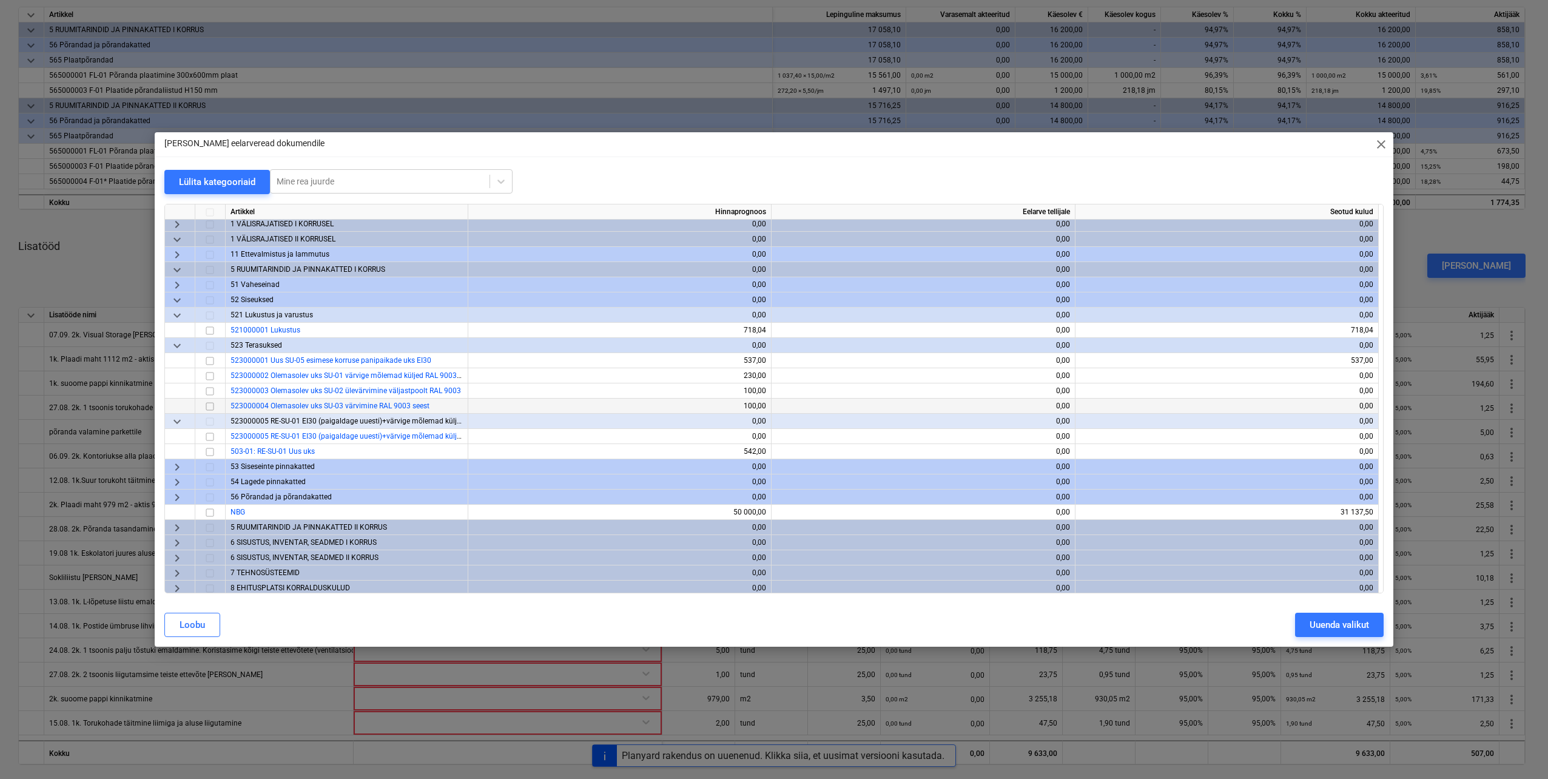
scroll to position [0, 0]
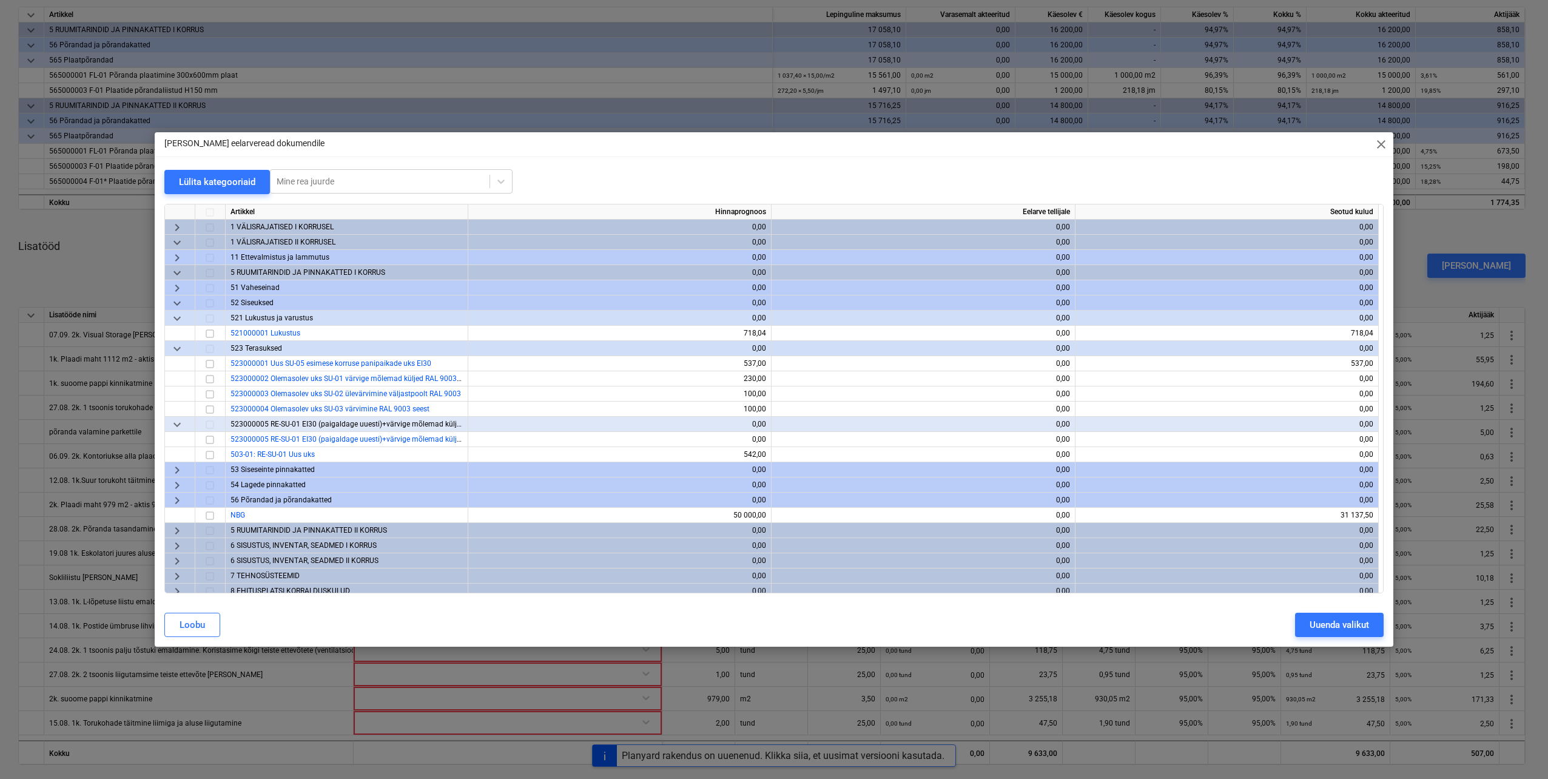
click at [177, 272] on span "keyboard_arrow_down" at bounding box center [177, 273] width 15 height 15
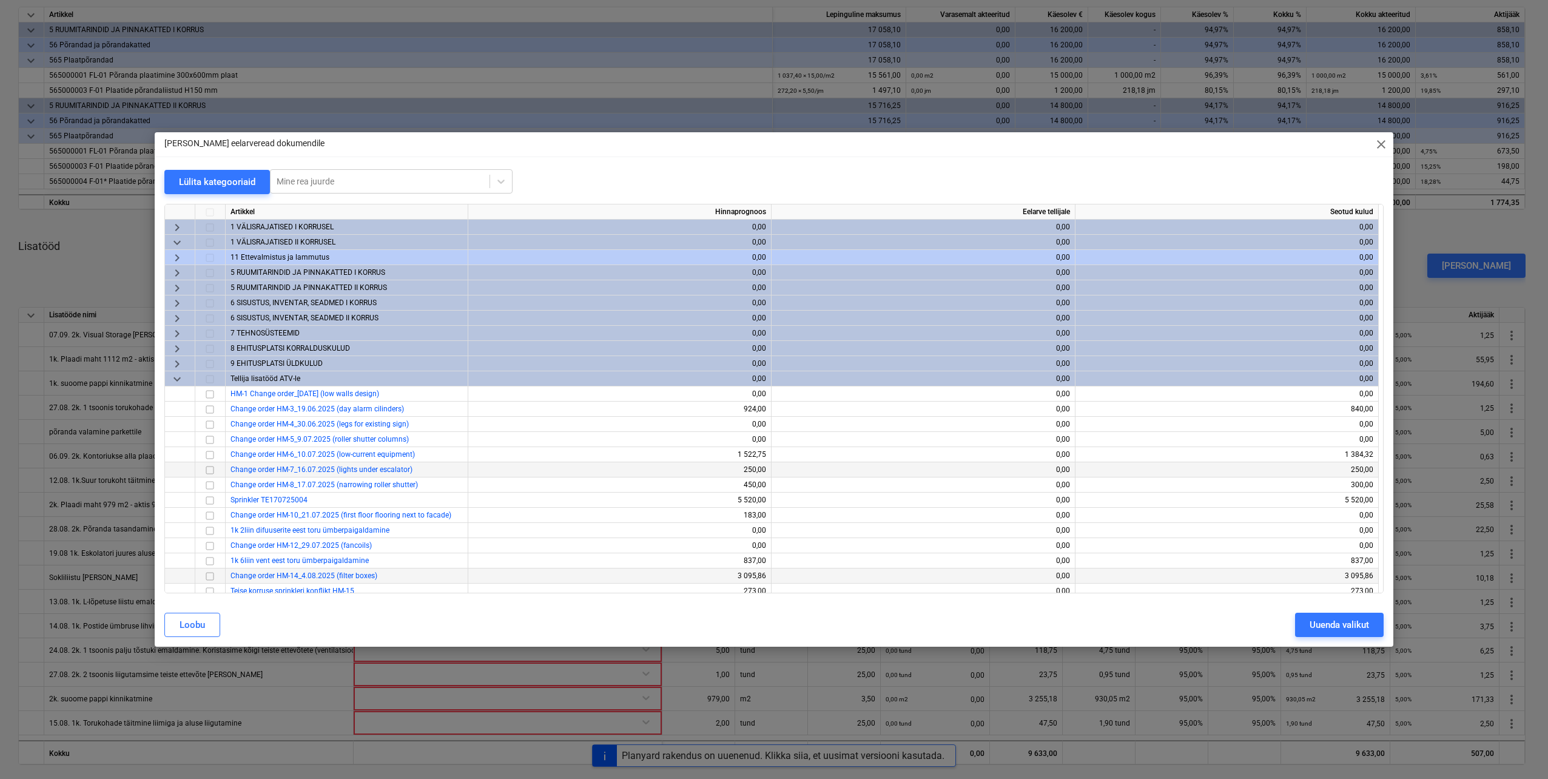
click at [174, 286] on span "keyboard_arrow_right" at bounding box center [177, 288] width 15 height 15
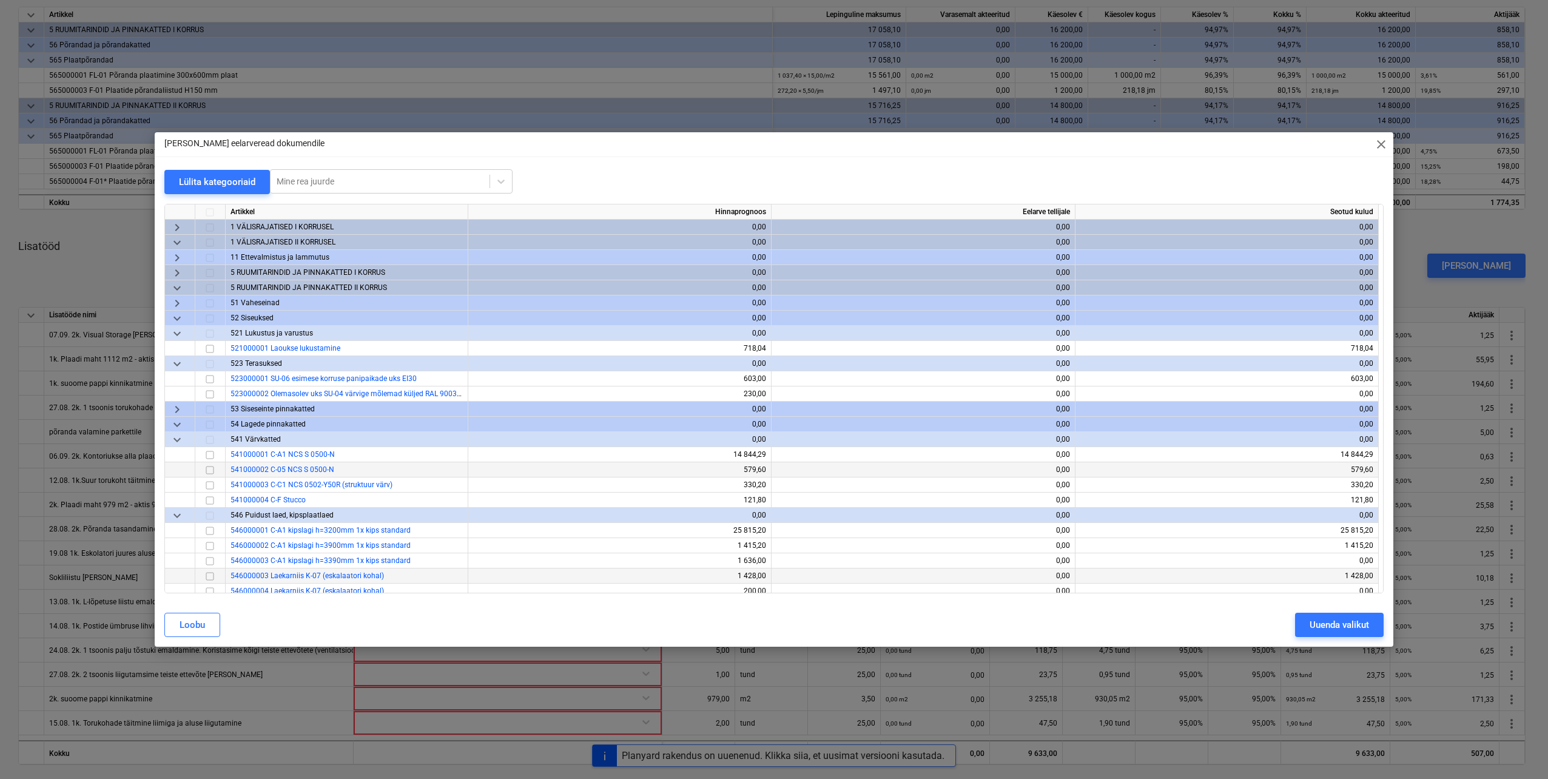
click at [177, 422] on span "keyboard_arrow_down" at bounding box center [177, 424] width 15 height 15
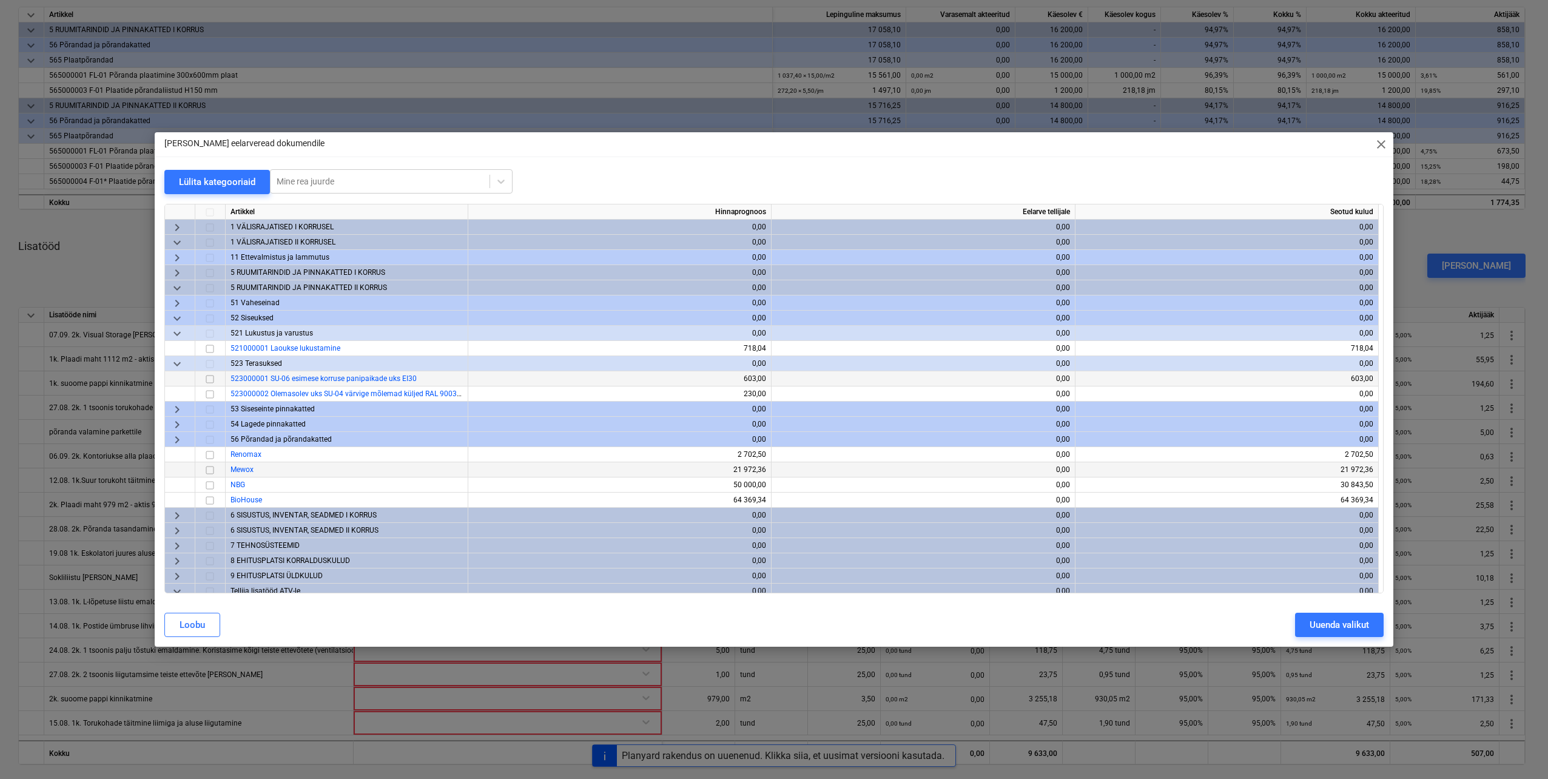
scroll to position [61, 0]
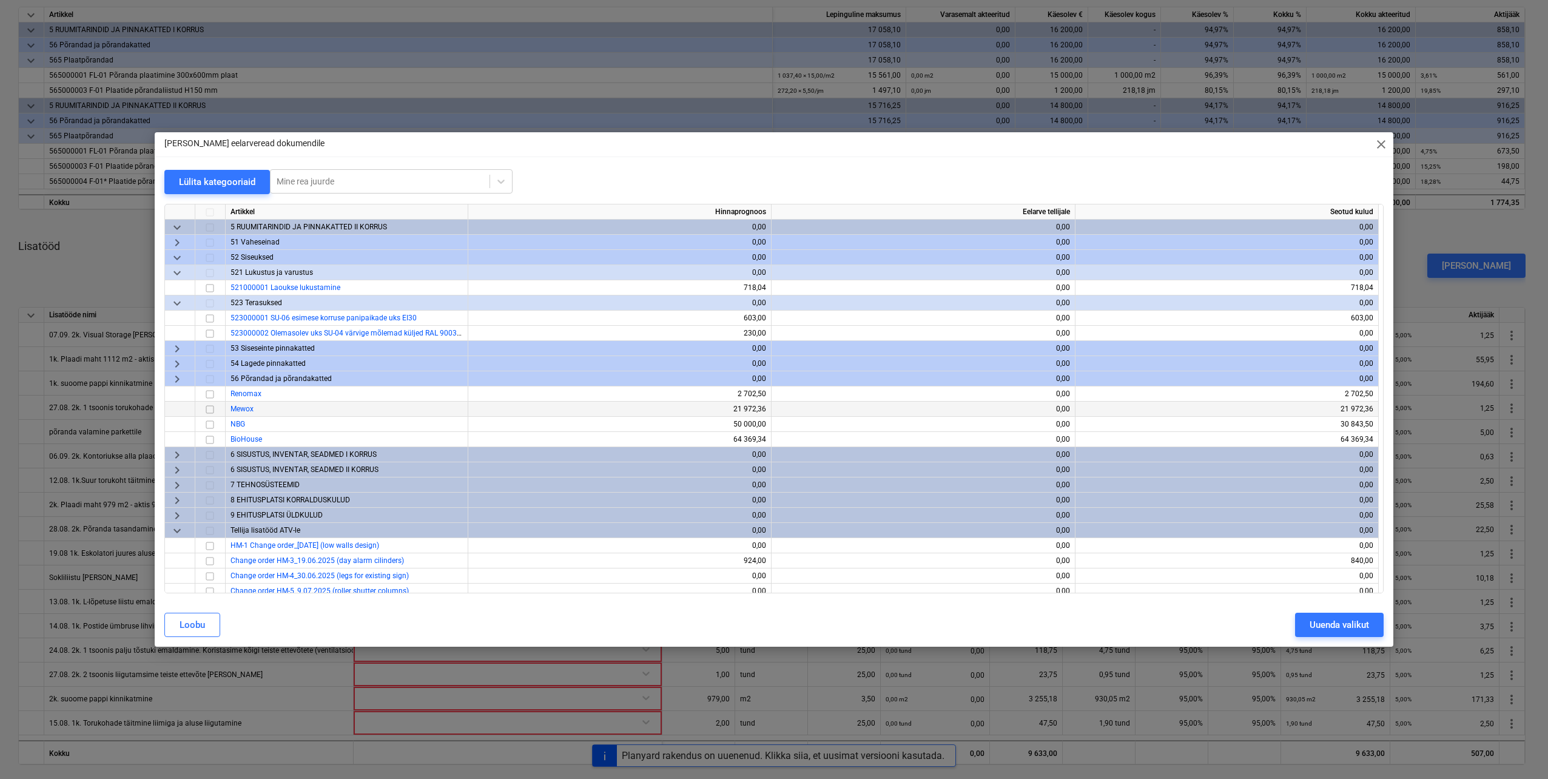
click at [178, 377] on span "keyboard_arrow_right" at bounding box center [177, 379] width 15 height 15
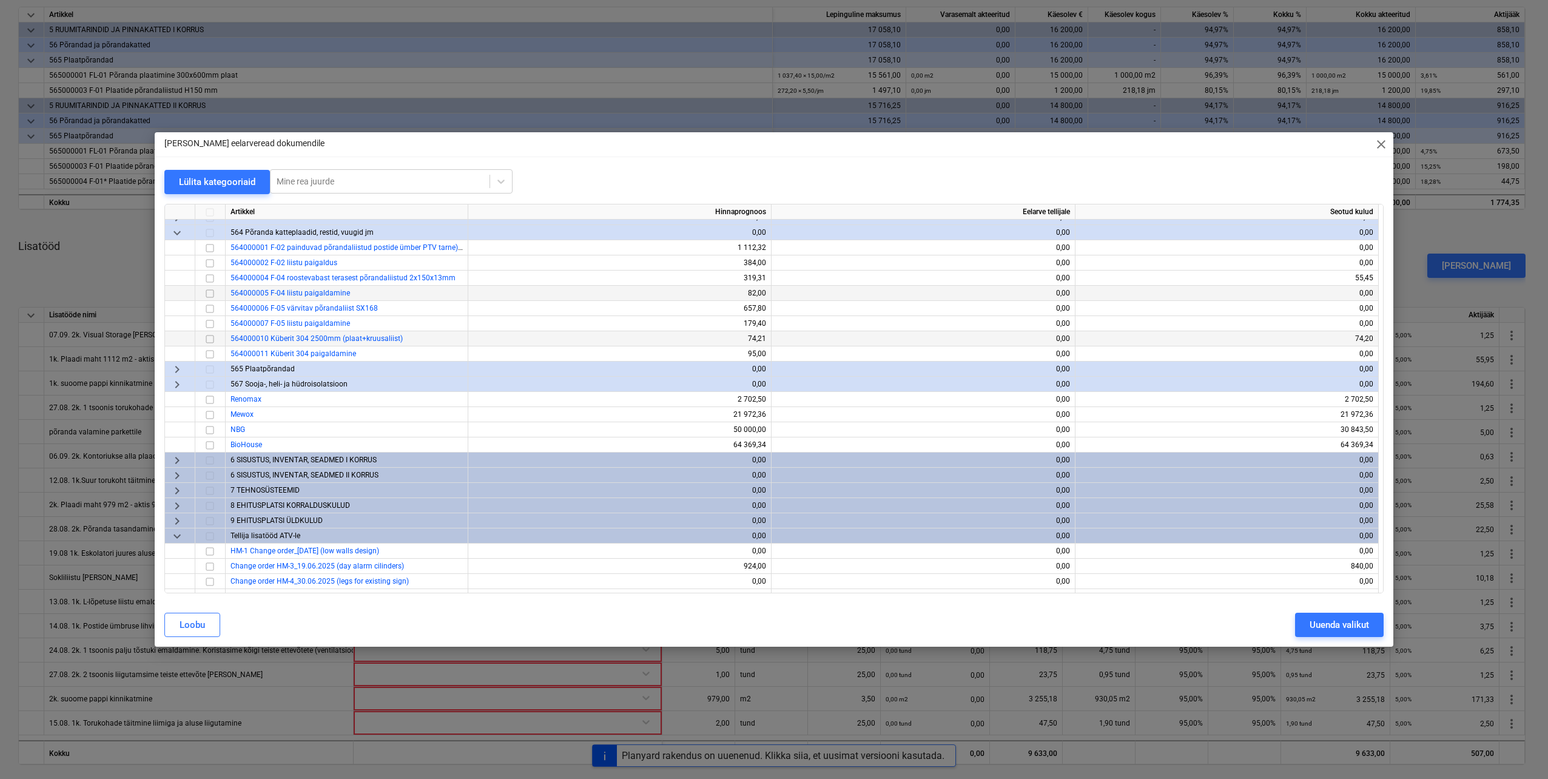
scroll to position [243, 0]
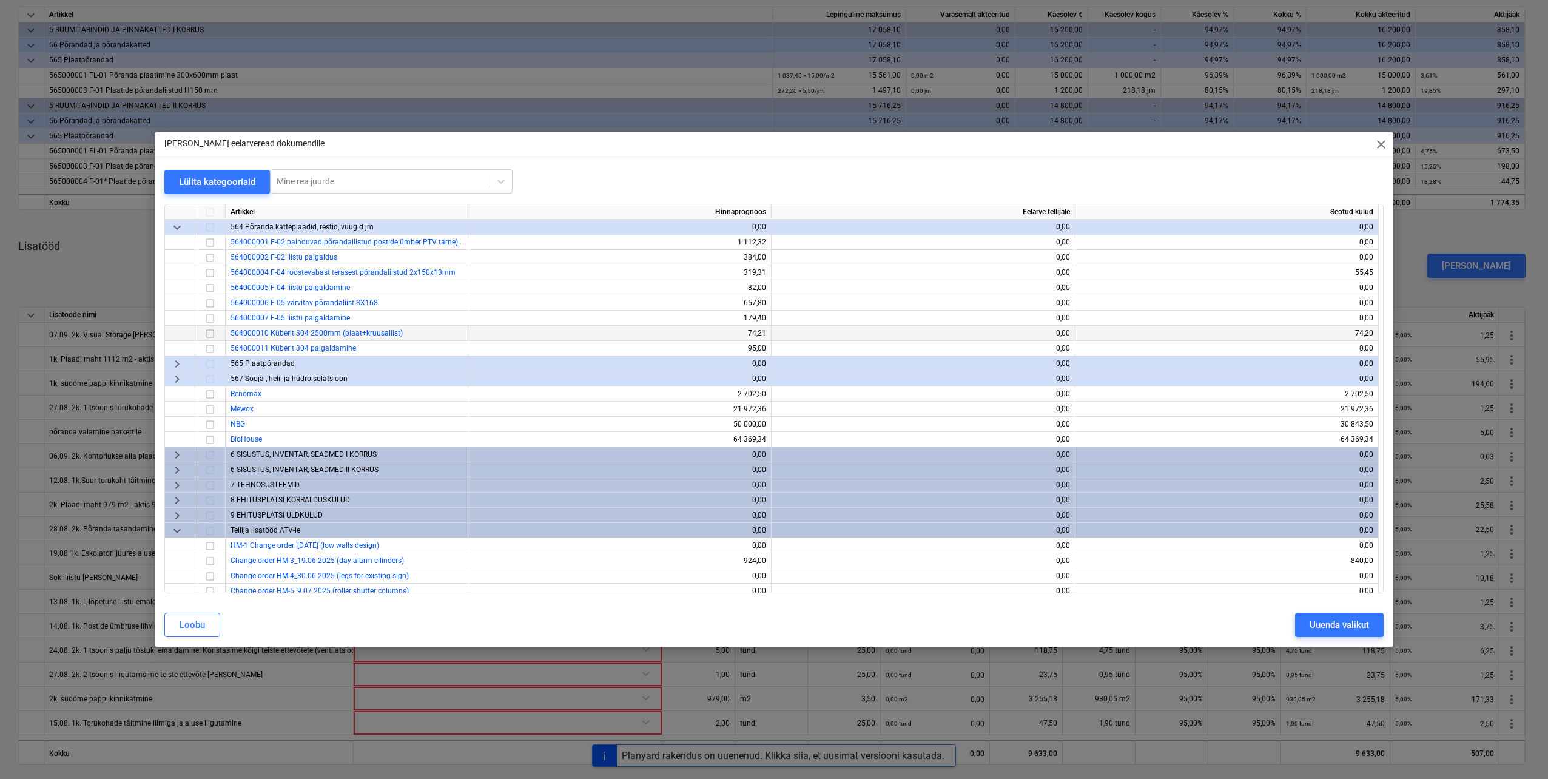
click at [177, 364] on span "keyboard_arrow_right" at bounding box center [177, 364] width 15 height 15
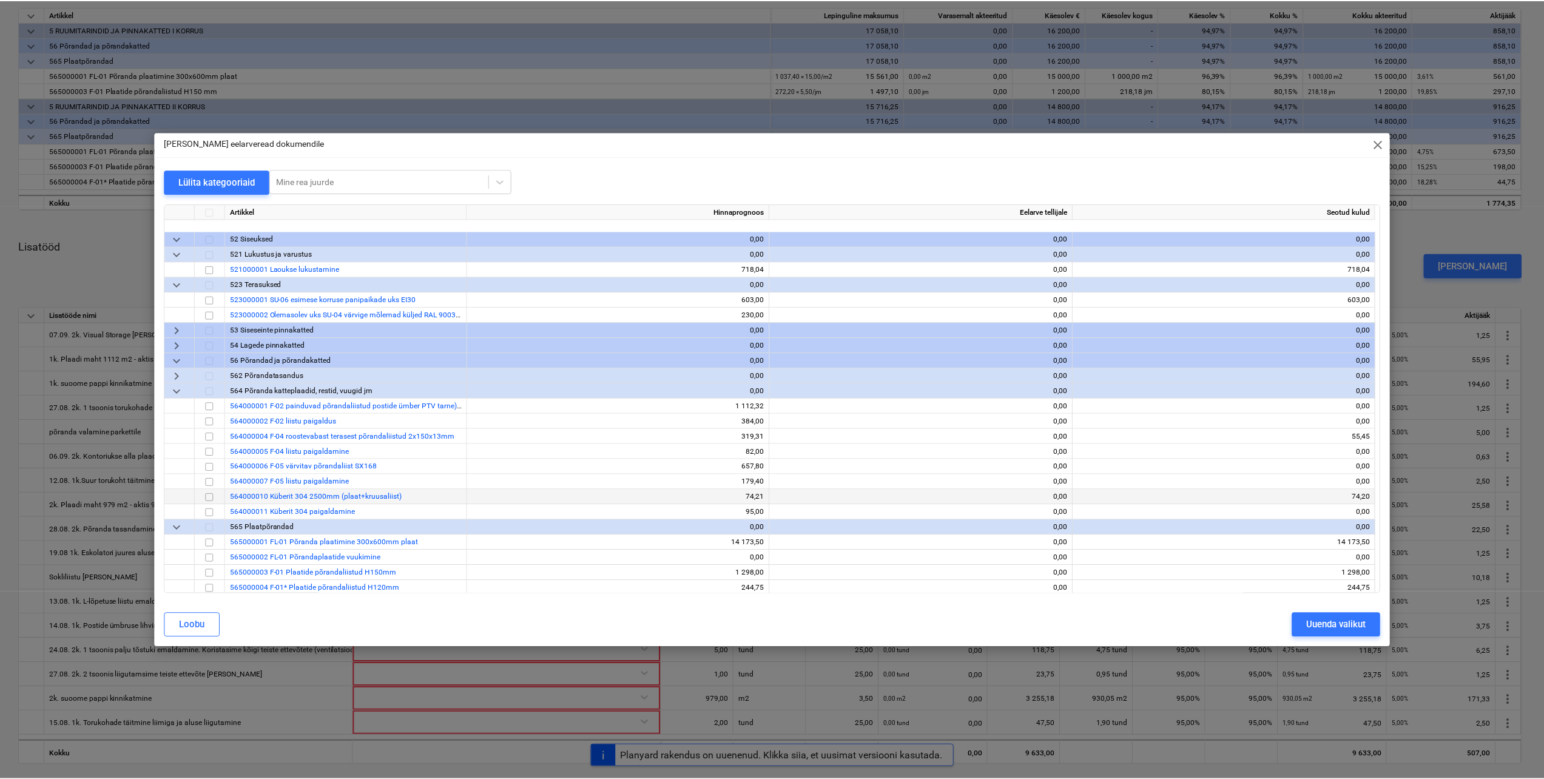
scroll to position [61, 0]
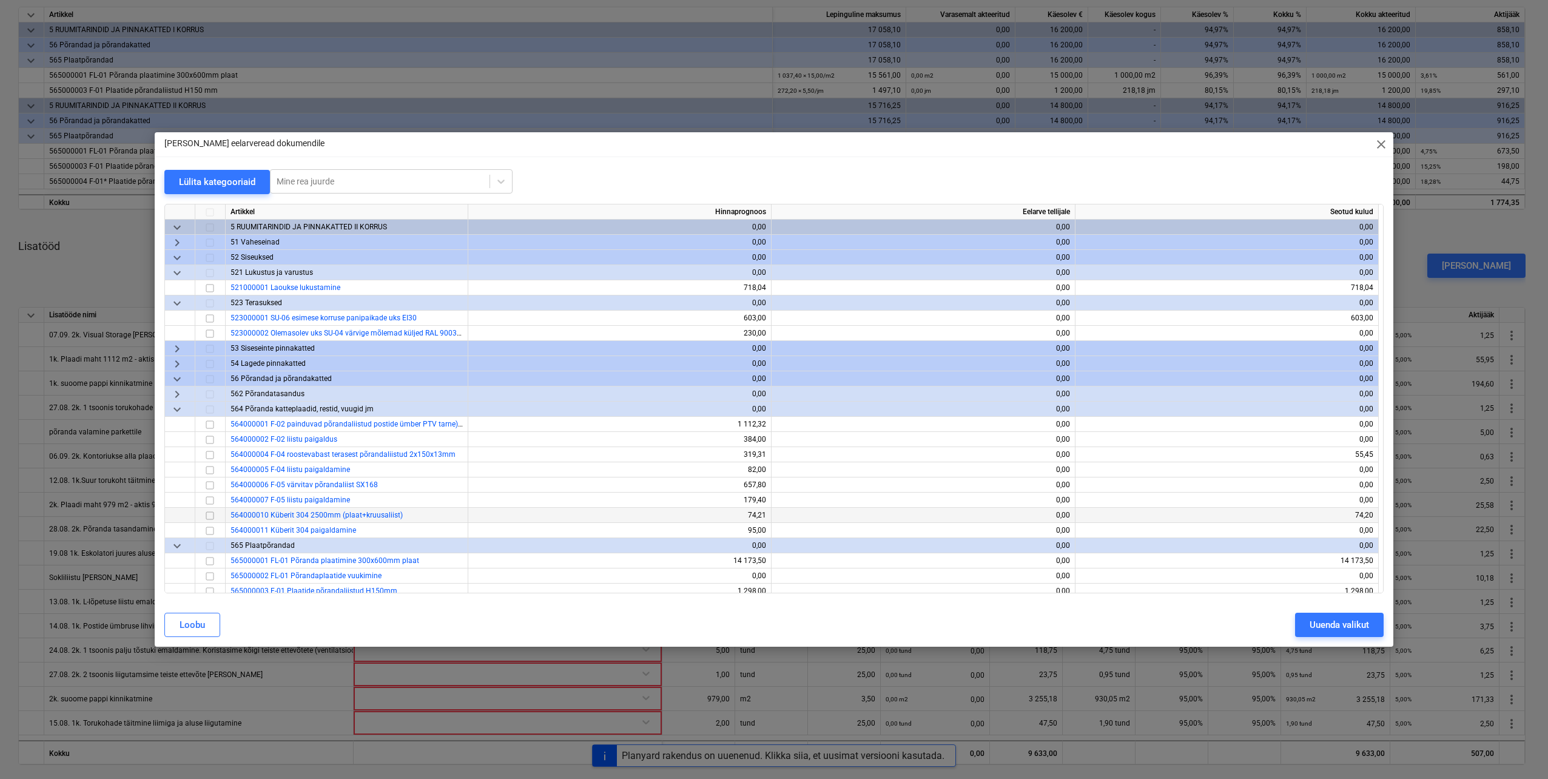
click at [1380, 146] on span "close" at bounding box center [1381, 144] width 15 height 15
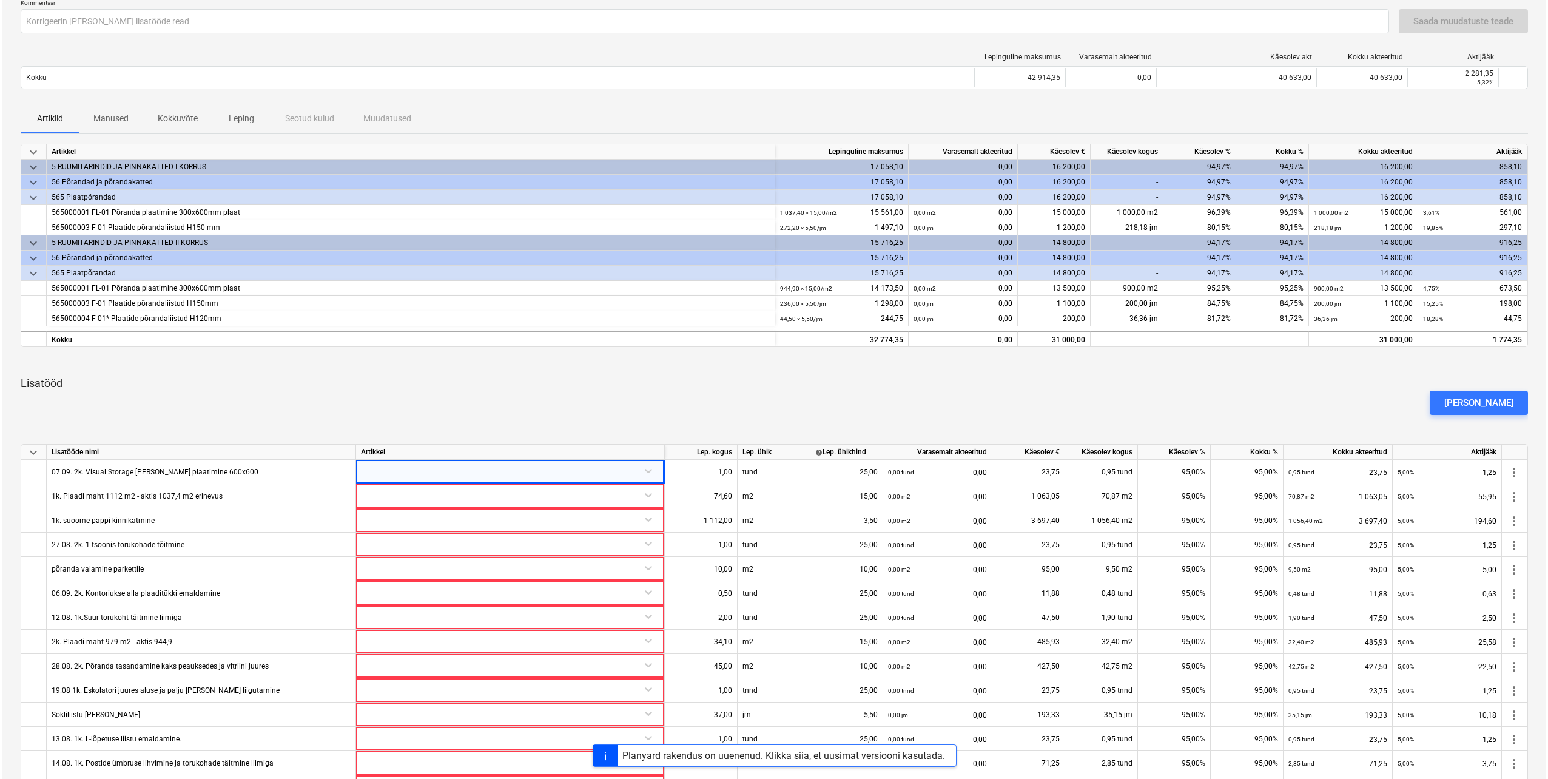
scroll to position [166, 0]
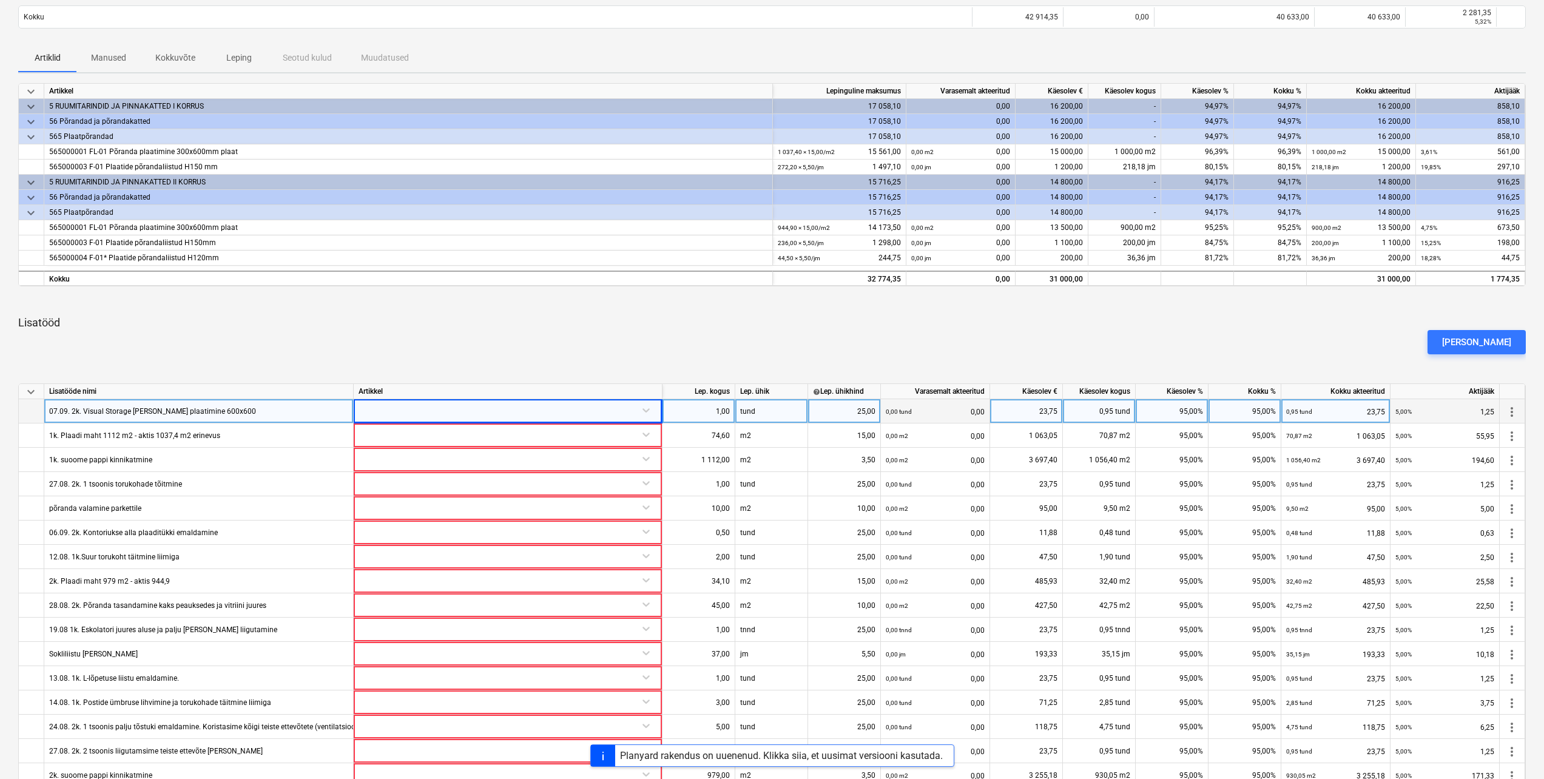
click at [641, 411] on div at bounding box center [507, 409] width 298 height 21
drag, startPoint x: 223, startPoint y: 408, endPoint x: 107, endPoint y: 412, distance: 116.6
click at [107, 412] on div "07.09. 2k. Visual Storage [PERSON_NAME] plaatimine 600x600" at bounding box center [198, 411] width 309 height 24
click at [531, 415] on div at bounding box center [507, 409] width 298 height 21
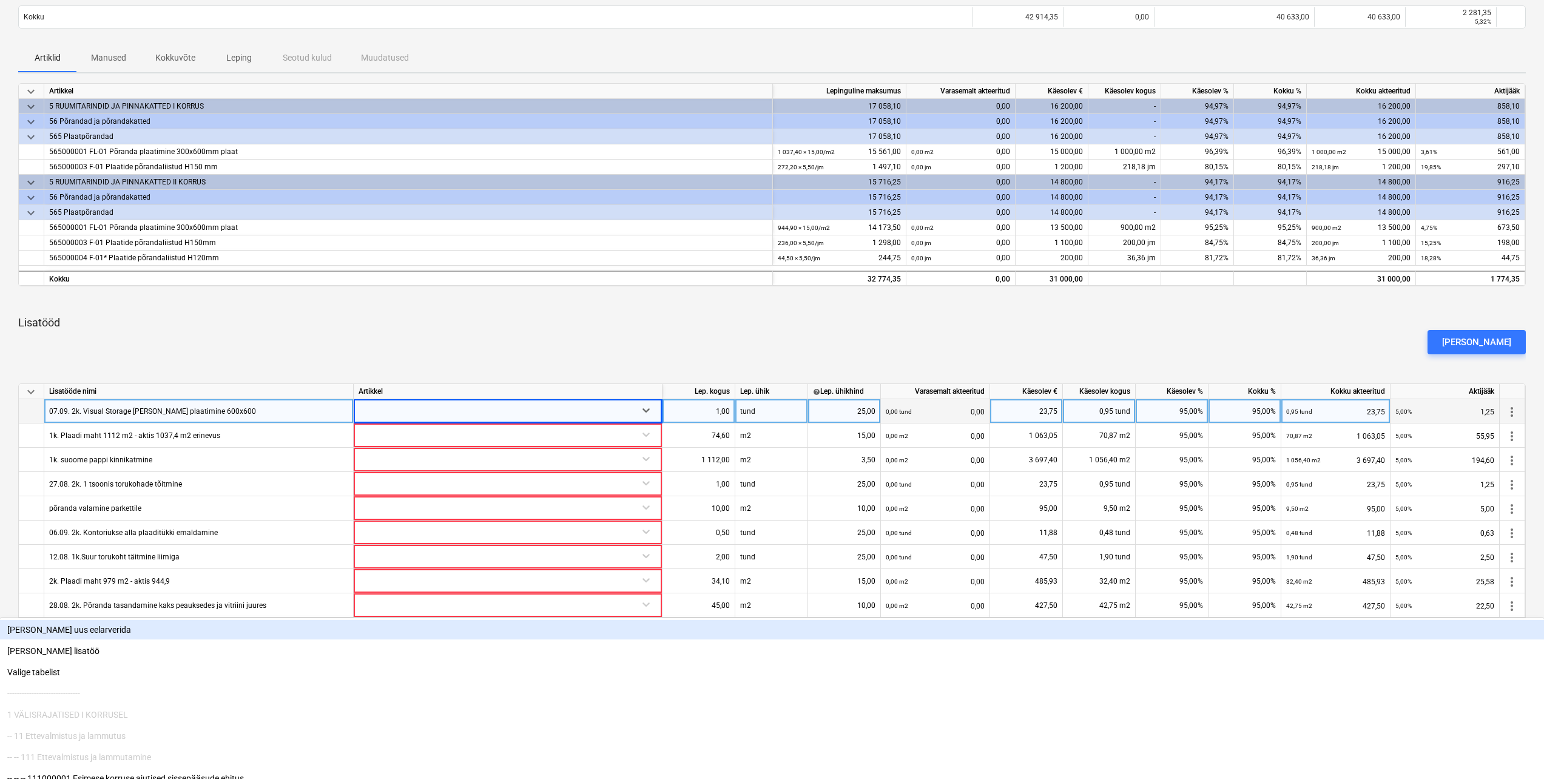
click at [463, 620] on div "[PERSON_NAME] uus eelarverida" at bounding box center [772, 629] width 1544 height 19
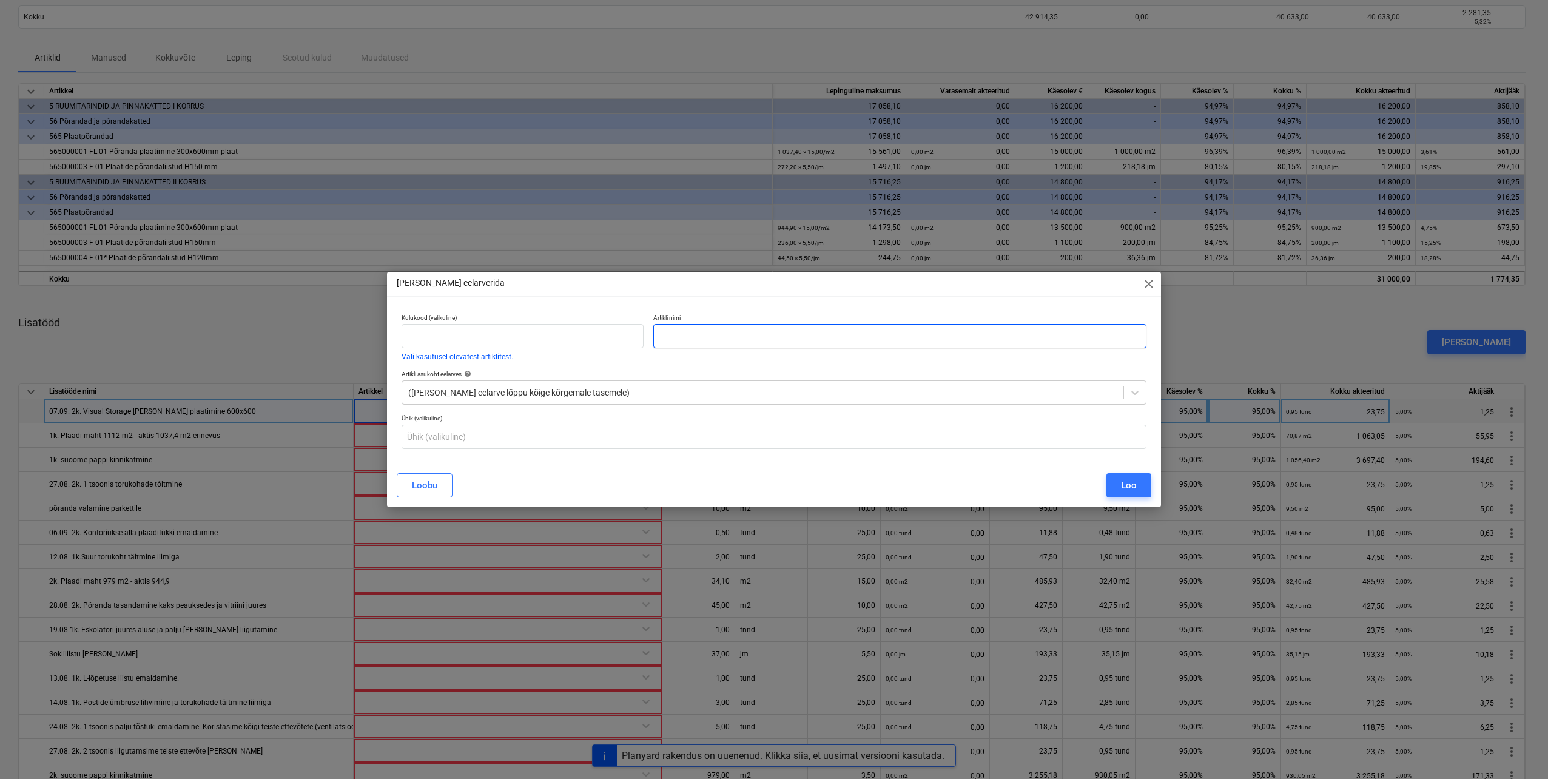
click at [698, 334] on input "text" at bounding box center [899, 336] width 493 height 24
paste input "07.09. 2k. Visual Storage [PERSON_NAME] plaatimine 600x600"
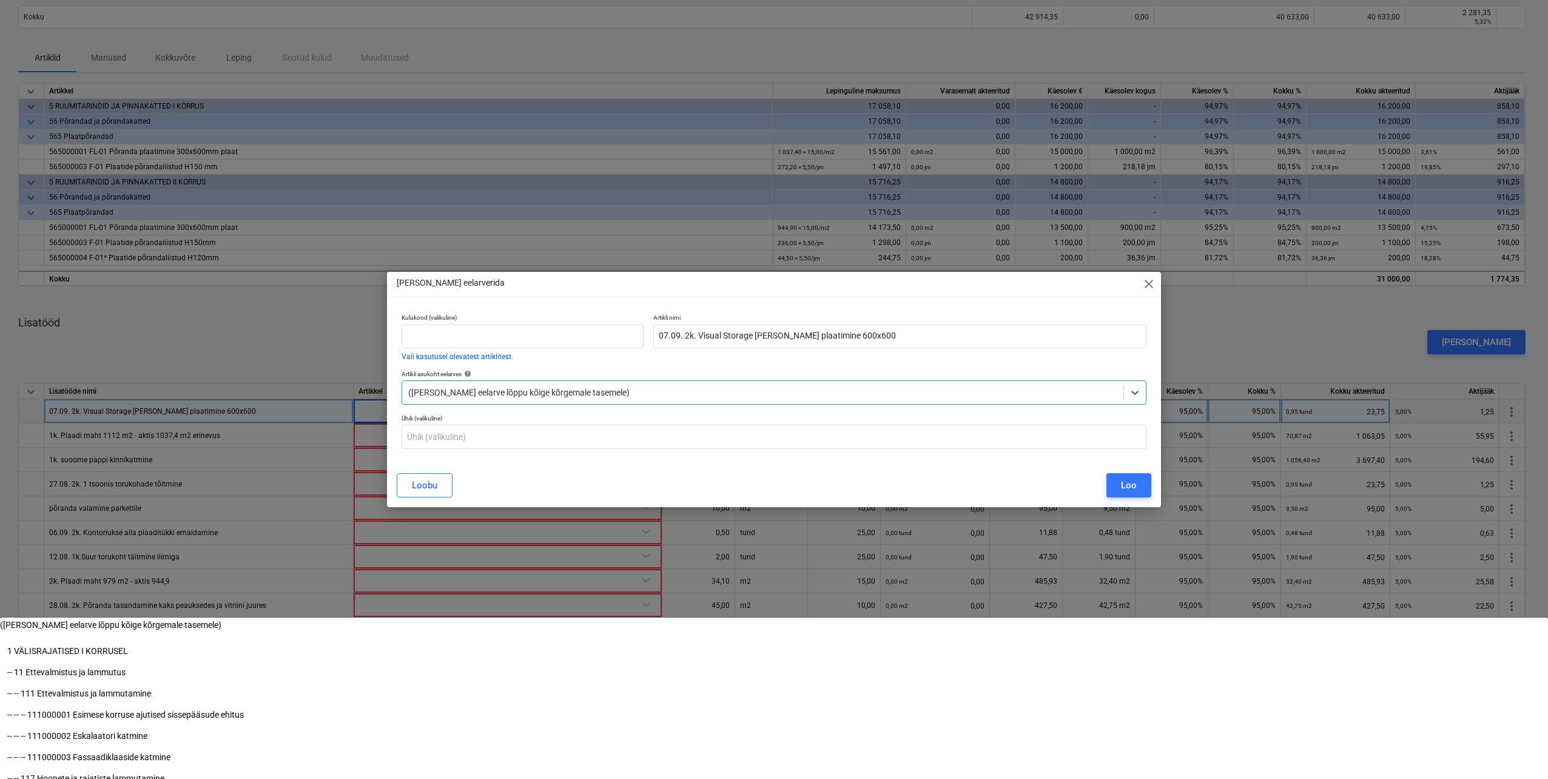
click at [699, 390] on div at bounding box center [762, 392] width 709 height 12
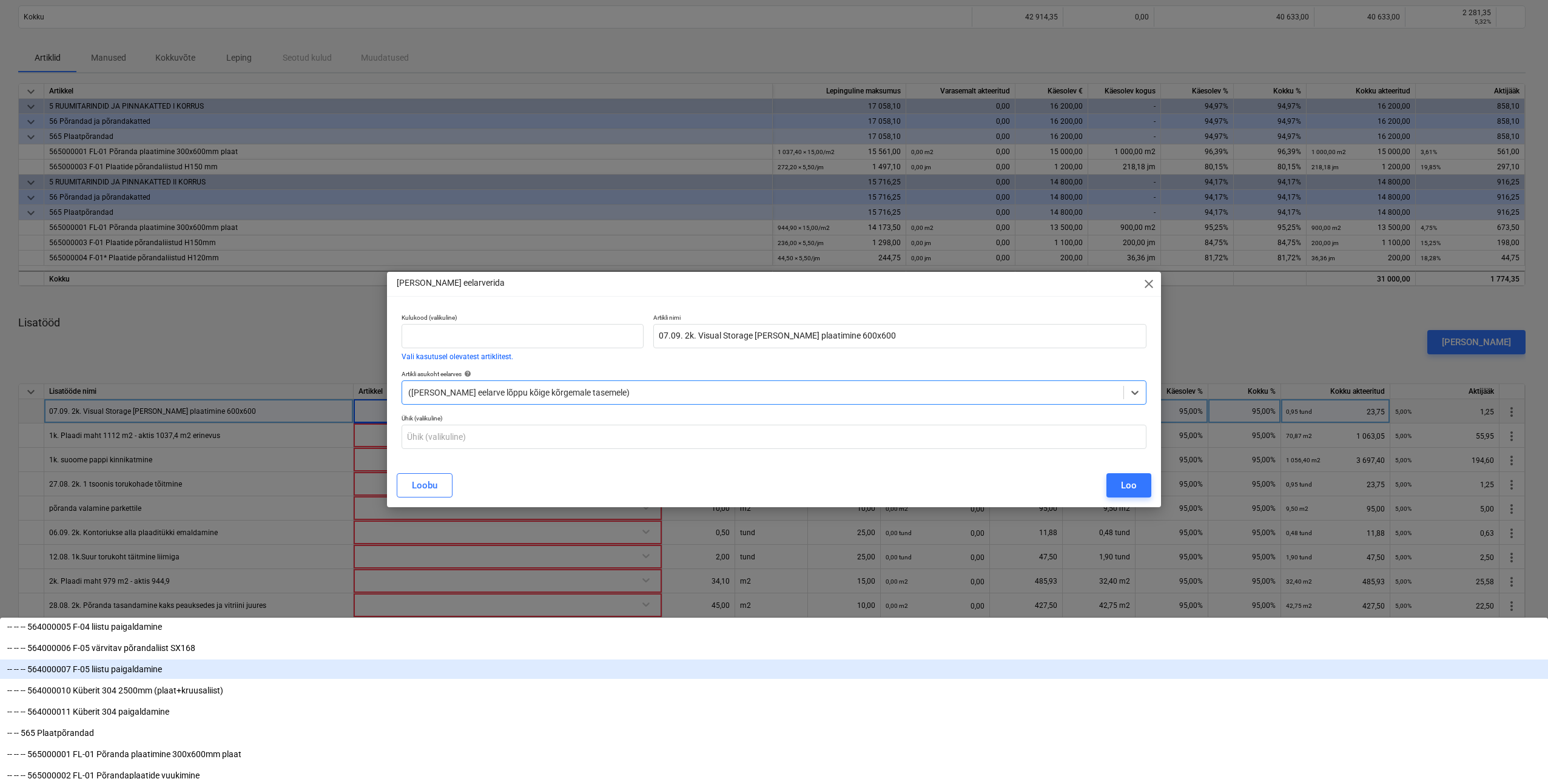
scroll to position [5944, 0]
click at [482, 662] on div "-- -- 565 Plaatpõrandad" at bounding box center [774, 671] width 1548 height 19
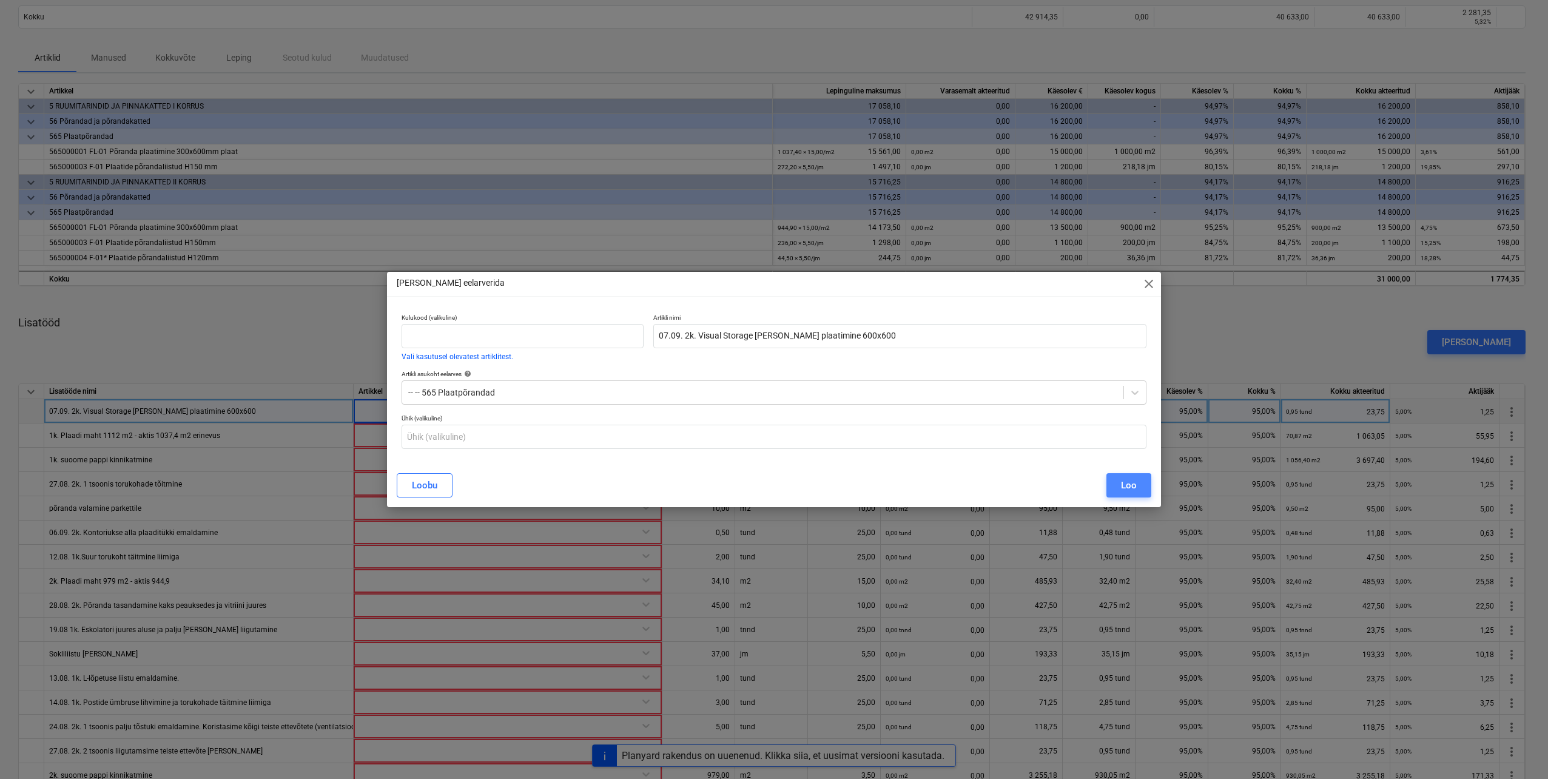
click at [1130, 489] on div "Loo" at bounding box center [1129, 485] width 16 height 16
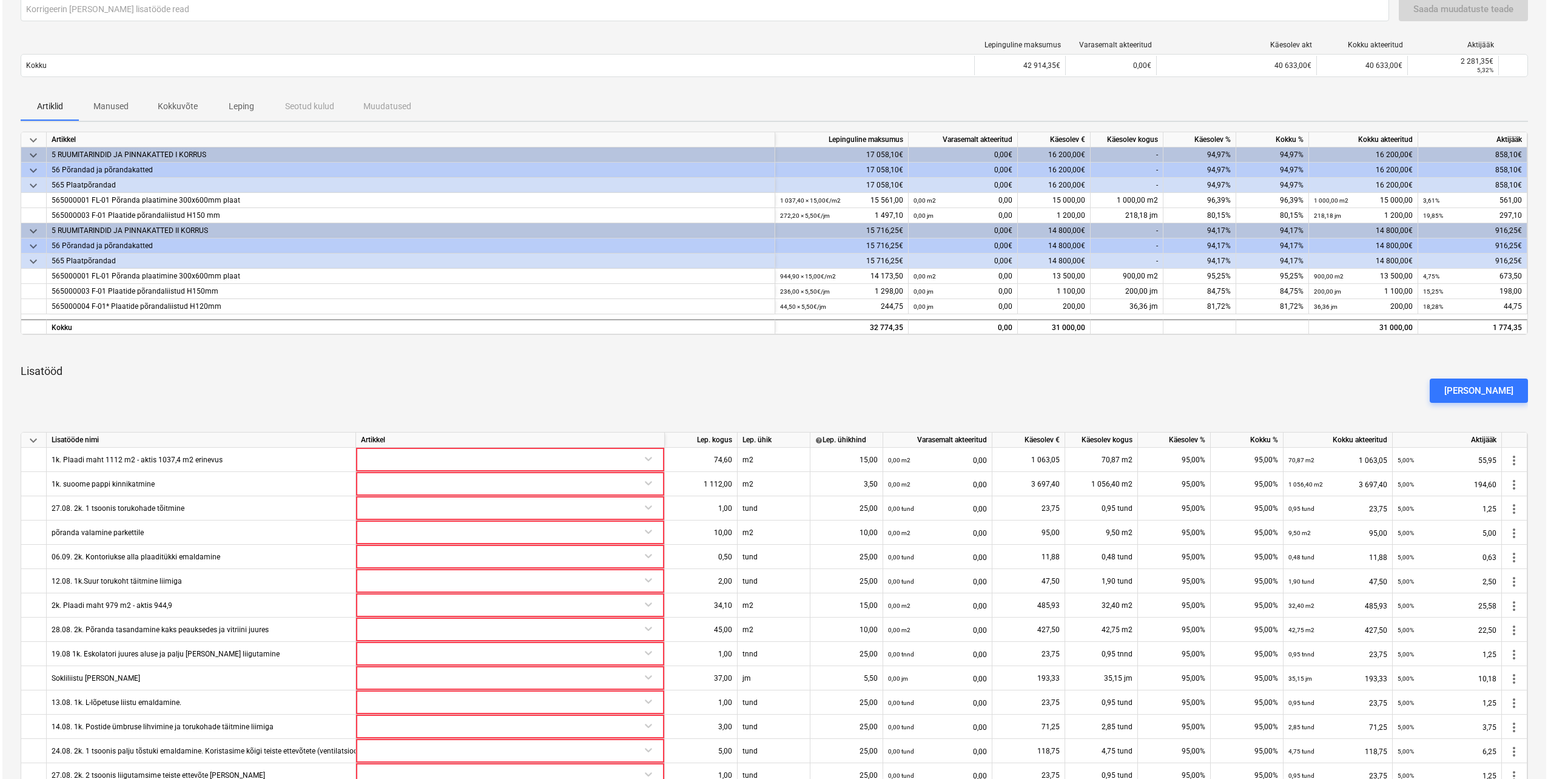
scroll to position [121, 0]
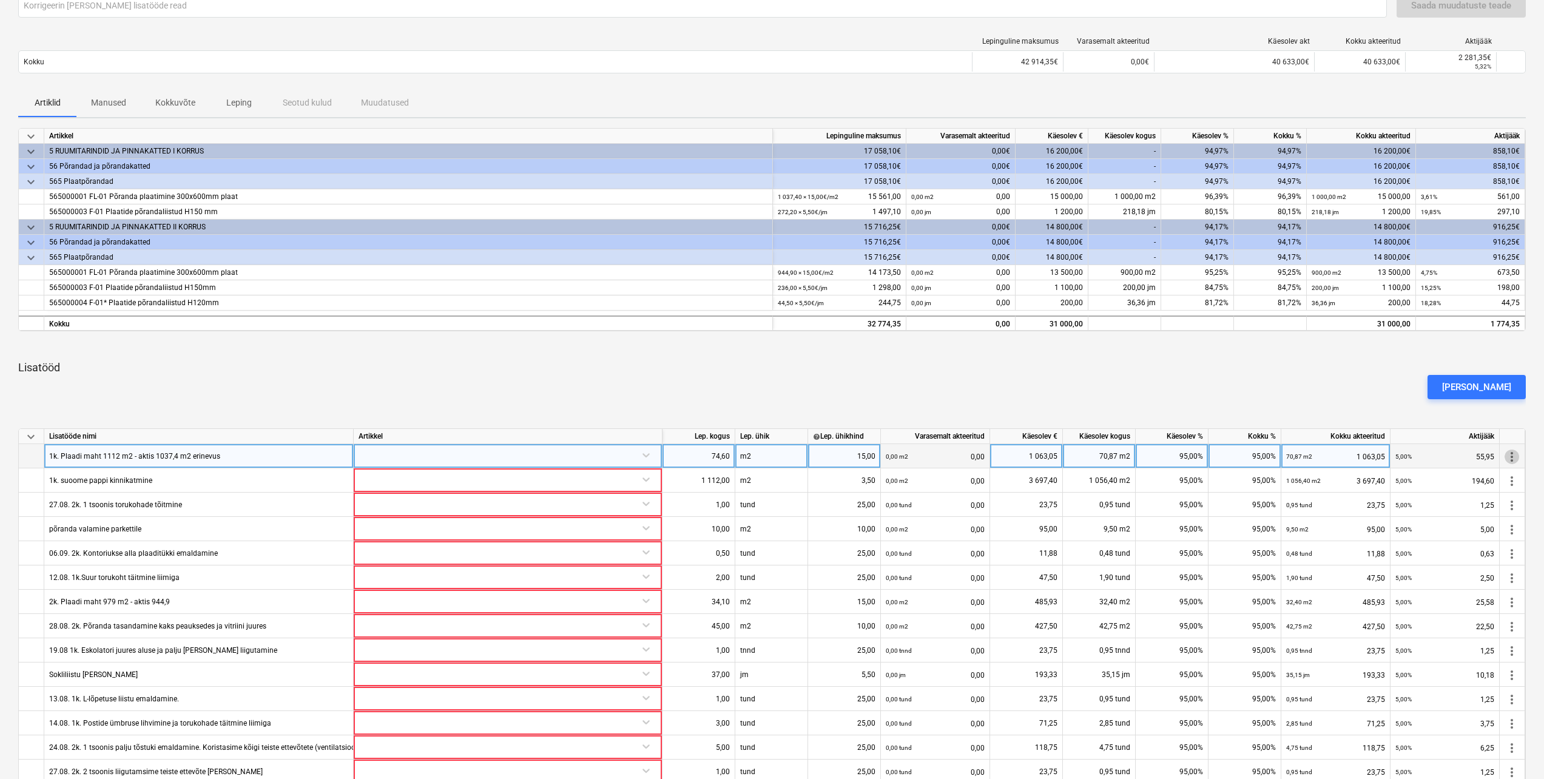
click at [1505, 461] on span "more_vert" at bounding box center [1511, 456] width 15 height 15
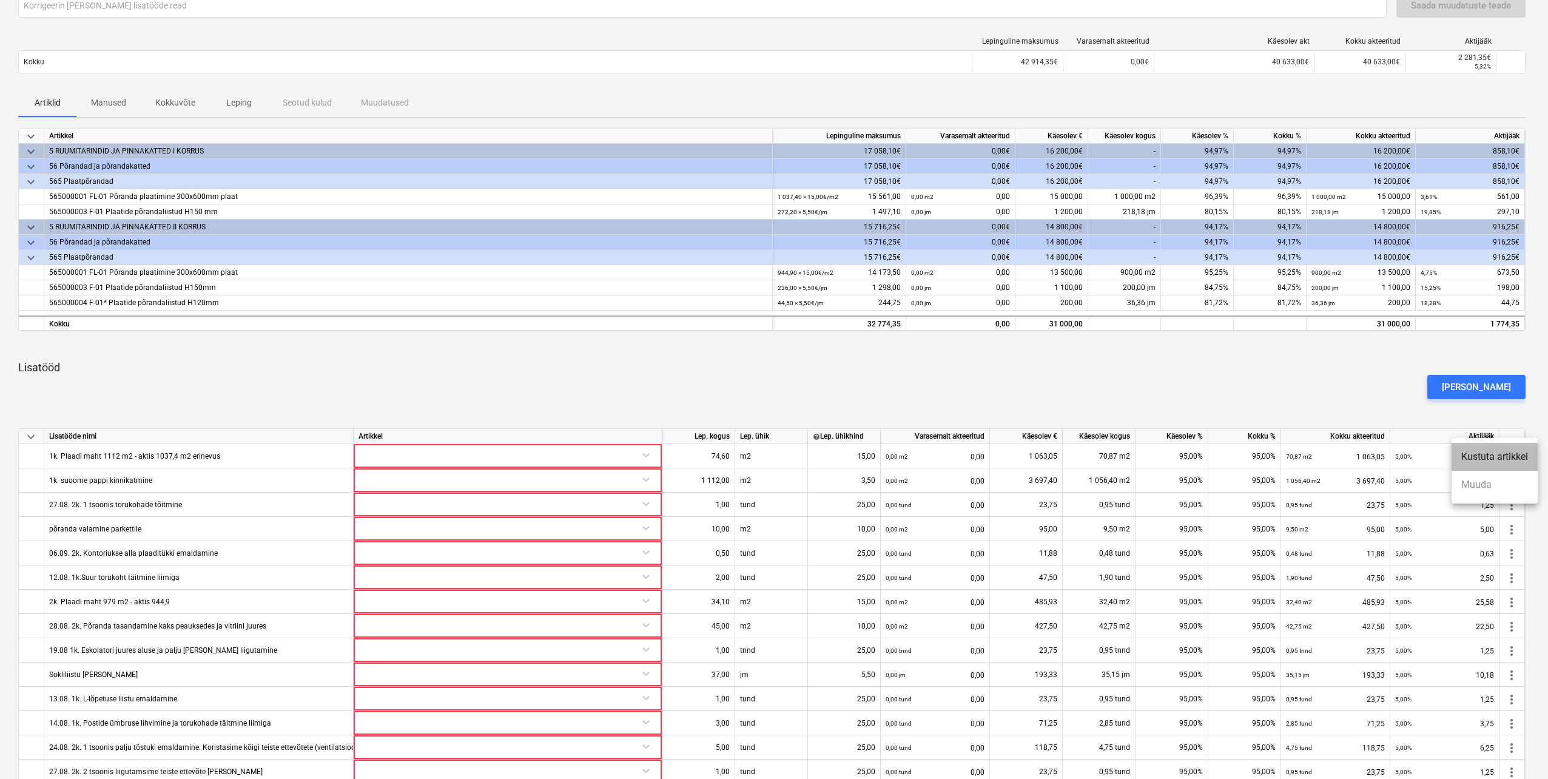
click at [1493, 460] on li "Kustuta artikkel" at bounding box center [1494, 457] width 86 height 28
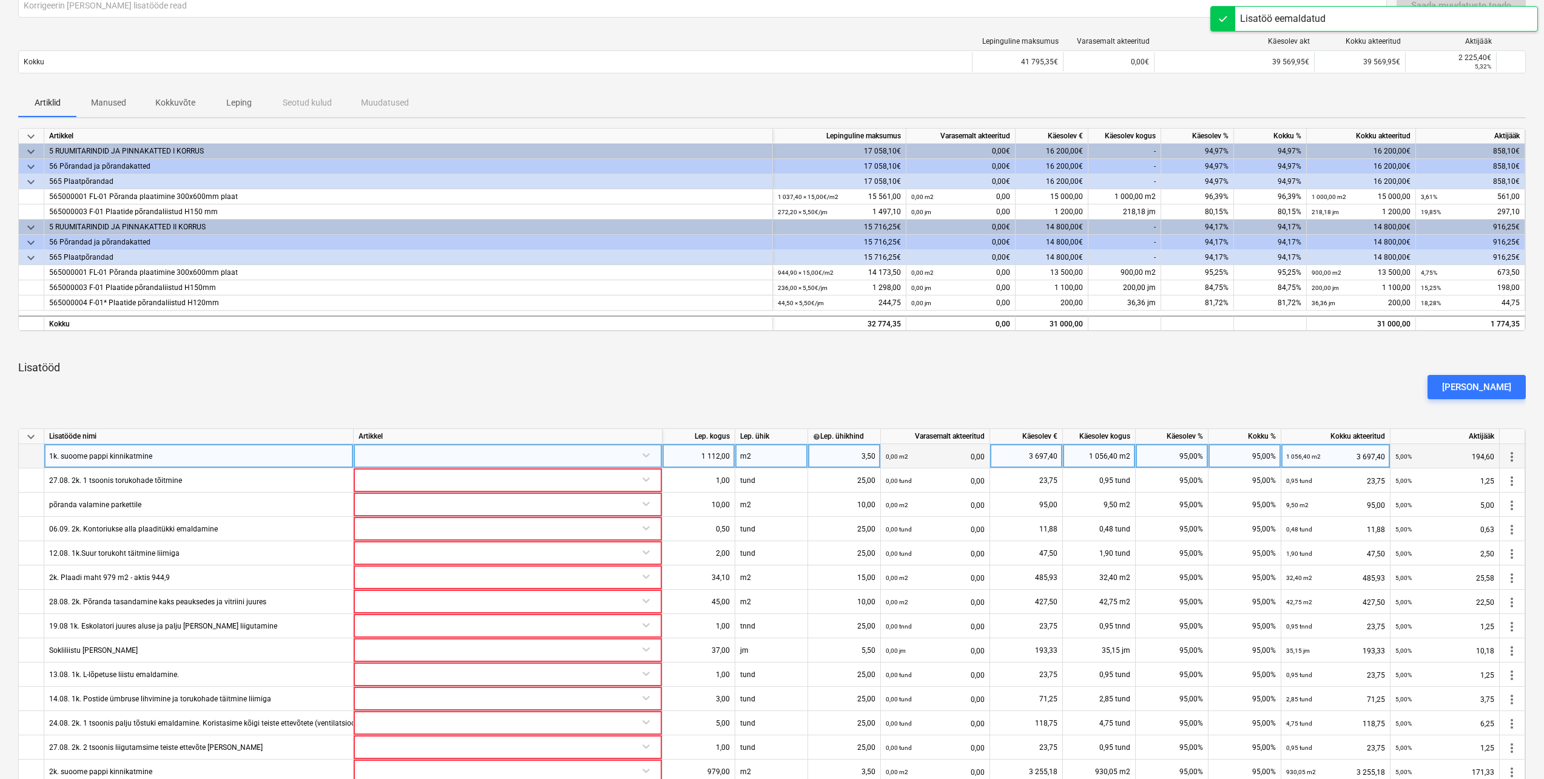
click at [647, 452] on div at bounding box center [507, 454] width 298 height 21
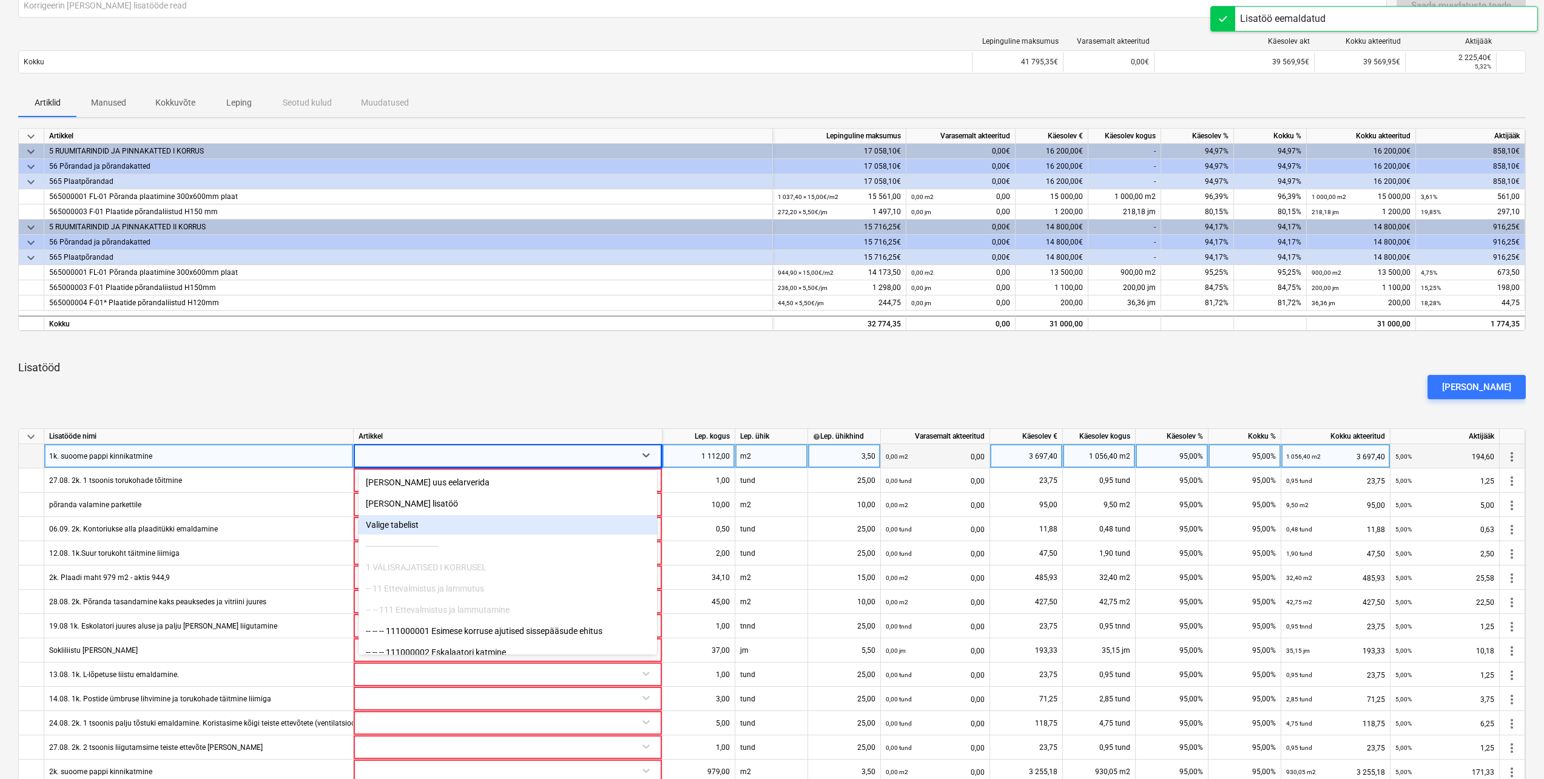
click at [440, 521] on div "Valige tabelist" at bounding box center [507, 524] width 298 height 19
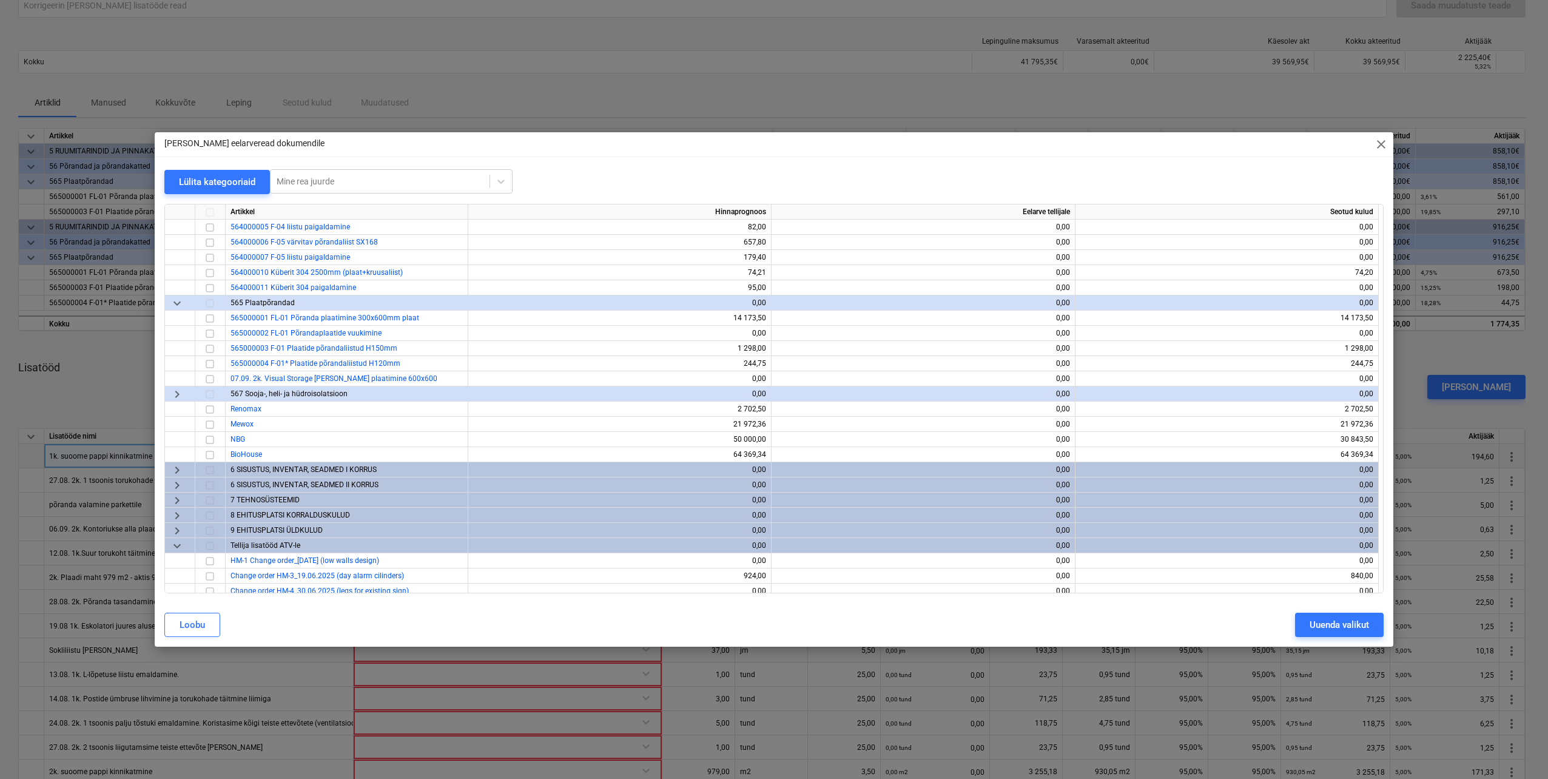
scroll to position [364, 0]
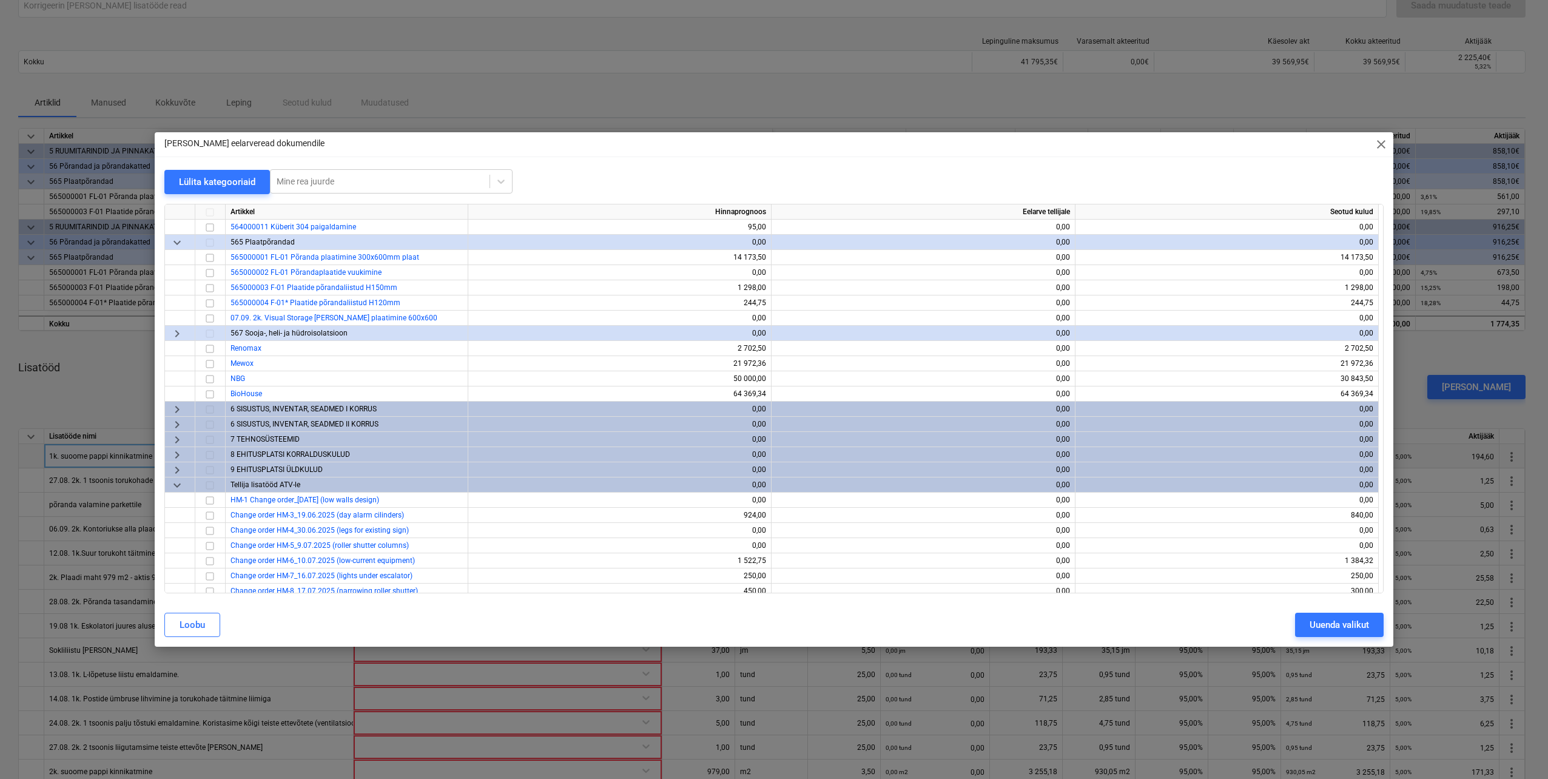
click at [174, 457] on span "keyboard_arrow_right" at bounding box center [177, 455] width 15 height 15
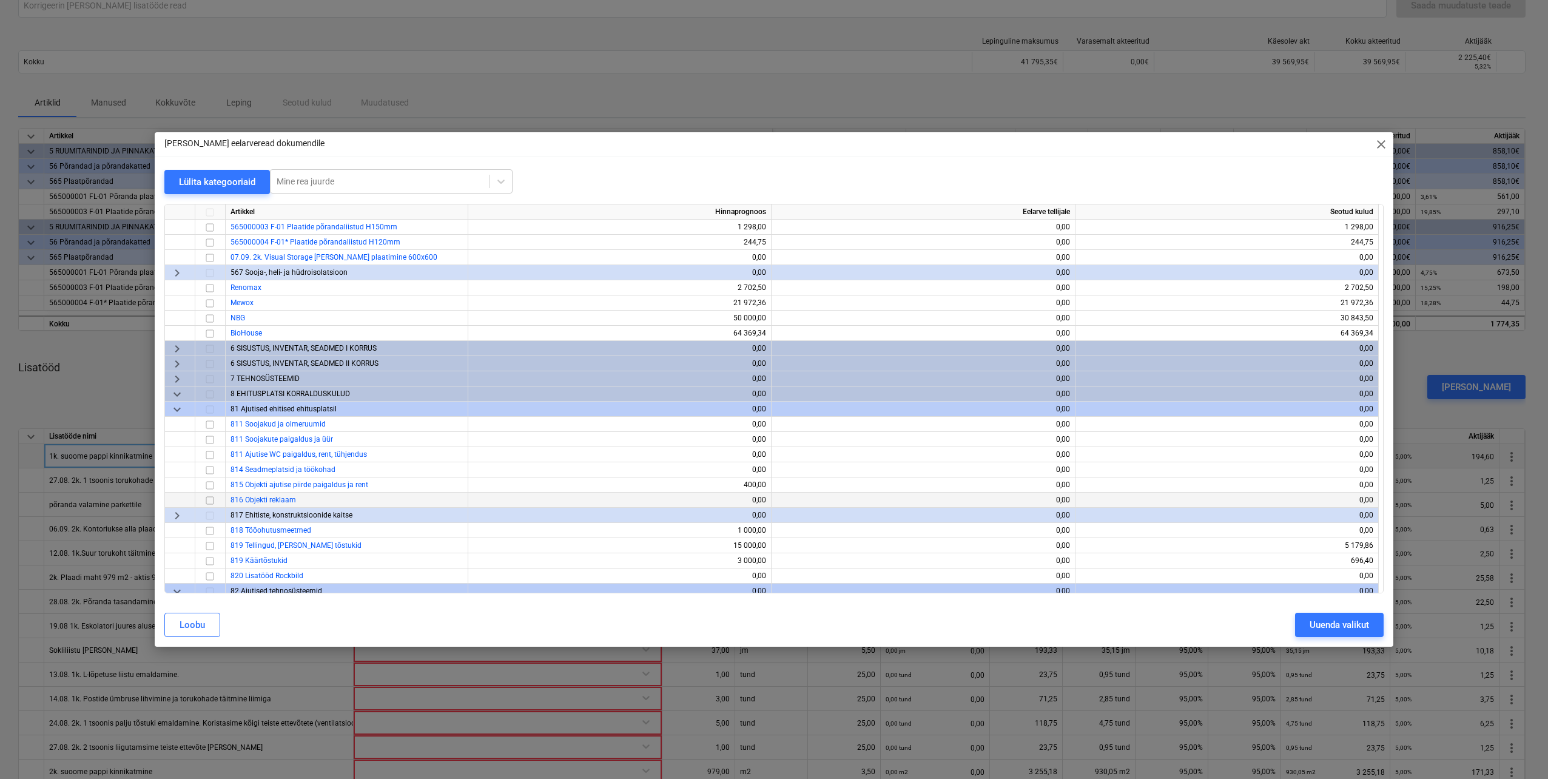
scroll to position [485, 0]
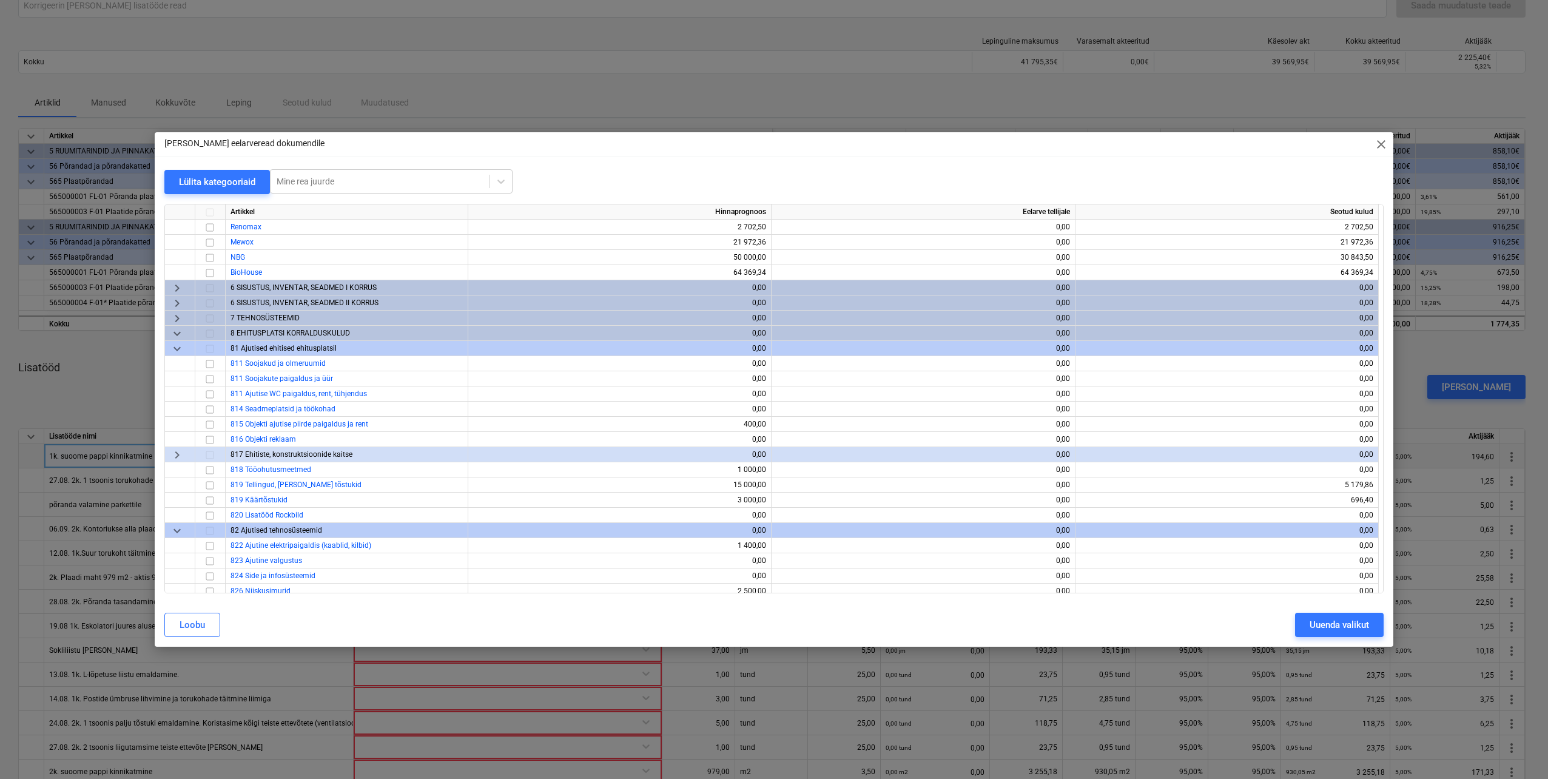
click at [172, 459] on span "keyboard_arrow_right" at bounding box center [177, 455] width 15 height 15
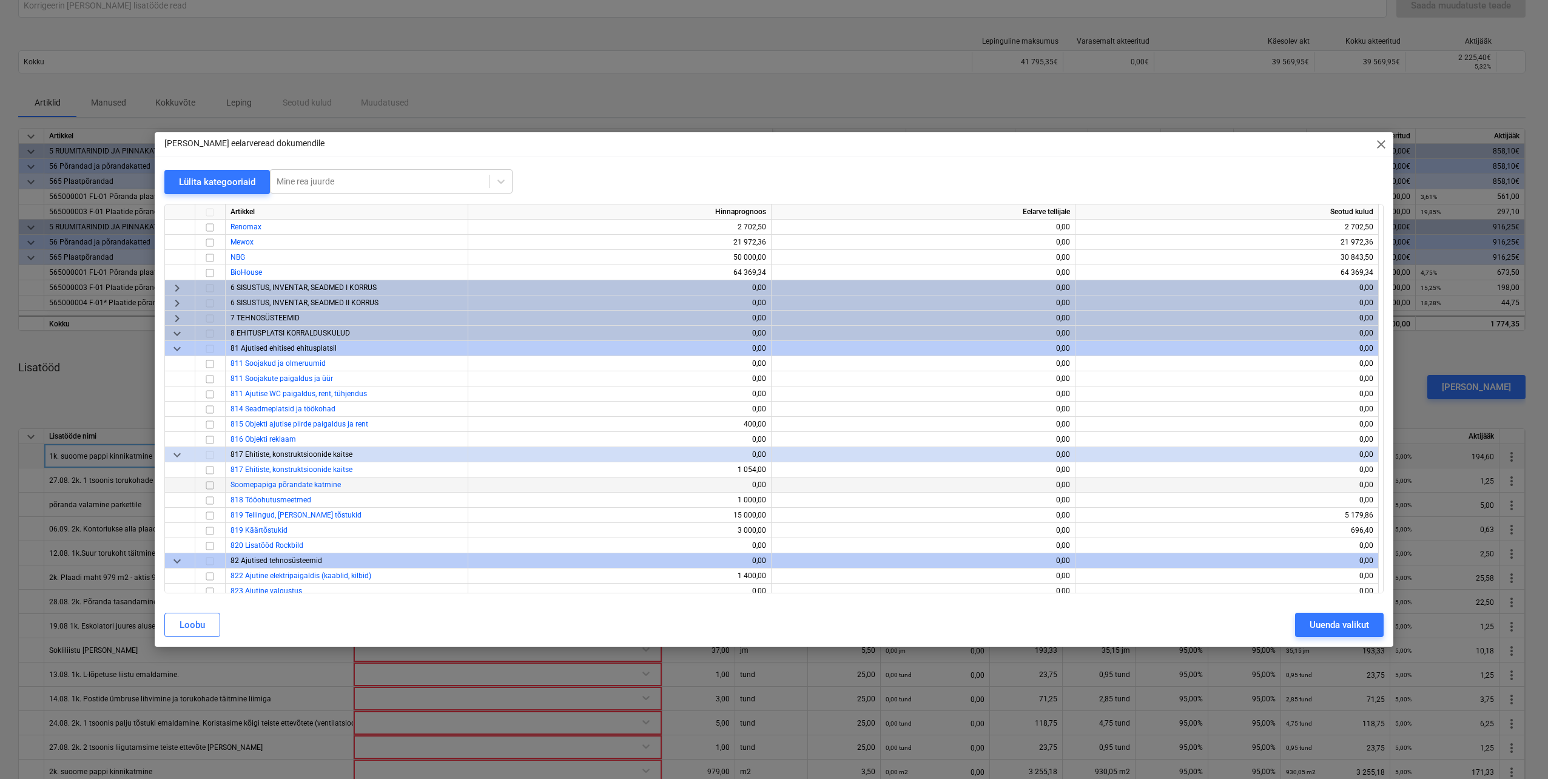
click at [211, 486] on input "checkbox" at bounding box center [210, 485] width 15 height 15
click at [1318, 624] on div "Uuenda valikut" at bounding box center [1339, 625] width 59 height 16
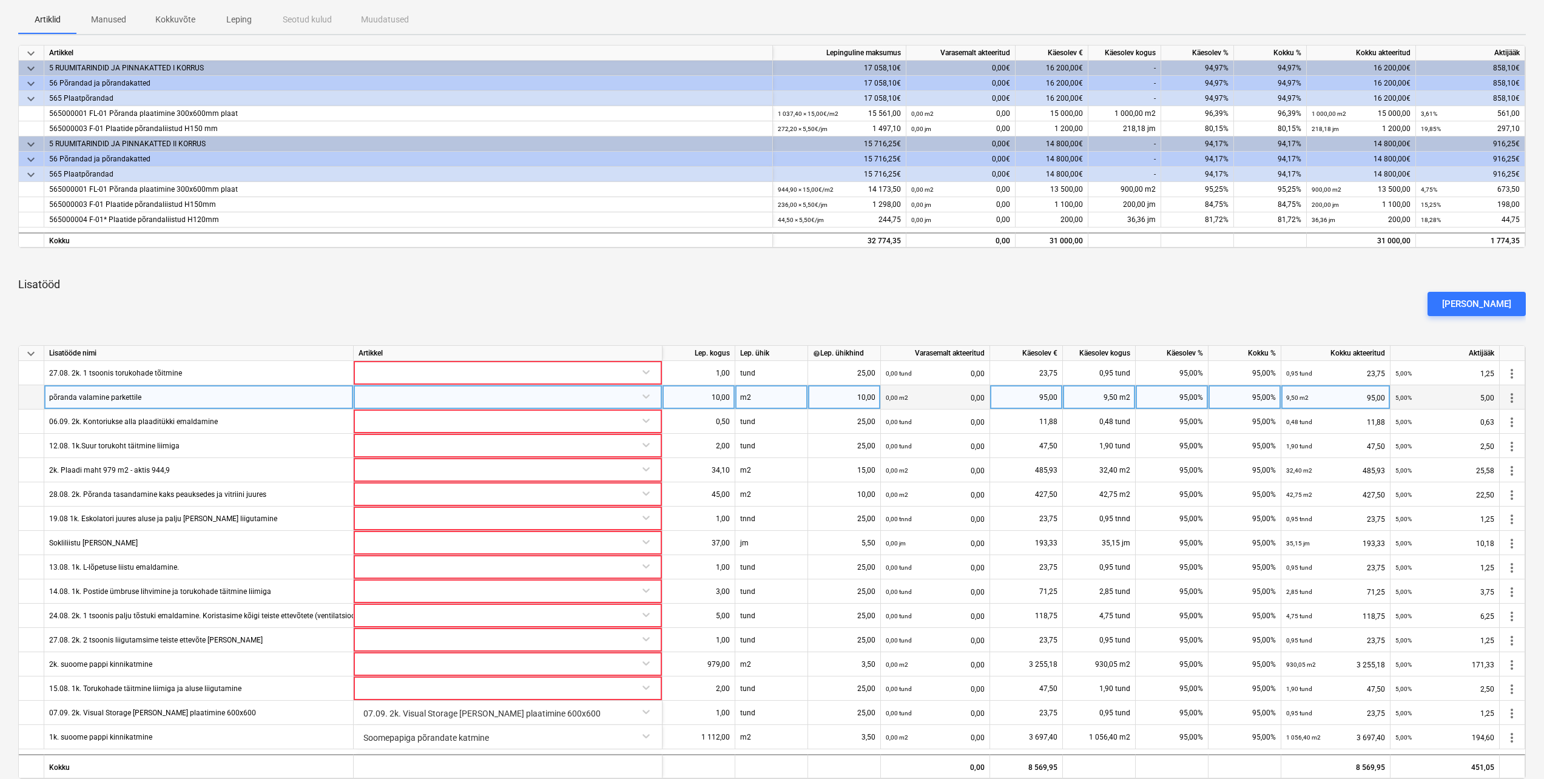
scroll to position [385, 0]
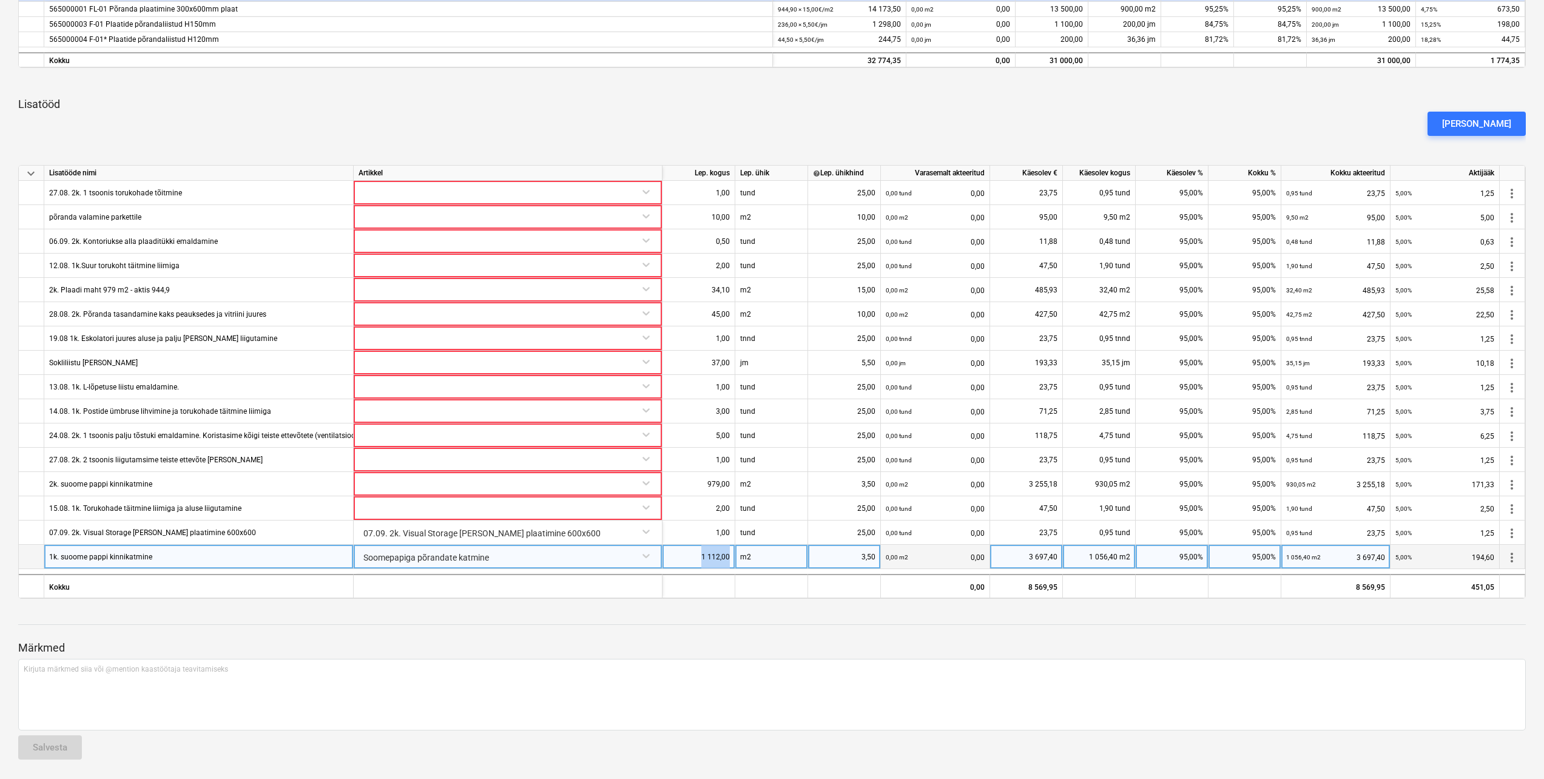
drag, startPoint x: 733, startPoint y: 558, endPoint x: 695, endPoint y: 557, distance: 37.6
click at [695, 557] on div "1 112,00" at bounding box center [698, 557] width 73 height 24
type input "1037,4"
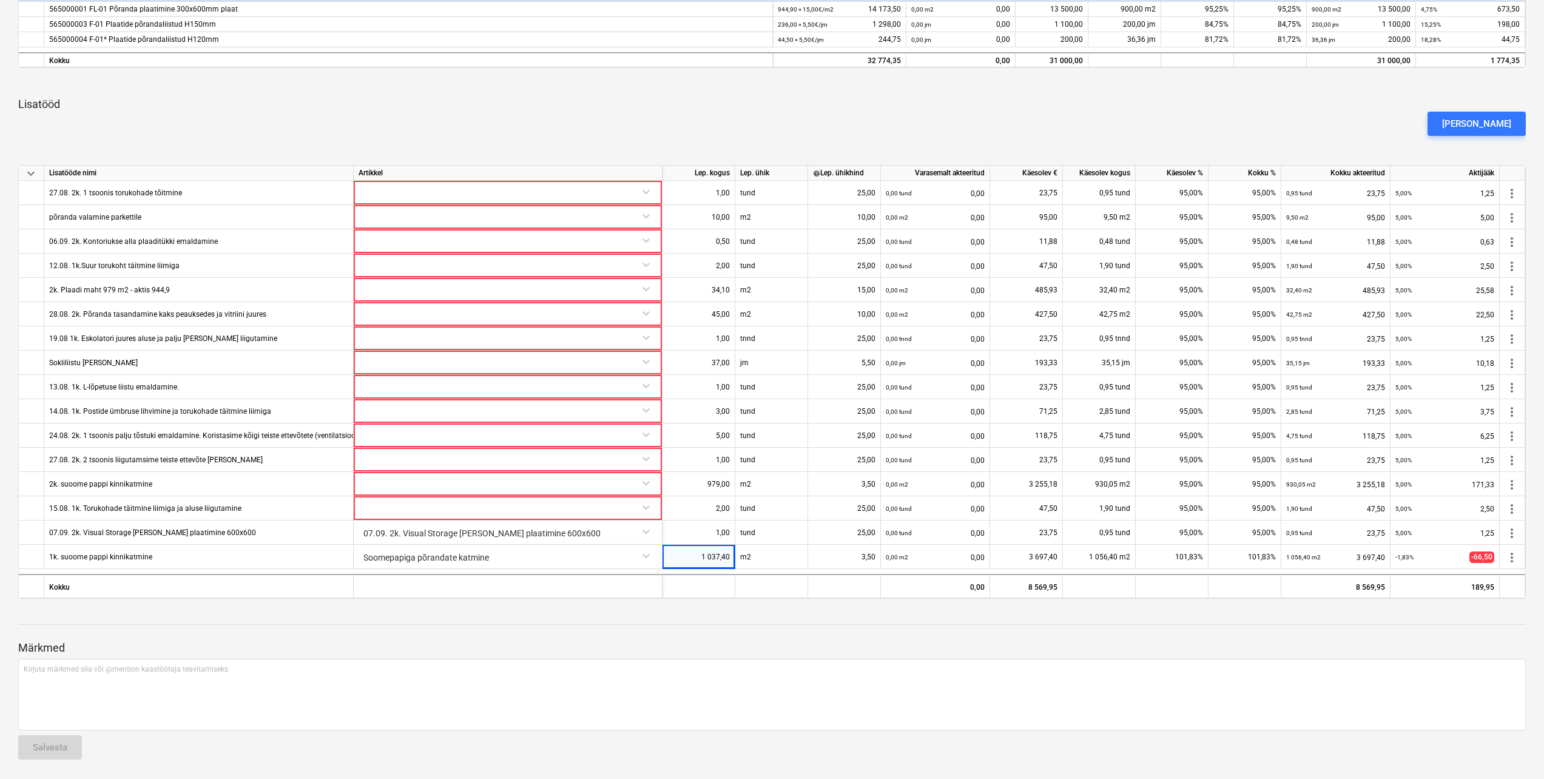
click at [730, 627] on div "Märkmed Kirjuta märkmed siia või @mention kaastöötaja teavitamiseks ﻿ Salvesta" at bounding box center [771, 688] width 1507 height 161
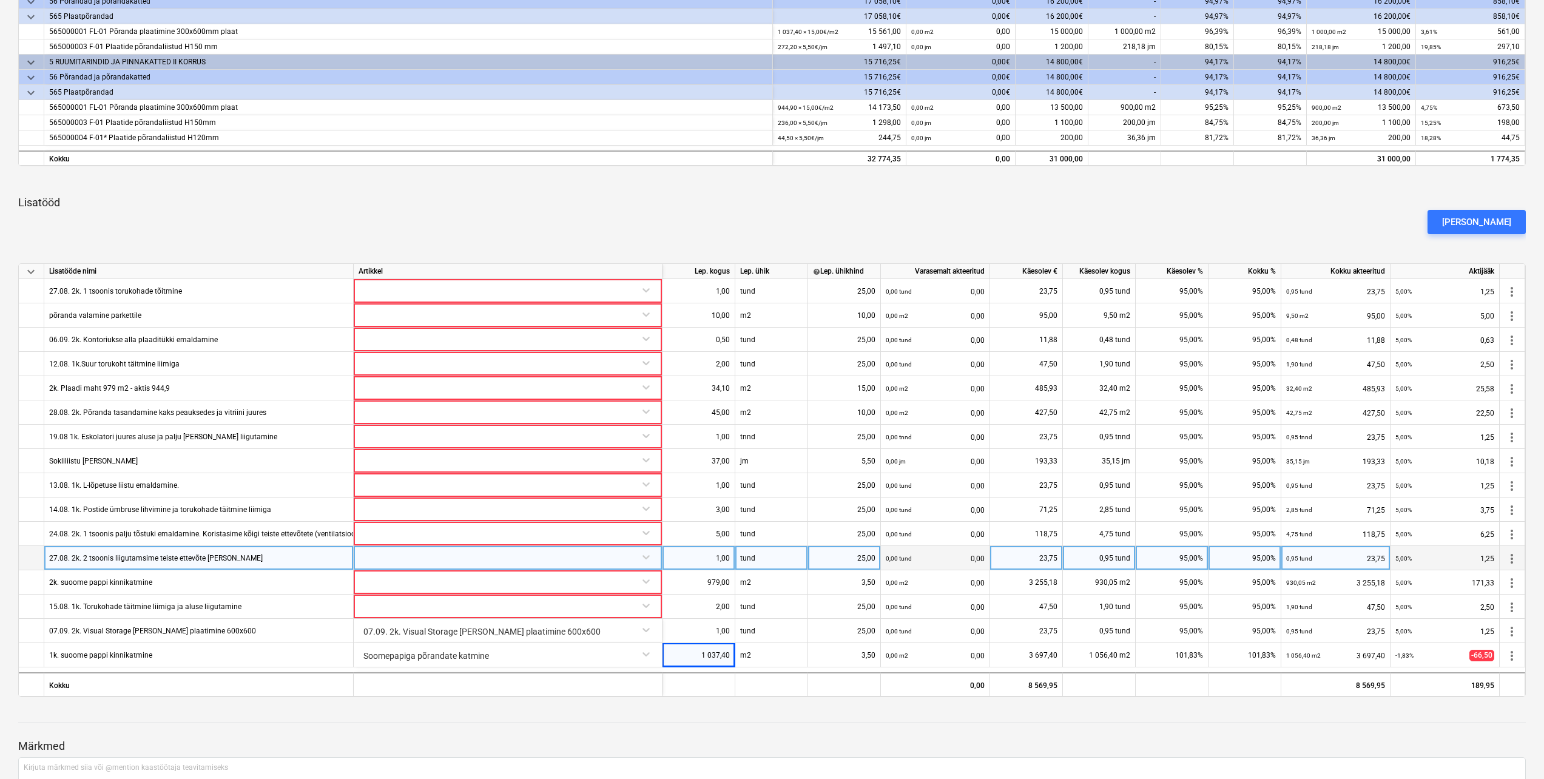
scroll to position [263, 0]
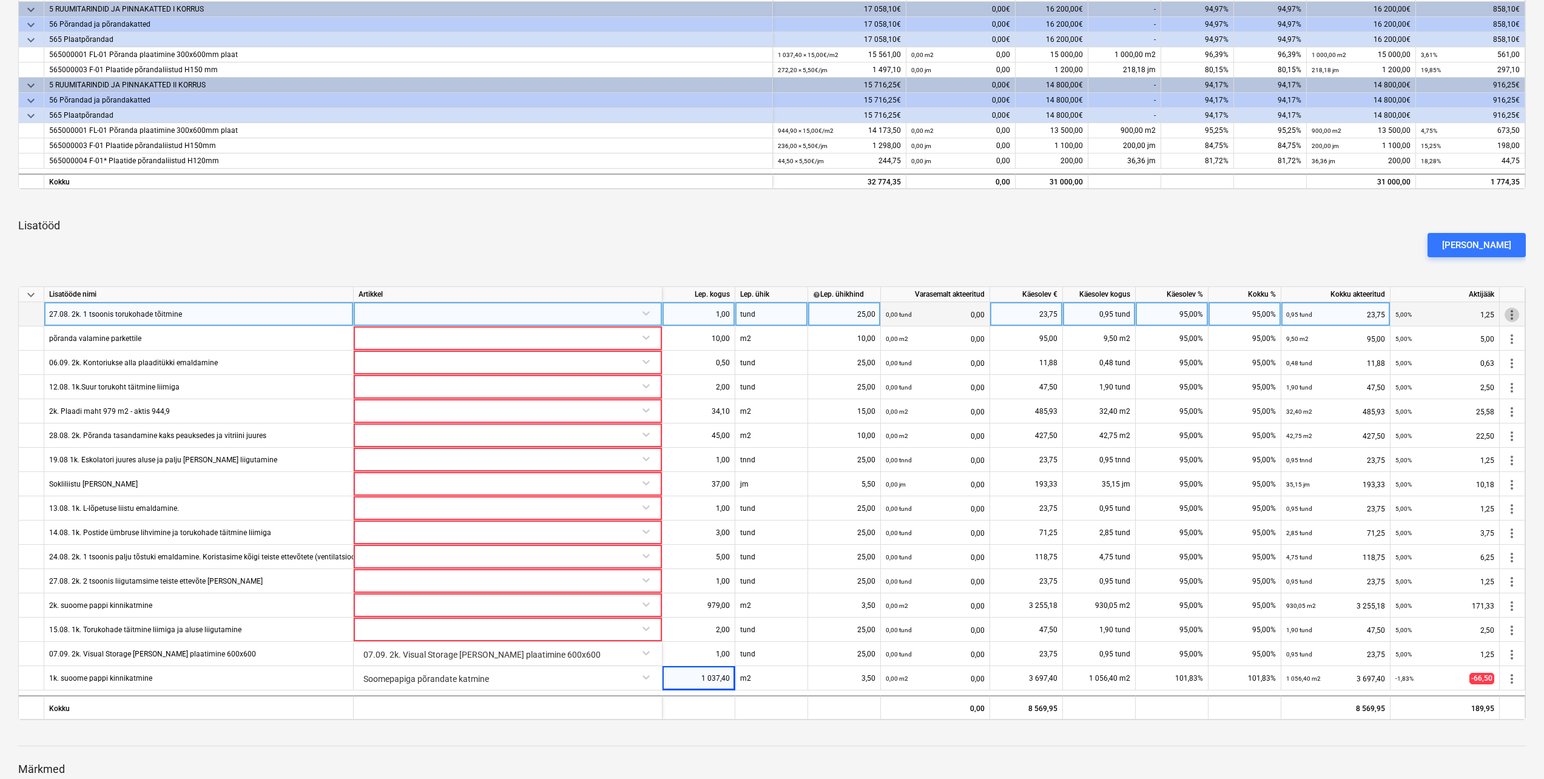
click at [1516, 315] on span "more_vert" at bounding box center [1511, 315] width 15 height 15
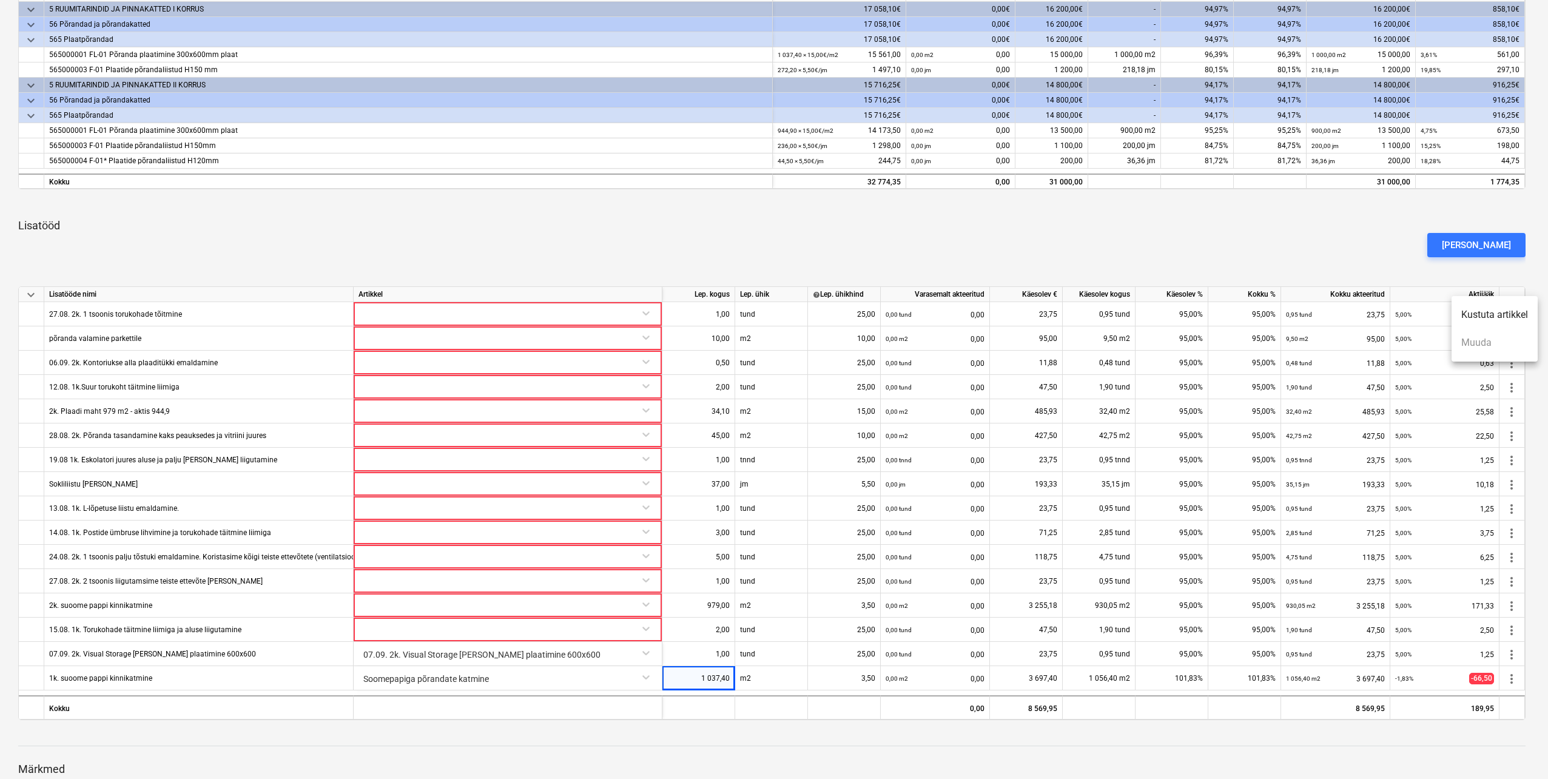
click at [1508, 316] on li "Kustuta artikkel" at bounding box center [1494, 315] width 86 height 28
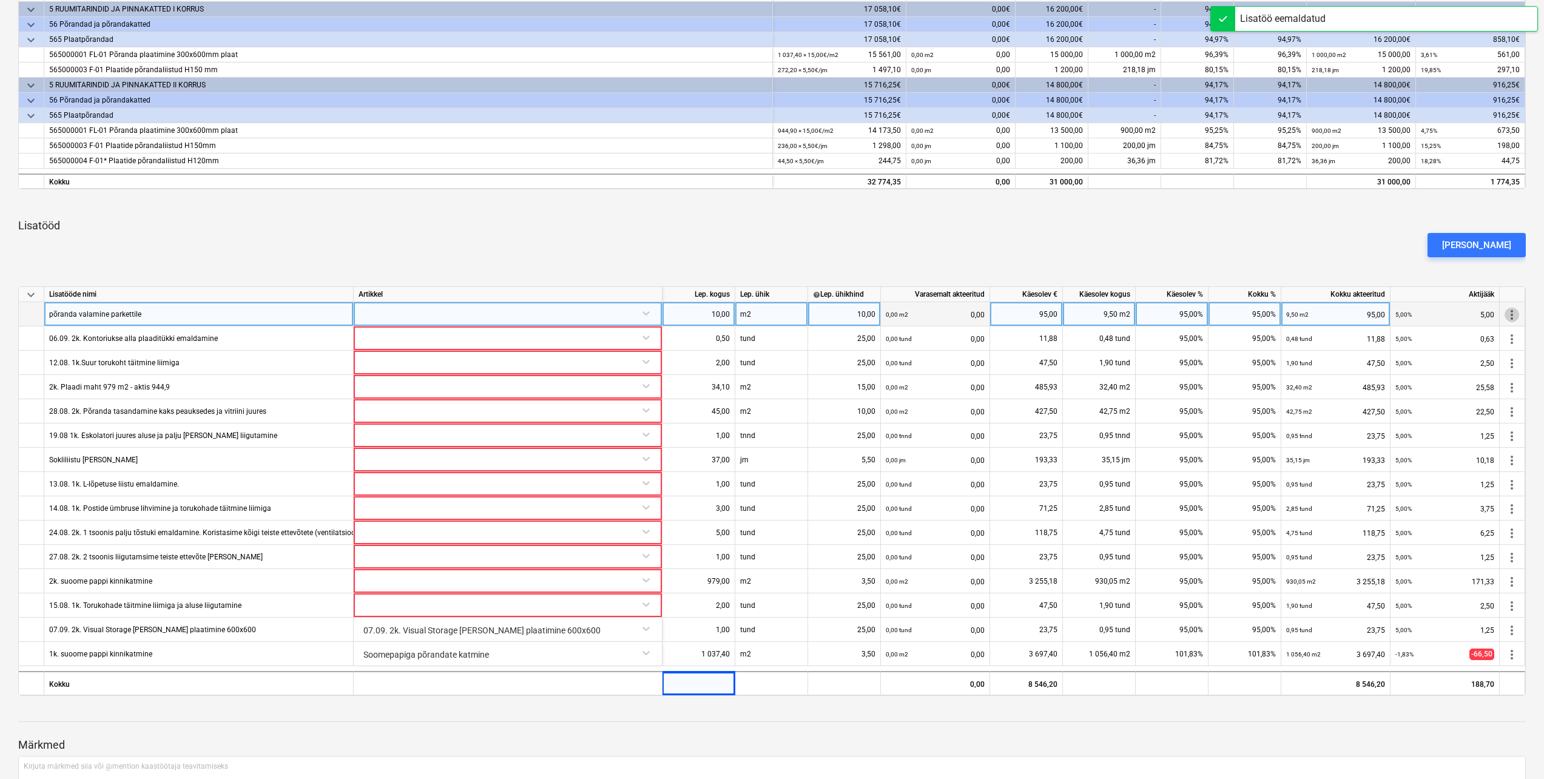
click at [1512, 314] on span "more_vert" at bounding box center [1511, 315] width 15 height 15
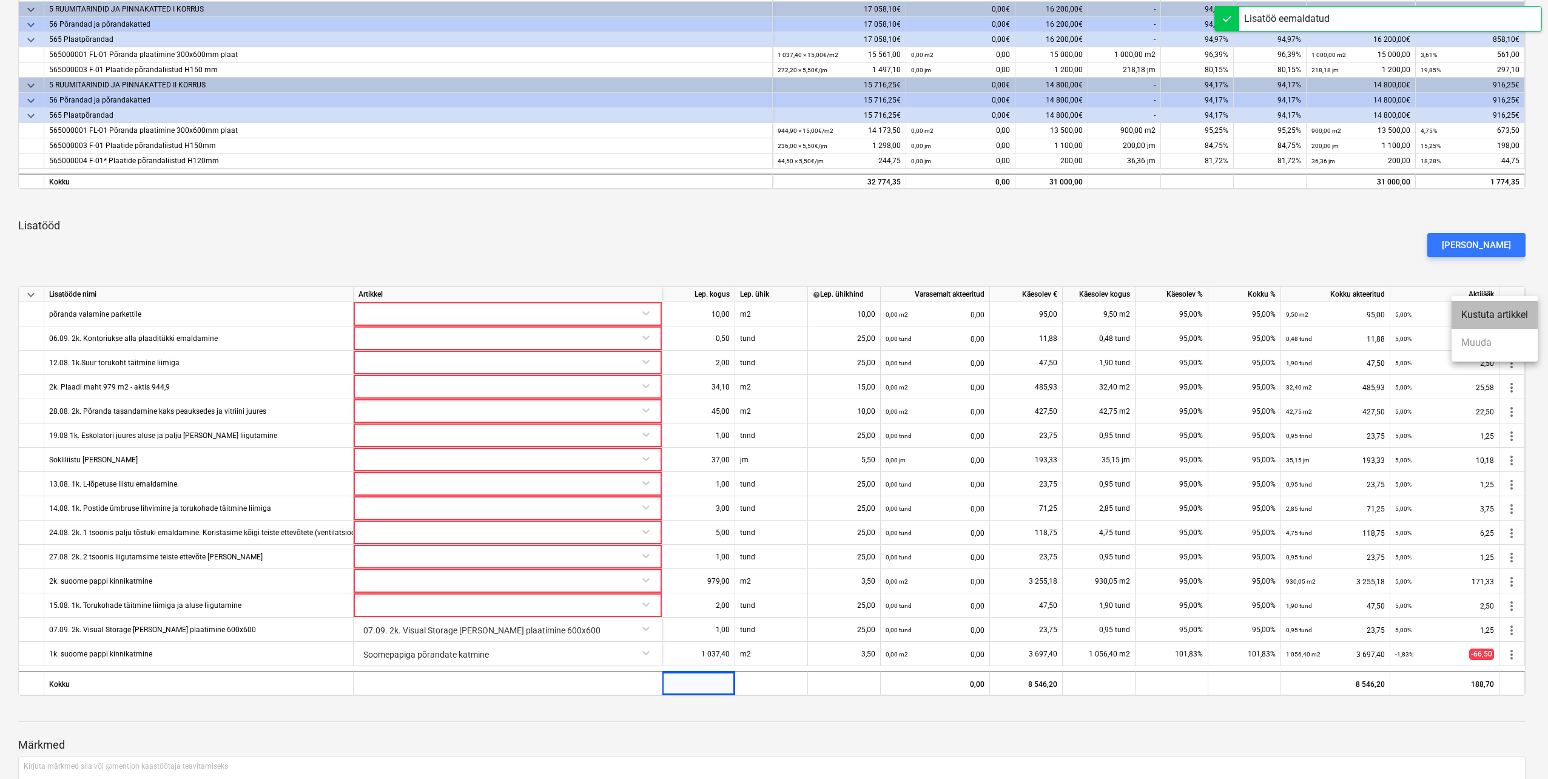
click at [1512, 314] on li "Kustuta artikkel" at bounding box center [1494, 315] width 86 height 28
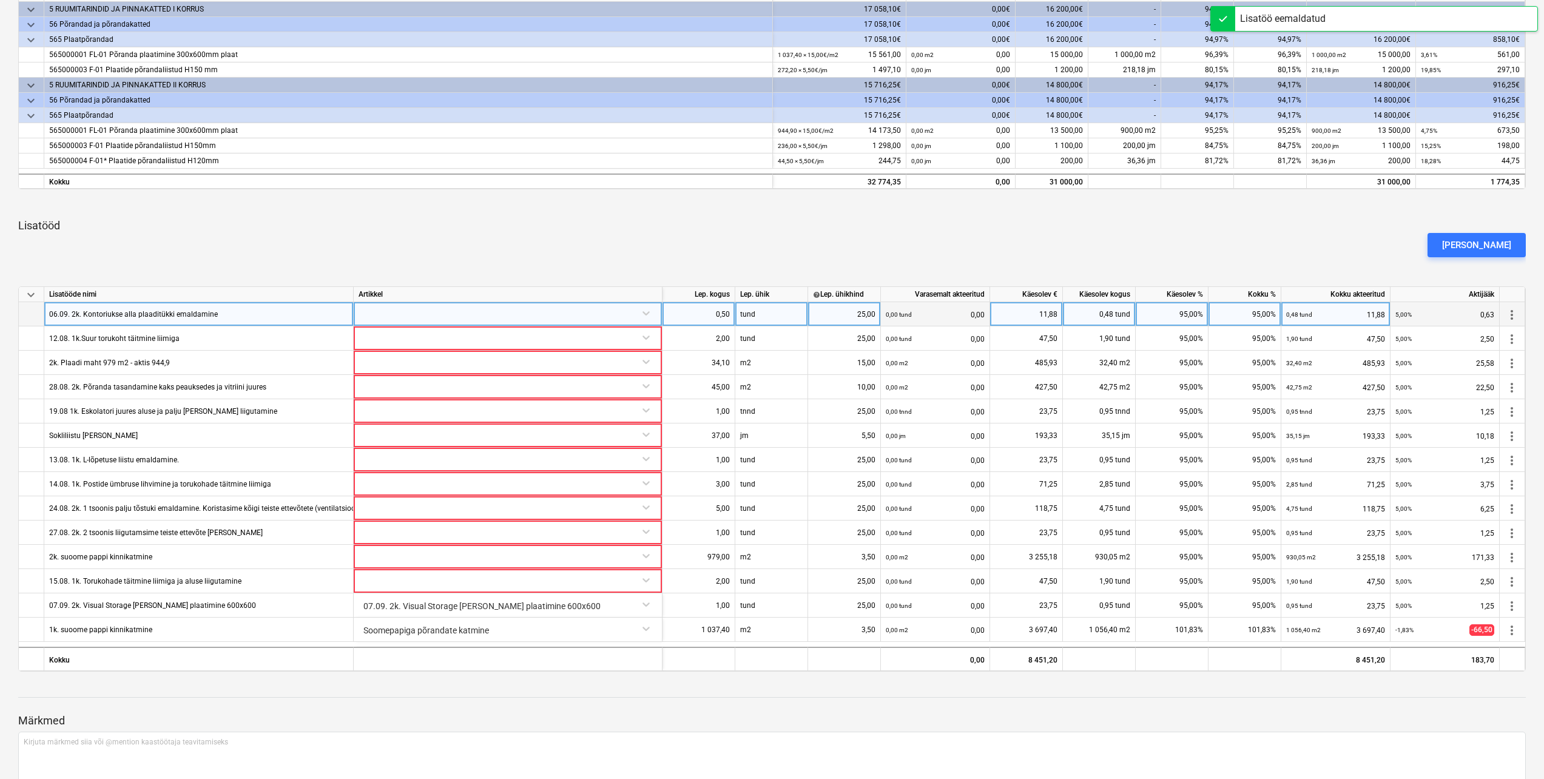
click at [1512, 312] on span "more_vert" at bounding box center [1511, 315] width 15 height 15
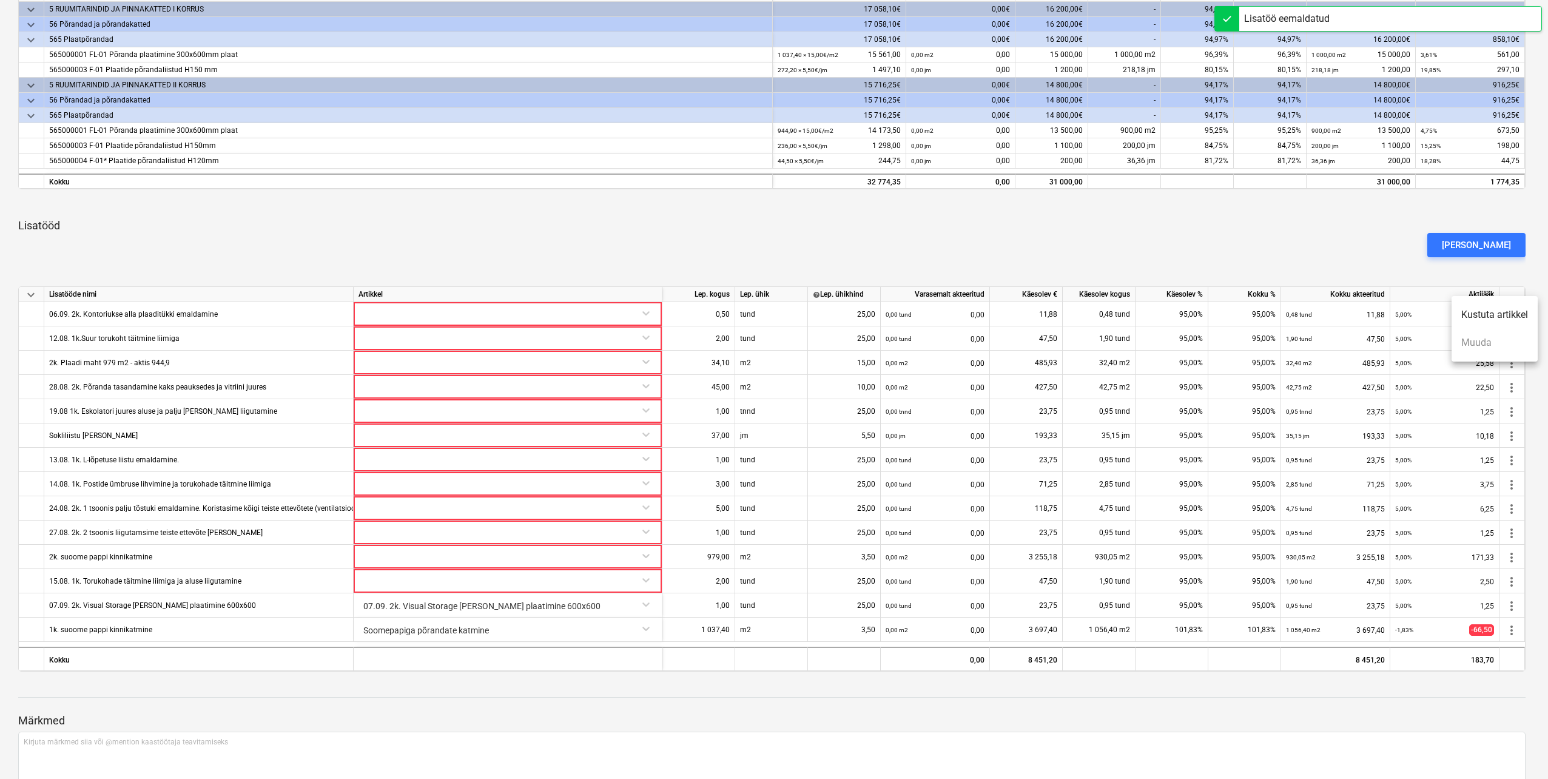
click at [1510, 316] on li "Kustuta artikkel" at bounding box center [1494, 315] width 86 height 28
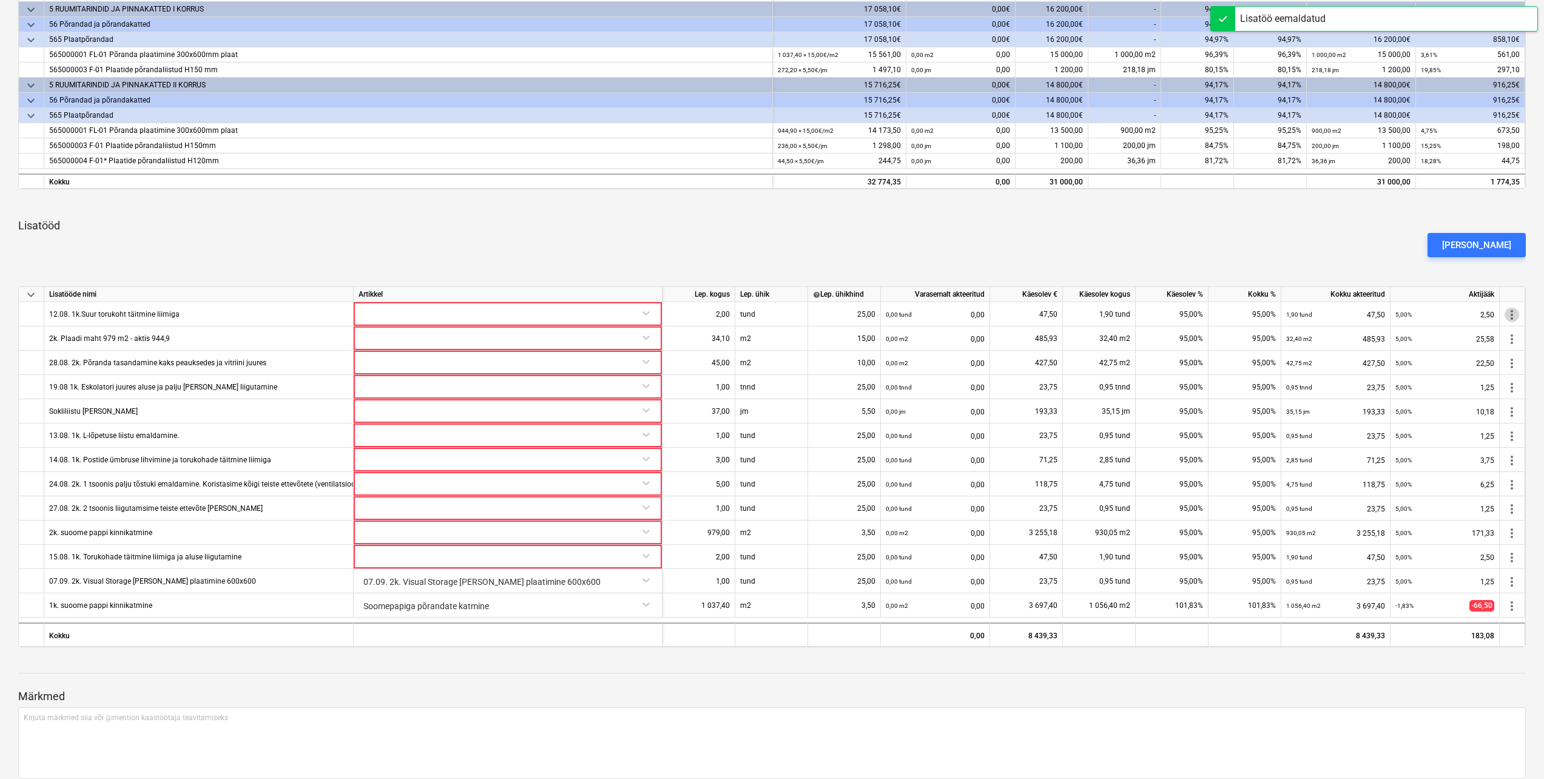
click at [1510, 316] on span "more_vert" at bounding box center [1511, 315] width 15 height 15
click at [1507, 320] on li "Kustuta artikkel" at bounding box center [1494, 315] width 86 height 28
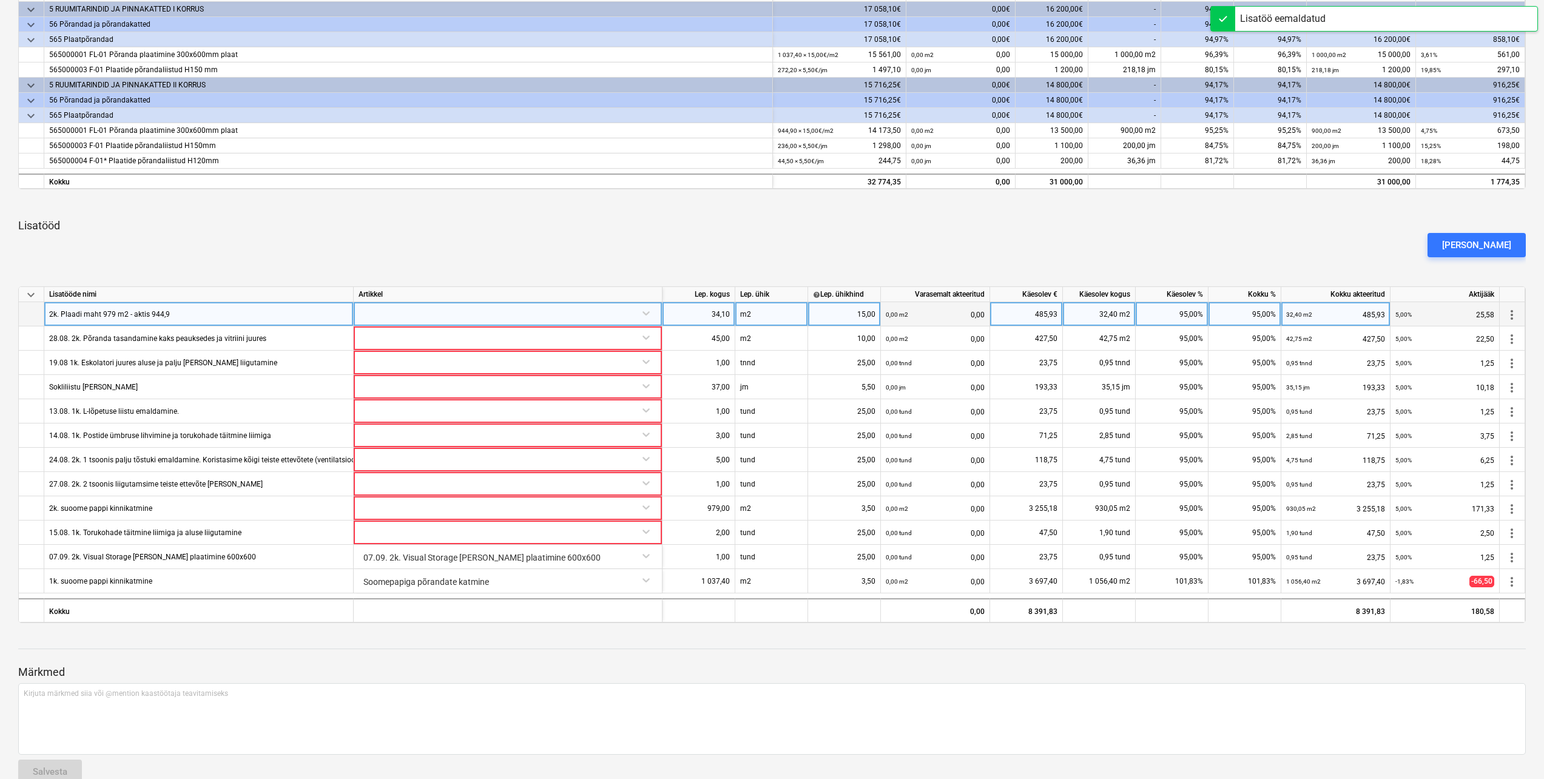
click at [1510, 315] on span "more_vert" at bounding box center [1511, 315] width 15 height 15
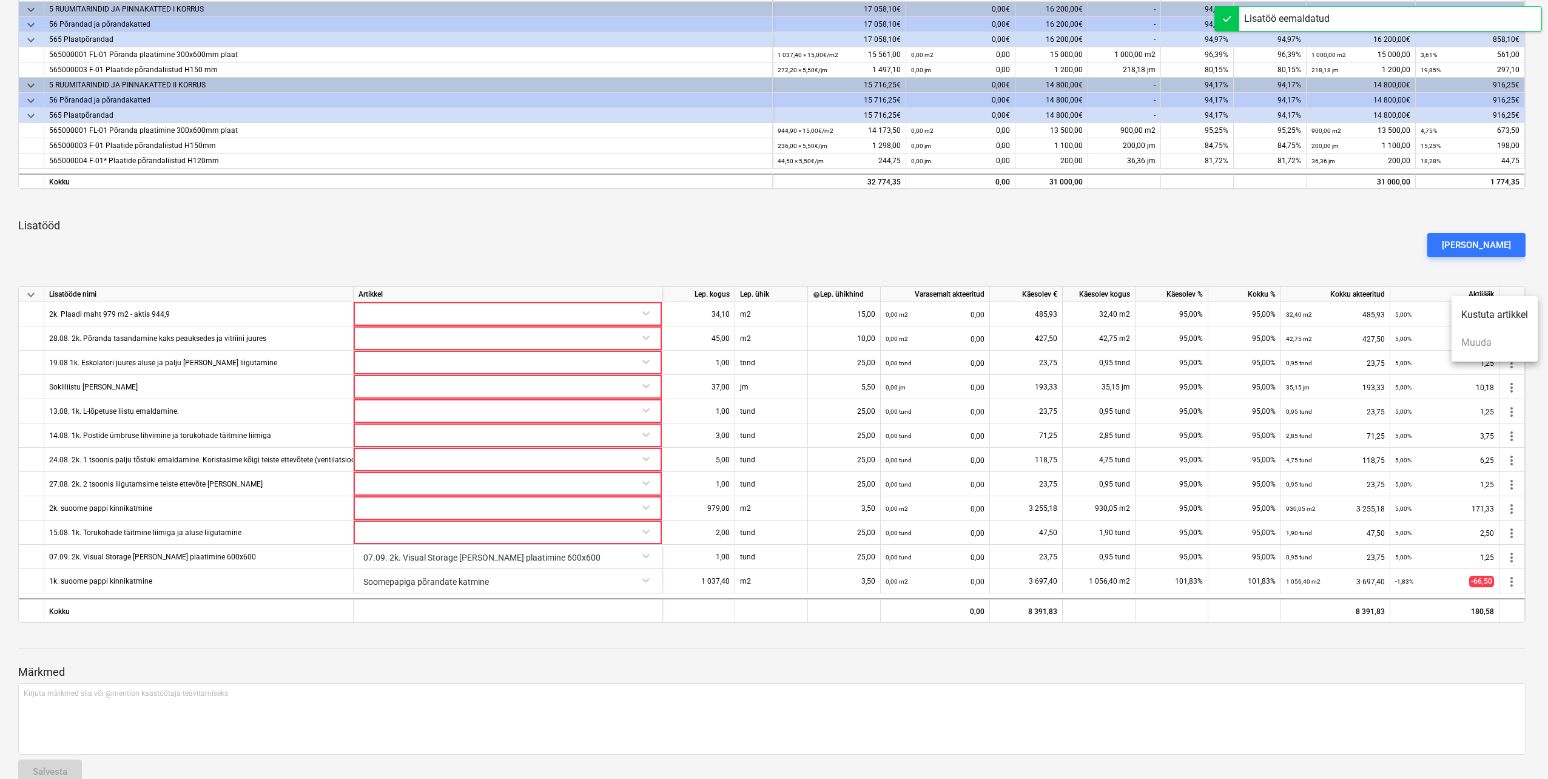
click at [1509, 316] on li "Kustuta artikkel" at bounding box center [1494, 315] width 86 height 28
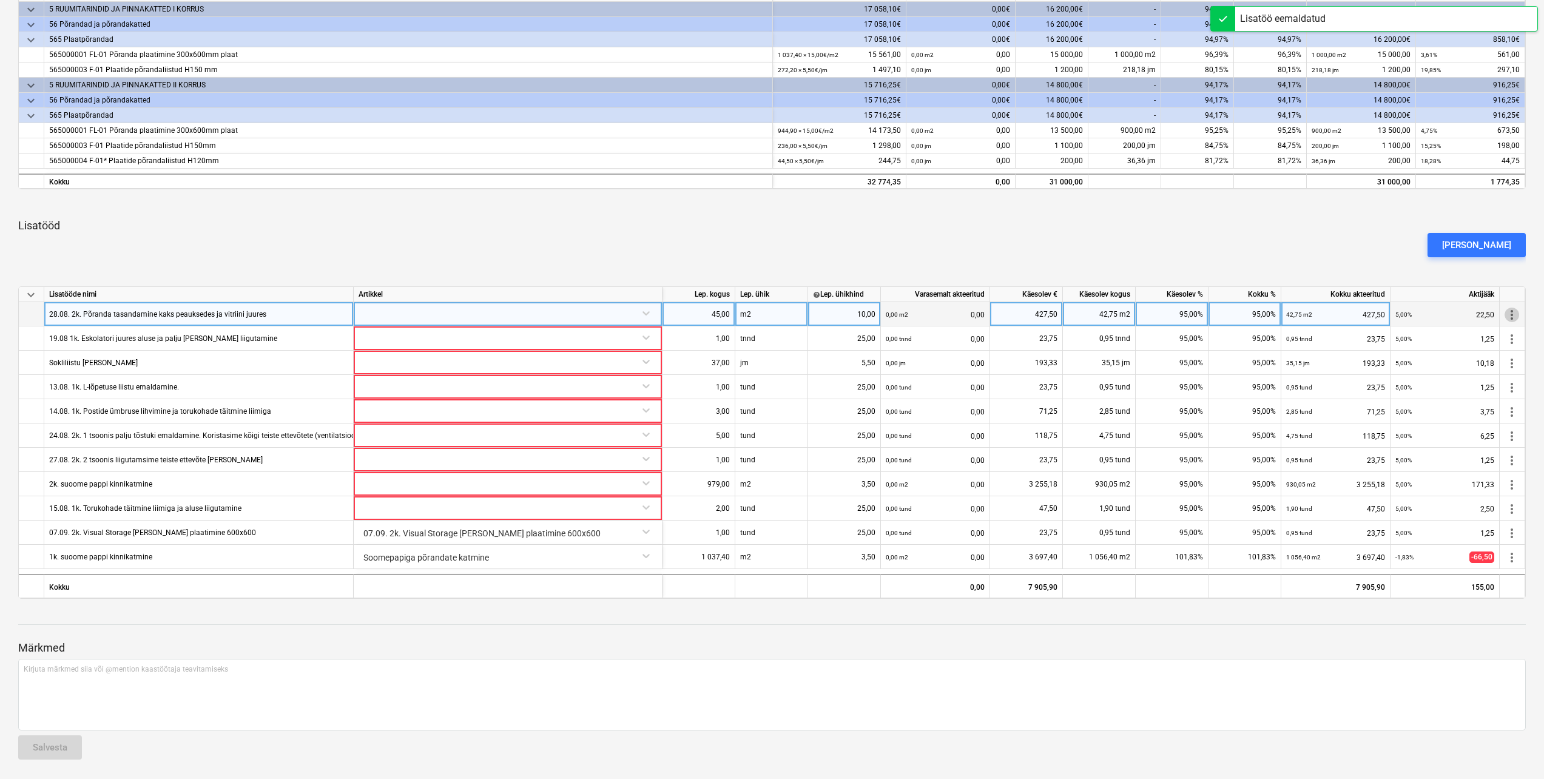
click at [1508, 316] on span "more_vert" at bounding box center [1511, 315] width 15 height 15
click at [1508, 316] on li "Kustuta artikkel" at bounding box center [1494, 315] width 86 height 28
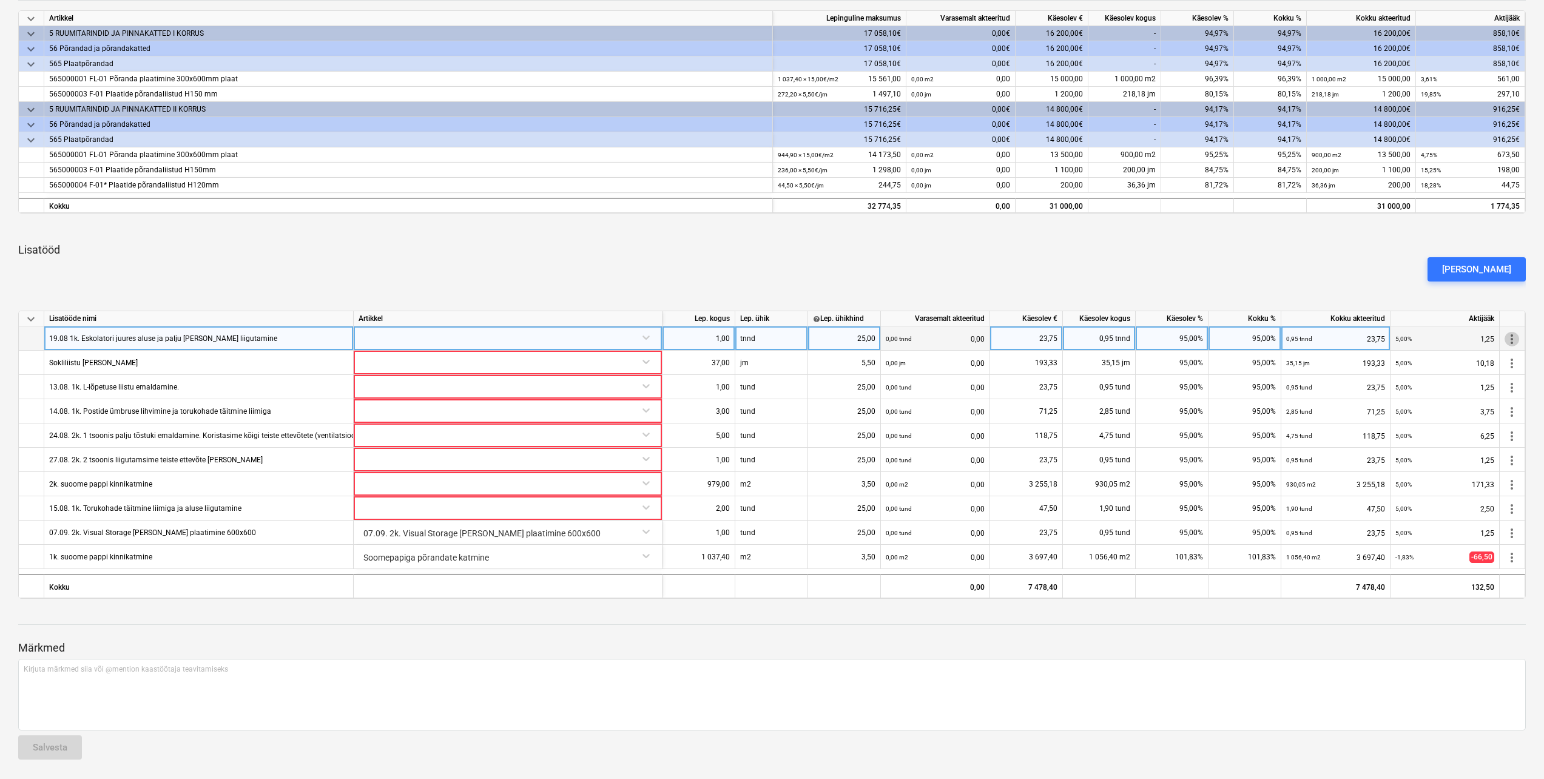
click at [1515, 340] on span "more_vert" at bounding box center [1511, 339] width 15 height 15
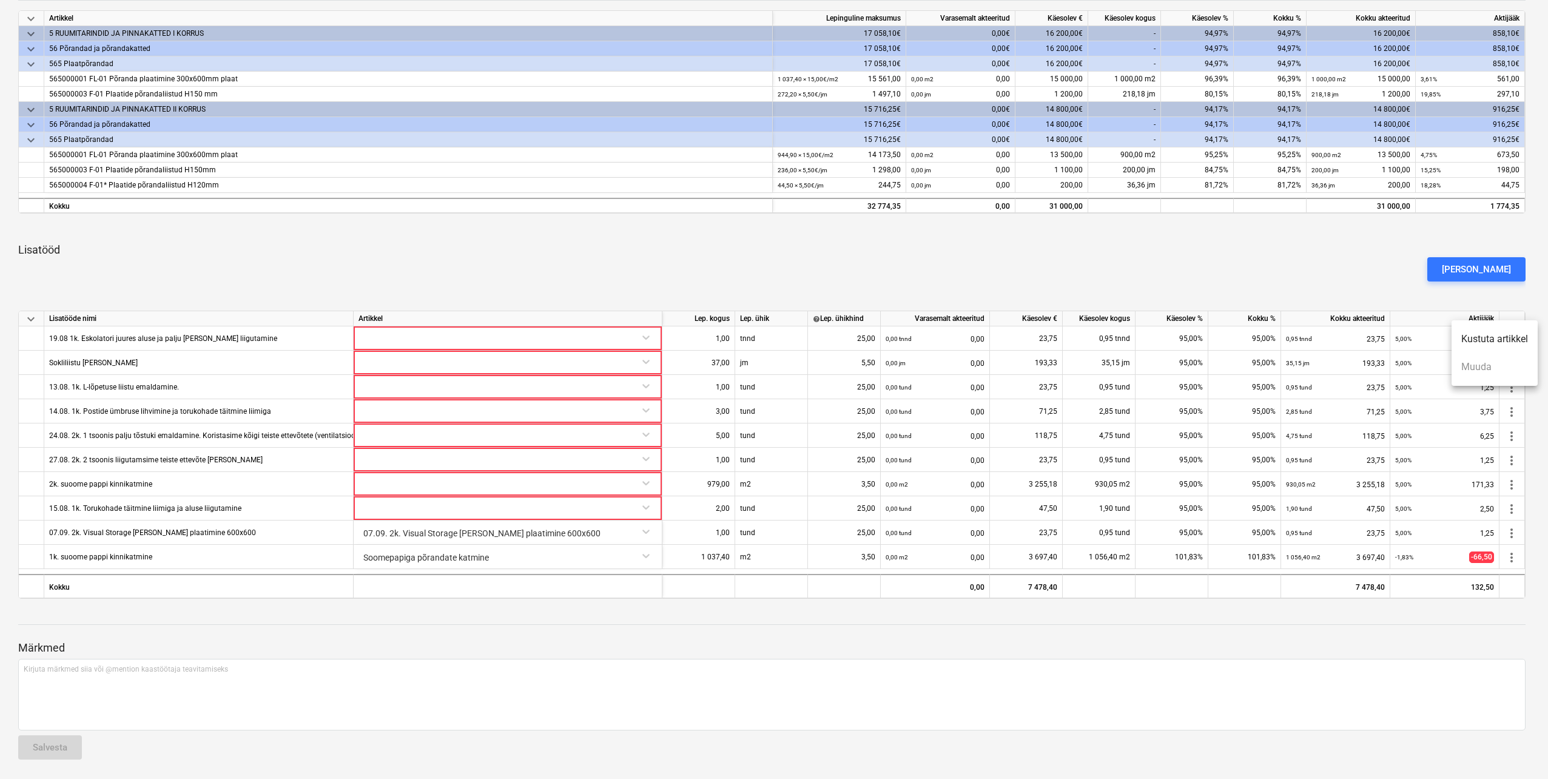
click at [1513, 341] on li "Kustuta artikkel" at bounding box center [1494, 339] width 86 height 28
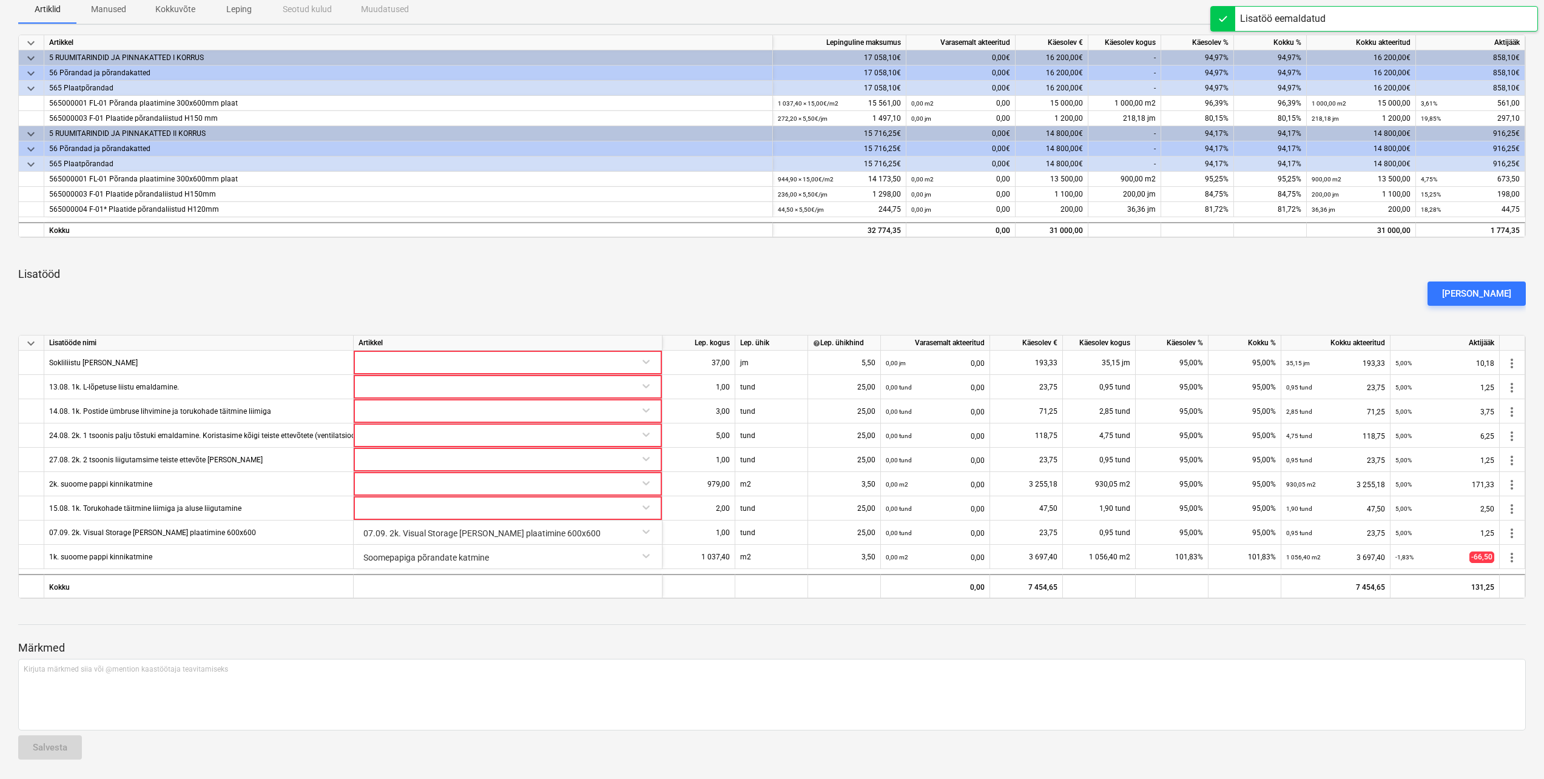
scroll to position [215, 0]
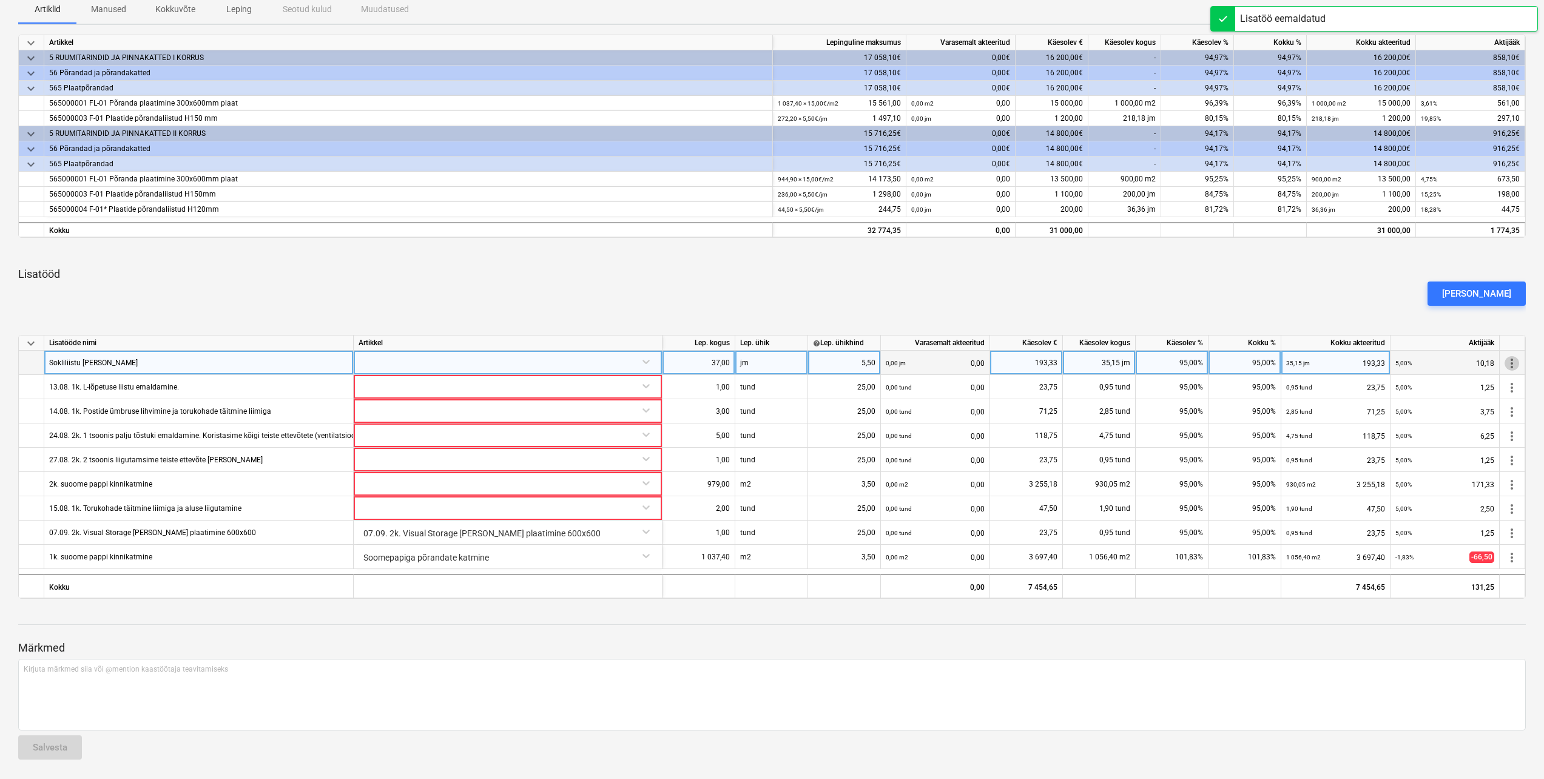
click at [1514, 360] on span "more_vert" at bounding box center [1511, 363] width 15 height 15
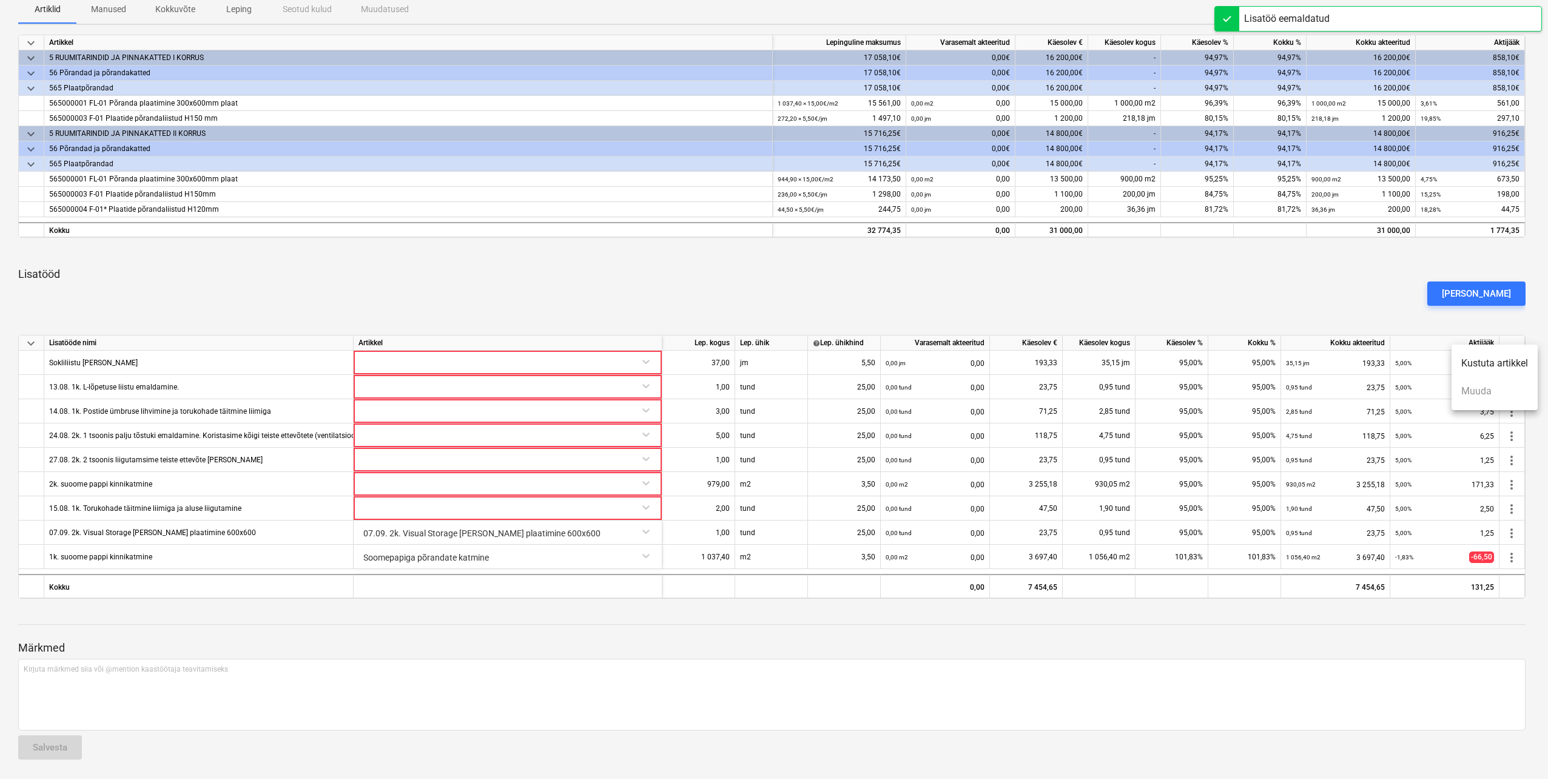
click at [1505, 363] on li "Kustuta artikkel" at bounding box center [1494, 363] width 86 height 28
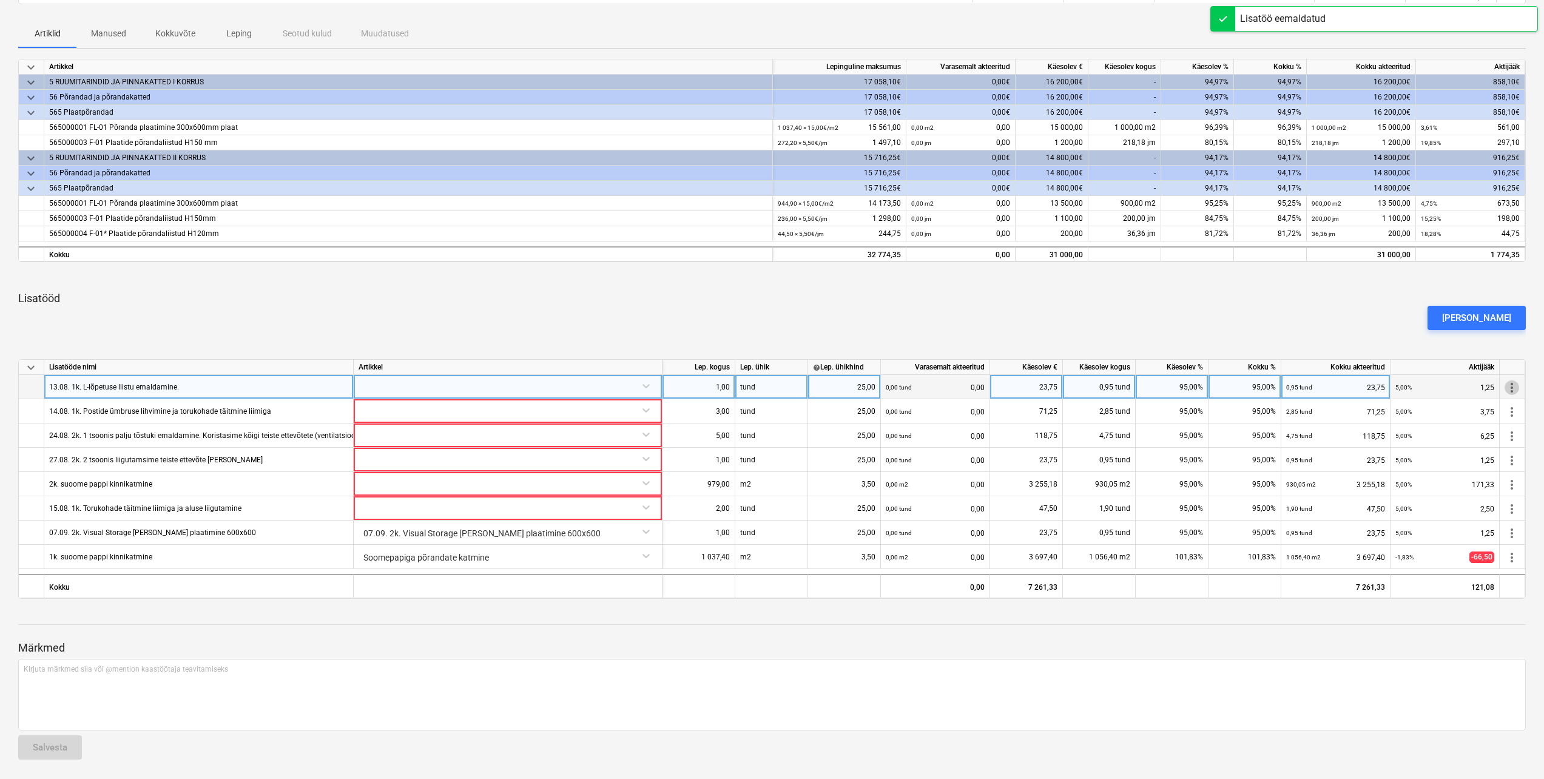
click at [1513, 394] on span "more_vert" at bounding box center [1511, 387] width 15 height 15
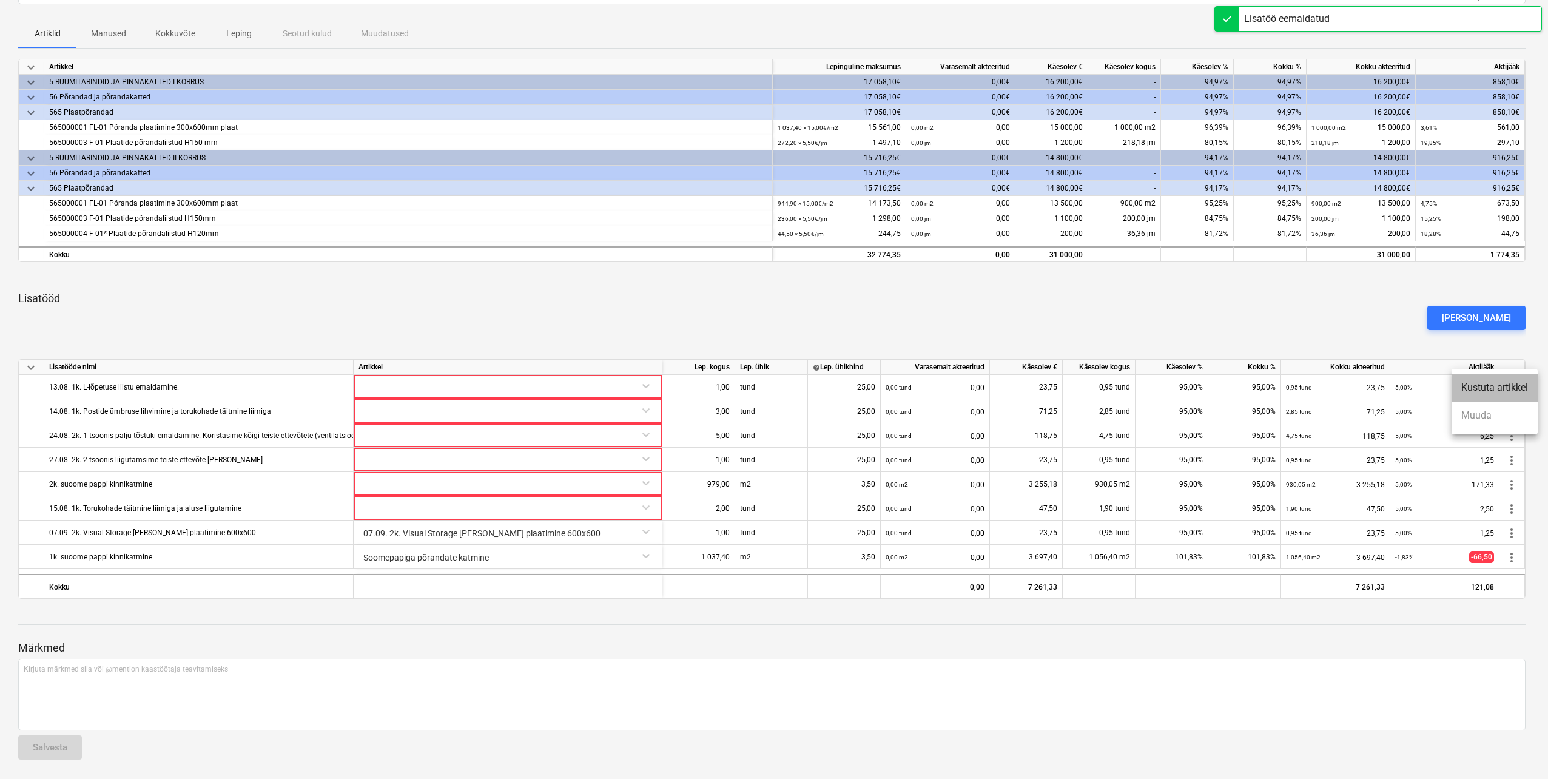
click at [1507, 394] on li "Kustuta artikkel" at bounding box center [1494, 388] width 86 height 28
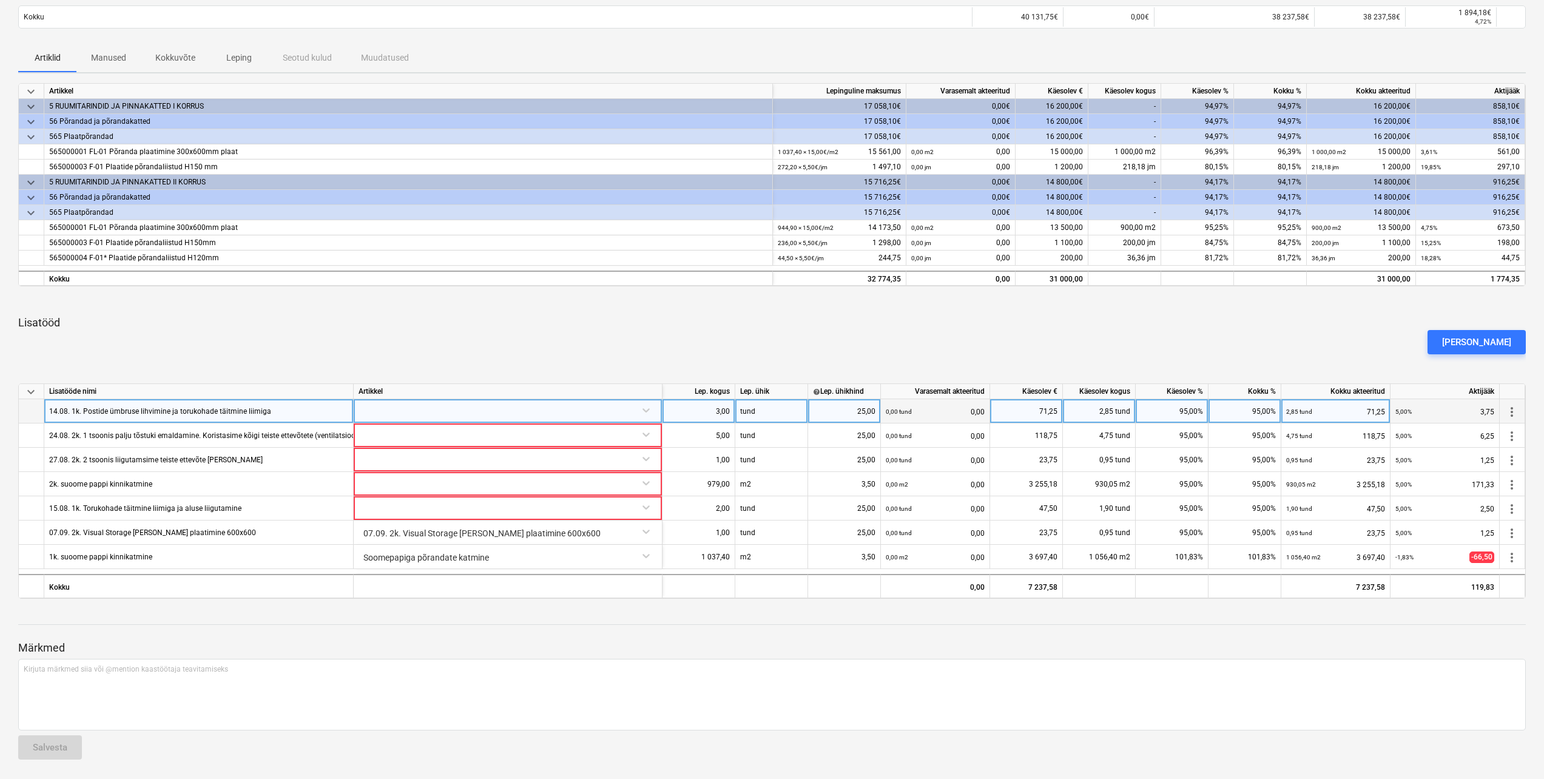
click at [1511, 414] on span "more_vert" at bounding box center [1511, 412] width 15 height 15
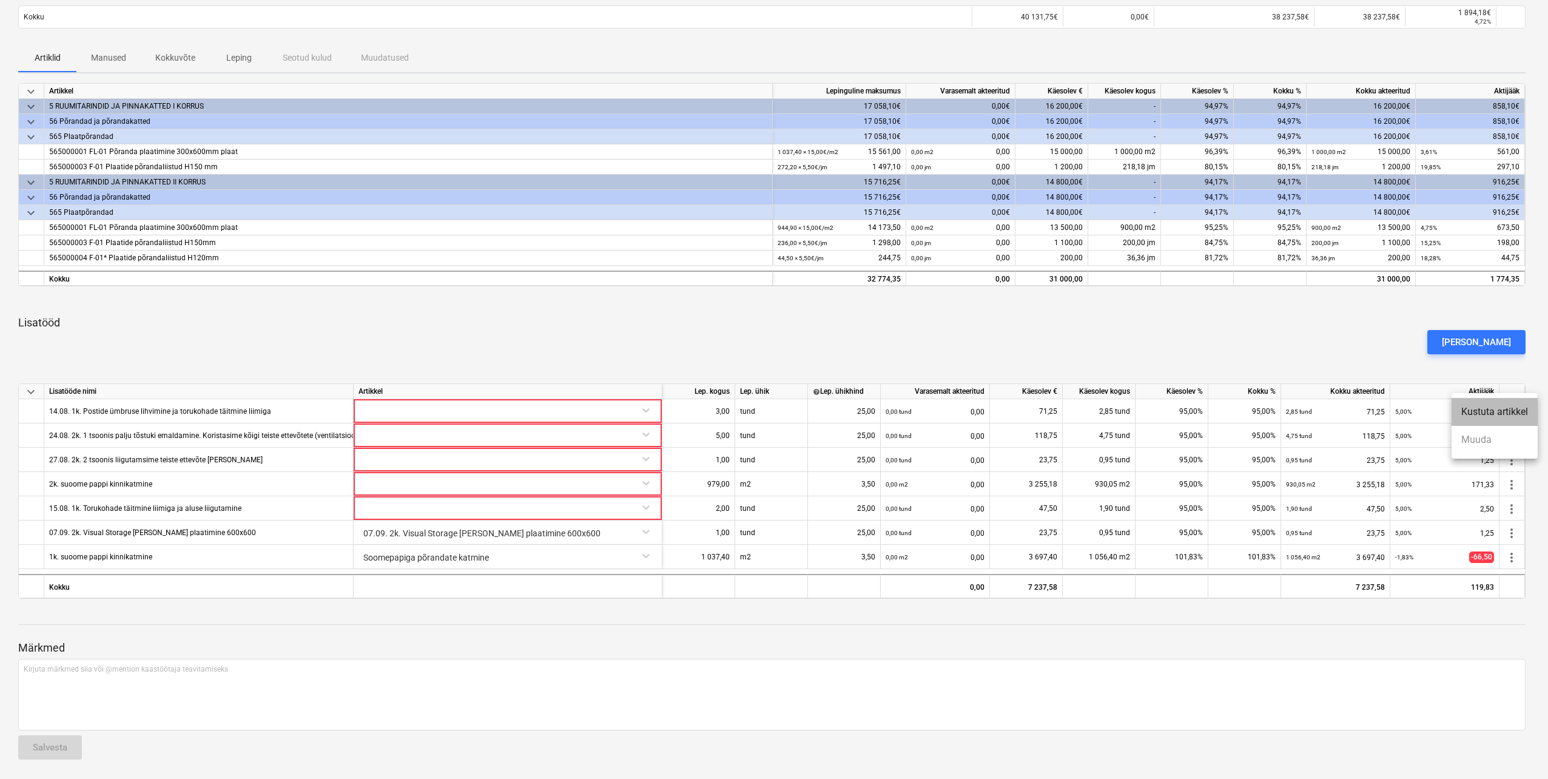
click at [1509, 412] on li "Kustuta artikkel" at bounding box center [1494, 412] width 86 height 28
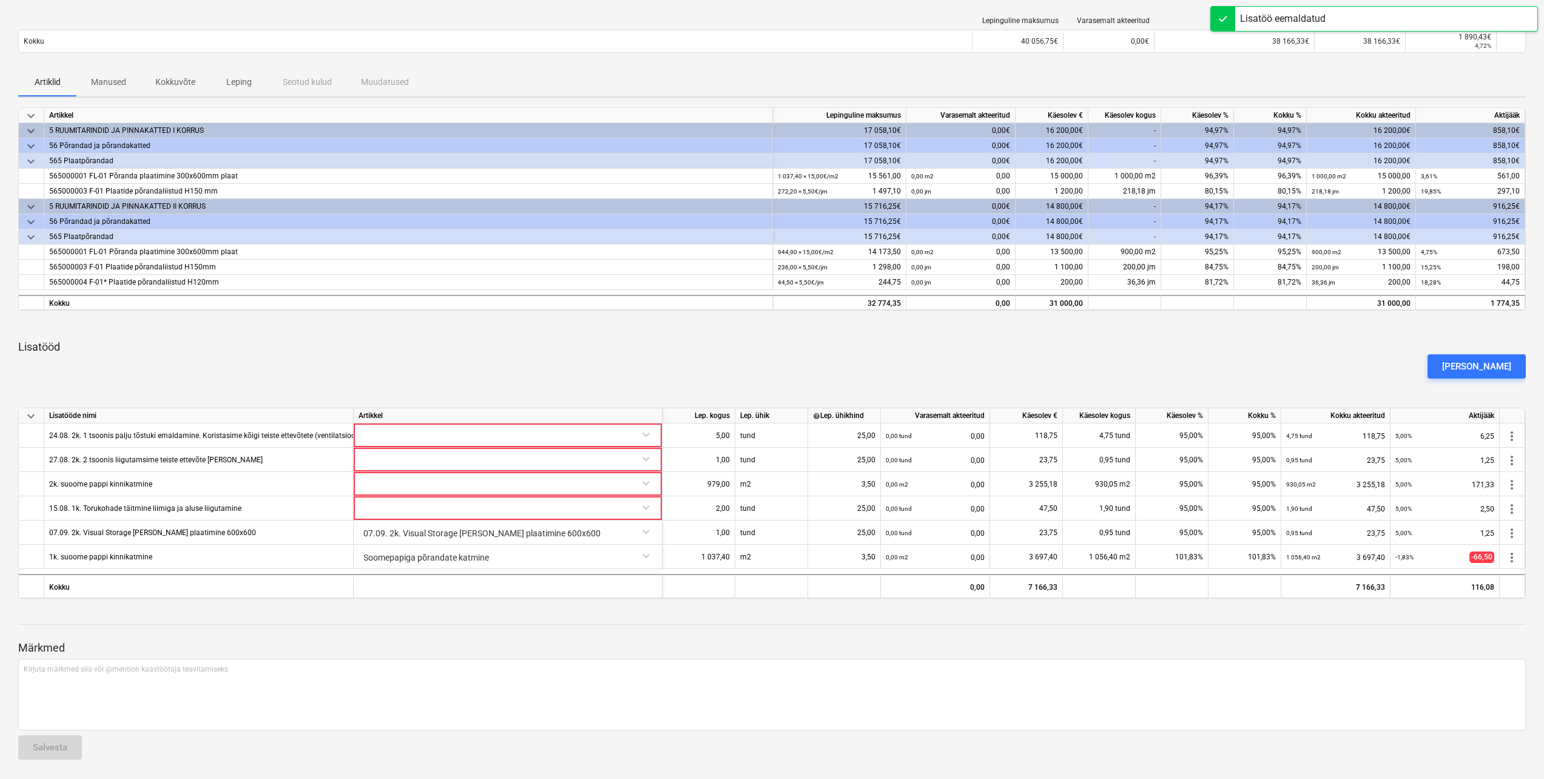
scroll to position [142, 0]
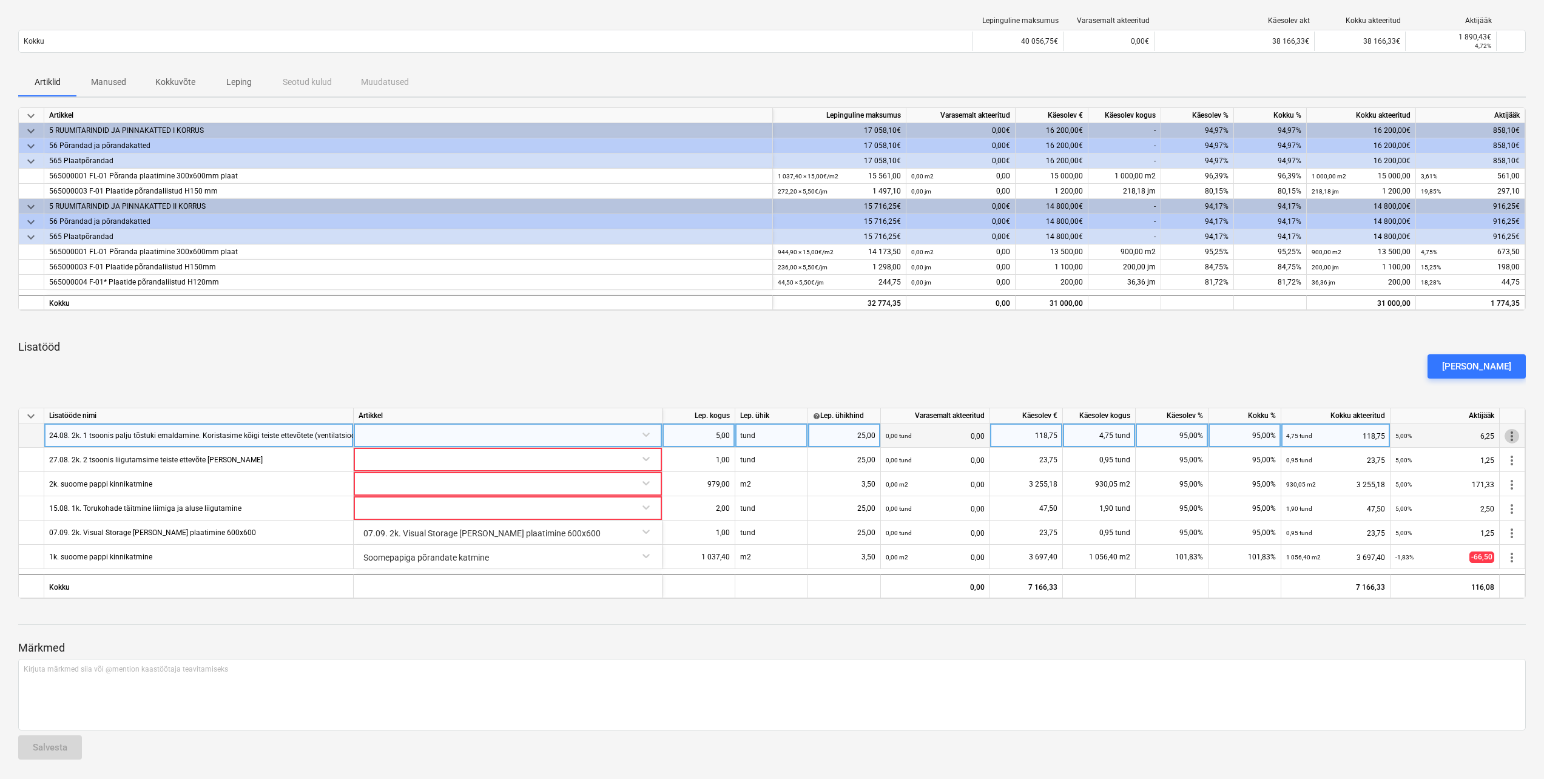
click at [1512, 435] on span "more_vert" at bounding box center [1511, 436] width 15 height 15
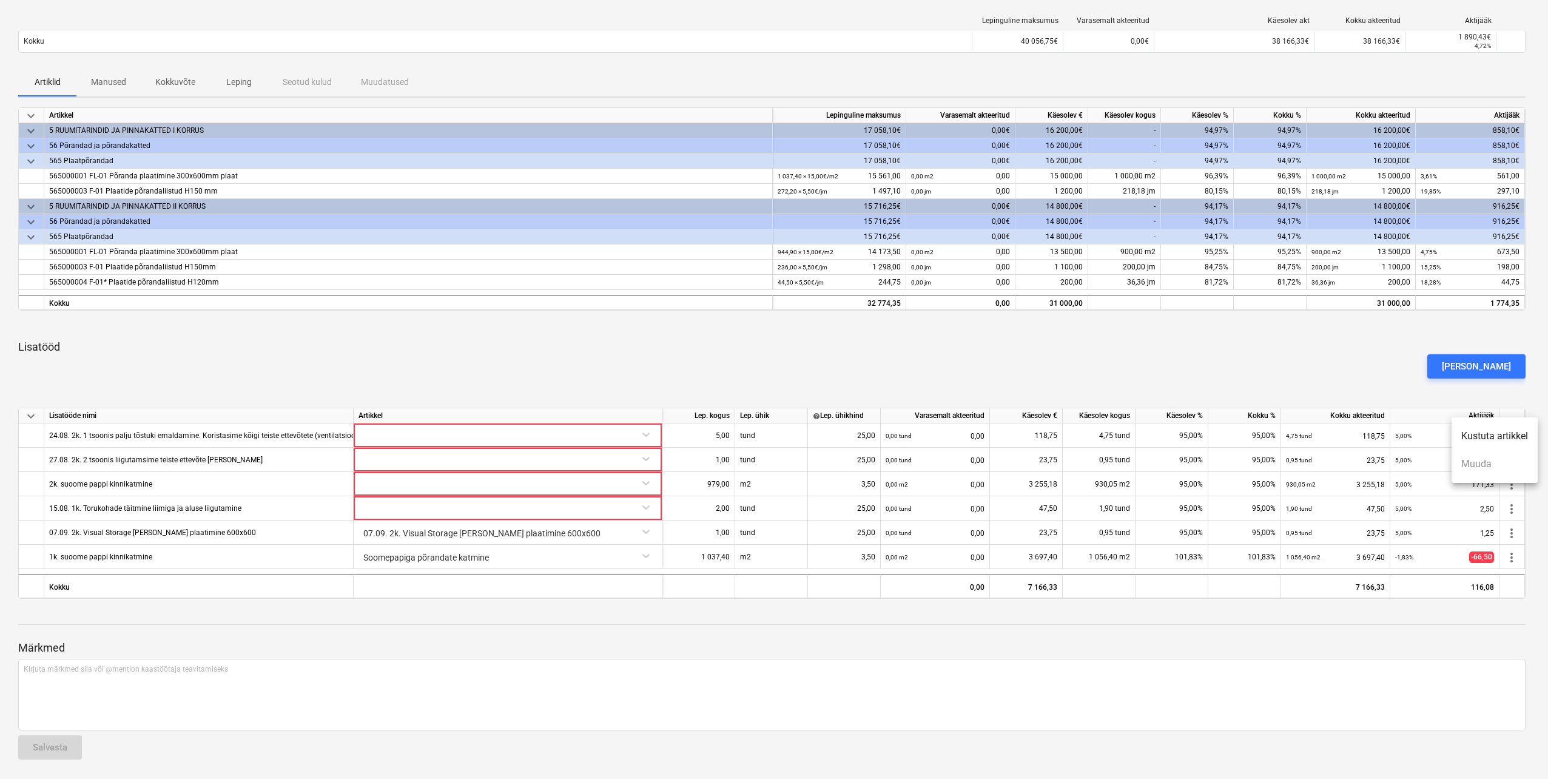
click at [1511, 435] on li "Kustuta artikkel" at bounding box center [1494, 436] width 86 height 28
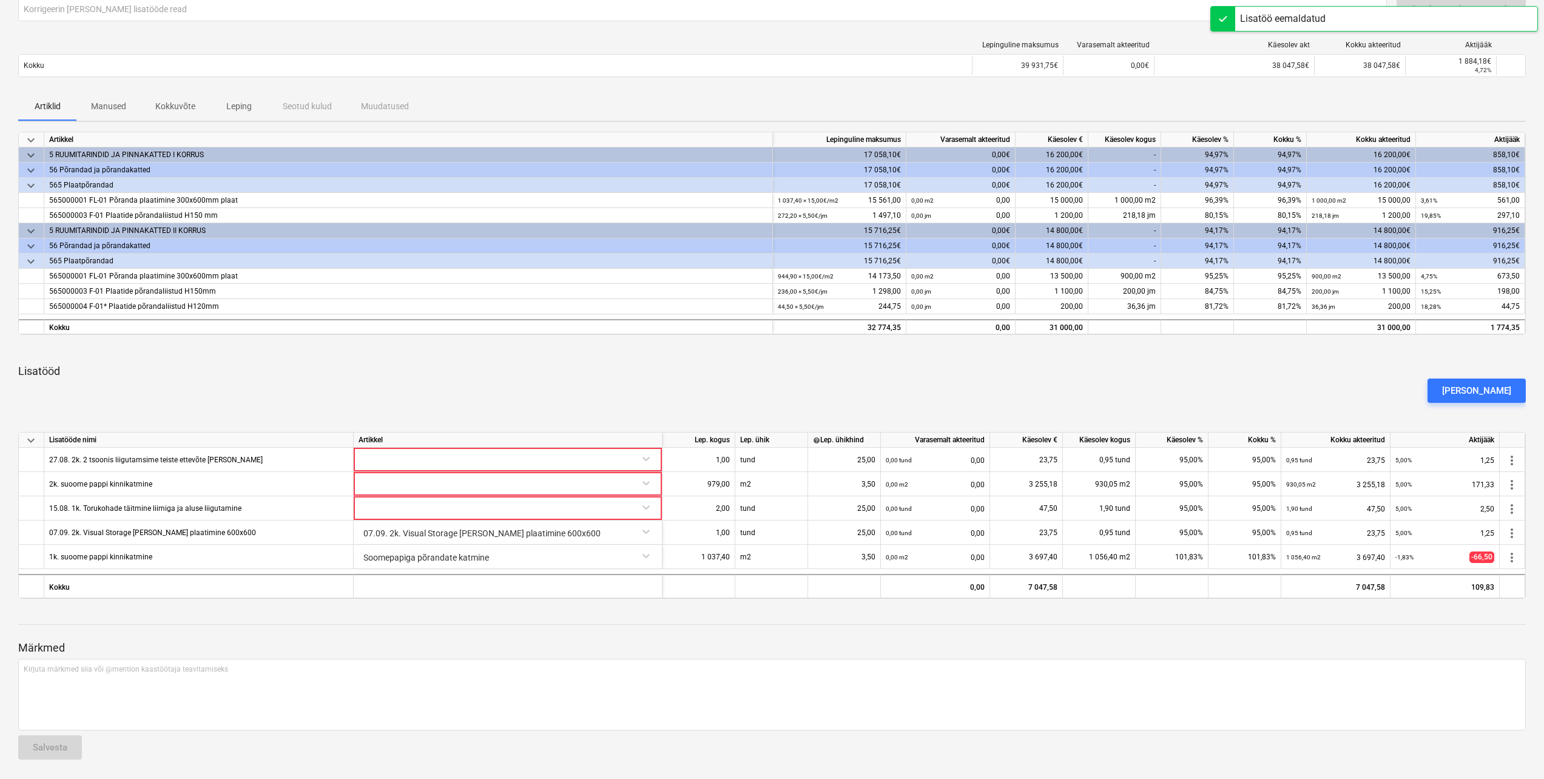
scroll to position [118, 0]
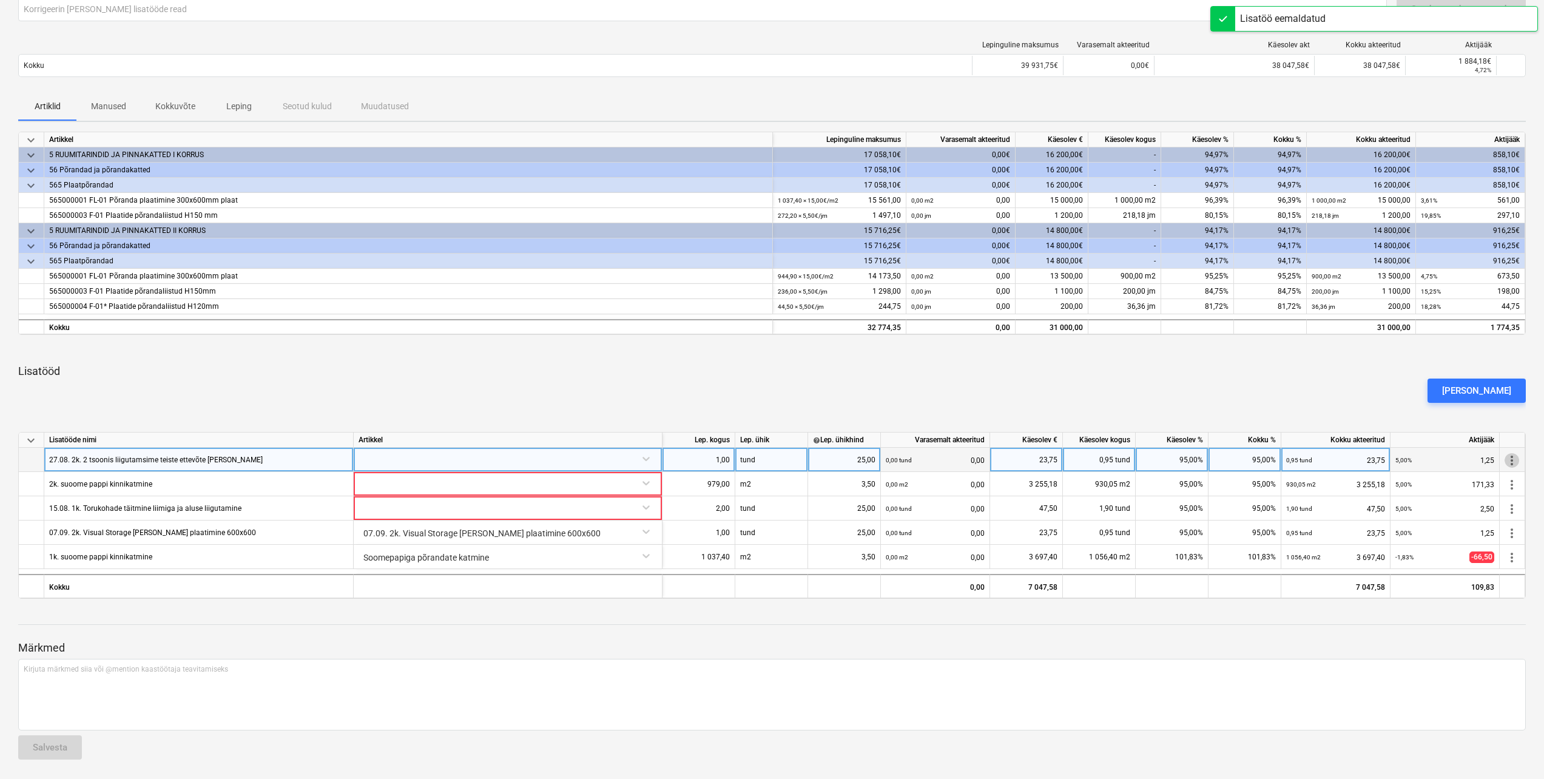
click at [1513, 459] on span "more_vert" at bounding box center [1511, 460] width 15 height 15
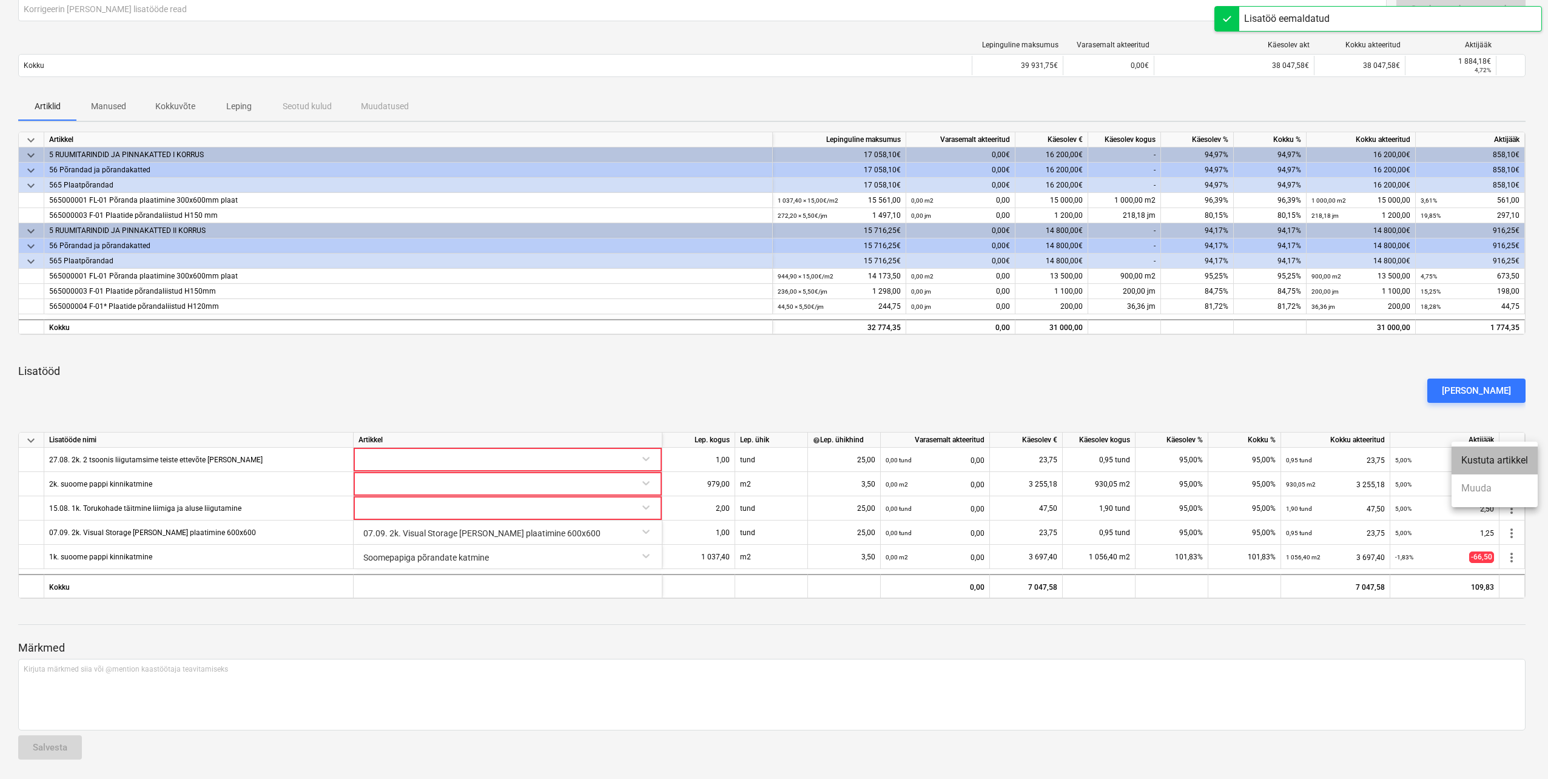
click at [1506, 460] on li "Kustuta artikkel" at bounding box center [1494, 460] width 86 height 28
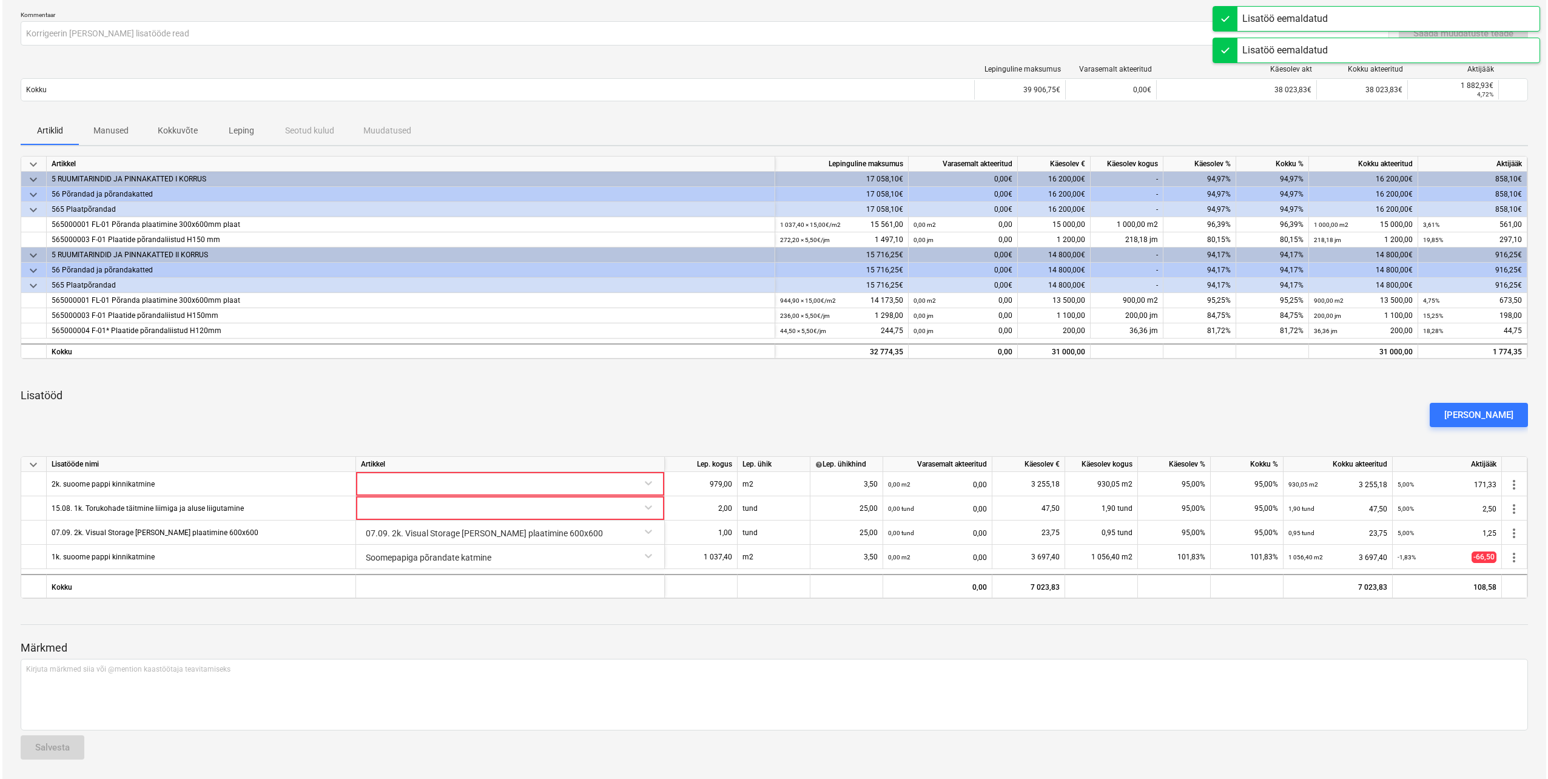
scroll to position [93, 0]
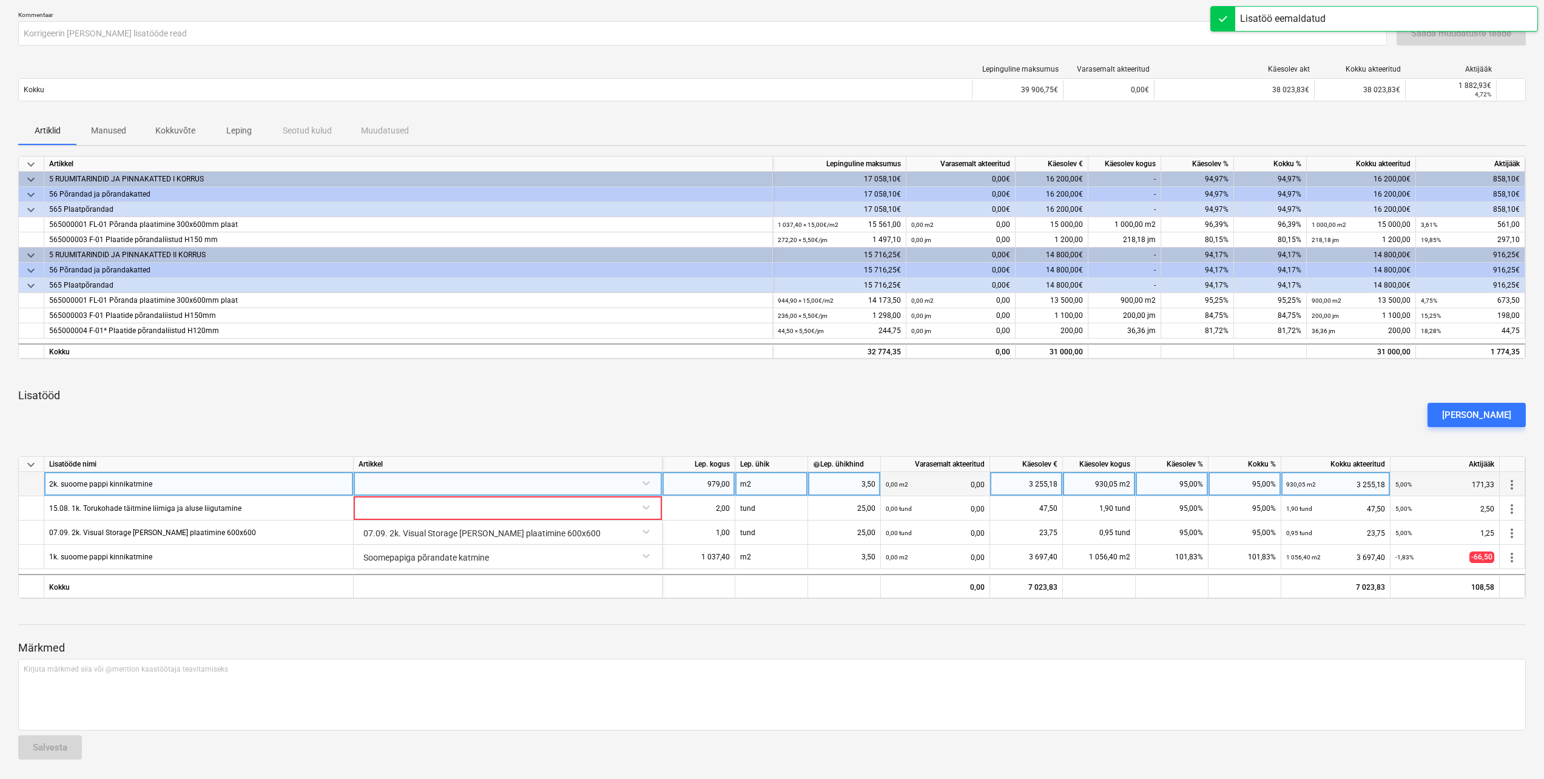
click at [642, 484] on div at bounding box center [507, 482] width 298 height 21
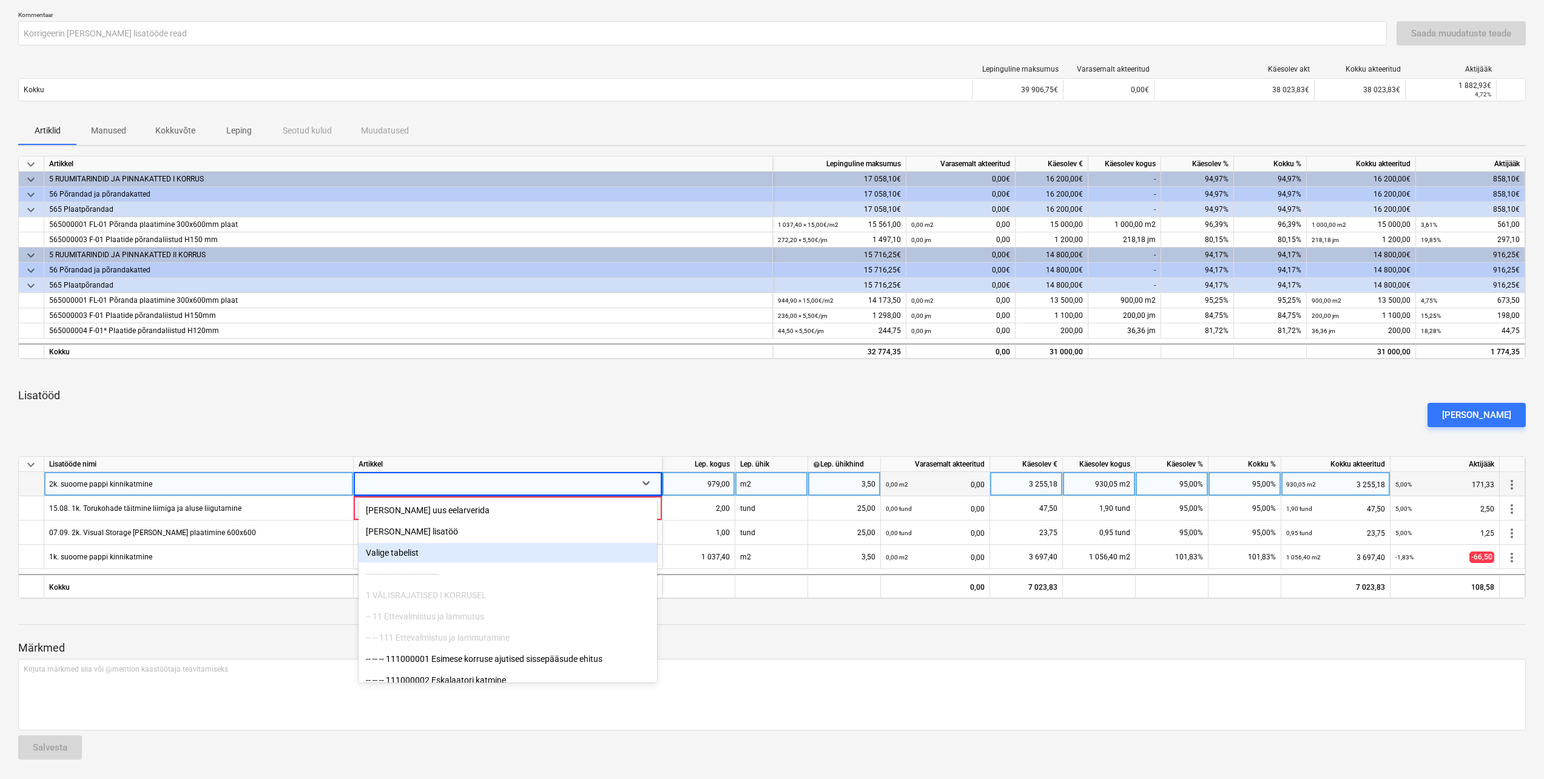
click at [514, 548] on div "Valige tabelist" at bounding box center [507, 552] width 298 height 19
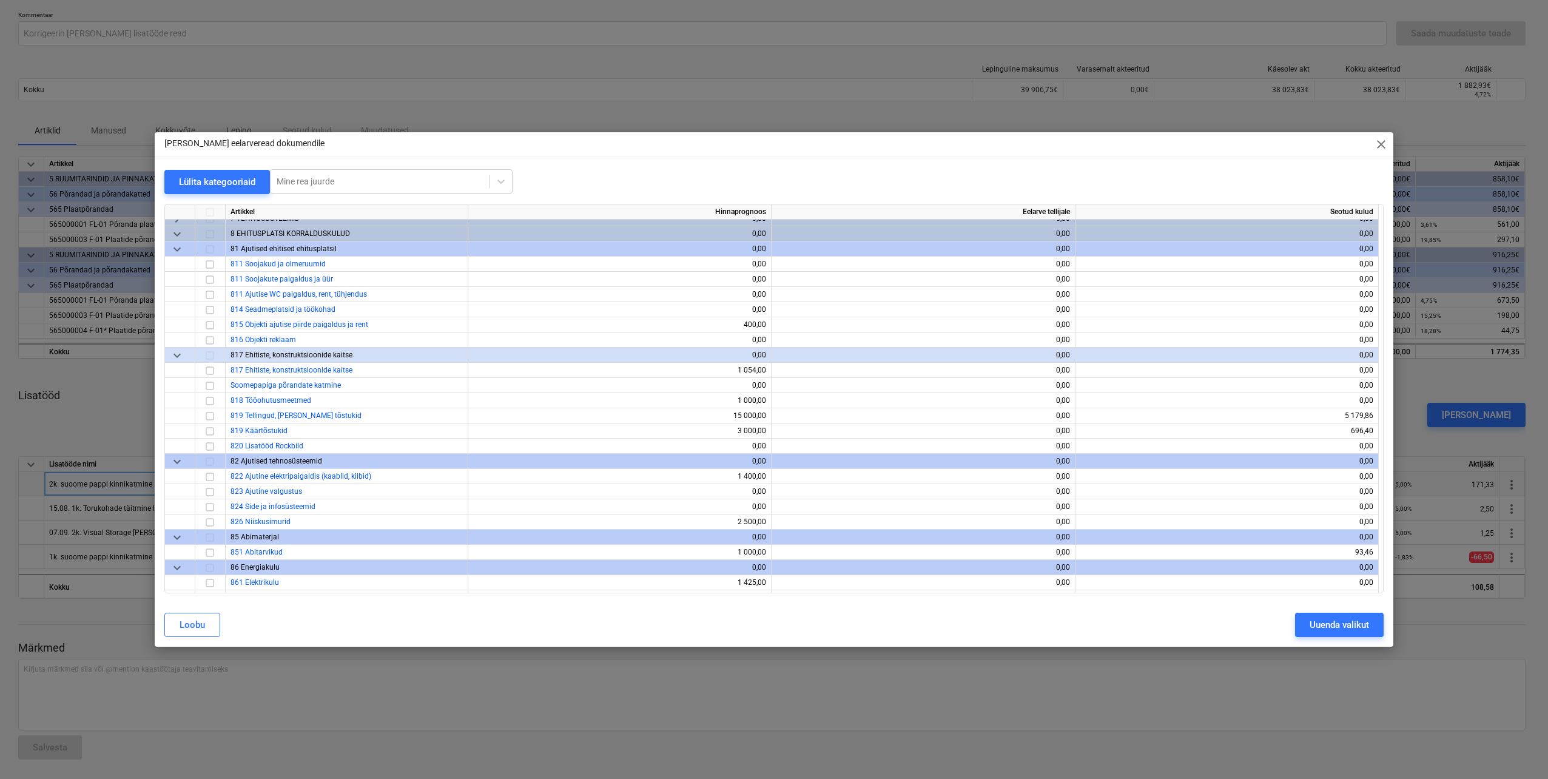
scroll to position [607, 0]
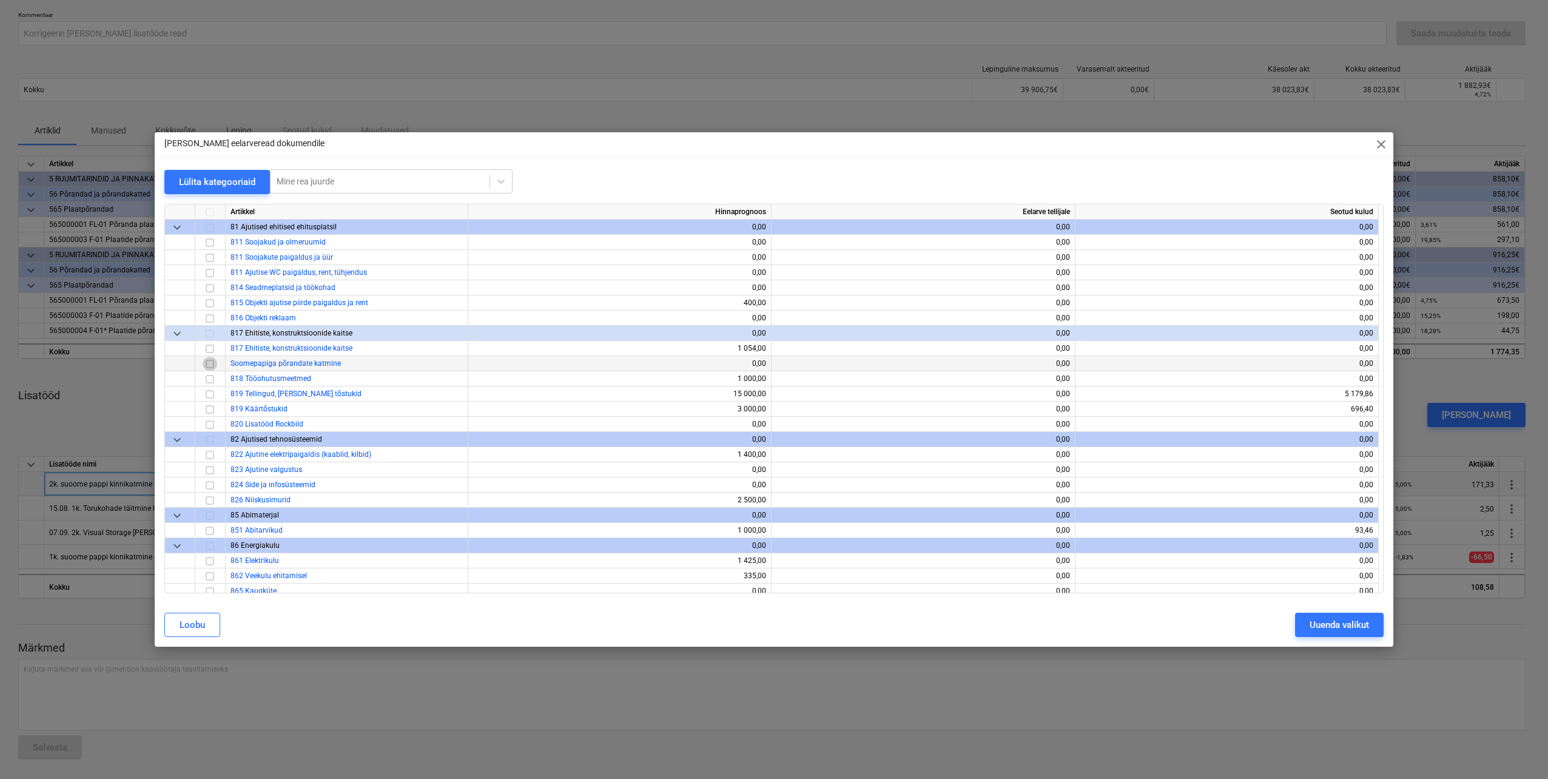
click at [210, 366] on input "checkbox" at bounding box center [210, 364] width 15 height 15
click at [1327, 625] on div "Uuenda valikut" at bounding box center [1339, 625] width 59 height 16
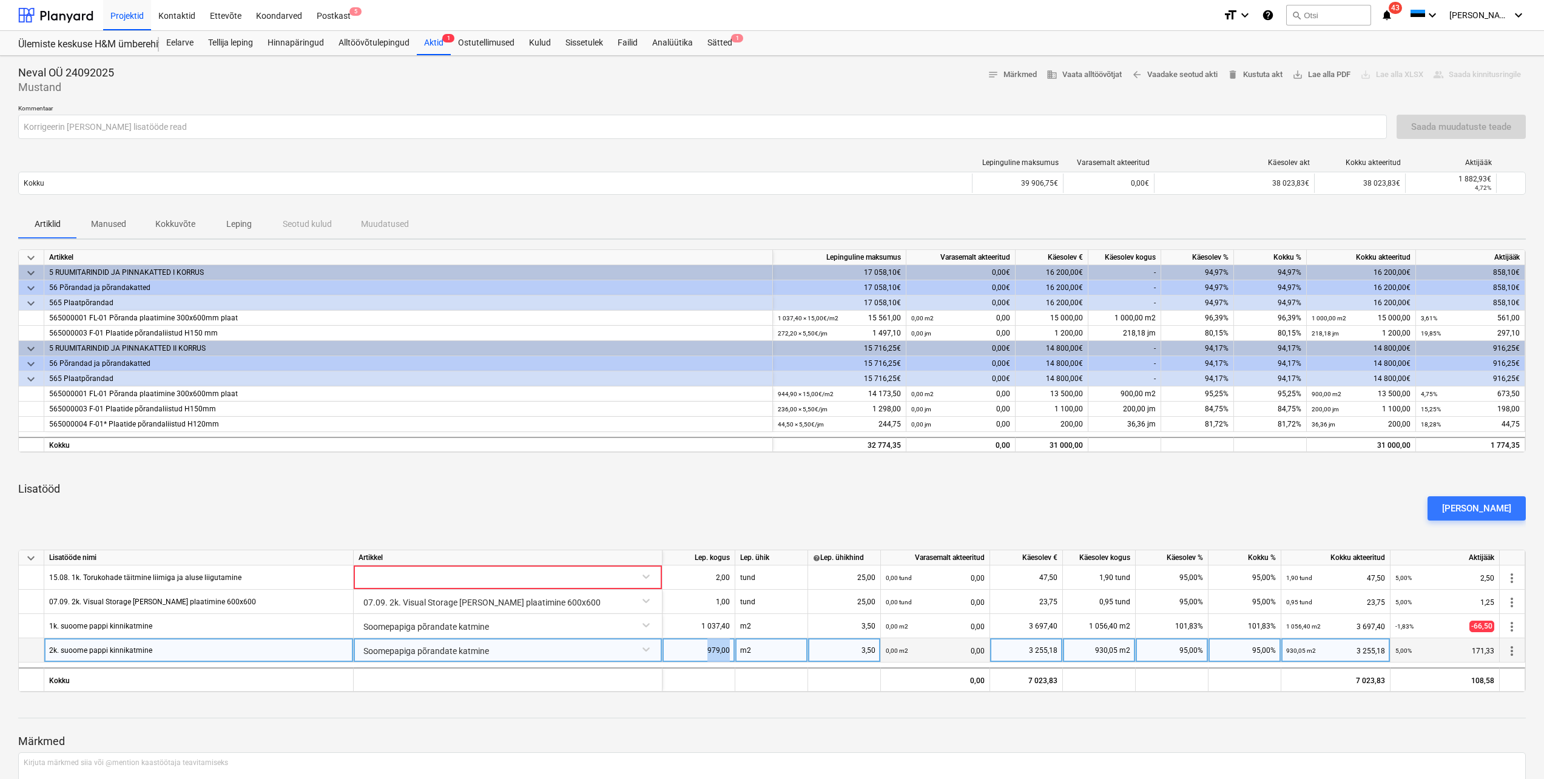
drag, startPoint x: 732, startPoint y: 652, endPoint x: 703, endPoint y: 651, distance: 29.1
click at [703, 651] on div "979,00" at bounding box center [698, 650] width 73 height 24
type input "944,9"
click at [671, 711] on div at bounding box center [771, 707] width 1507 height 10
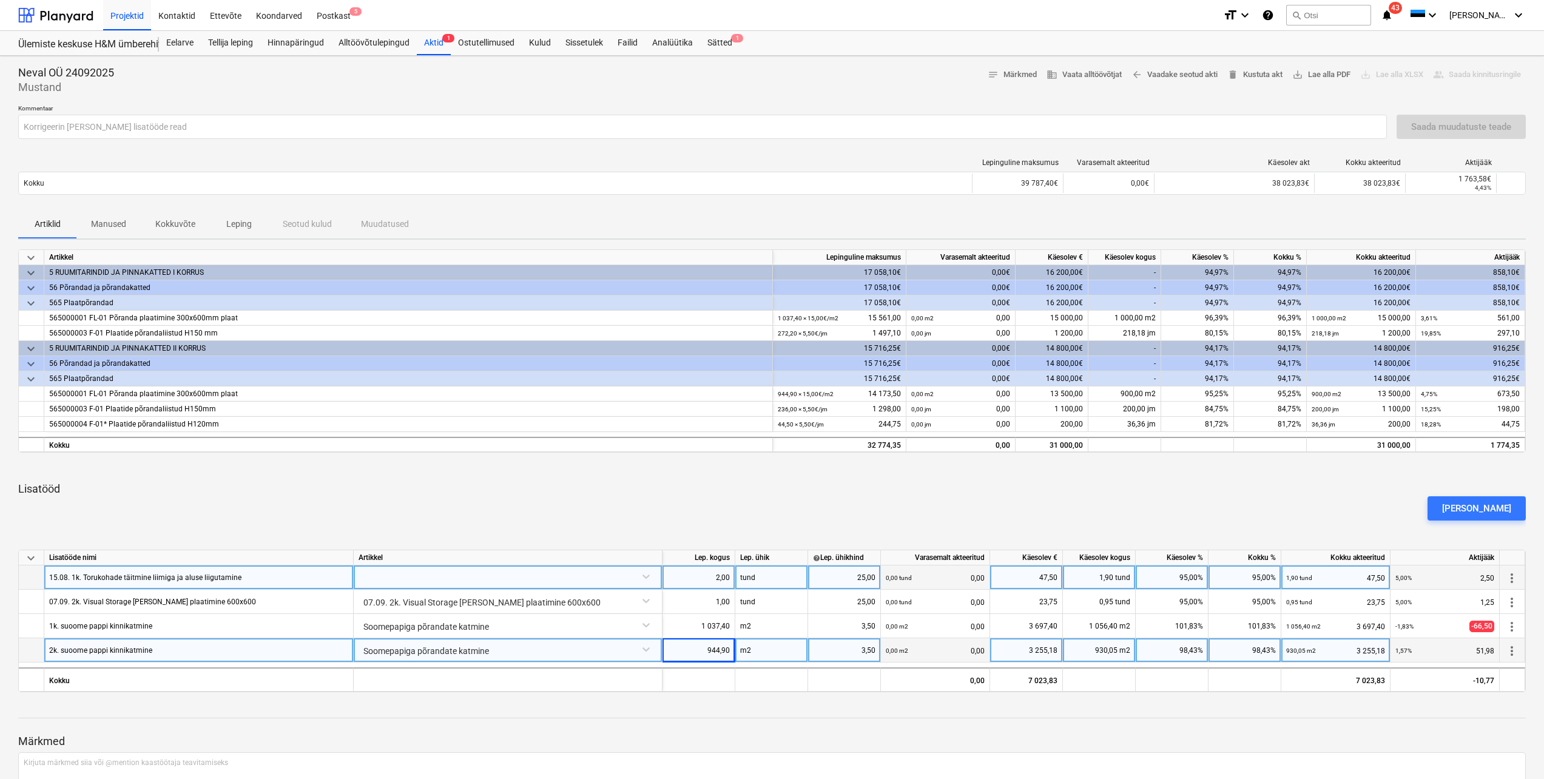
click at [1510, 580] on span "more_vert" at bounding box center [1511, 578] width 15 height 15
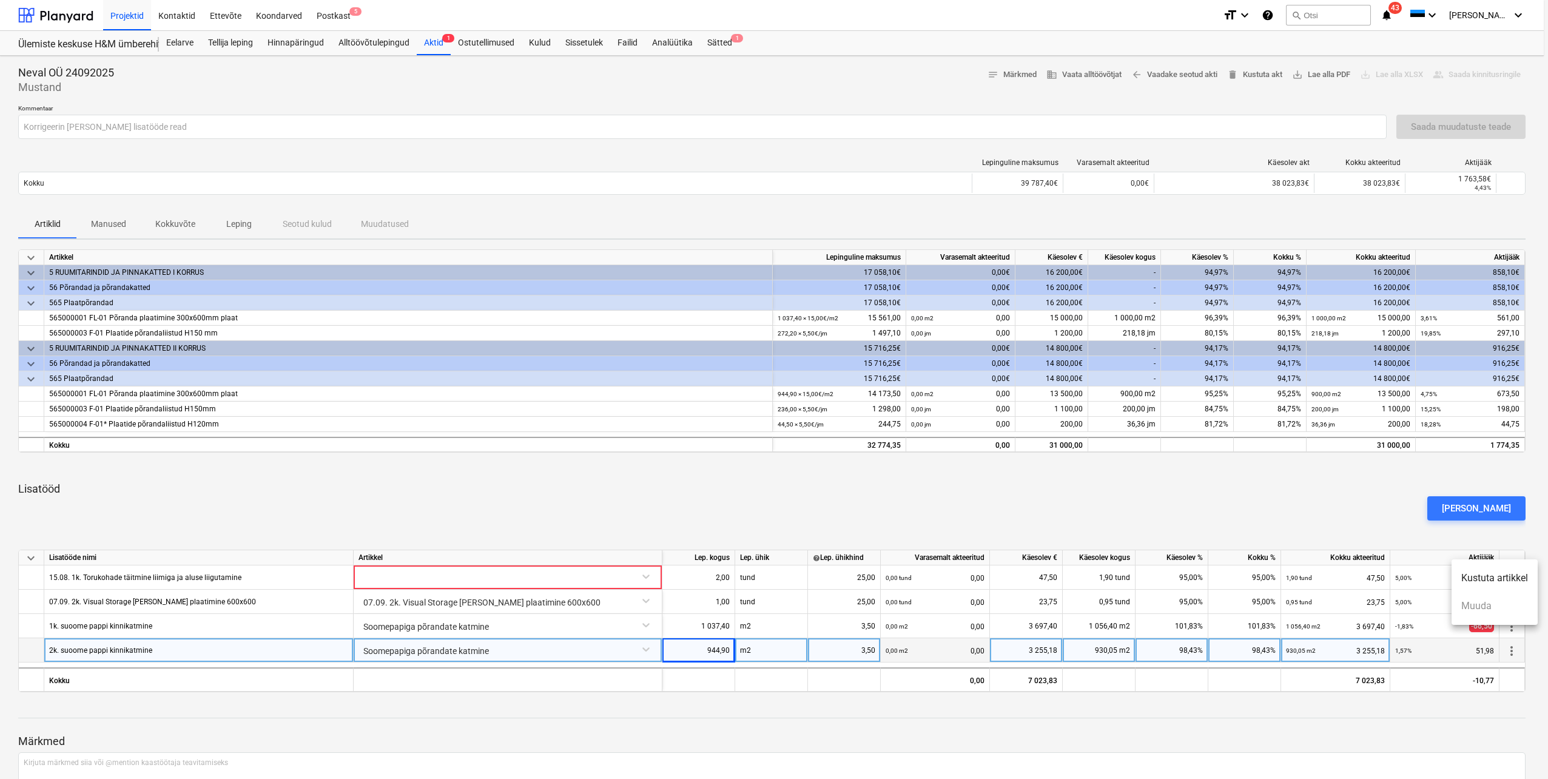
click at [1499, 582] on li "Kustuta artikkel" at bounding box center [1494, 578] width 86 height 28
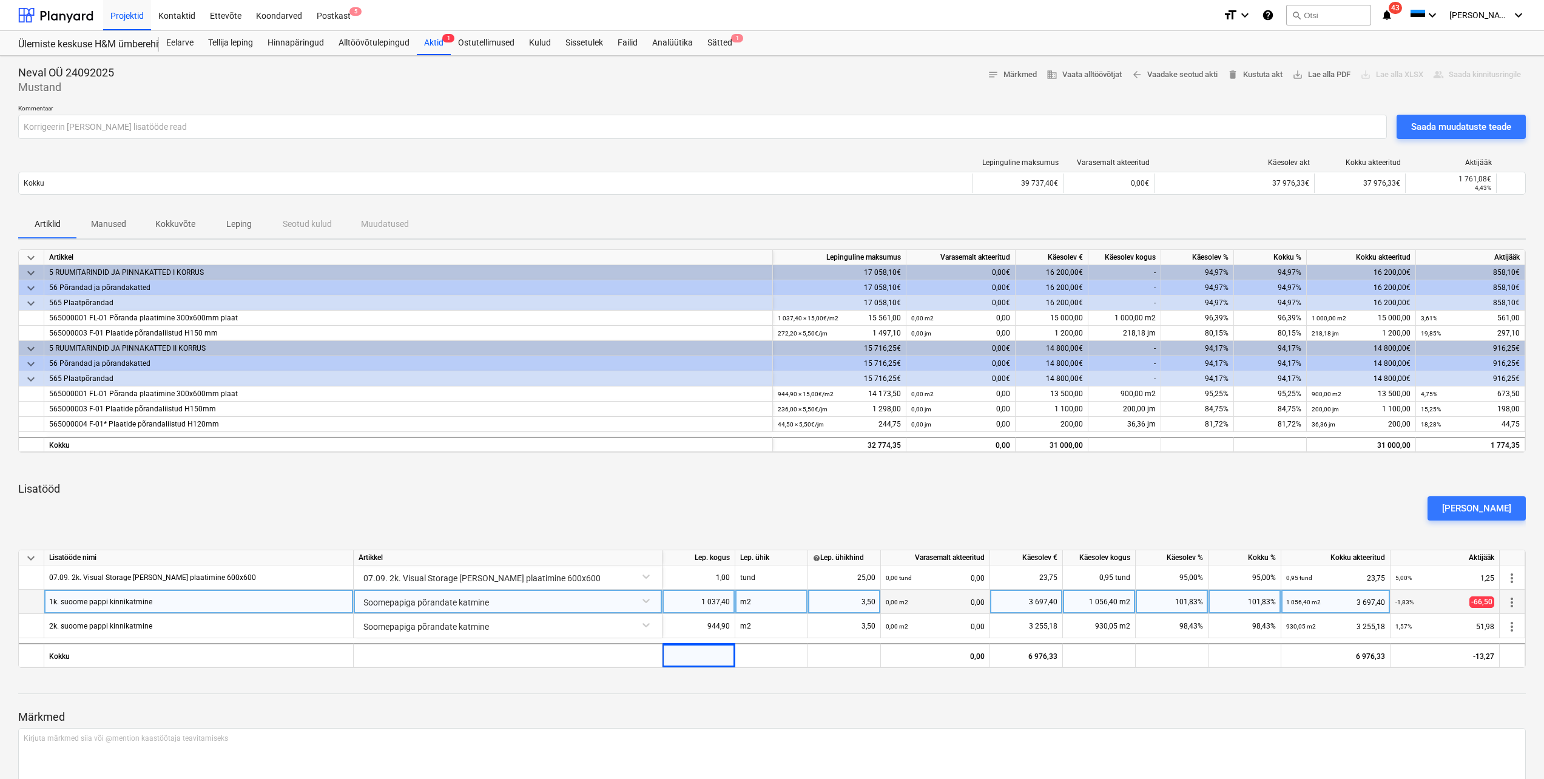
click at [1202, 601] on div "101,83%" at bounding box center [1171, 602] width 73 height 24
type input "100"
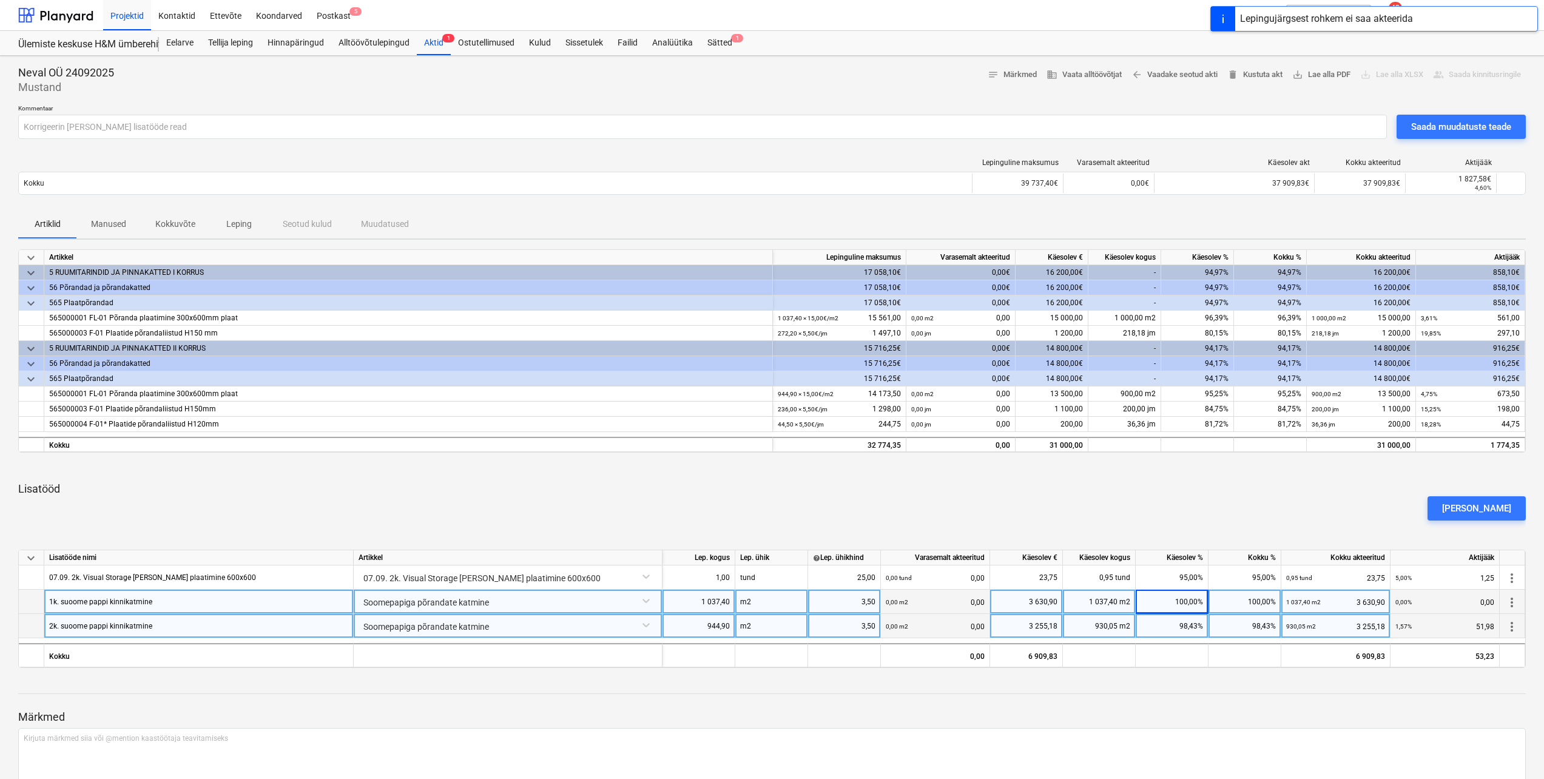
drag, startPoint x: 1202, startPoint y: 625, endPoint x: 1162, endPoint y: 629, distance: 40.8
click at [1162, 629] on div "98,43%" at bounding box center [1171, 626] width 73 height 24
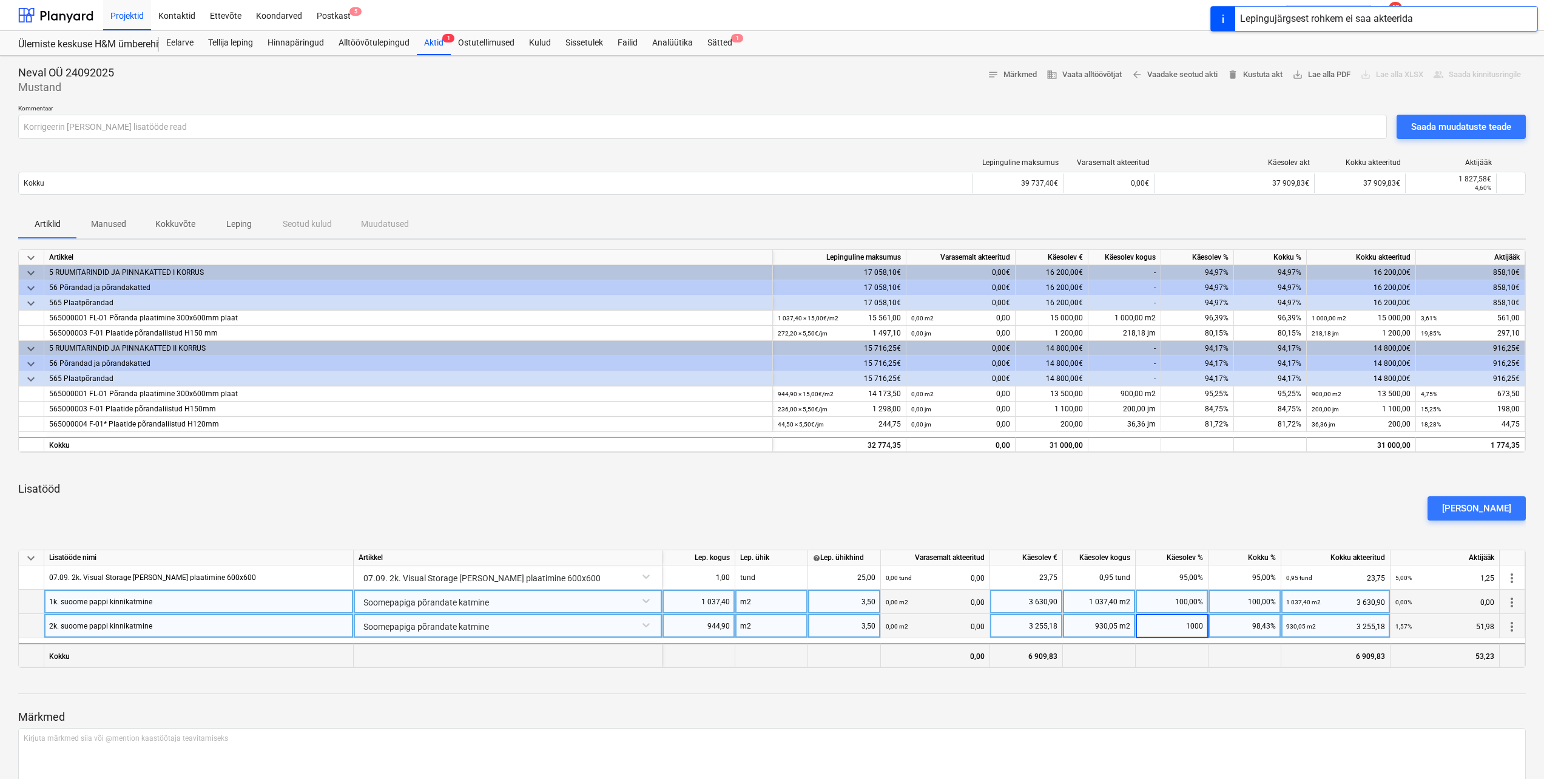
type input "100"
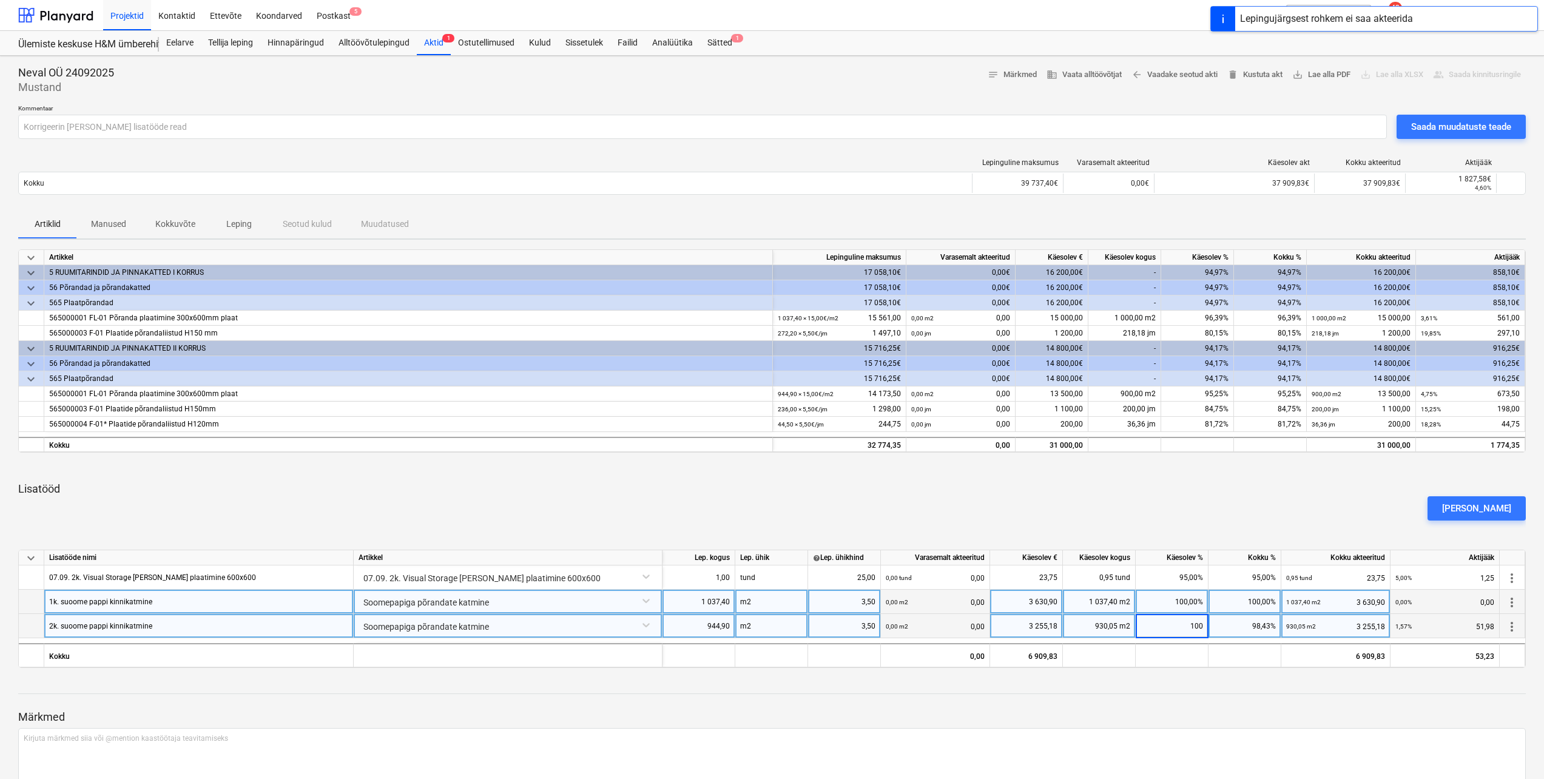
click at [1178, 670] on div "Neval OÜ 24092025 Mustand notes Märkmed business Vaata alltöövõtjat arrow_back …" at bounding box center [772, 452] width 1544 height 792
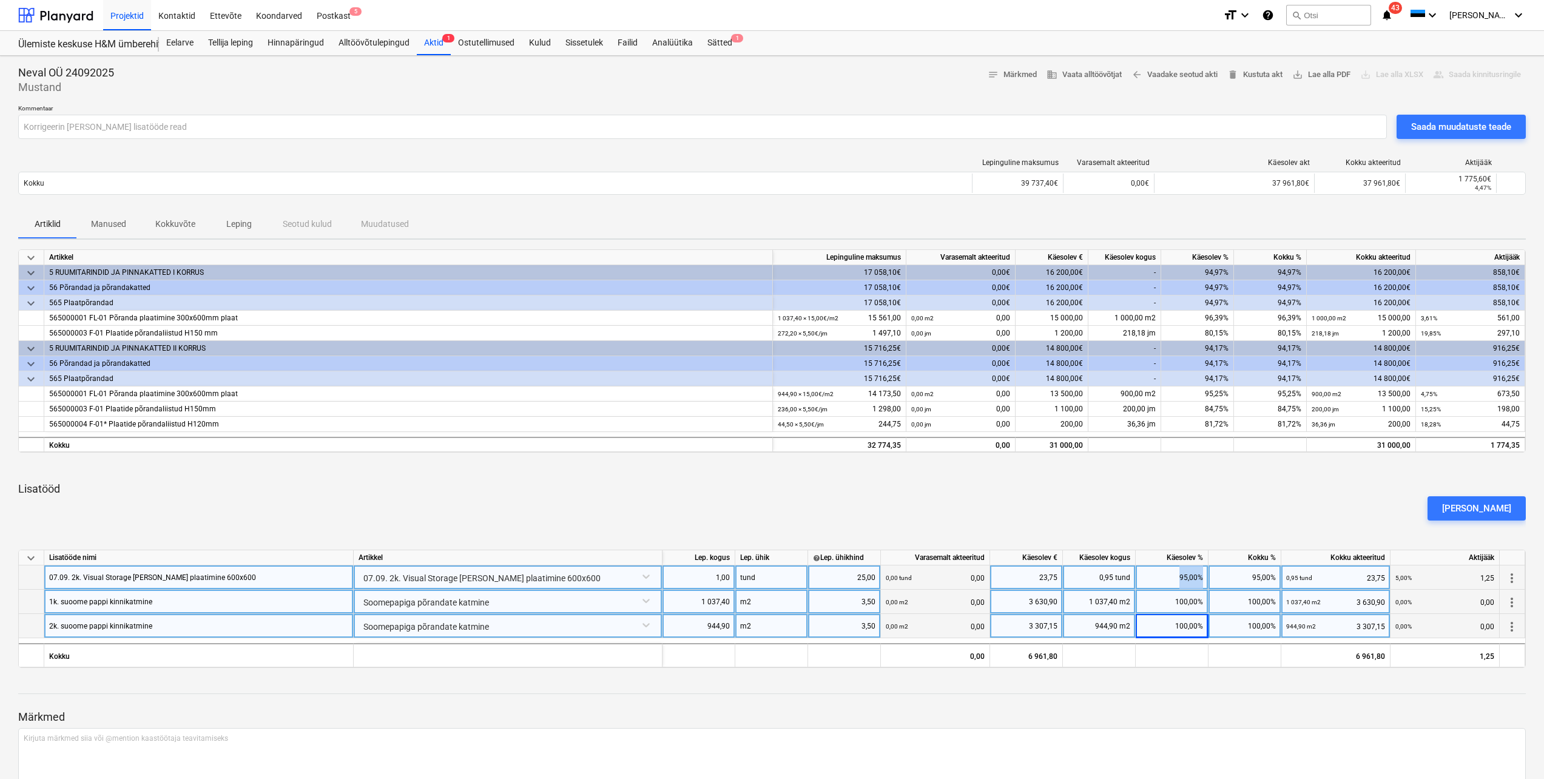
drag, startPoint x: 1205, startPoint y: 577, endPoint x: 1175, endPoint y: 578, distance: 30.3
click at [1175, 578] on div "95,00%" at bounding box center [1171, 577] width 73 height 24
type input "100"
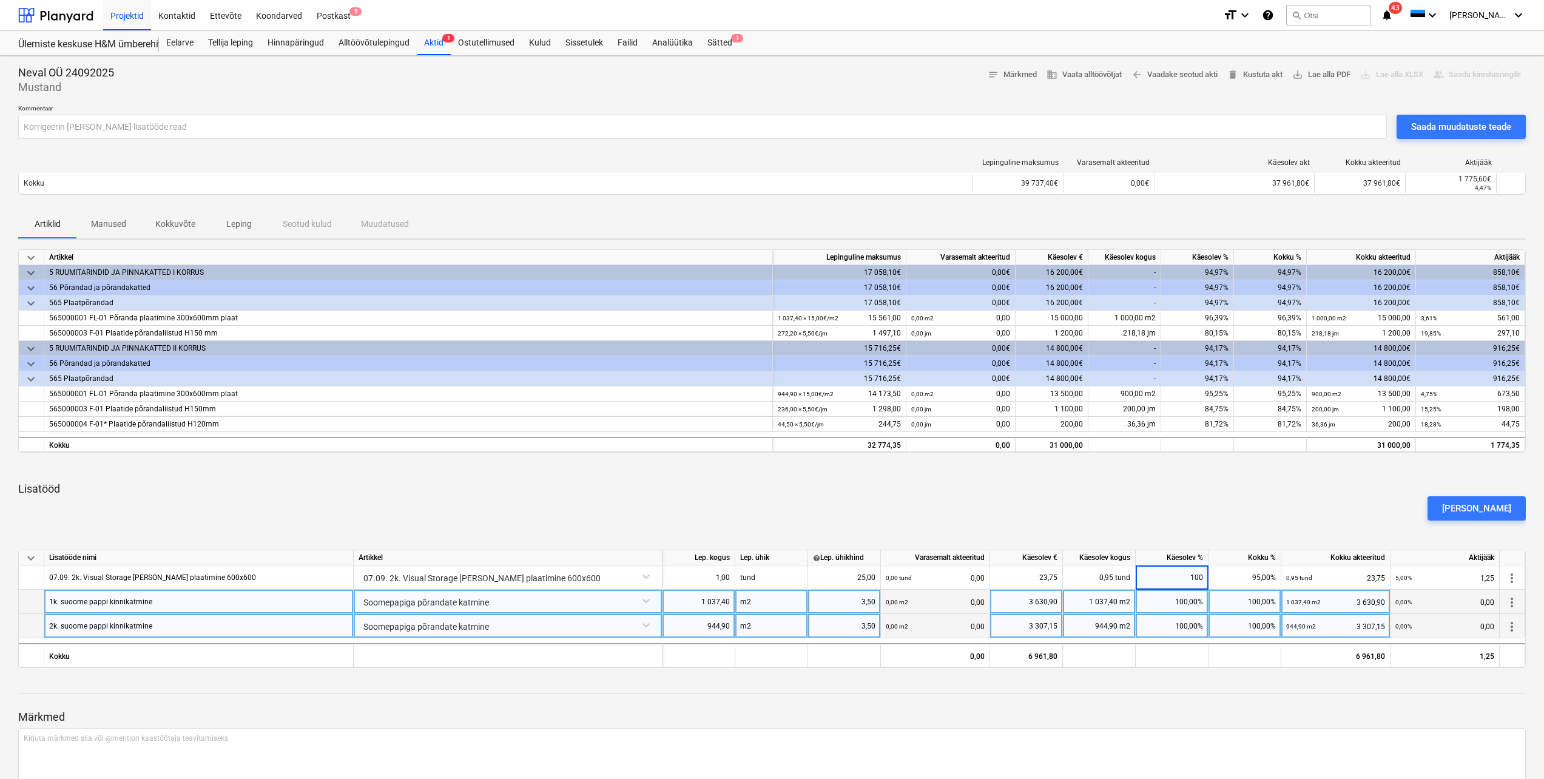
click at [1184, 683] on div at bounding box center [771, 683] width 1507 height 10
drag, startPoint x: 1300, startPoint y: 319, endPoint x: 1277, endPoint y: 320, distance: 23.1
click at [1277, 320] on div "96,39%" at bounding box center [1270, 318] width 73 height 15
type input "95"
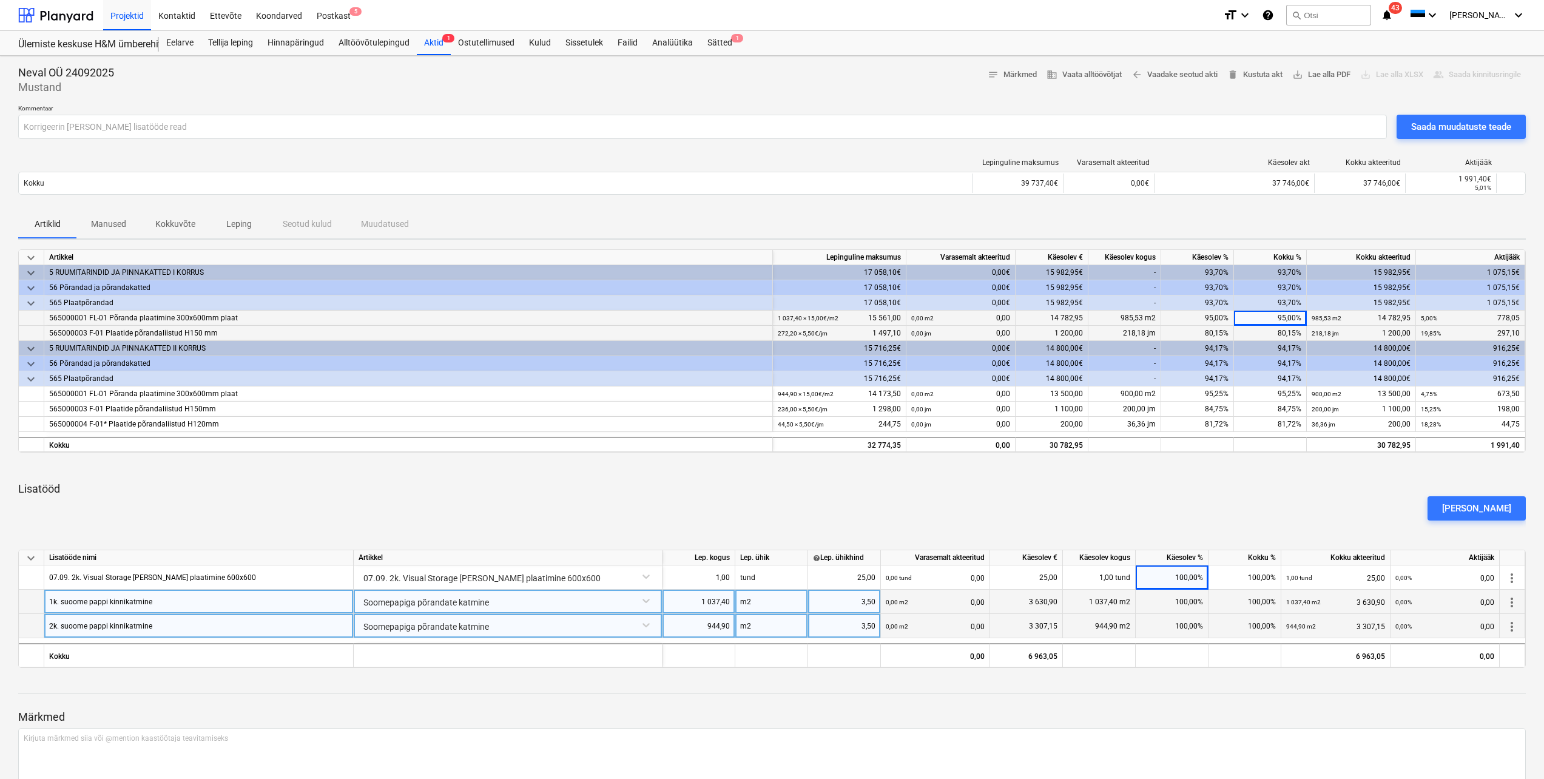
drag, startPoint x: 1301, startPoint y: 331, endPoint x: 1281, endPoint y: 332, distance: 20.1
click at [1281, 332] on div "80,15%" at bounding box center [1270, 333] width 73 height 15
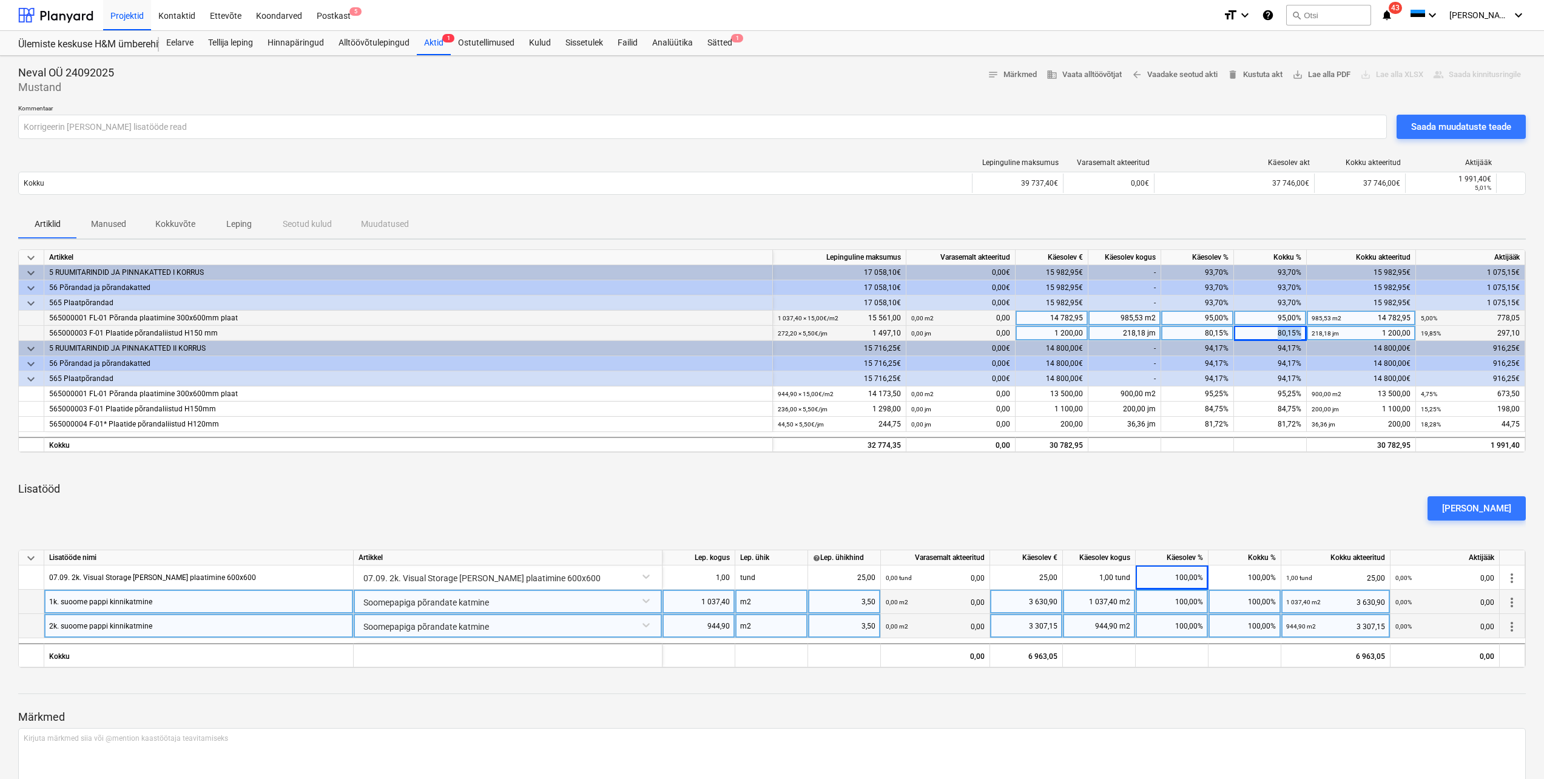
drag, startPoint x: 1299, startPoint y: 334, endPoint x: 1277, endPoint y: 334, distance: 21.8
click at [1277, 334] on div "80,15%" at bounding box center [1270, 333] width 73 height 15
type input "80"
click at [1299, 388] on div "95,25%" at bounding box center [1270, 393] width 73 height 15
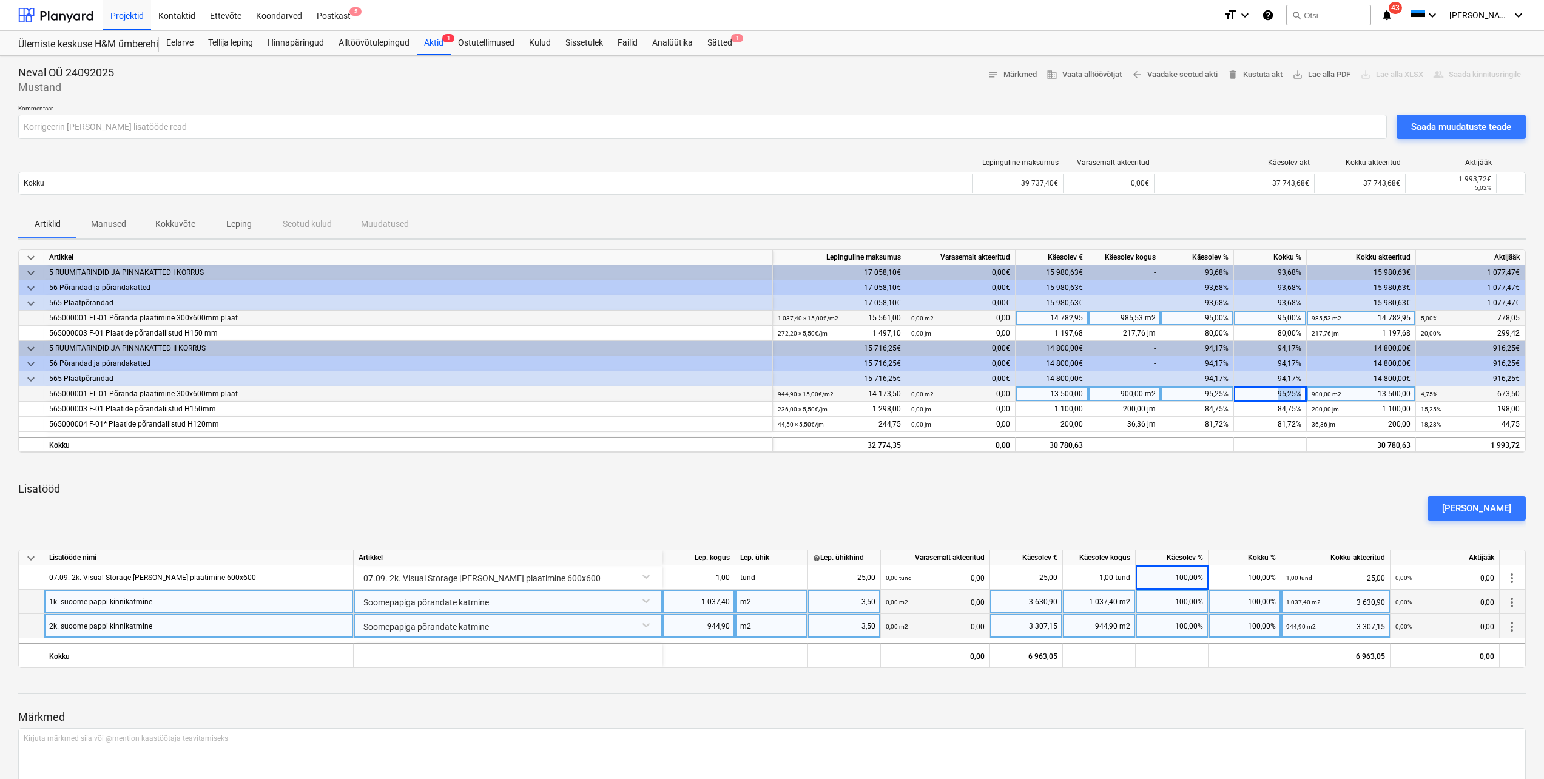
drag, startPoint x: 1300, startPoint y: 391, endPoint x: 1276, endPoint y: 391, distance: 24.3
click at [1276, 391] on div "95,25%" at bounding box center [1270, 393] width 73 height 15
type input "95"
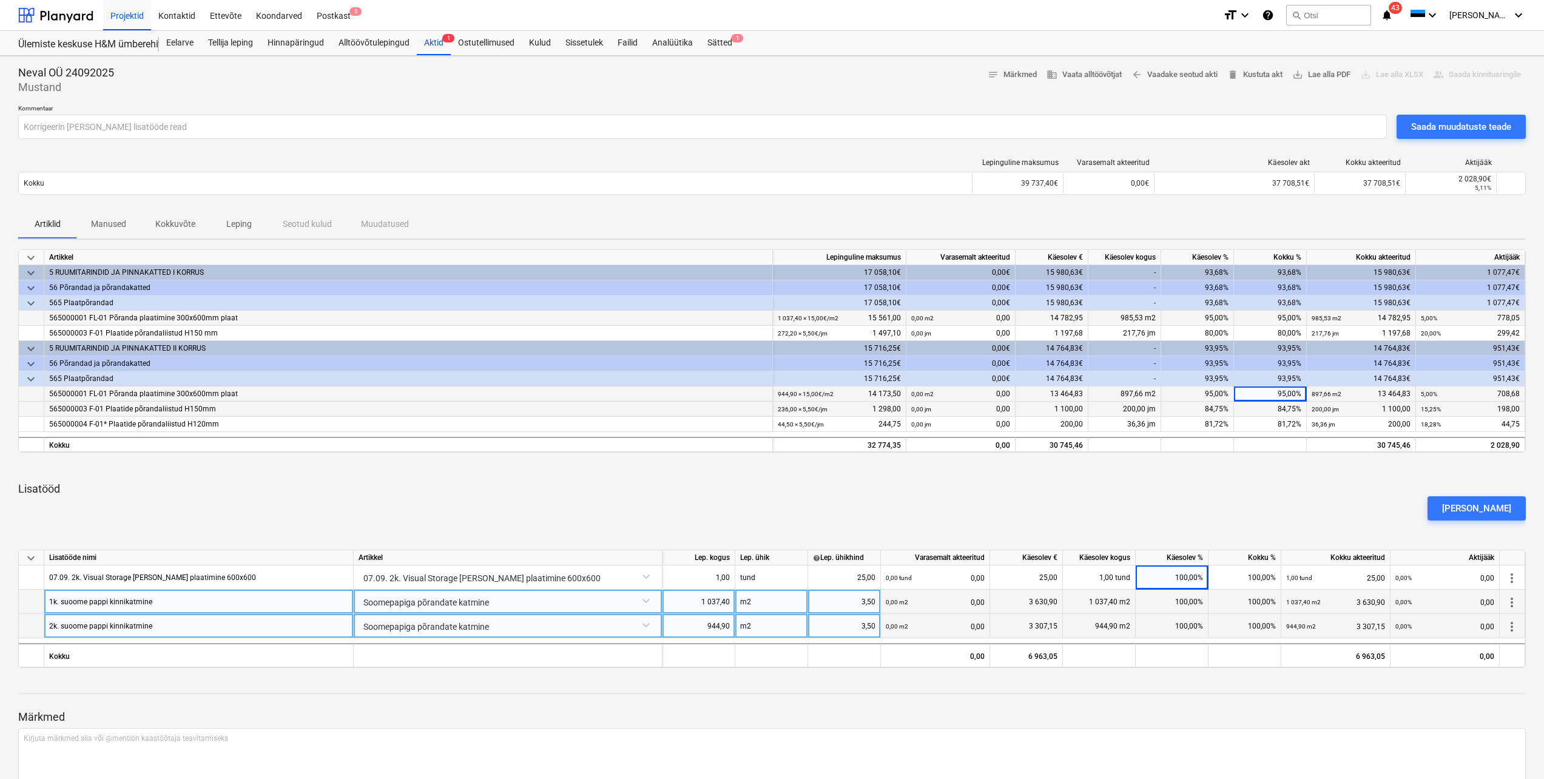
drag, startPoint x: 1302, startPoint y: 410, endPoint x: 1283, endPoint y: 409, distance: 18.2
click at [1283, 409] on div "84,75%" at bounding box center [1270, 409] width 73 height 15
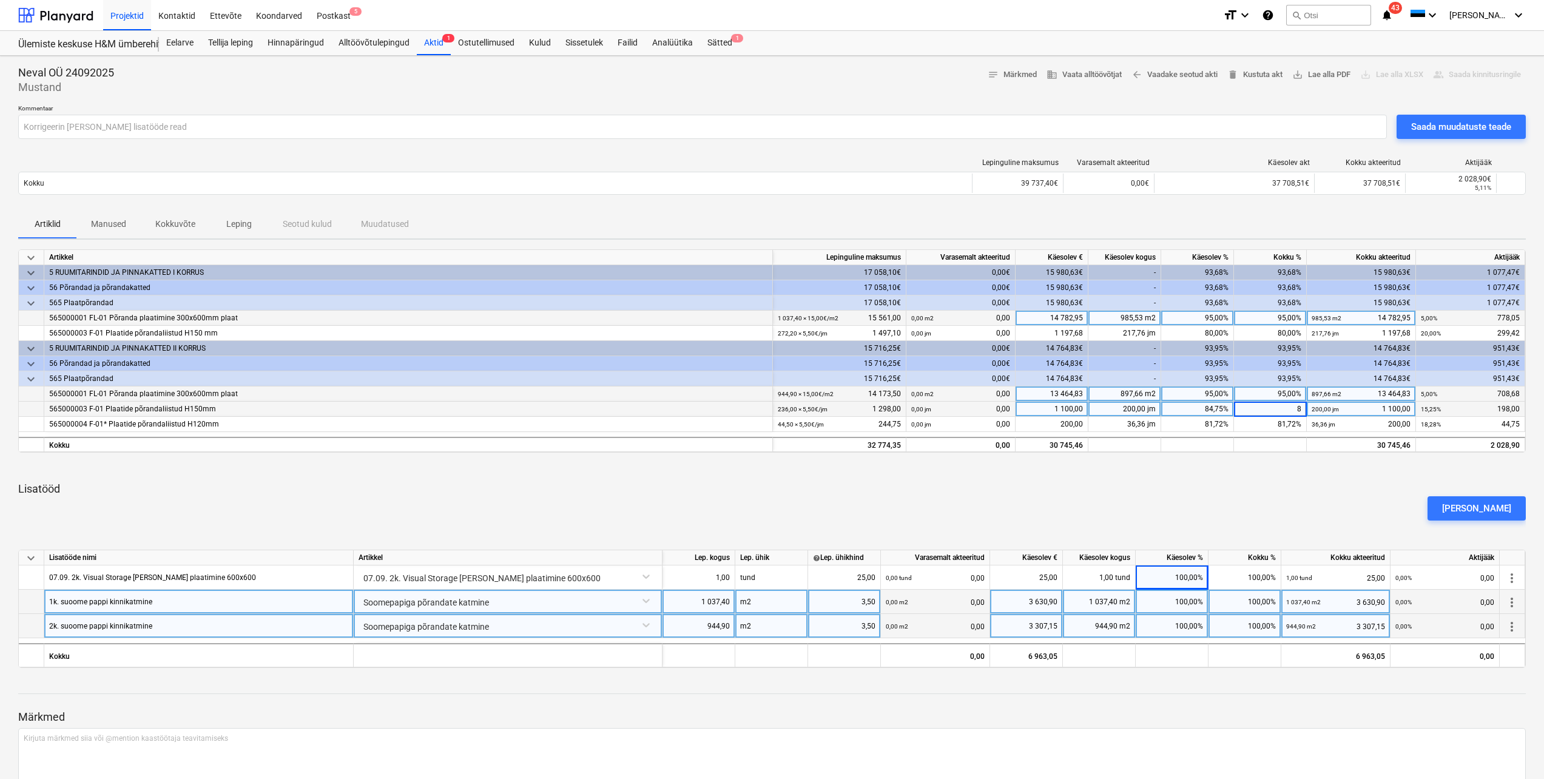
type input "80"
drag, startPoint x: 1299, startPoint y: 422, endPoint x: 1278, endPoint y: 420, distance: 20.7
click at [1278, 420] on div "81,72%" at bounding box center [1270, 424] width 73 height 15
type input "80"
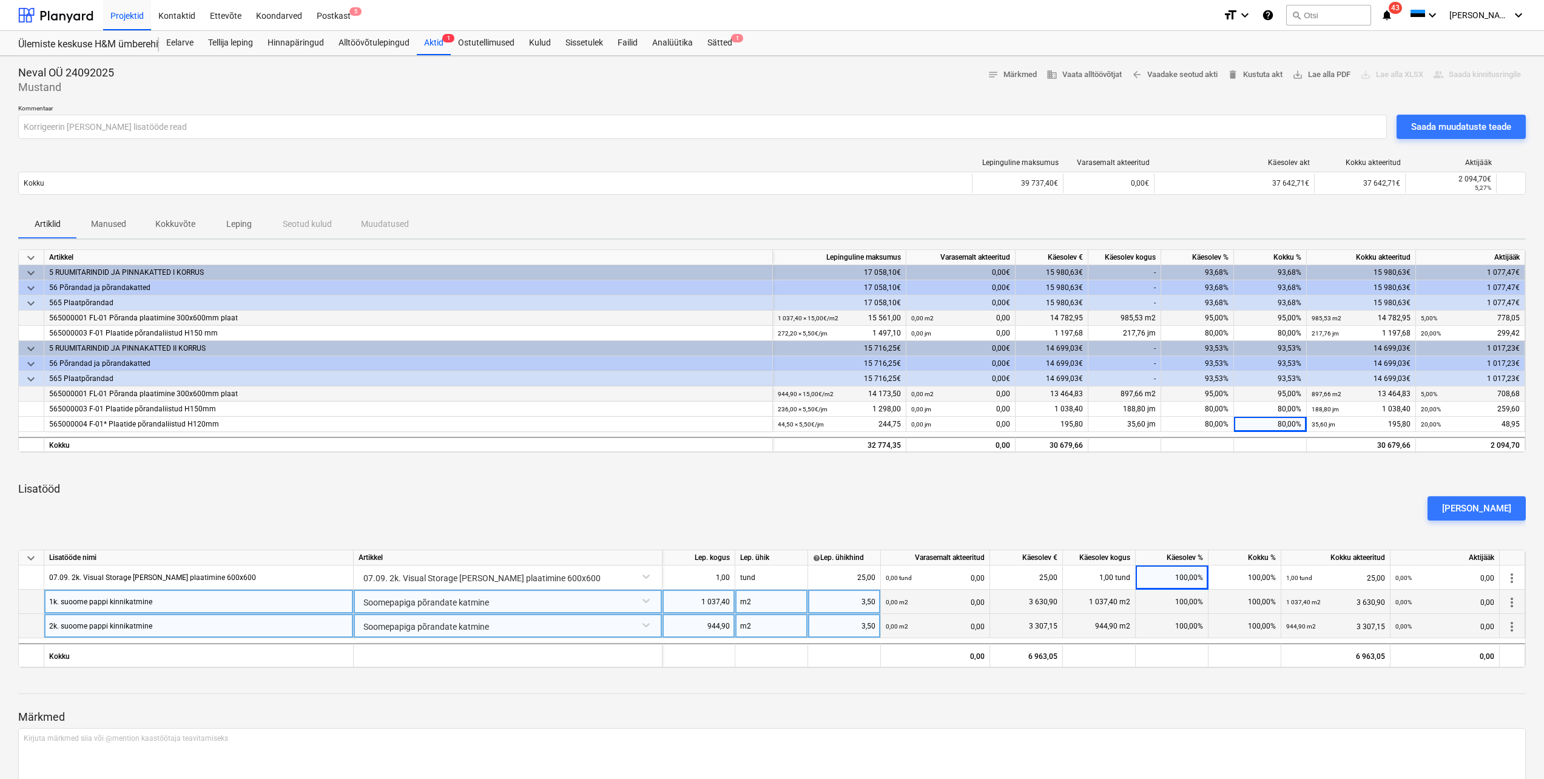
click at [1286, 456] on div "keyboard_arrow_down Artikkel Lepinguline maksumus Varasemalt akteeritud Käesole…" at bounding box center [771, 458] width 1507 height 419
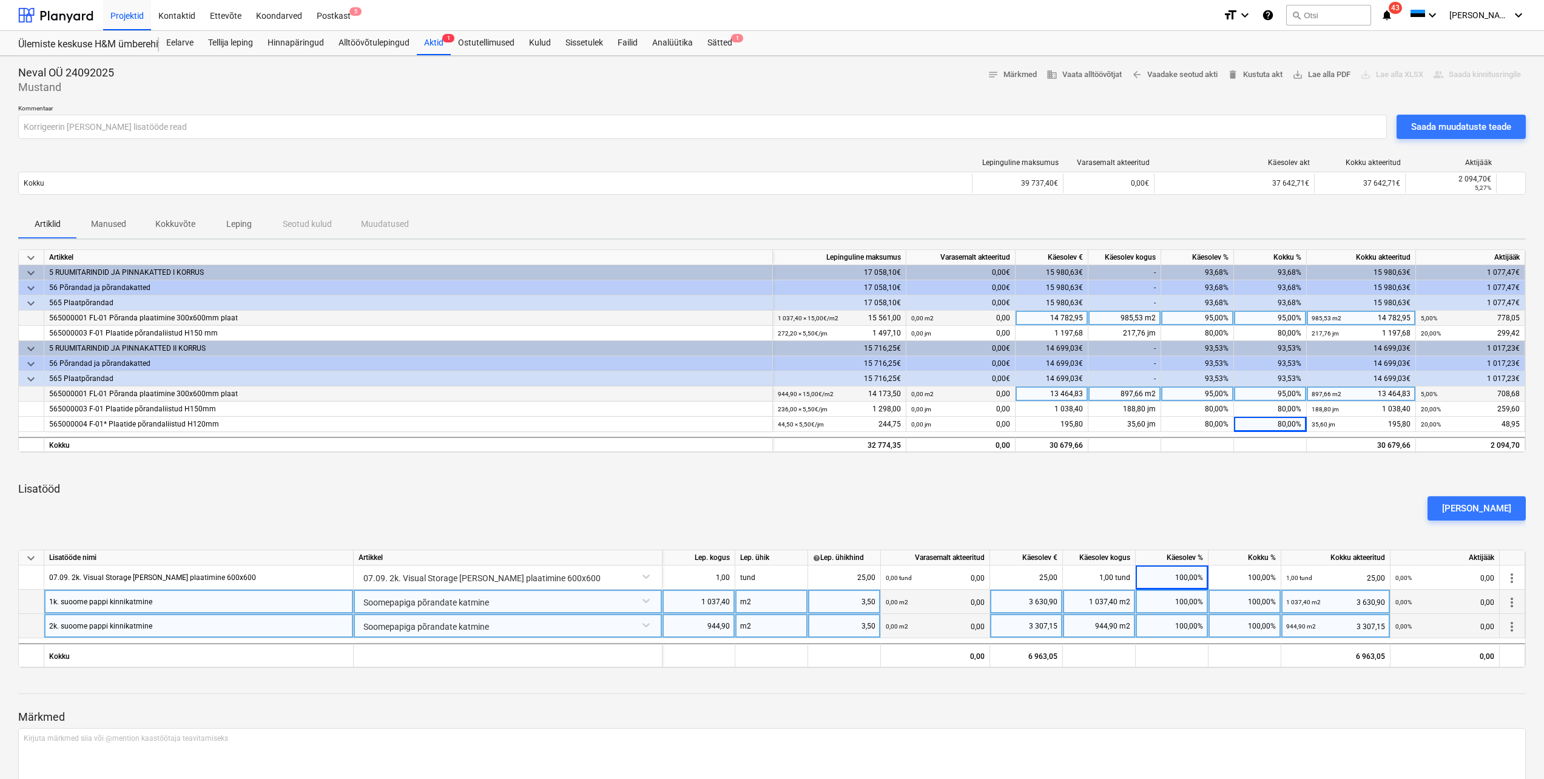
click at [1280, 485] on p "Lisatööd" at bounding box center [771, 489] width 1507 height 15
click at [975, 112] on p "Kommentaar" at bounding box center [702, 109] width 1368 height 10
click at [1465, 127] on div "Saada muudatuste teade" at bounding box center [1461, 127] width 100 height 16
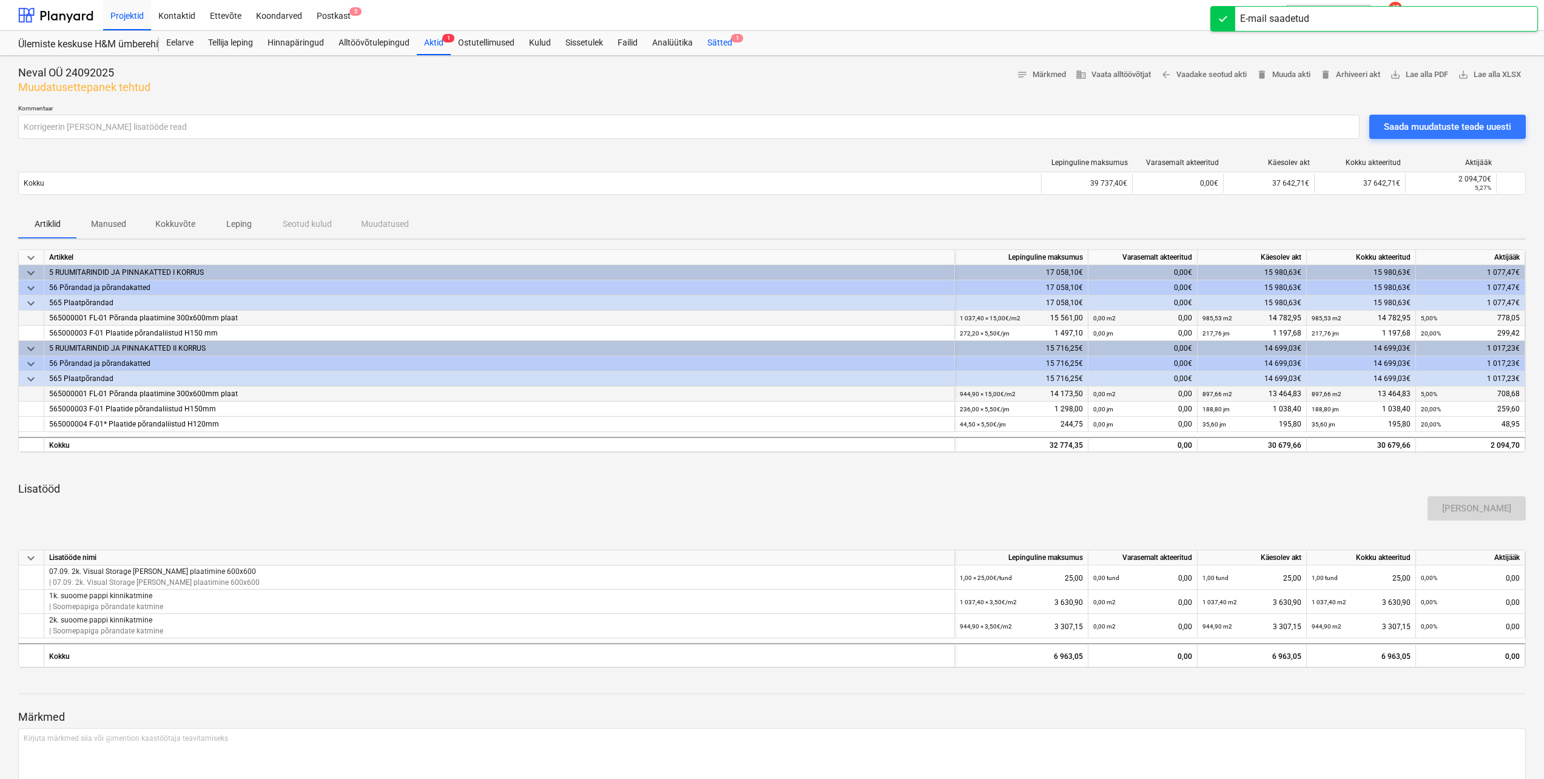
click at [728, 46] on div "Sätted 1" at bounding box center [719, 43] width 39 height 24
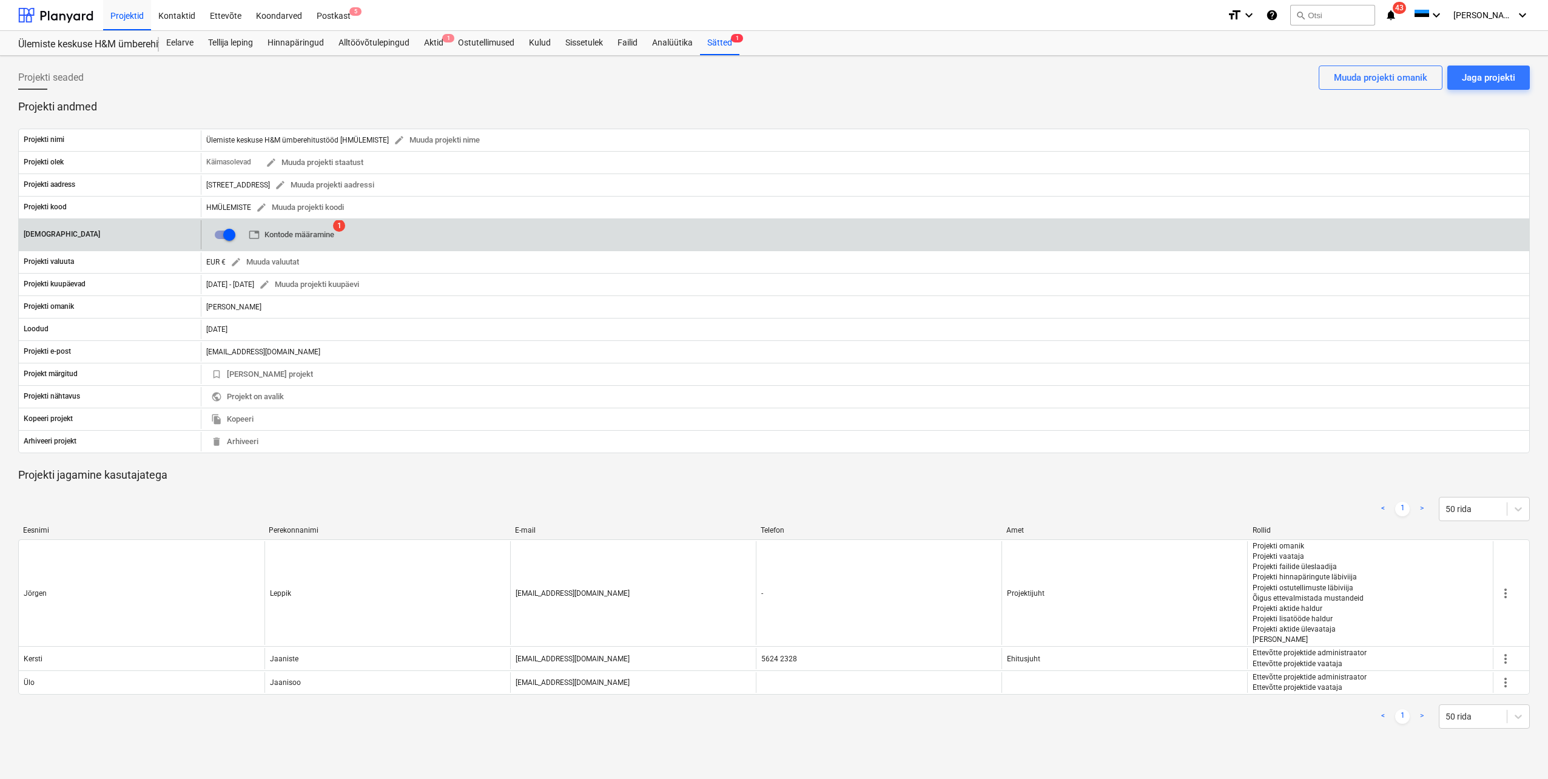
click at [320, 238] on span "table Kontode määramine" at bounding box center [292, 235] width 86 height 14
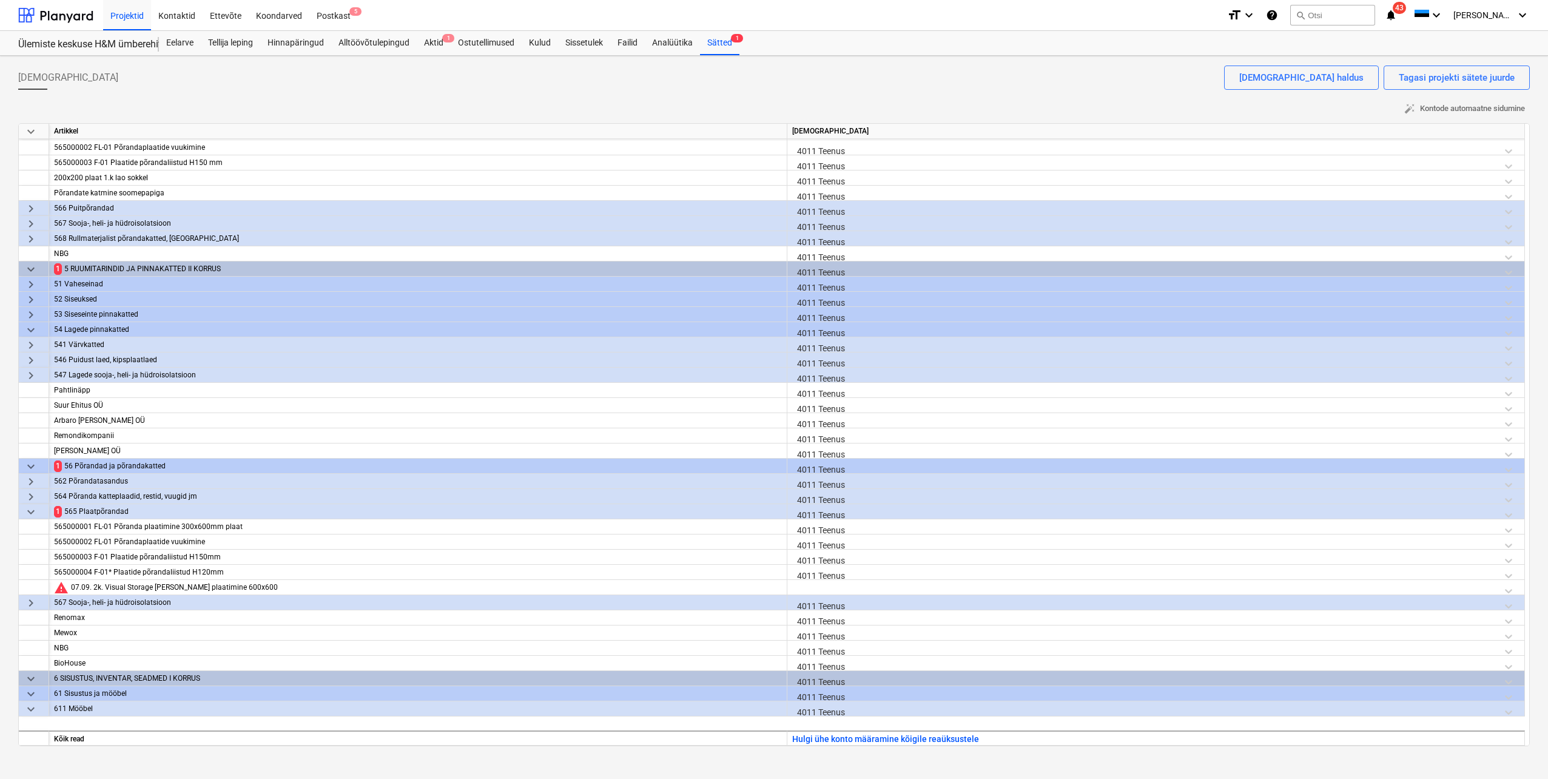
scroll to position [182, 0]
click at [831, 591] on div at bounding box center [1155, 589] width 727 height 21
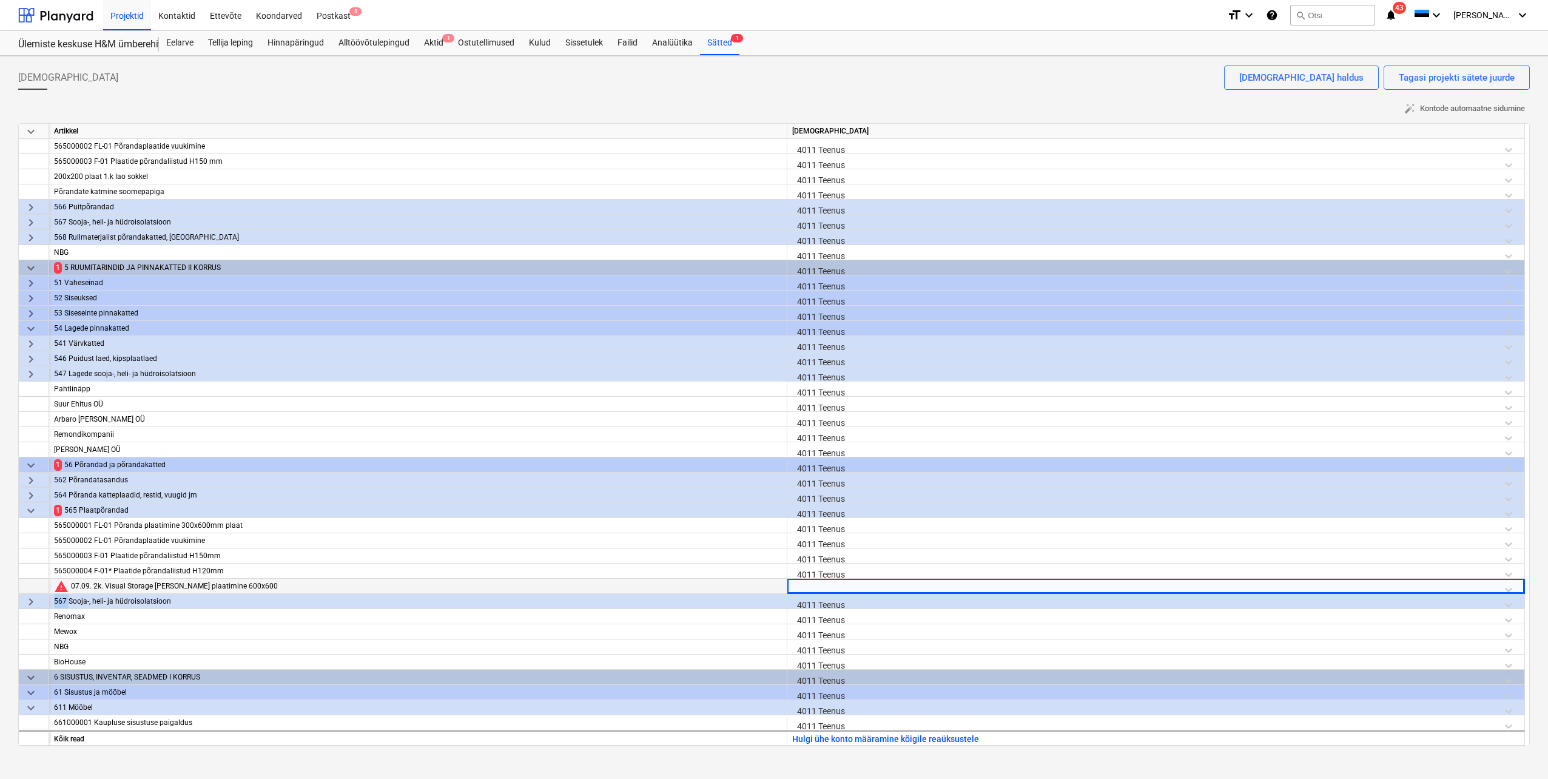
click at [831, 591] on div at bounding box center [1155, 589] width 727 height 21
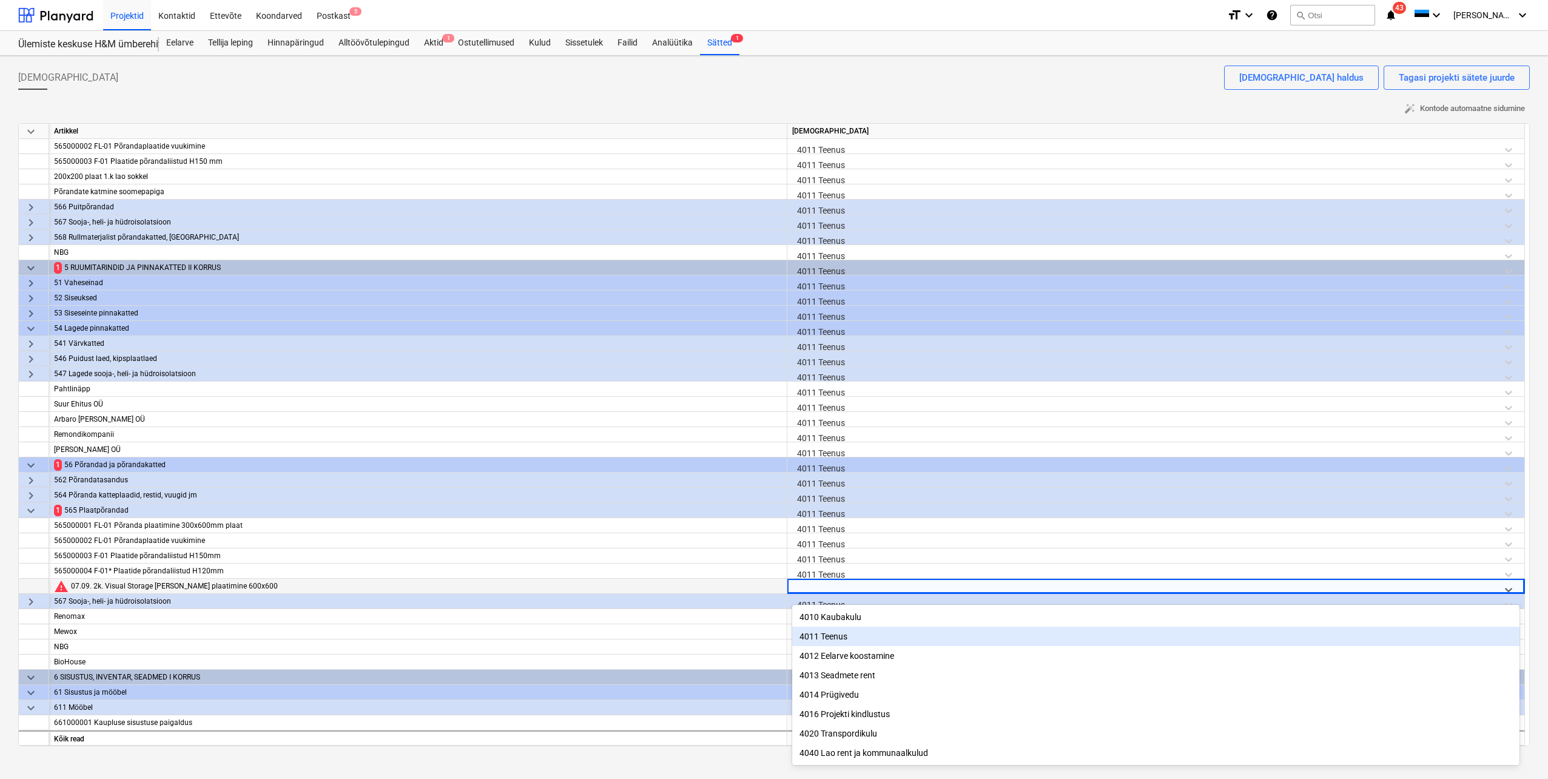
click at [829, 639] on div "4011 Teenus" at bounding box center [1155, 636] width 727 height 19
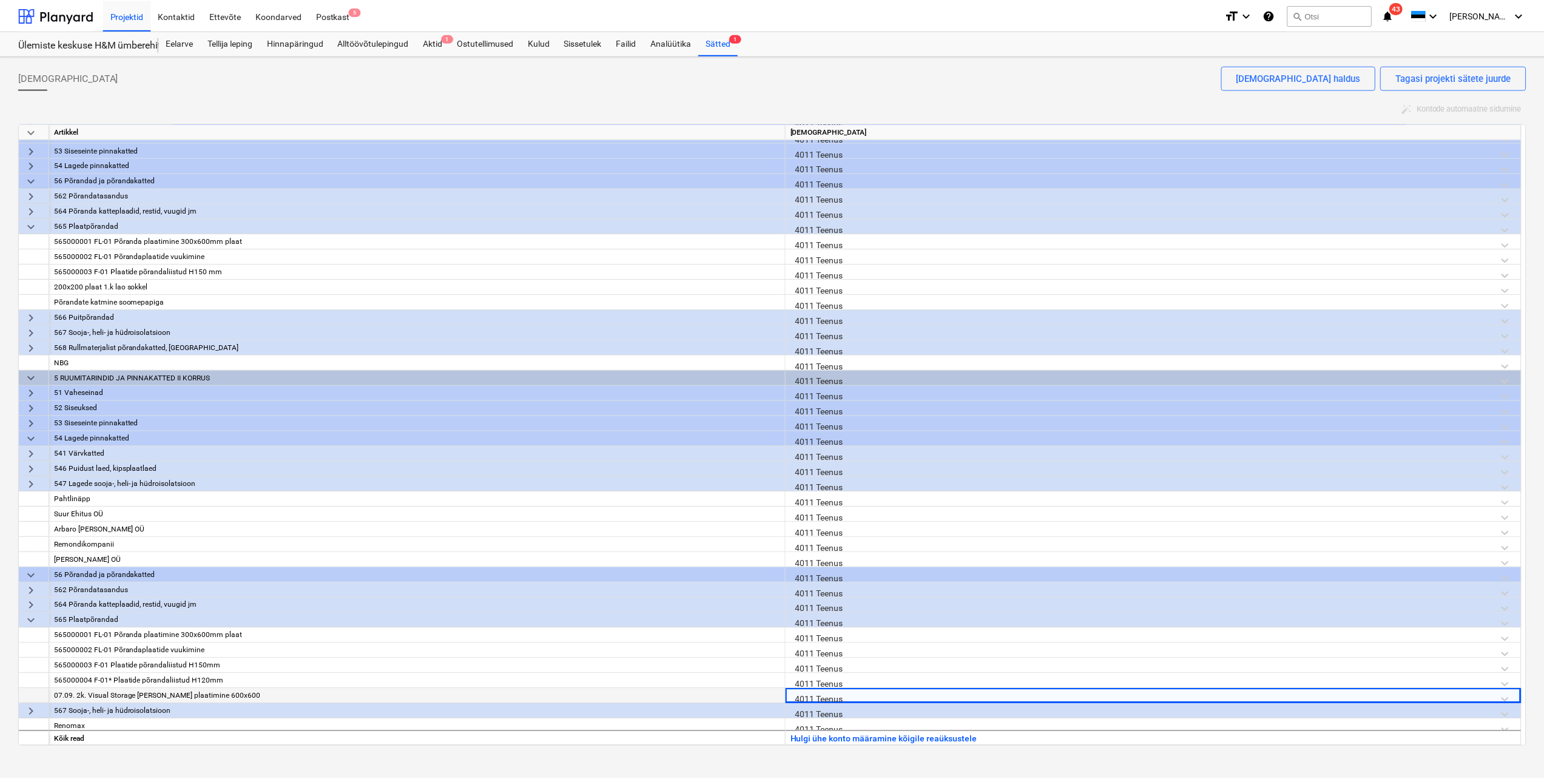
scroll to position [0, 0]
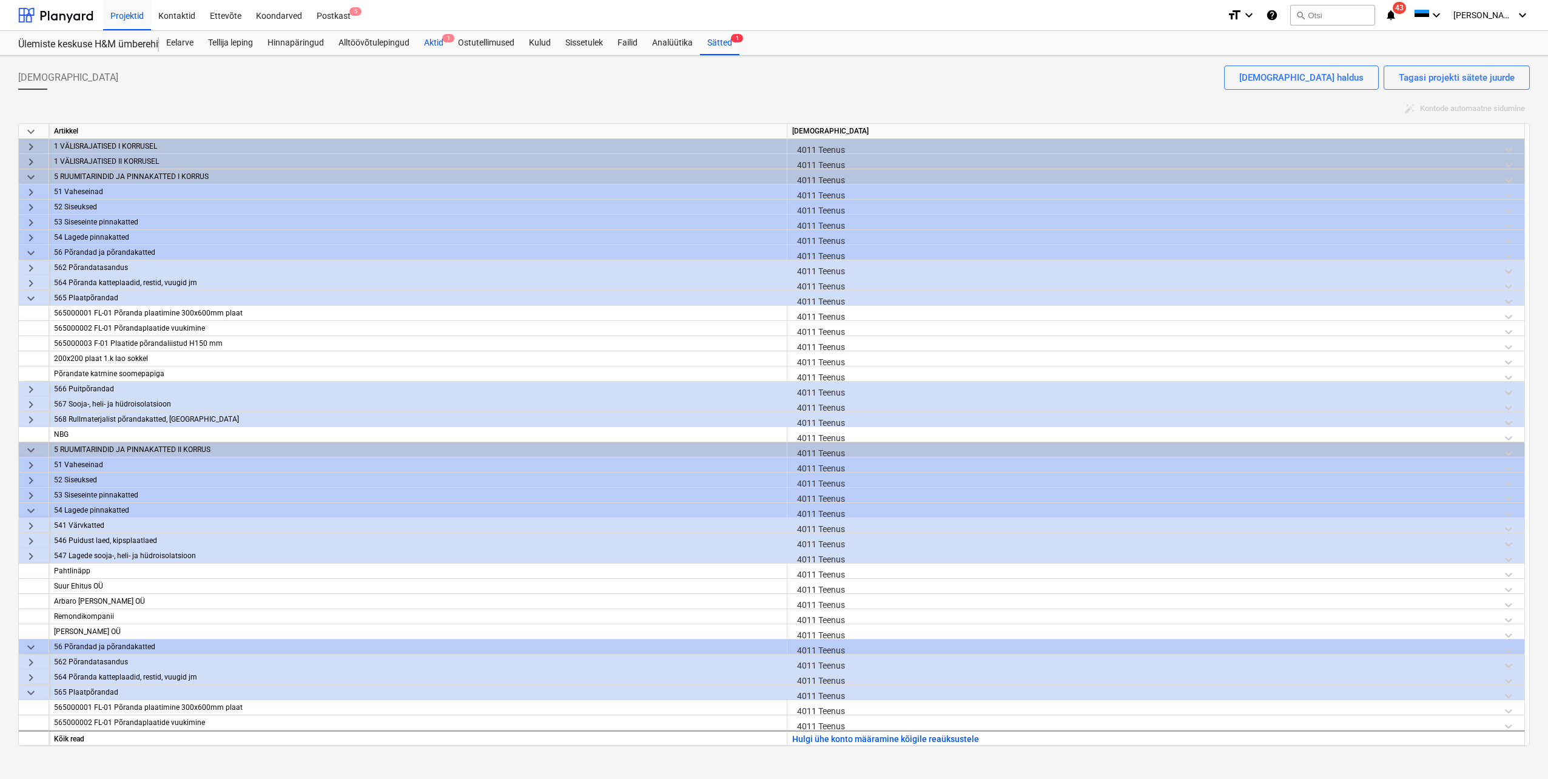
click at [440, 42] on div "Aktid 1" at bounding box center [434, 43] width 34 height 24
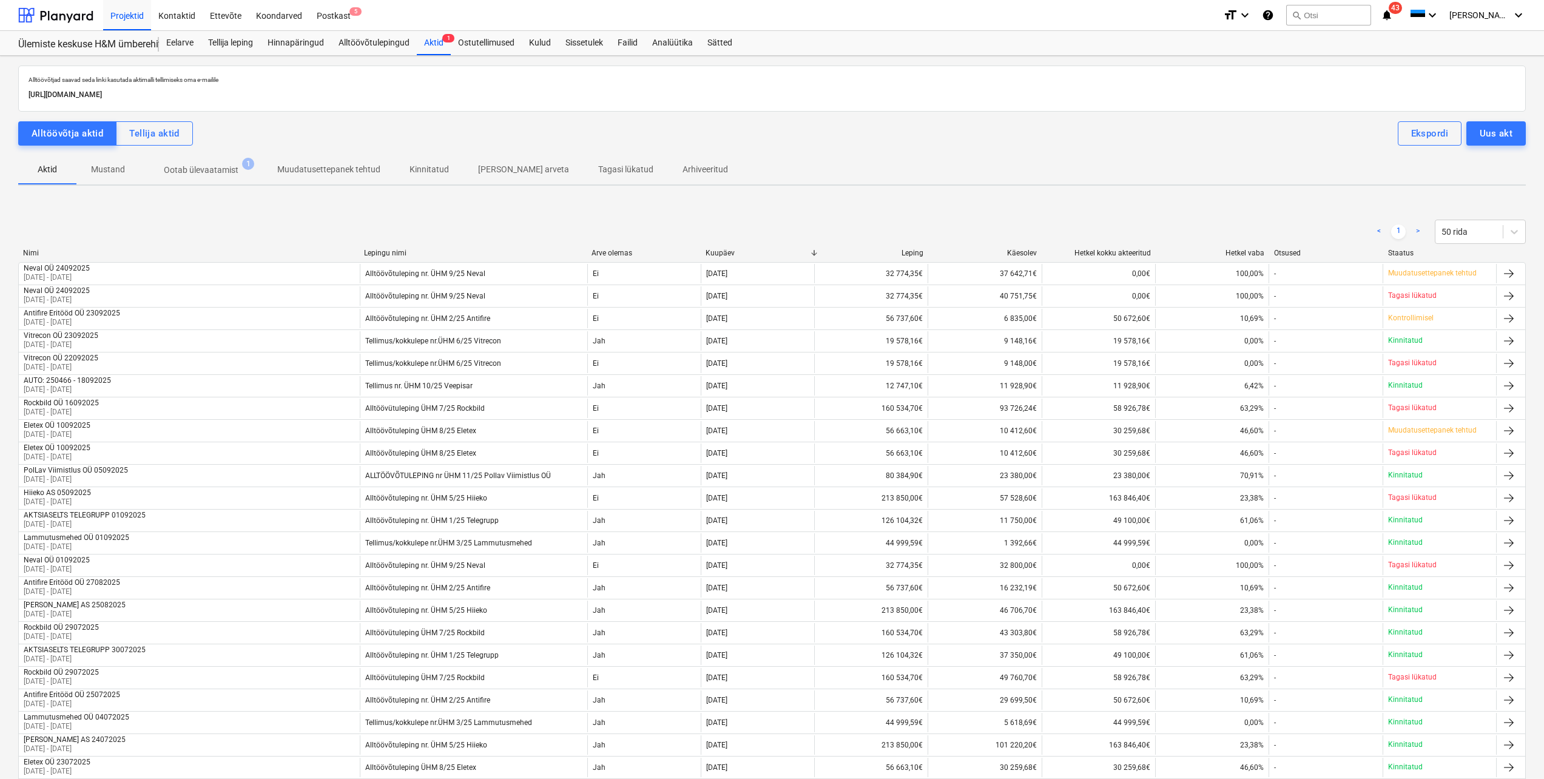
click at [199, 170] on p "Ootab ülevaatamist" at bounding box center [201, 170] width 75 height 13
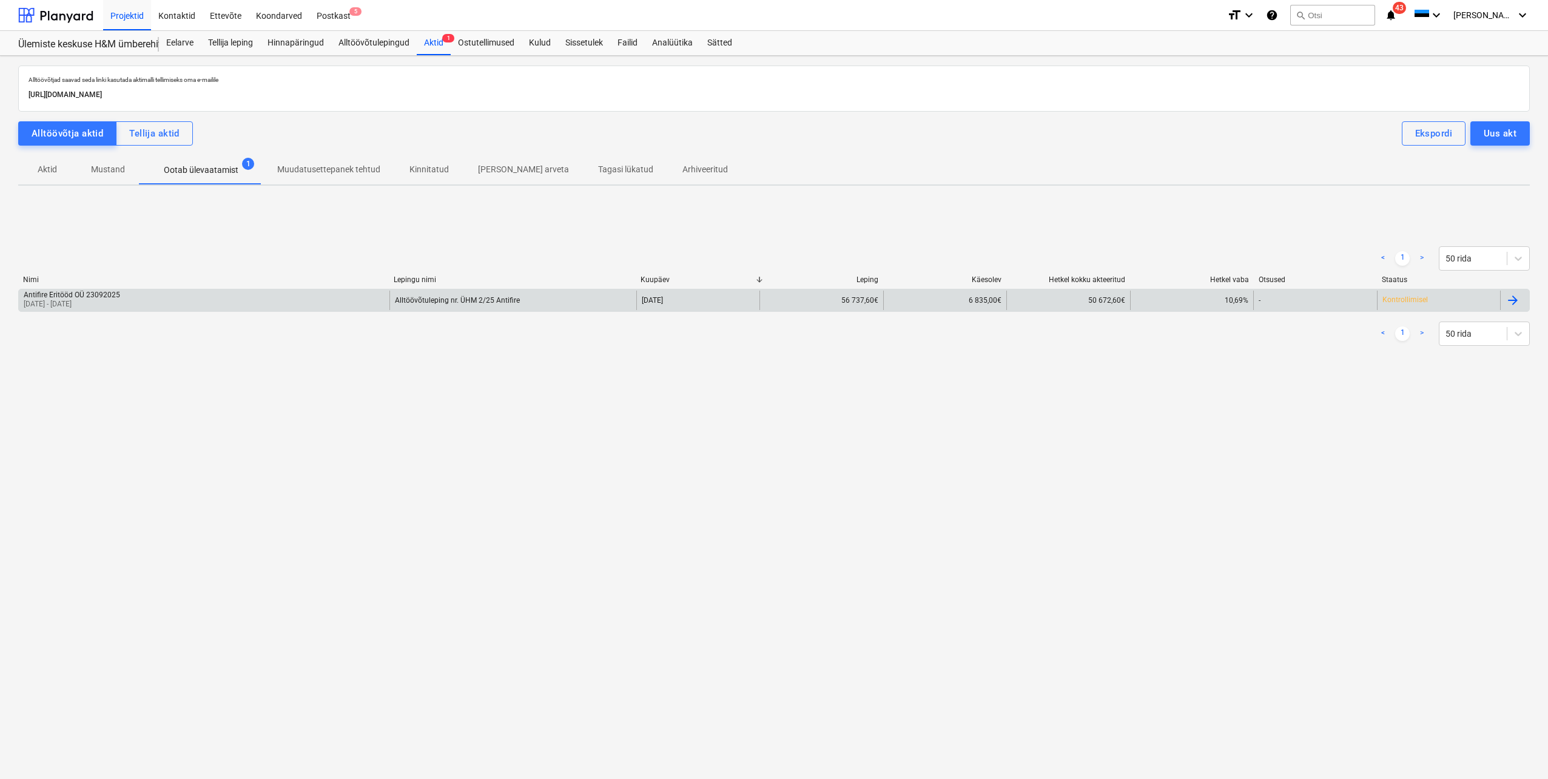
click at [143, 299] on div "Antifire Eritööd OÜ 23092025 28 Aug 2025 - 25 Sep 2025" at bounding box center [204, 300] width 371 height 19
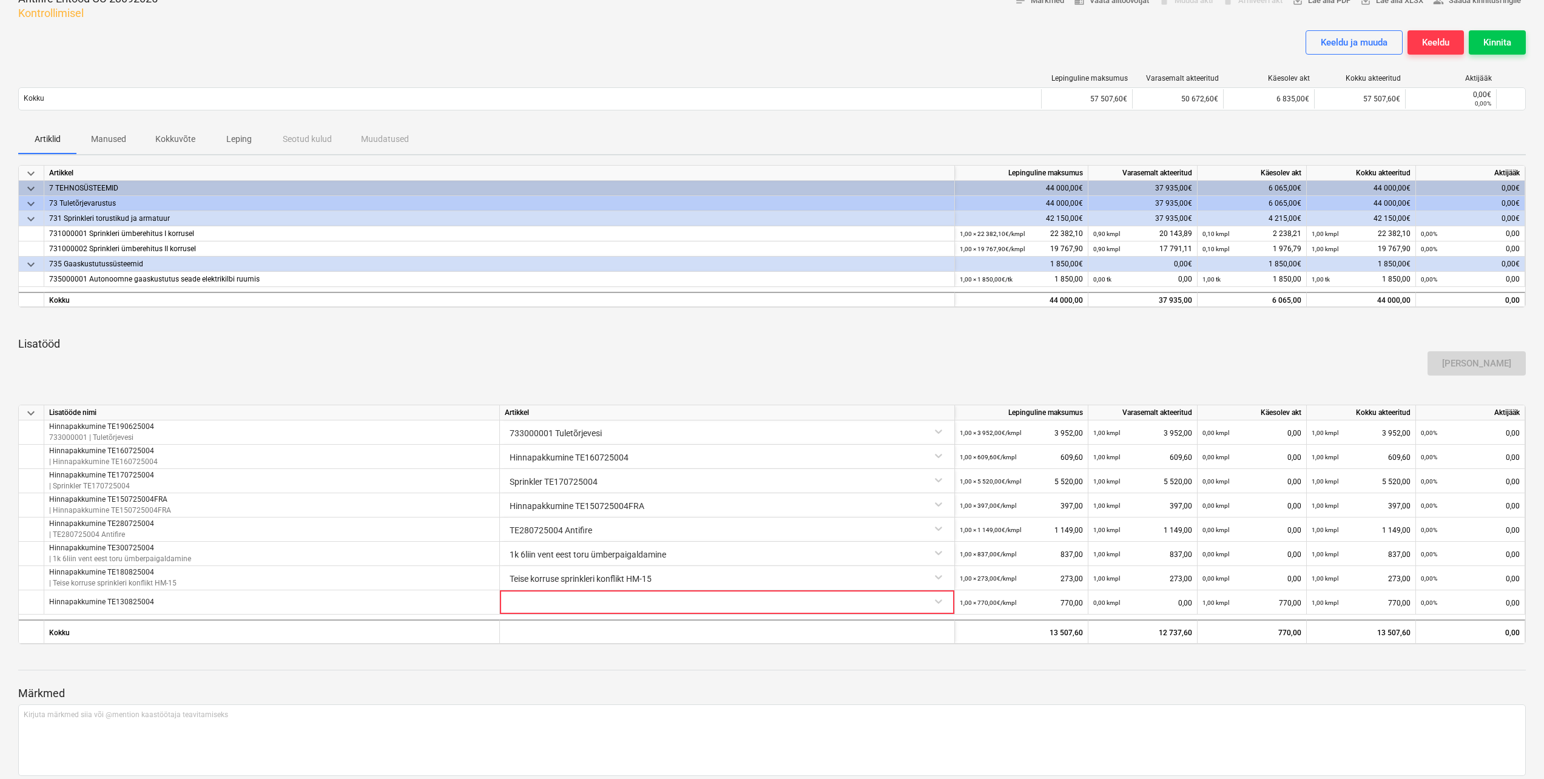
scroll to position [119, 0]
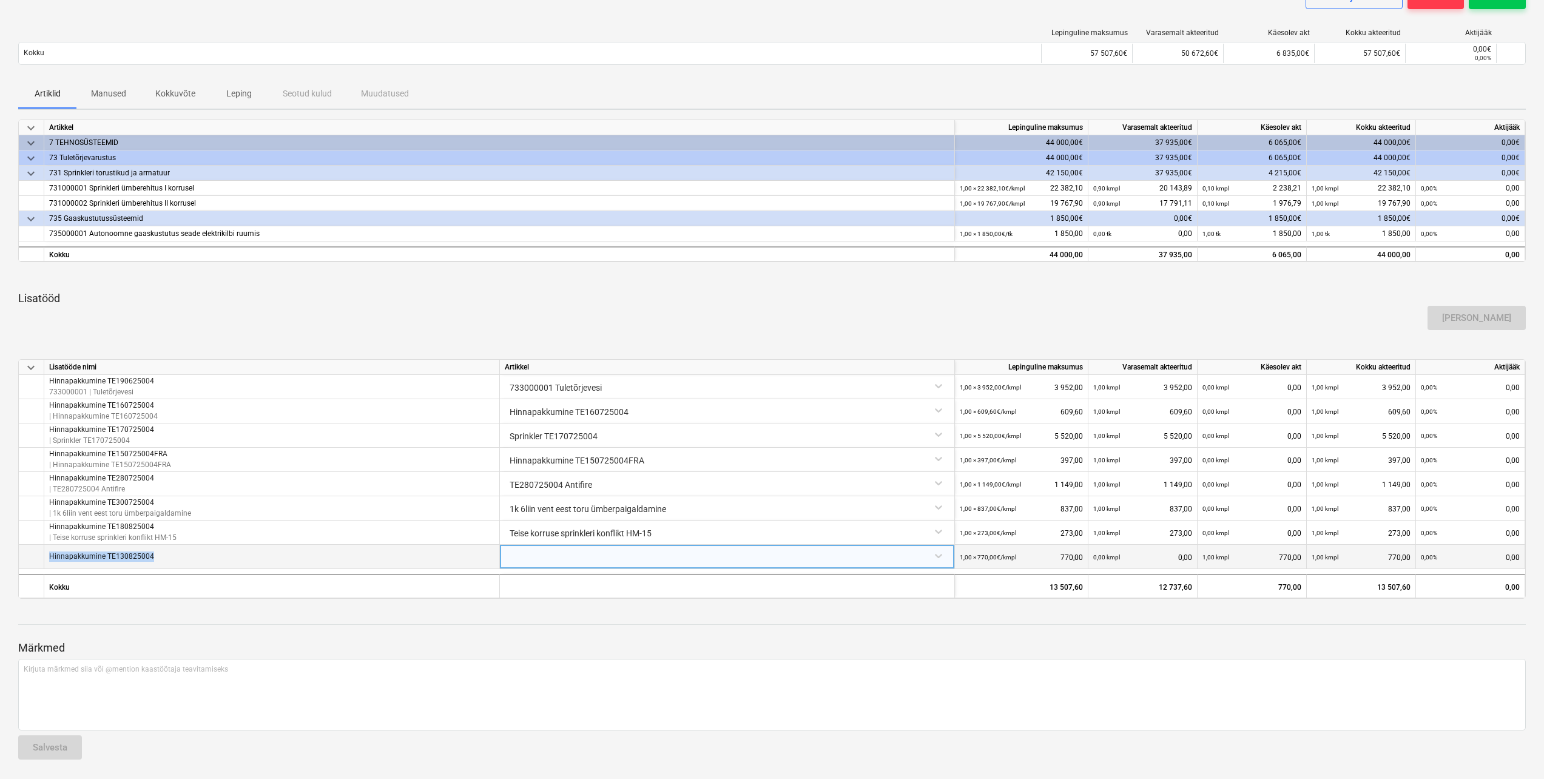
drag, startPoint x: 164, startPoint y: 558, endPoint x: 49, endPoint y: 566, distance: 114.9
click at [49, 566] on div "Hinnapakkumine TE130825004" at bounding box center [272, 557] width 456 height 24
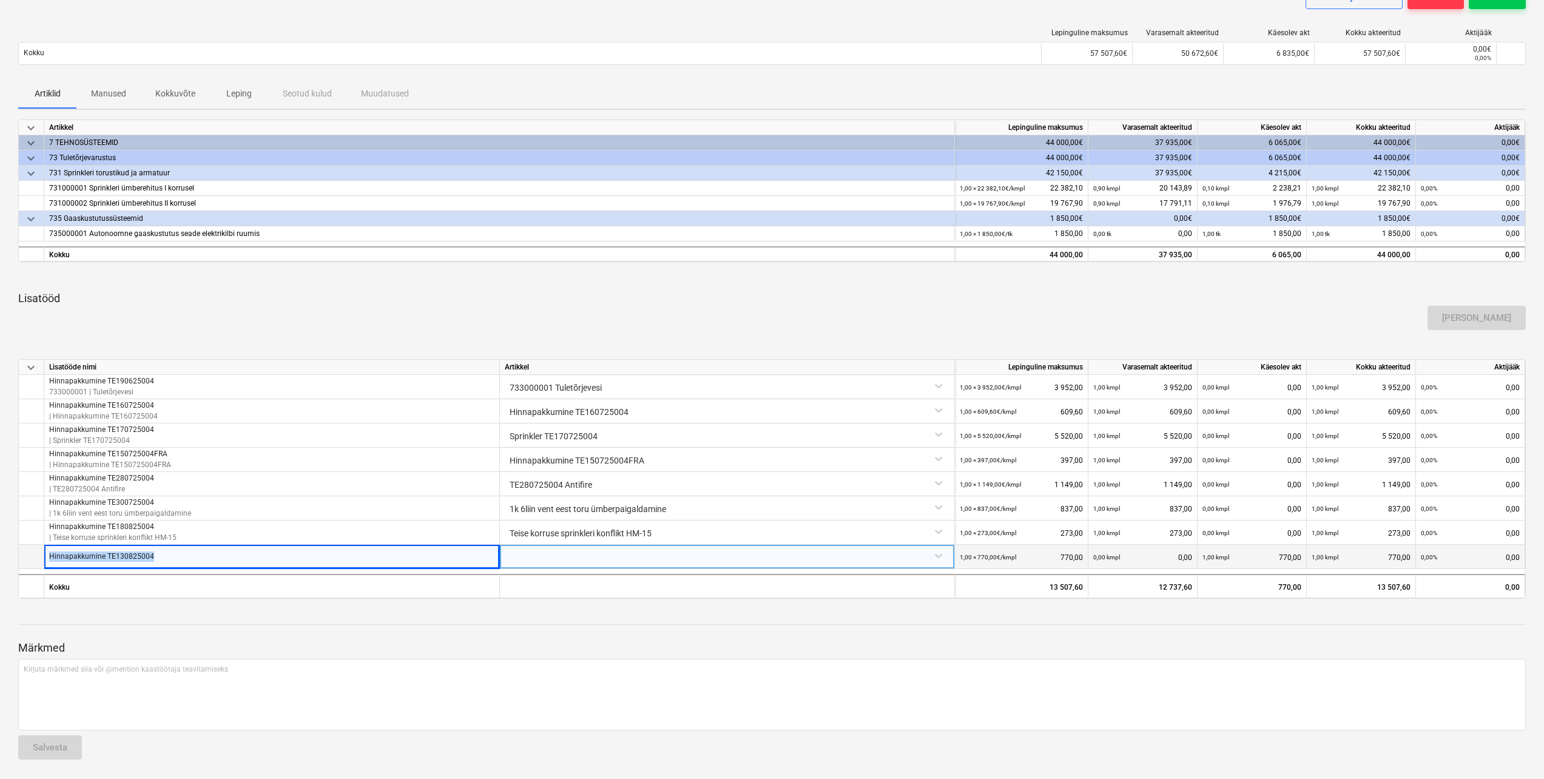
drag, startPoint x: 49, startPoint y: 566, endPoint x: 70, endPoint y: 558, distance: 22.1
copy p "Hinnapakkumine TE130825004"
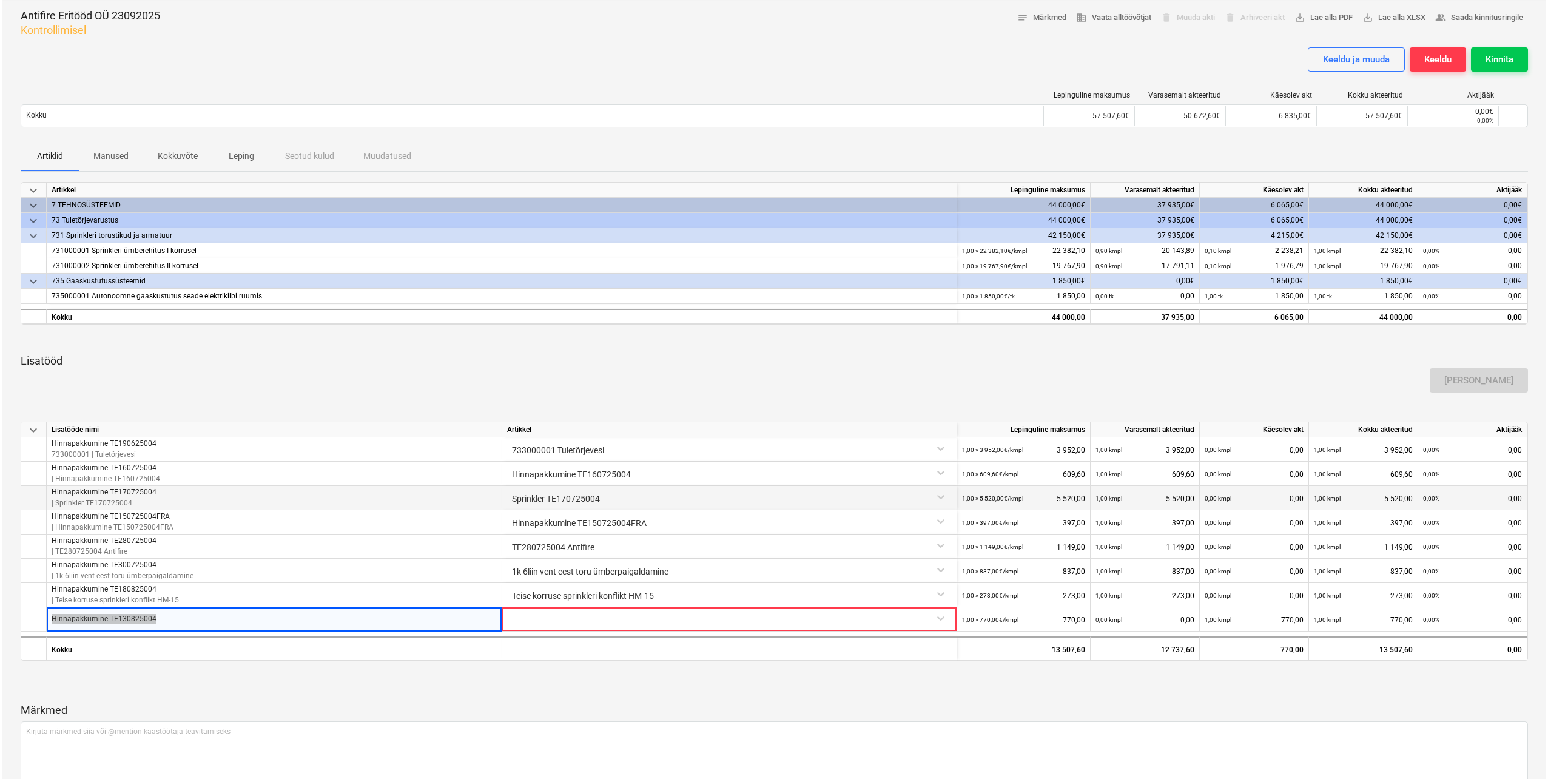
scroll to position [0, 0]
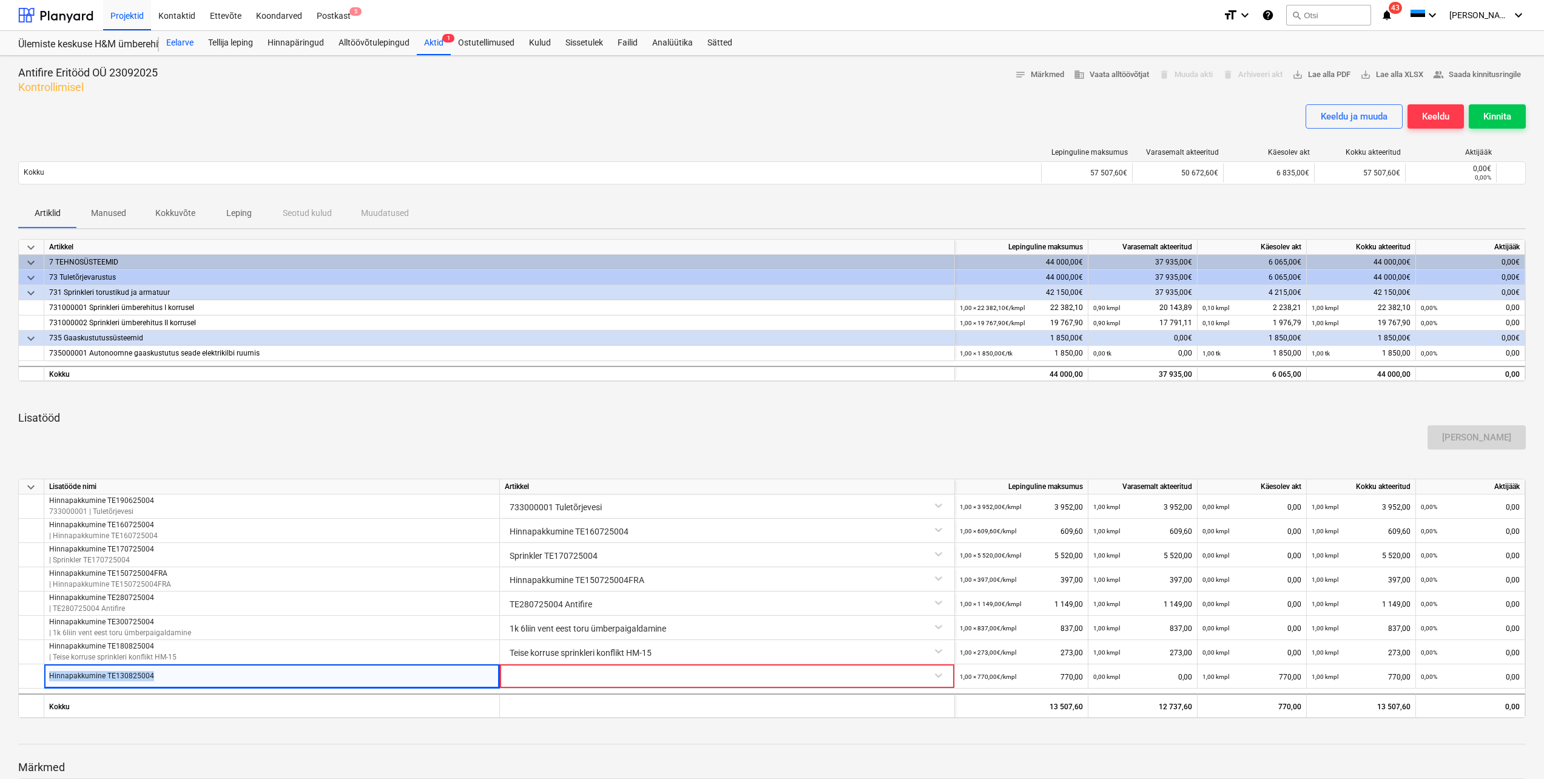
click at [183, 45] on div "Eelarve" at bounding box center [180, 43] width 42 height 24
